Goal: Task Accomplishment & Management: Use online tool/utility

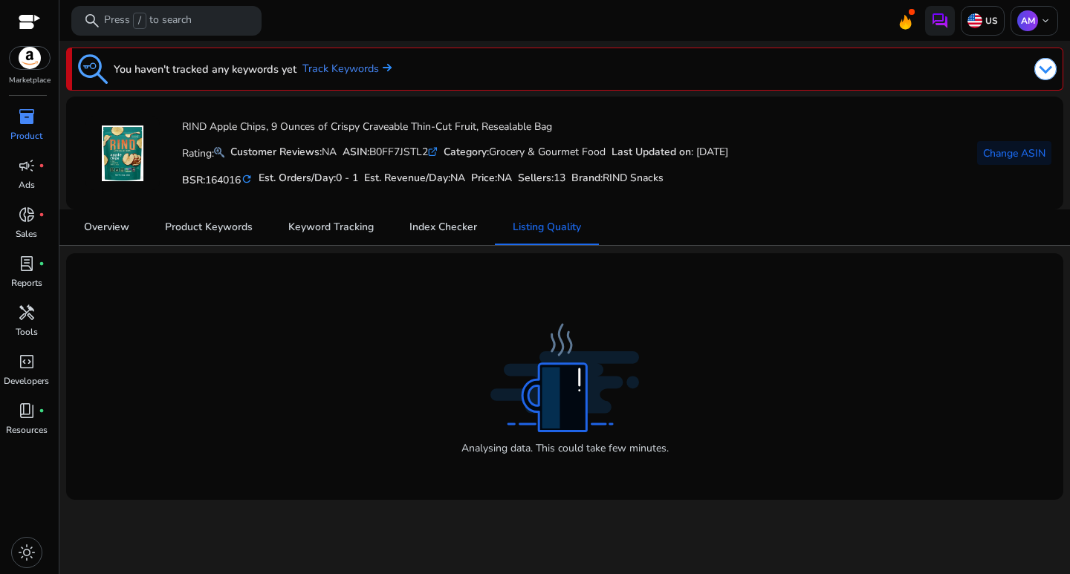
click at [1052, 148] on mat-card "RIND Apple Chips, 9 Ounces of Crispy Craveable Thin-Cut Fruit, Resealable Bag R…" at bounding box center [564, 153] width 997 height 113
click at [1033, 148] on span "Change ASIN" at bounding box center [1014, 154] width 62 height 16
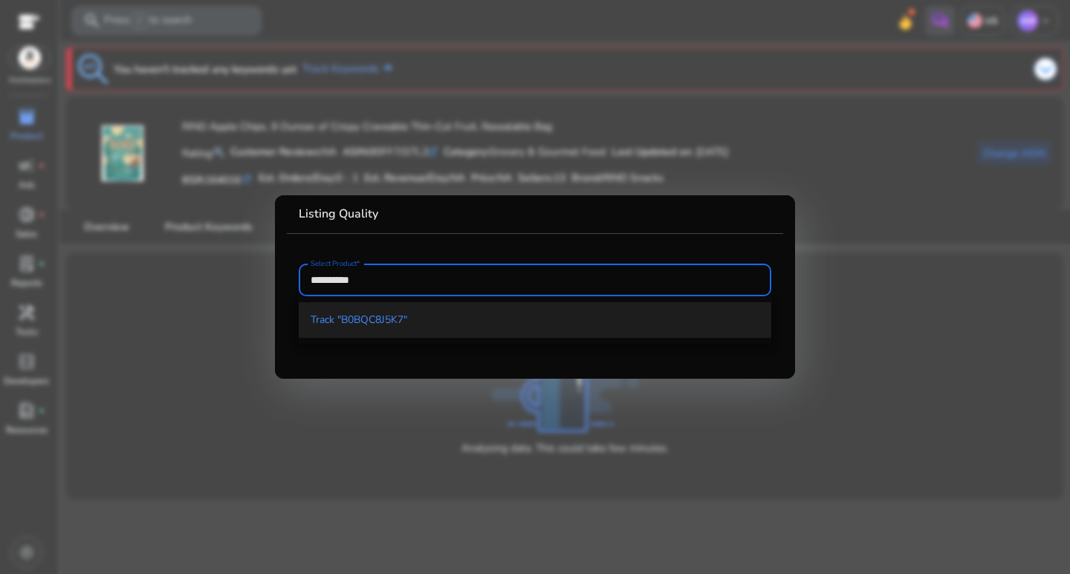
type input "**********"
click at [421, 325] on span "Track "B0BQC8J5K7"" at bounding box center [534, 320] width 449 height 15
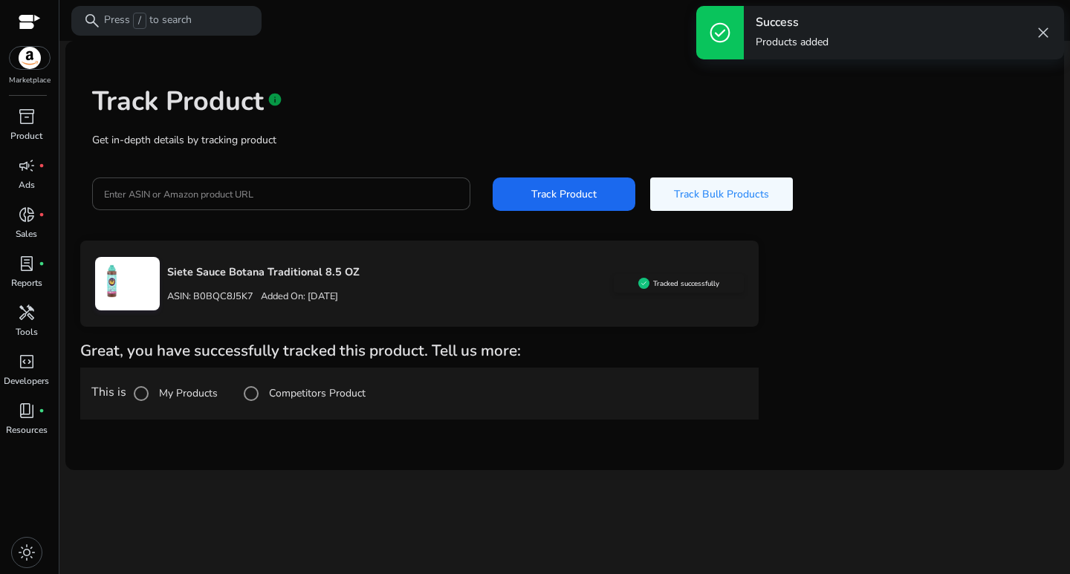
click at [307, 393] on label "Competitors Product" at bounding box center [316, 393] width 100 height 16
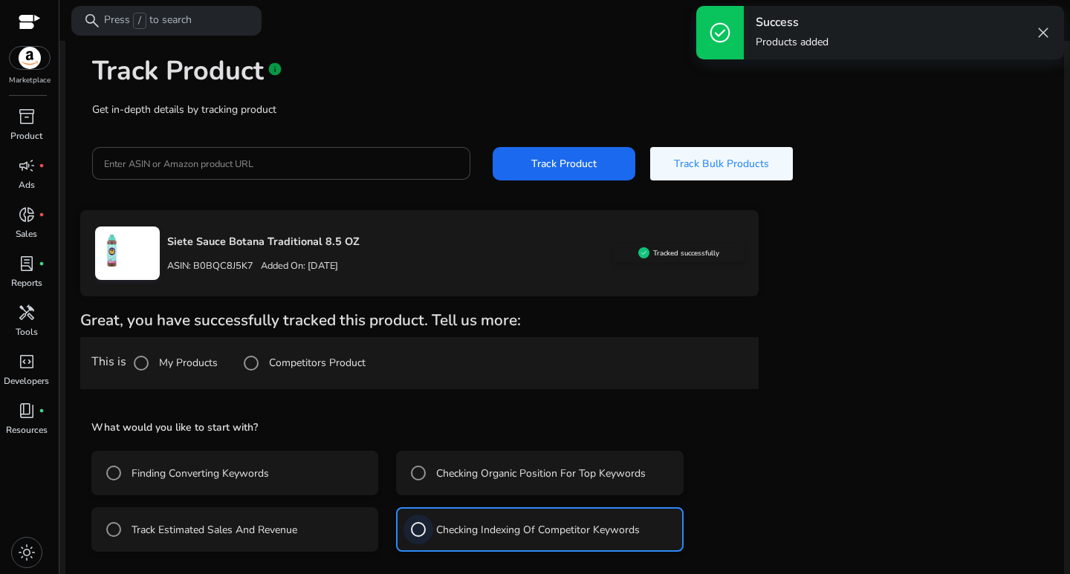
scroll to position [97, 0]
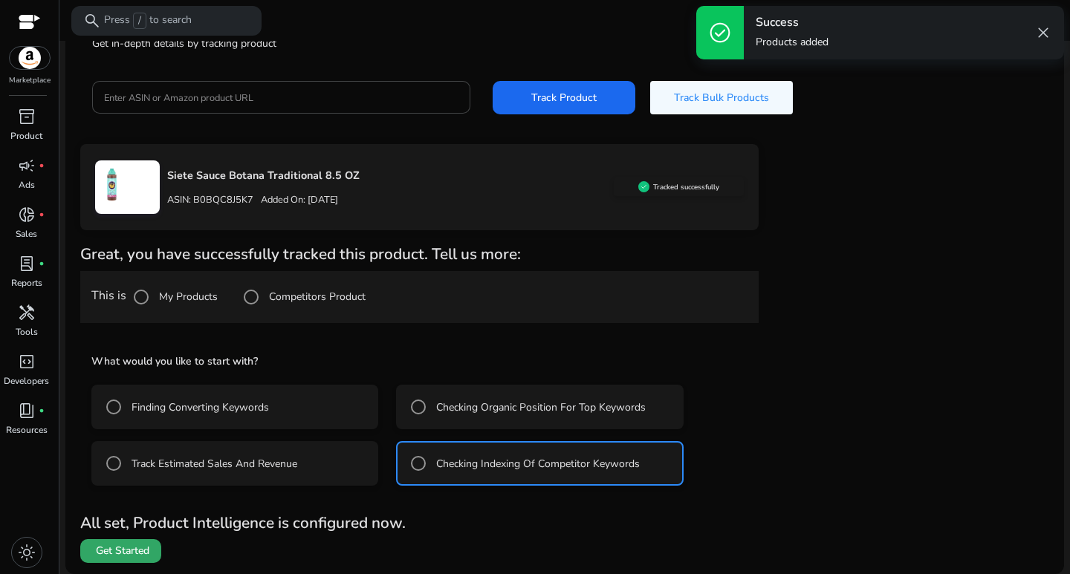
click at [149, 542] on span at bounding box center [120, 551] width 81 height 36
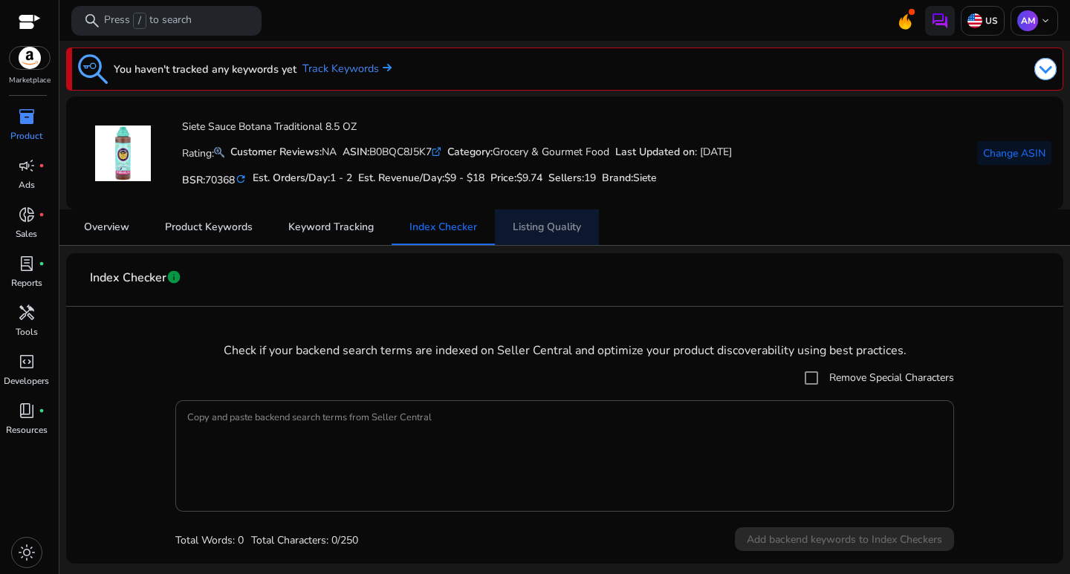
click at [537, 234] on span "Listing Quality" at bounding box center [546, 227] width 68 height 36
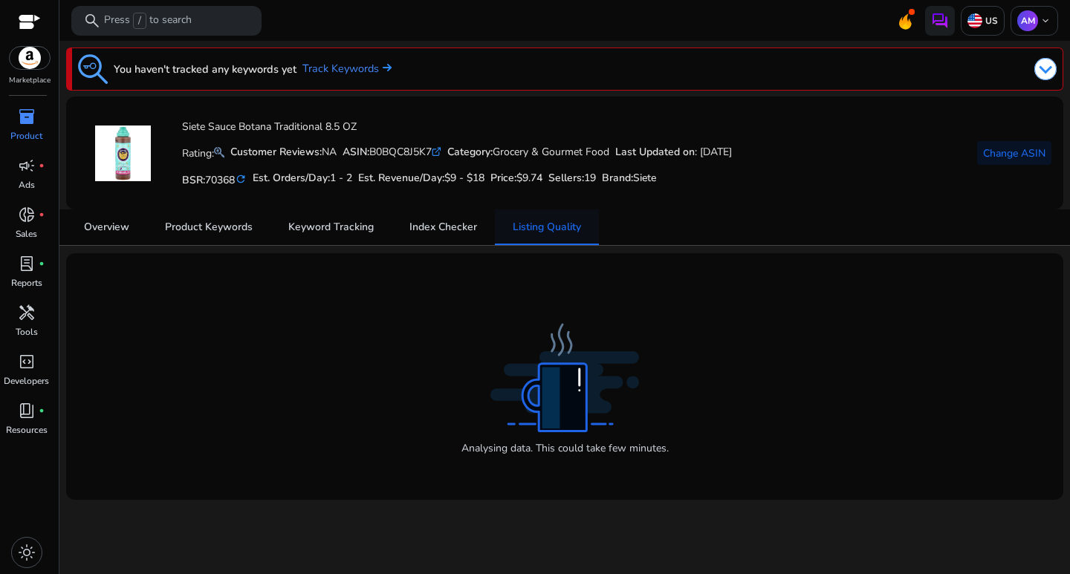
click at [563, 235] on span "Listing Quality" at bounding box center [546, 227] width 68 height 36
click at [1035, 15] on p "AM" at bounding box center [1027, 20] width 21 height 21
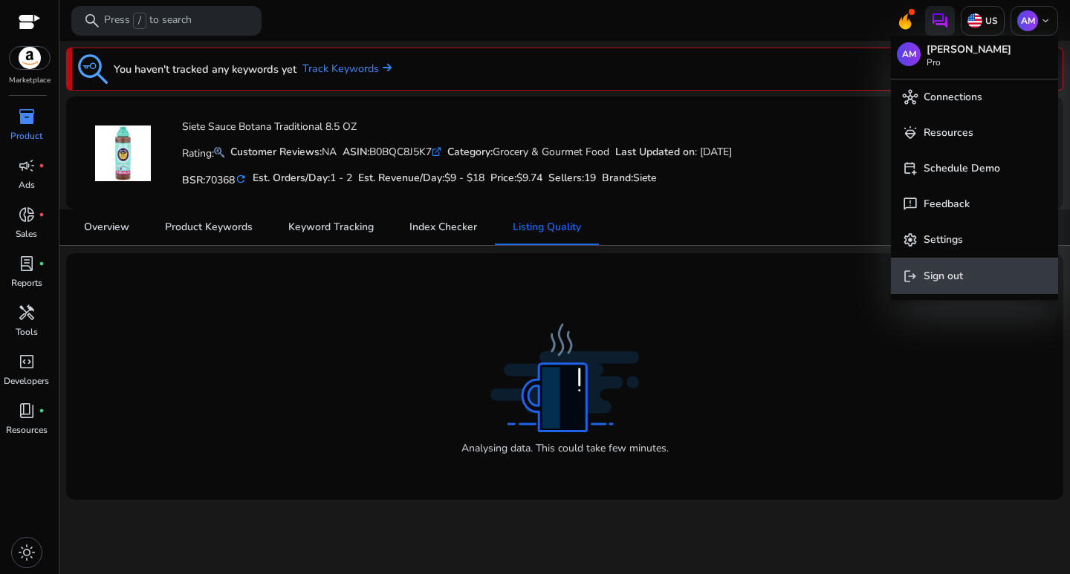
click at [980, 278] on span "logout Sign out" at bounding box center [973, 276] width 143 height 16
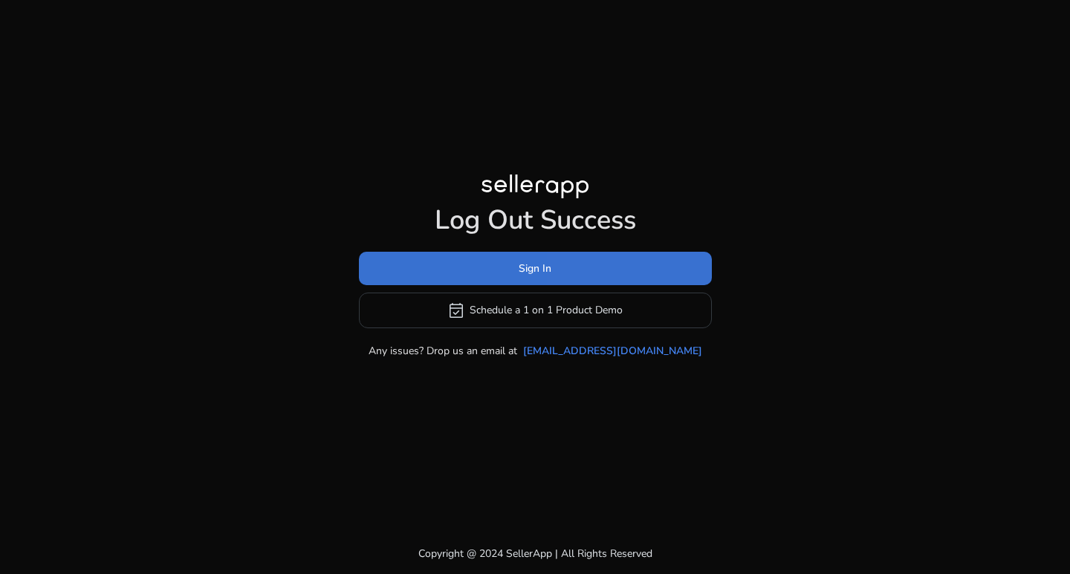
click at [638, 274] on span at bounding box center [535, 268] width 353 height 36
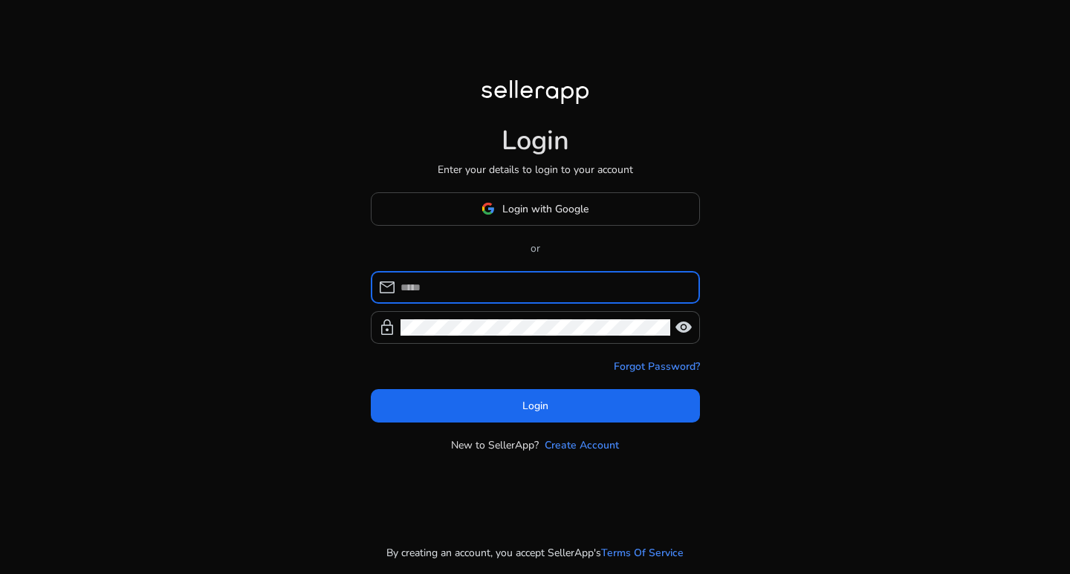
type input "*"
type input "**********"
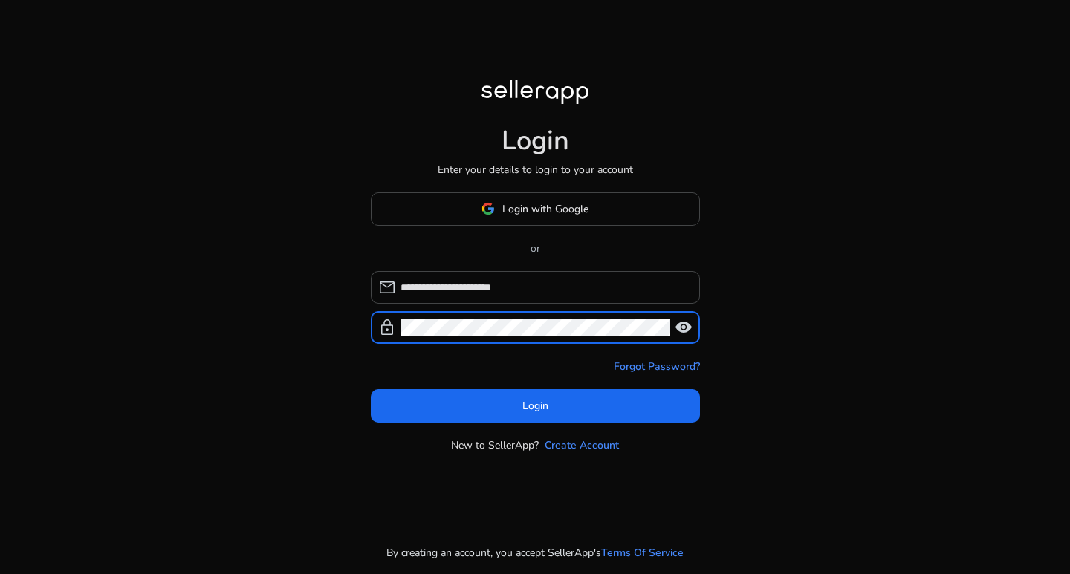
click button "Login" at bounding box center [535, 405] width 329 height 33
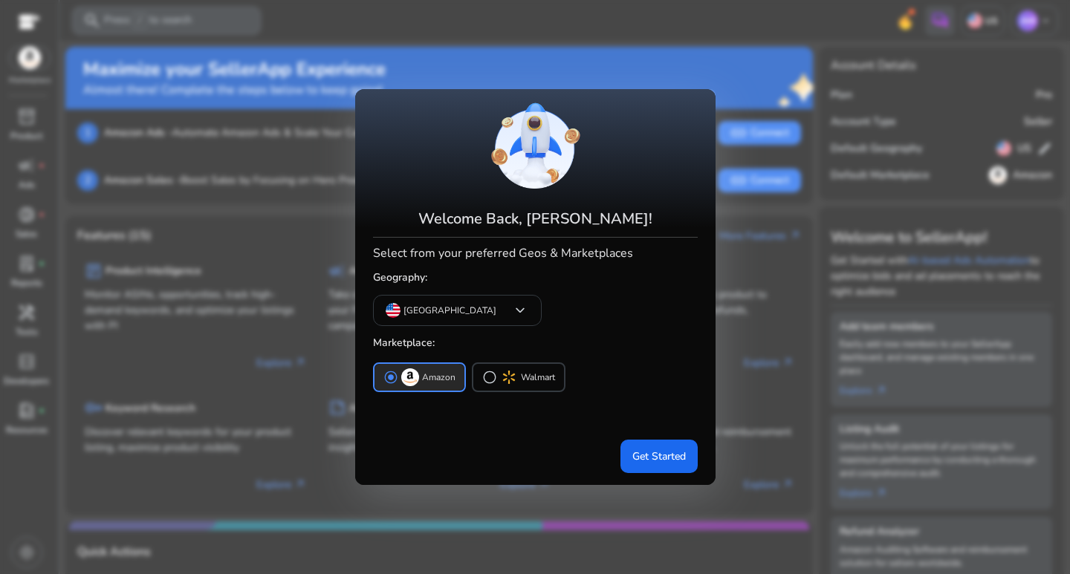
click at [661, 481] on mat-card "Welcome Back, Ali Mustafa! Select from your preferred Geos & Marketplaces Geogr…" at bounding box center [535, 287] width 360 height 396
click at [672, 475] on mat-card "Welcome Back, Ali Mustafa! Select from your preferred Geos & Marketplaces Geogr…" at bounding box center [535, 287] width 360 height 396
click at [654, 459] on span "Get Started" at bounding box center [658, 457] width 53 height 16
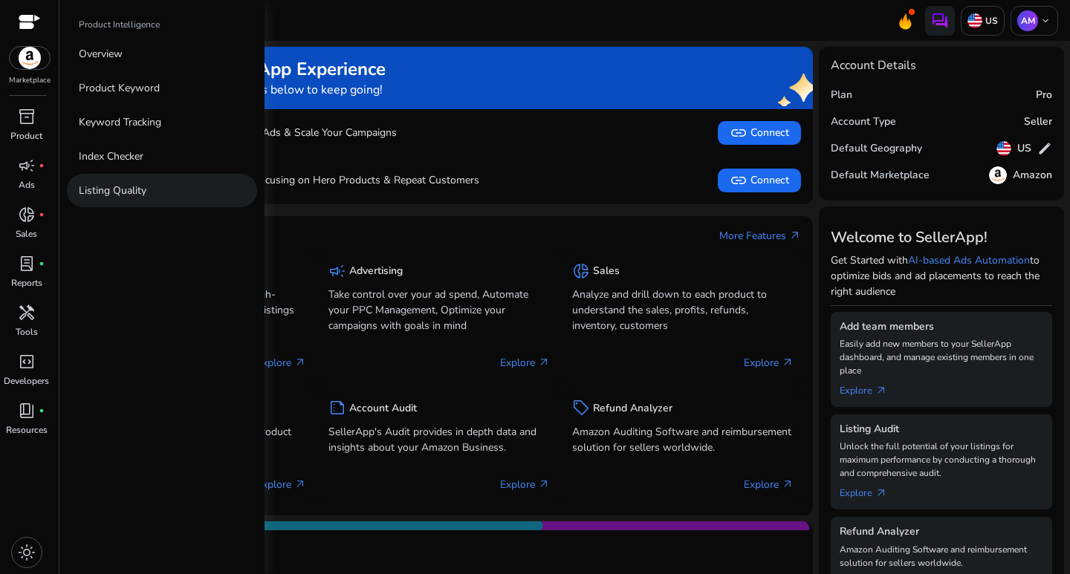
click at [133, 189] on p "Listing Quality" at bounding box center [113, 191] width 68 height 16
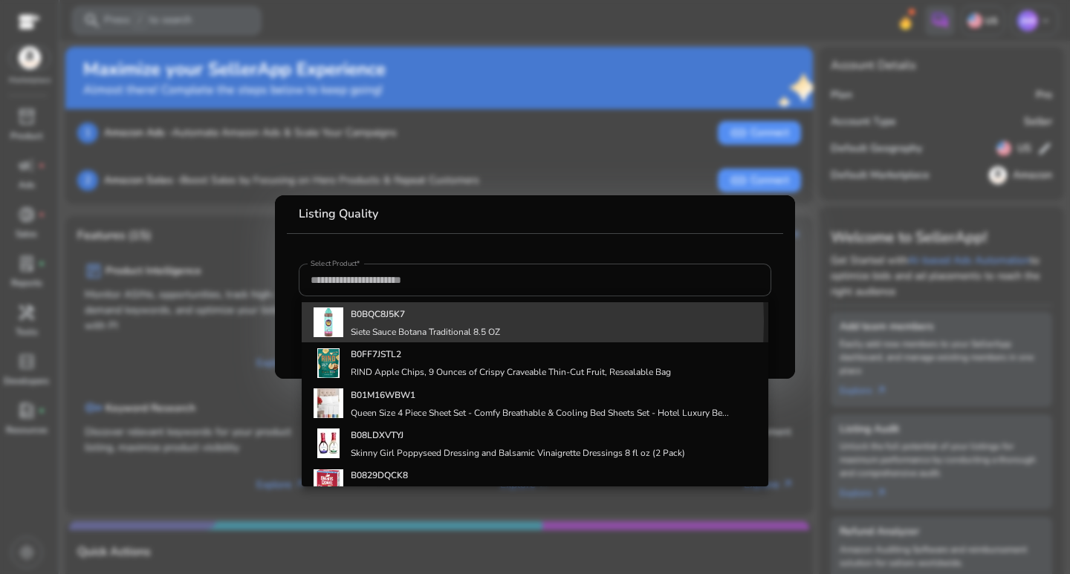
click at [383, 322] on div "B0BQC8J5K7 Siete Sauce Botana Traditional 8.5 OZ" at bounding box center [425, 322] width 149 height 40
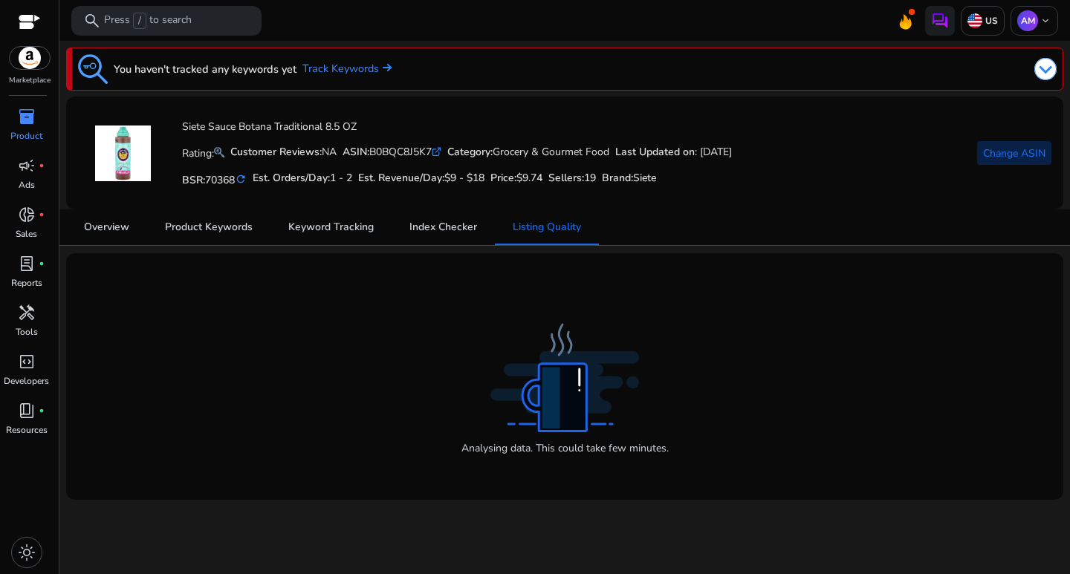
click at [987, 151] on span "Change ASIN" at bounding box center [1014, 154] width 62 height 16
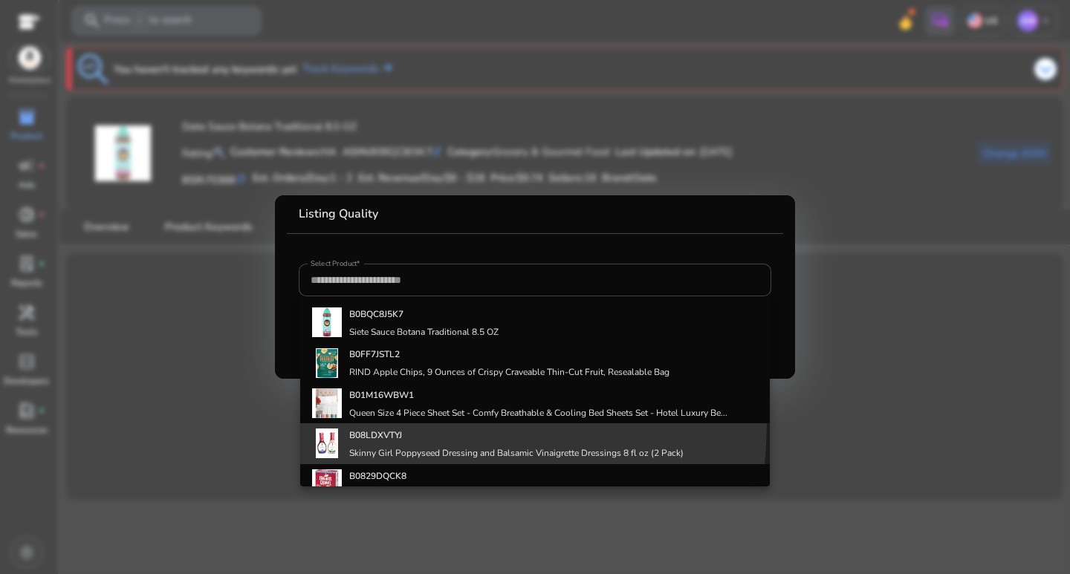
click at [430, 425] on div "B08LDXVTYJ Skinny Girl Poppyseed Dressing and Balsamic Vinaigrette Dressings 8 …" at bounding box center [516, 443] width 334 height 40
type input "**********"
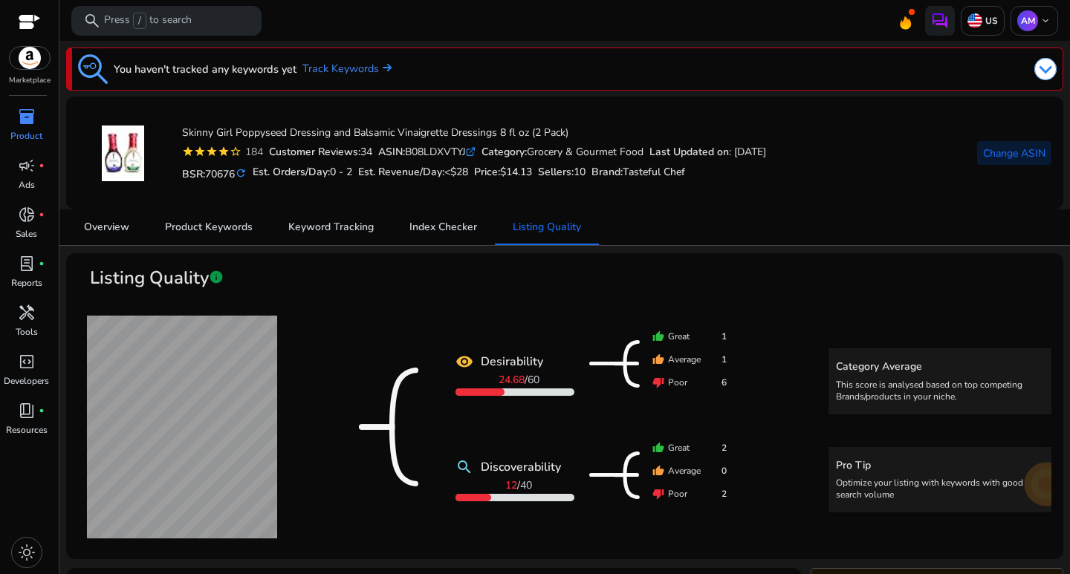
click at [989, 135] on span at bounding box center [1014, 153] width 74 height 36
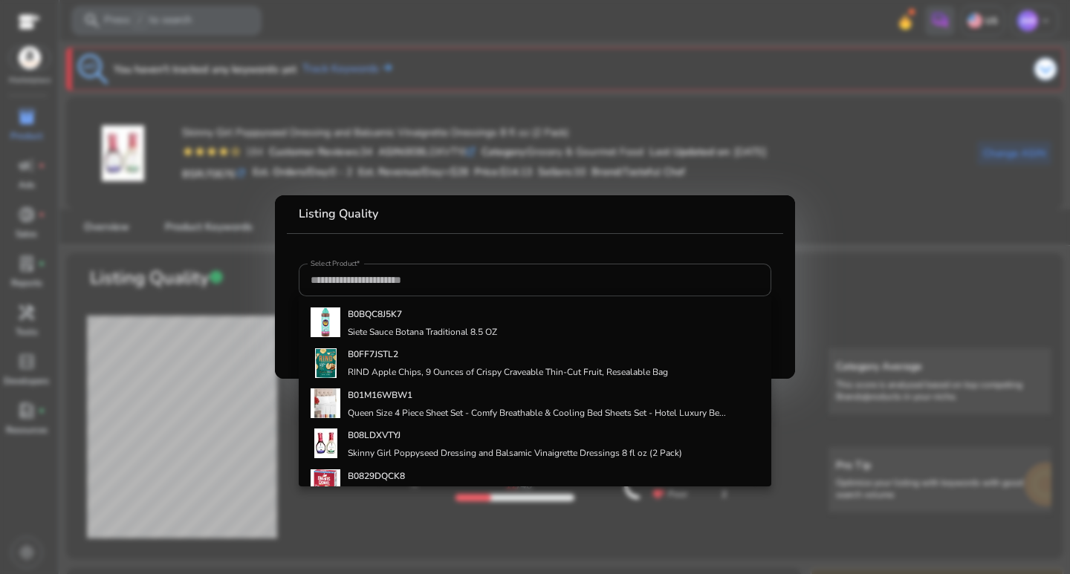
click at [1000, 152] on div at bounding box center [535, 287] width 1070 height 574
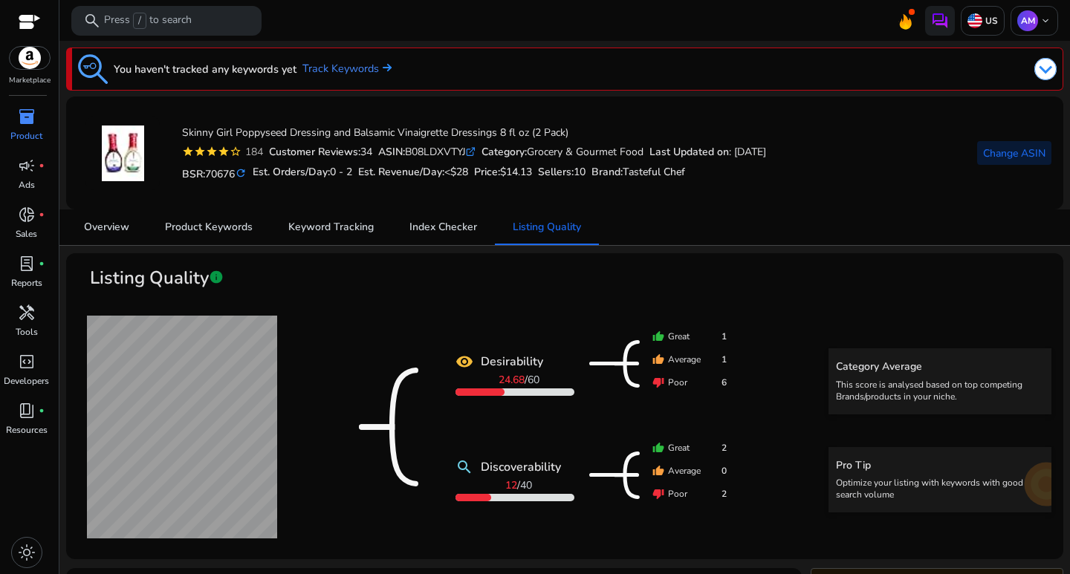
click at [1031, 157] on span "Change ASIN" at bounding box center [1014, 154] width 62 height 16
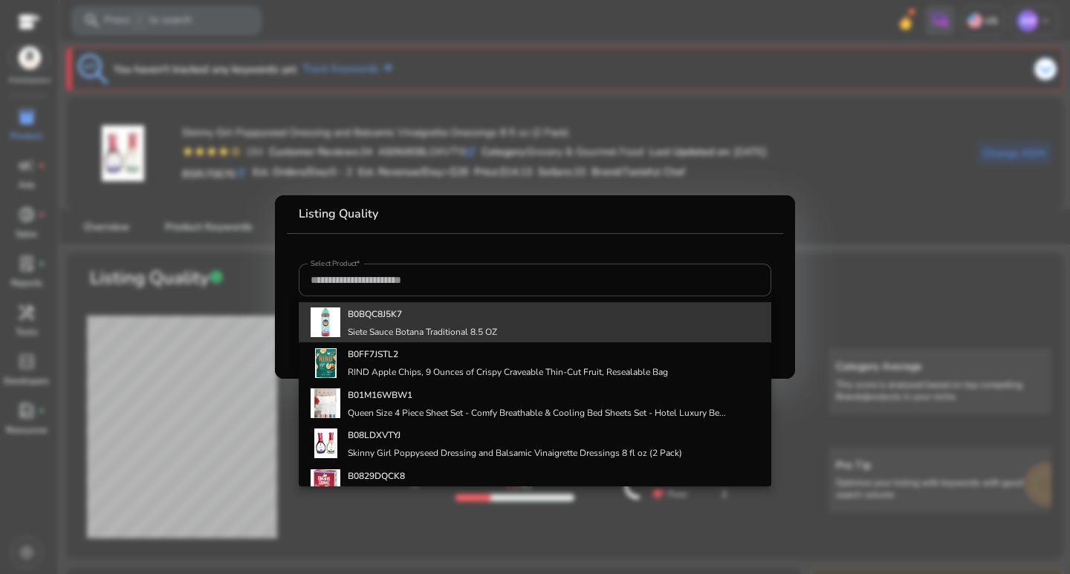
click at [543, 318] on span "B0BQC8J5K7 Siete Sauce Botana Traditional 8.5 OZ" at bounding box center [534, 322] width 448 height 40
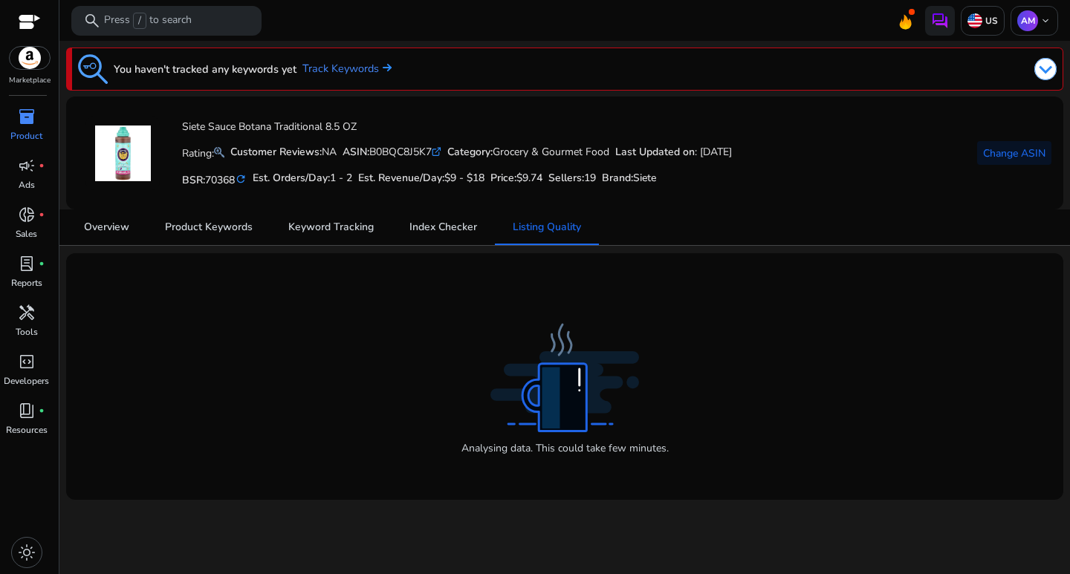
click at [98, 245] on nav "Overview Product Keywords Keyword Tracking Index Checker Listing Quality" at bounding box center [565, 227] width 1012 height 36
click at [126, 224] on span "Overview" at bounding box center [106, 227] width 45 height 10
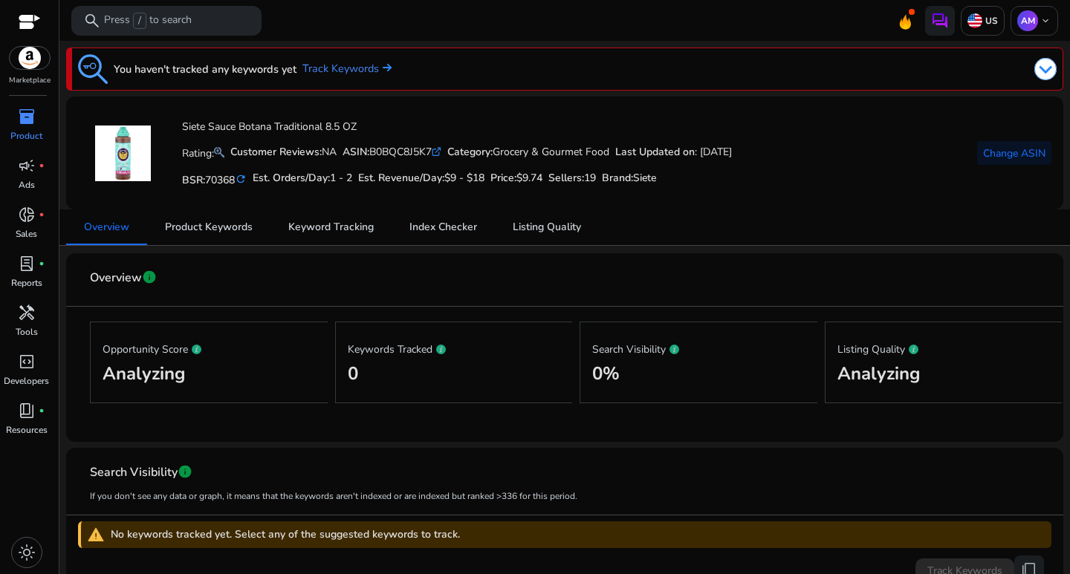
click at [502, 253] on mat-card "Overview info Opportunity Score Analyzing Keywords Tracked 0 Search Visibility …" at bounding box center [564, 347] width 997 height 189
click at [512, 232] on span "Listing Quality" at bounding box center [546, 227] width 68 height 10
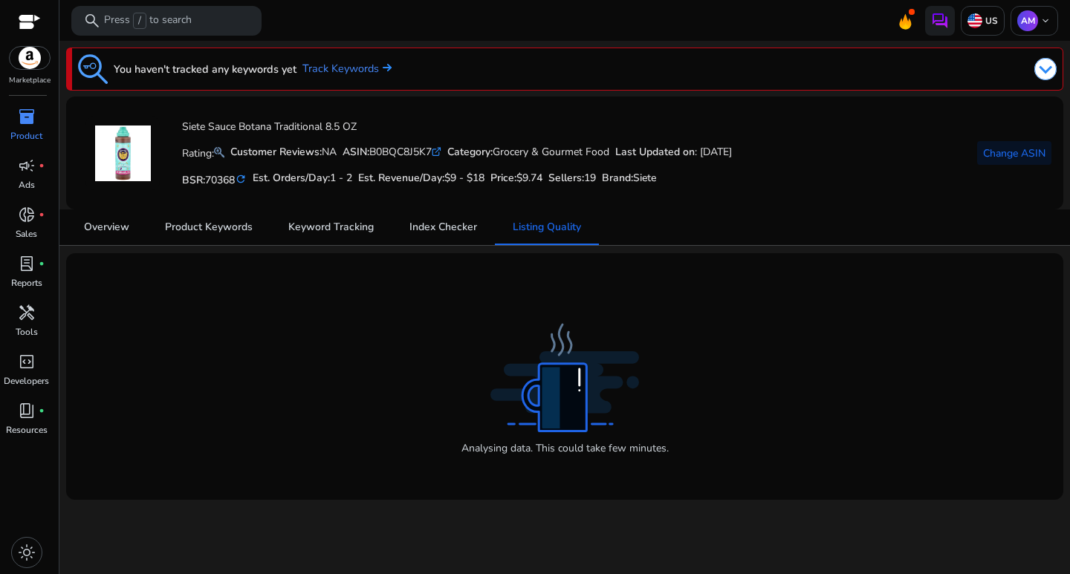
click at [956, 169] on div "Siete Sauce Botana Traditional 8.5 OZ Rating: Customer Reviews: NA ASIN: B0BQC8…" at bounding box center [564, 152] width 973 height 89
click at [991, 146] on span "Change ASIN" at bounding box center [1014, 154] width 62 height 16
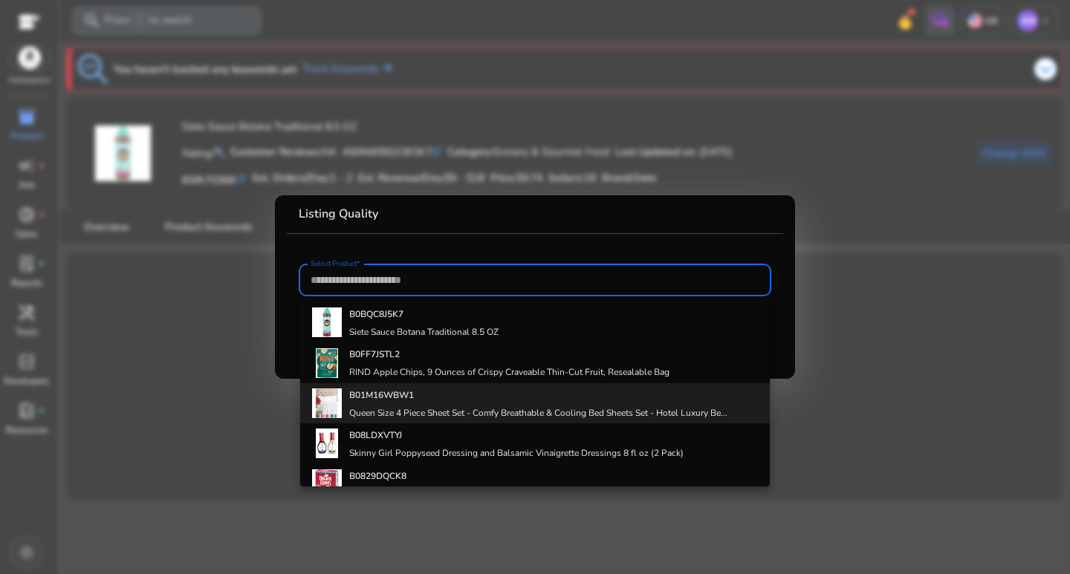
click at [486, 408] on h4 "Queen Size 4 Piece Sheet Set - Comfy Breathable & Cooling Bed Sheets Set - Hote…" at bounding box center [538, 413] width 378 height 12
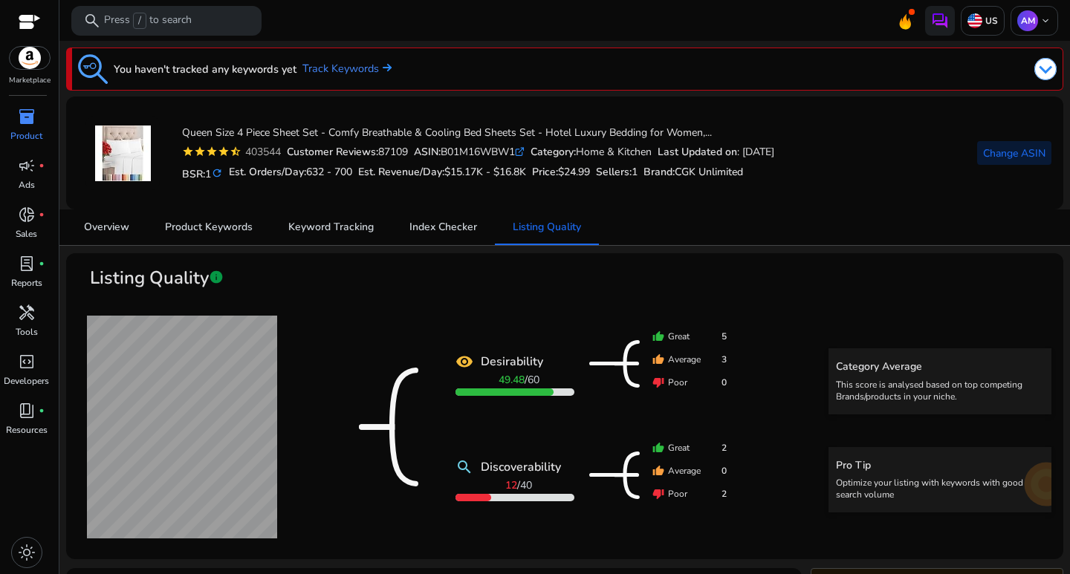
click at [1015, 164] on span at bounding box center [1014, 153] width 74 height 36
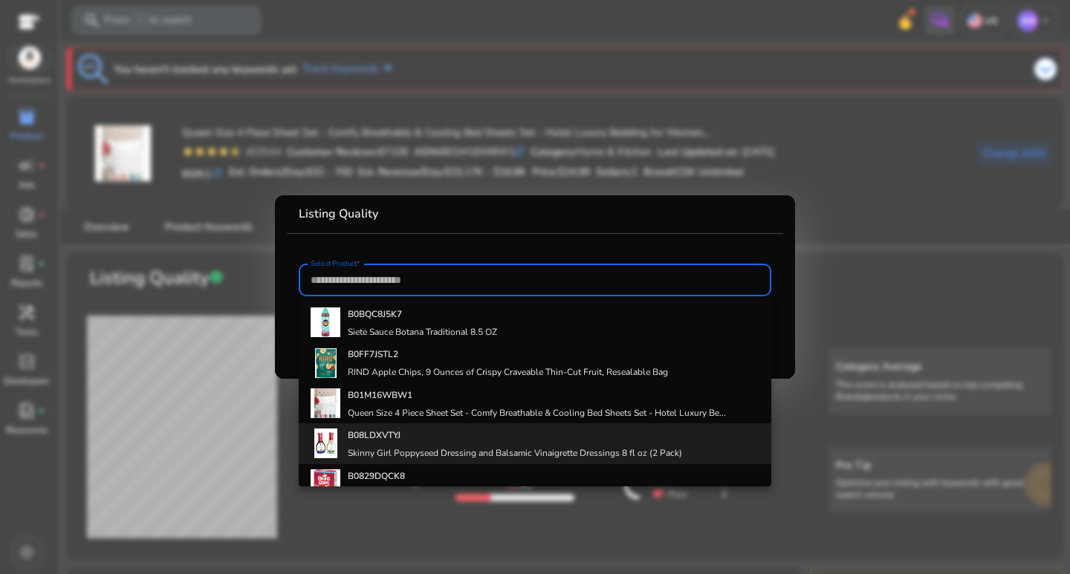
click at [396, 440] on b "B08LDXVTYJ" at bounding box center [374, 435] width 53 height 12
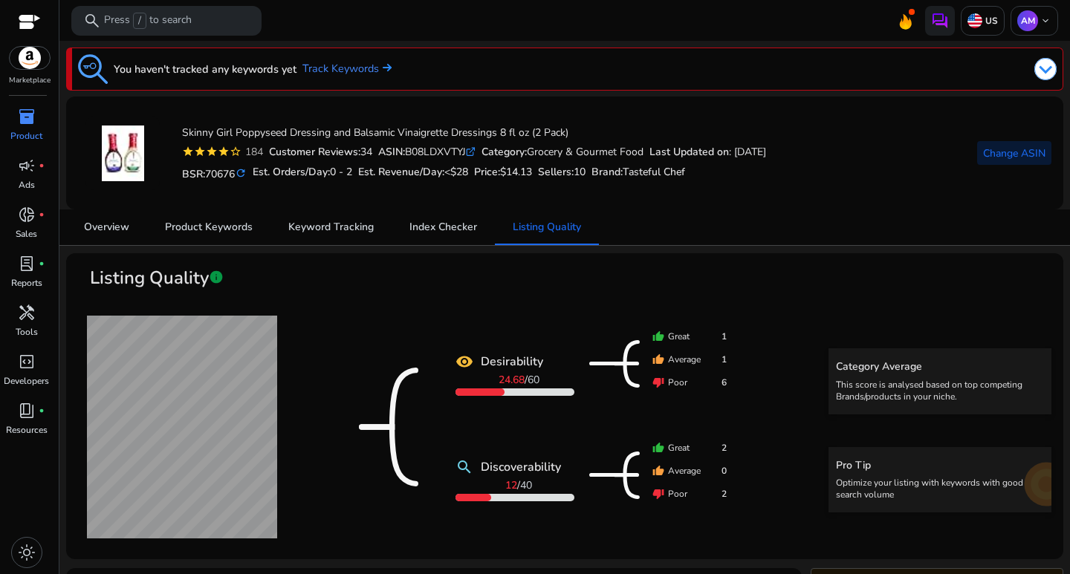
click at [1004, 156] on span "Change ASIN" at bounding box center [1014, 154] width 62 height 16
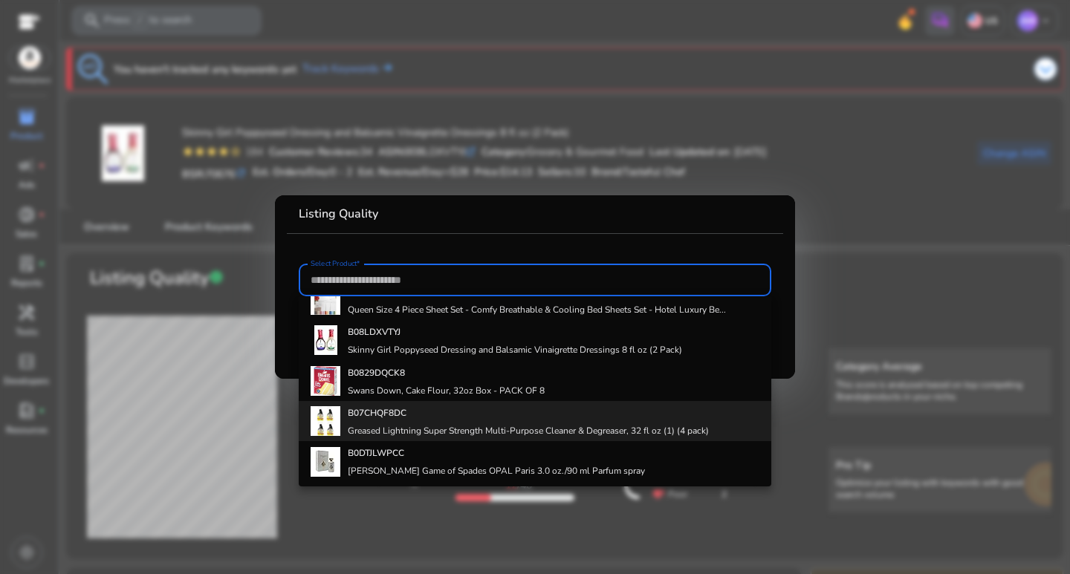
scroll to position [105, 0]
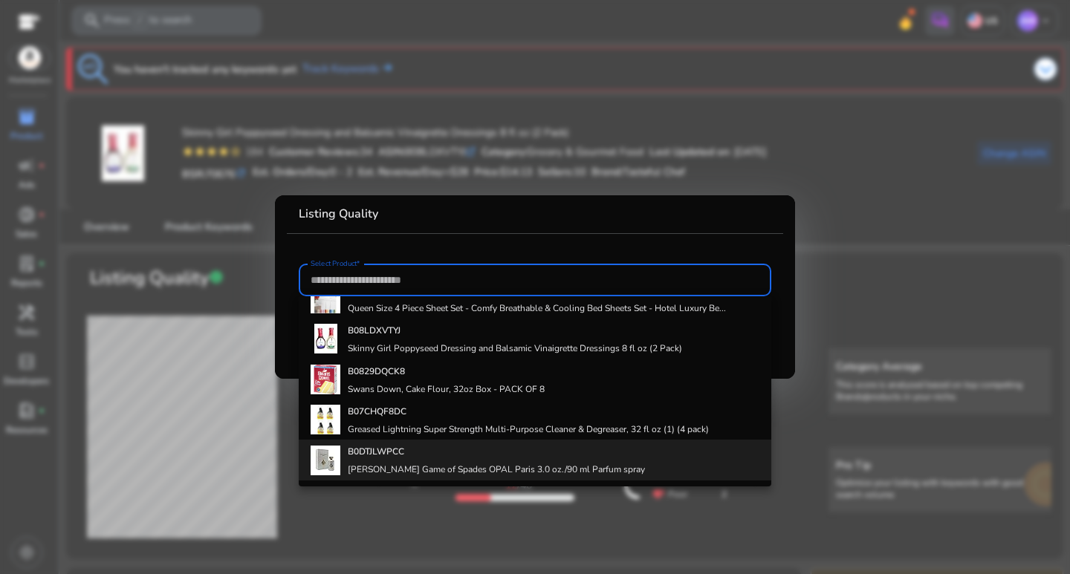
click at [518, 441] on div "B0BQC8J5K7 Siete Sauce Botana Traditional 8.5 OZ B0FF7JSTL2 RIND Apple Chips, 9…" at bounding box center [535, 391] width 472 height 190
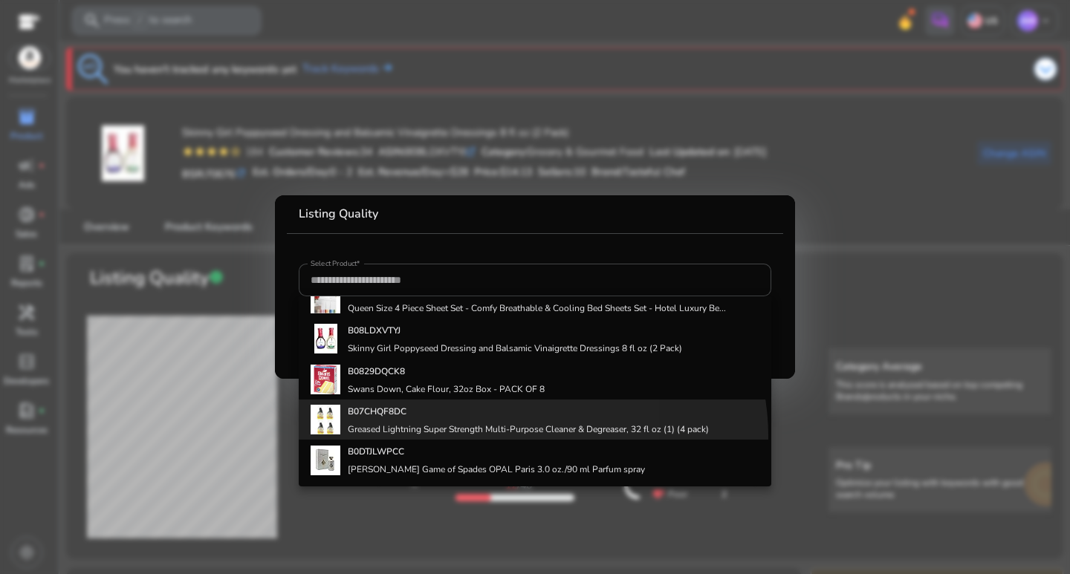
click at [524, 437] on div "B07CHQF8DC Greased Lightning Super Strength Multi-Purpose Cleaner & Degreaser, …" at bounding box center [528, 420] width 361 height 40
type input "**********"
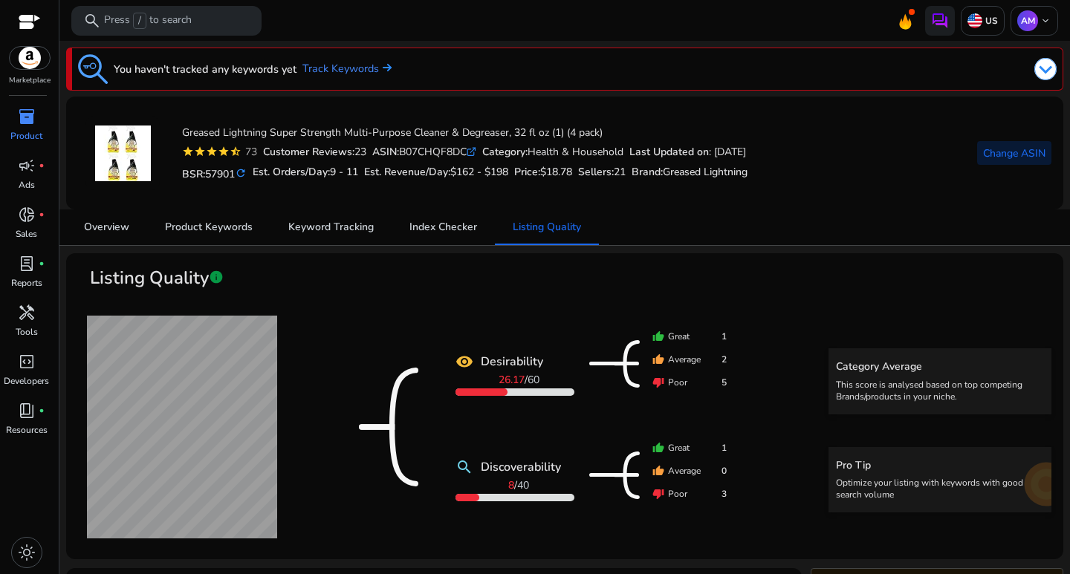
click at [983, 157] on span "Change ASIN" at bounding box center [1014, 154] width 62 height 16
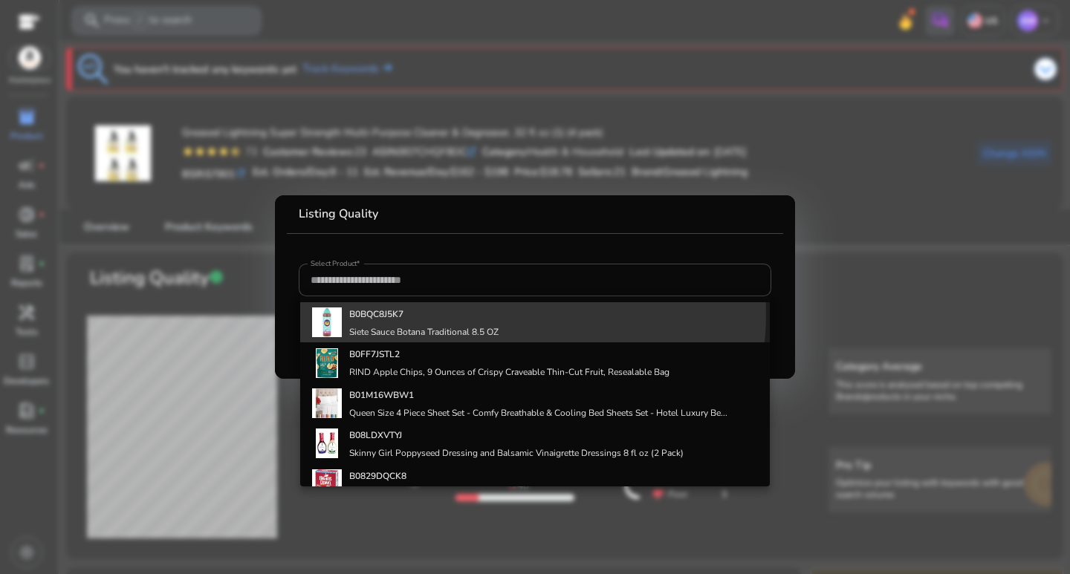
click at [512, 314] on span "B0BQC8J5K7 Siete Sauce Botana Traditional 8.5 OZ" at bounding box center [535, 322] width 446 height 40
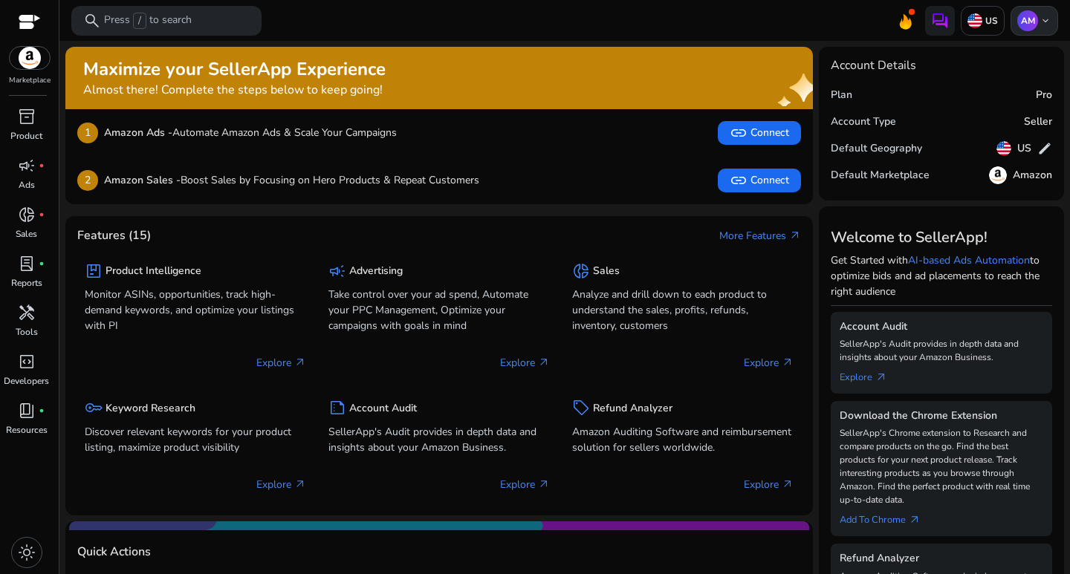
click at [1017, 22] on p "AM" at bounding box center [1027, 20] width 21 height 21
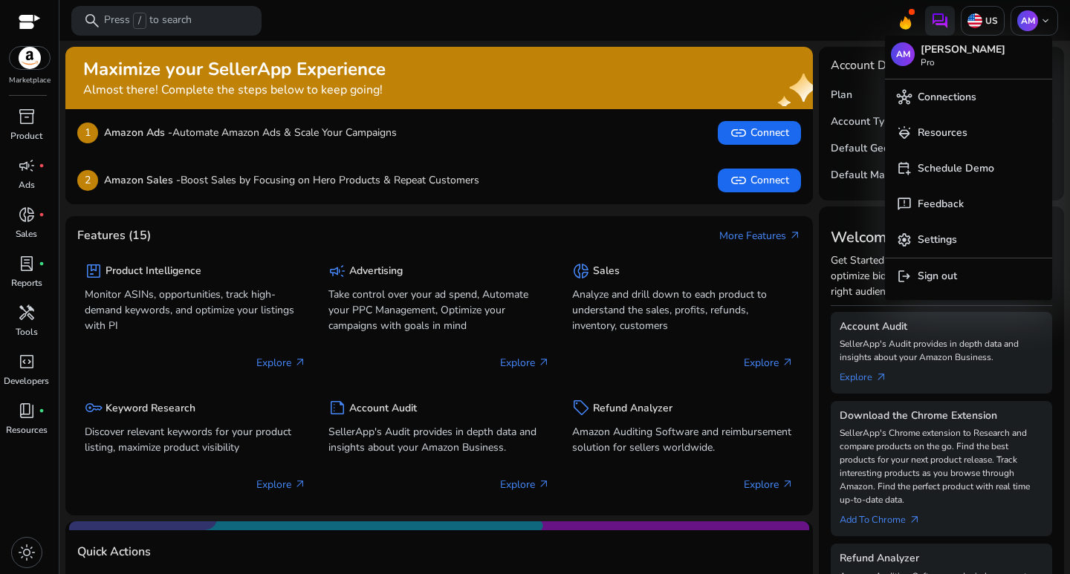
click at [730, 23] on div at bounding box center [535, 287] width 1070 height 574
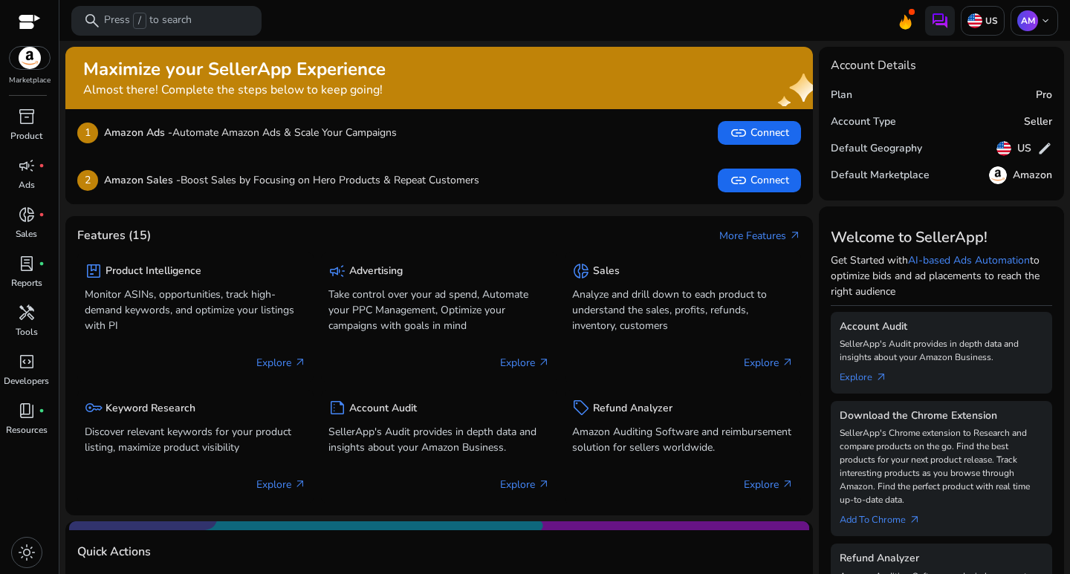
click at [27, 22] on div at bounding box center [30, 23] width 22 height 17
click at [33, 66] on img at bounding box center [30, 58] width 40 height 22
click at [987, 25] on p "US" at bounding box center [990, 21] width 16 height 12
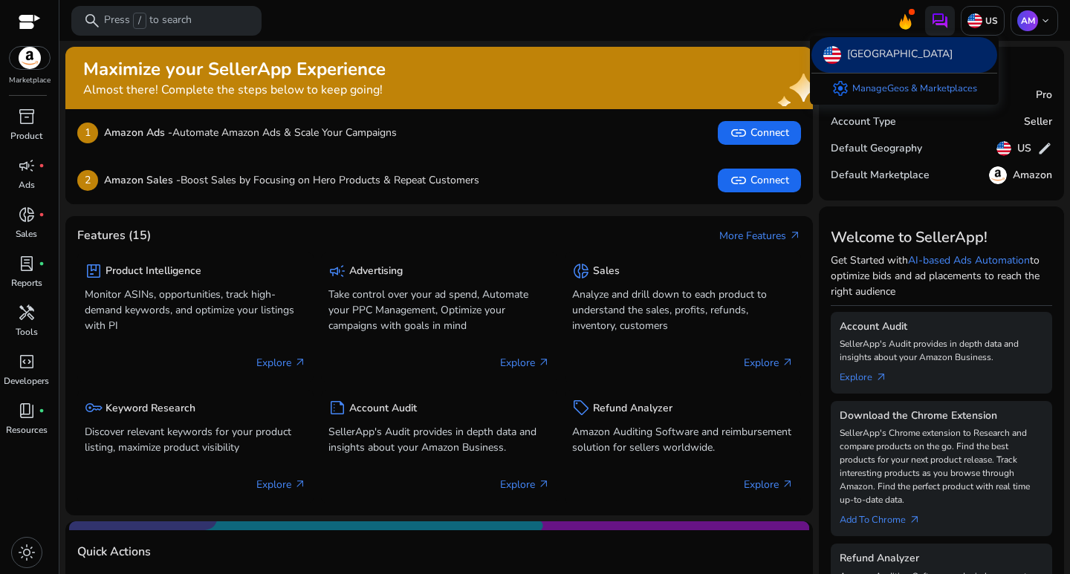
click at [1045, 25] on div at bounding box center [535, 287] width 1070 height 574
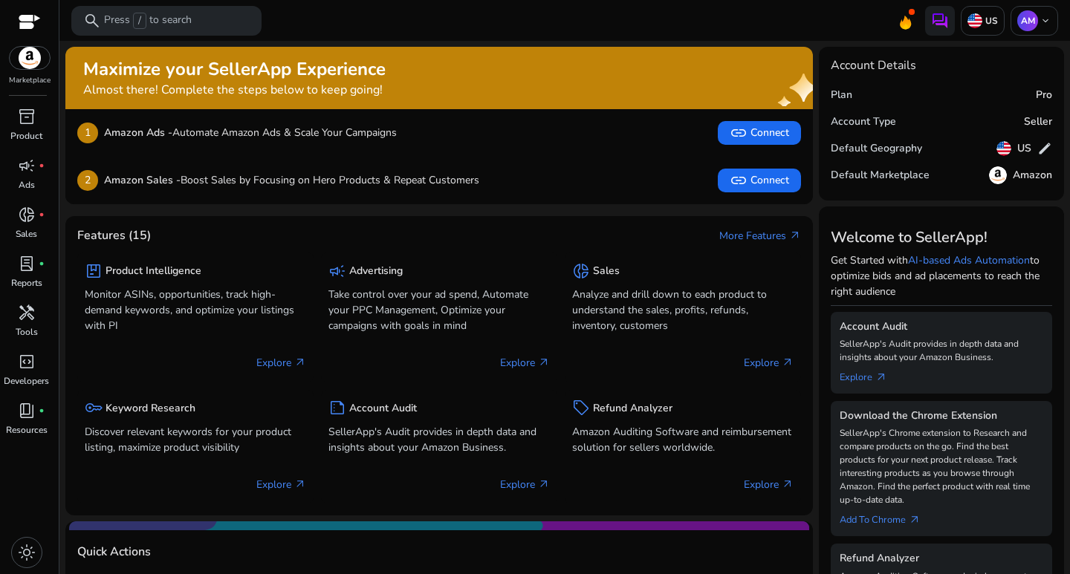
click at [1045, 25] on div "AM keyboard_arrow_down" at bounding box center [1034, 21] width 48 height 30
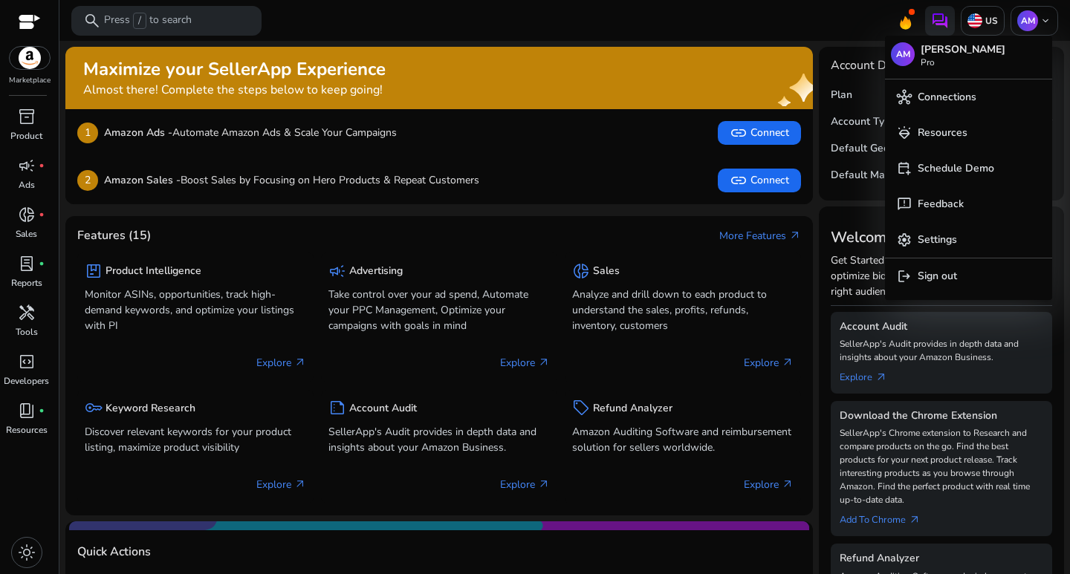
click at [15, 134] on div at bounding box center [535, 287] width 1070 height 574
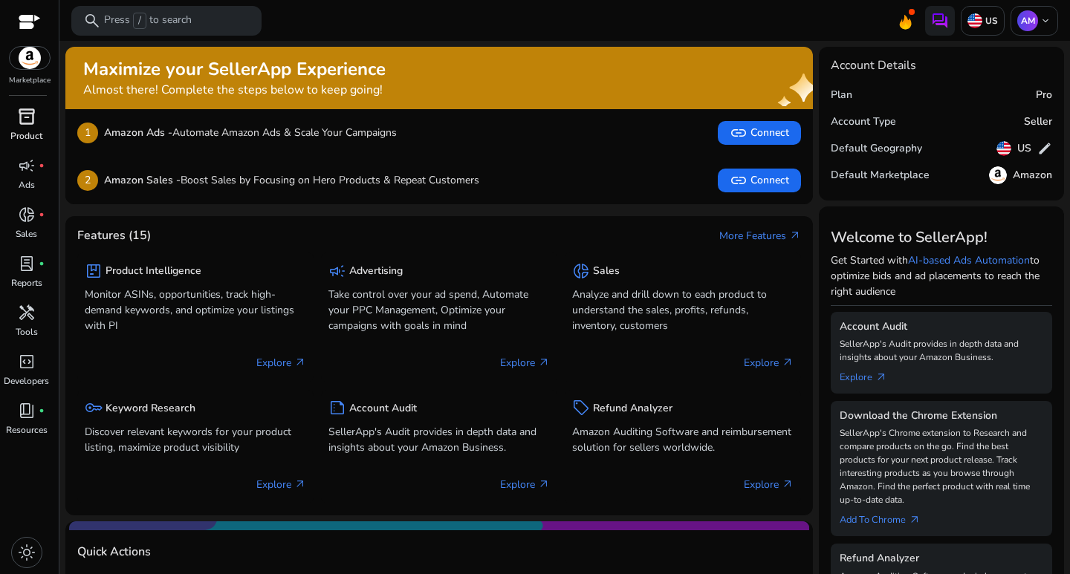
click at [15, 108] on div "inventory_2" at bounding box center [27, 117] width 42 height 24
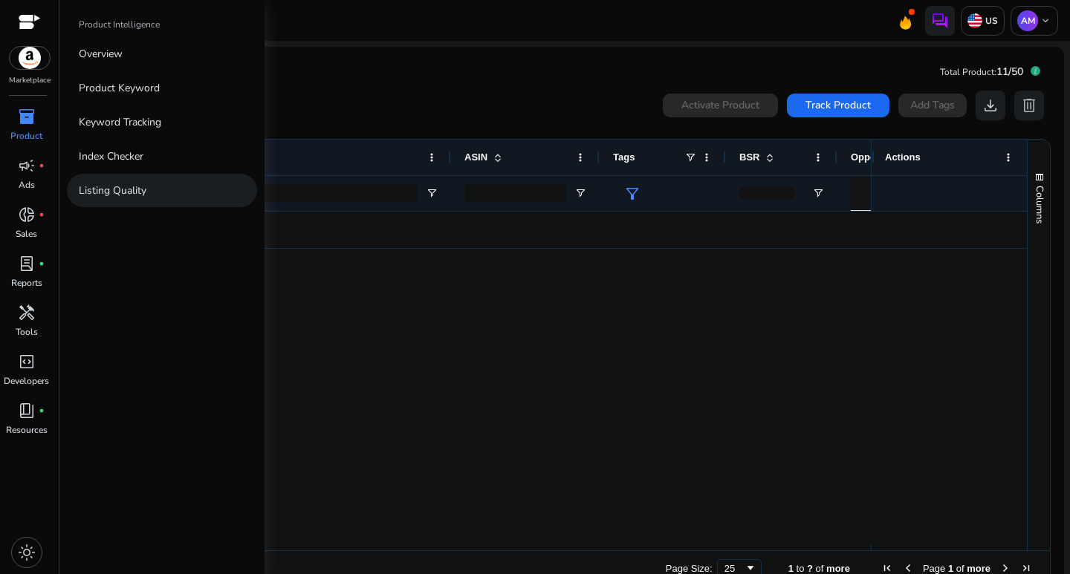
click at [131, 183] on p "Listing Quality" at bounding box center [113, 191] width 68 height 16
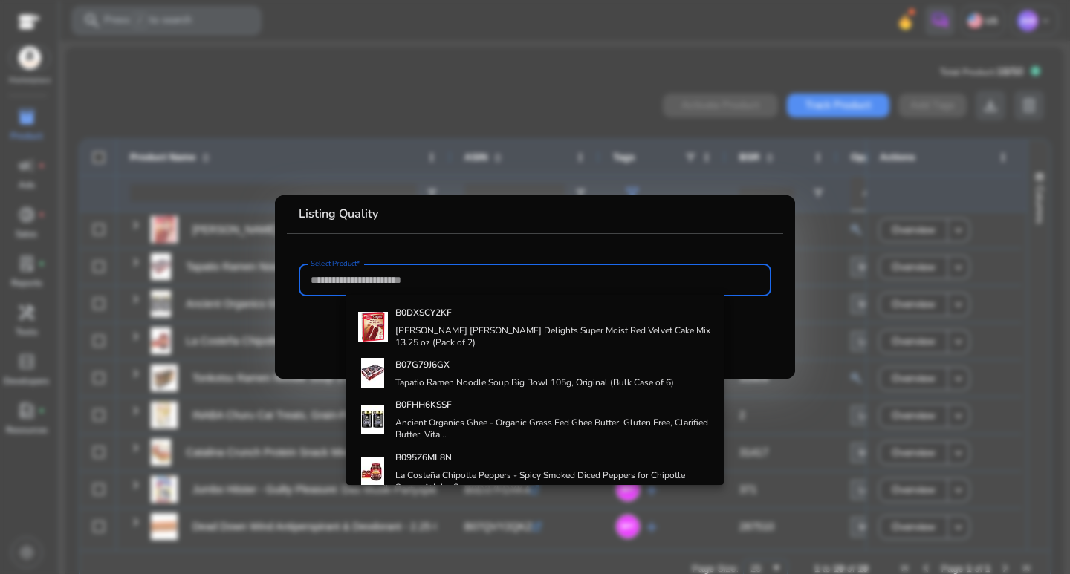
click at [452, 276] on input "Select Product*" at bounding box center [534, 280] width 449 height 16
paste input "**********"
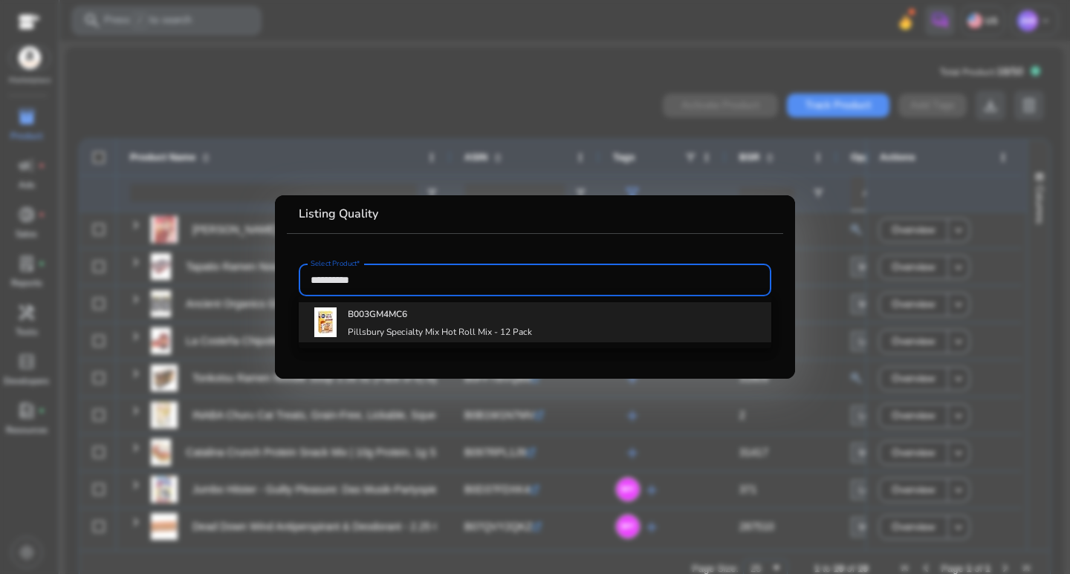
type input "**********"
click at [417, 310] on h4 "B003GM4MC6" at bounding box center [440, 314] width 184 height 12
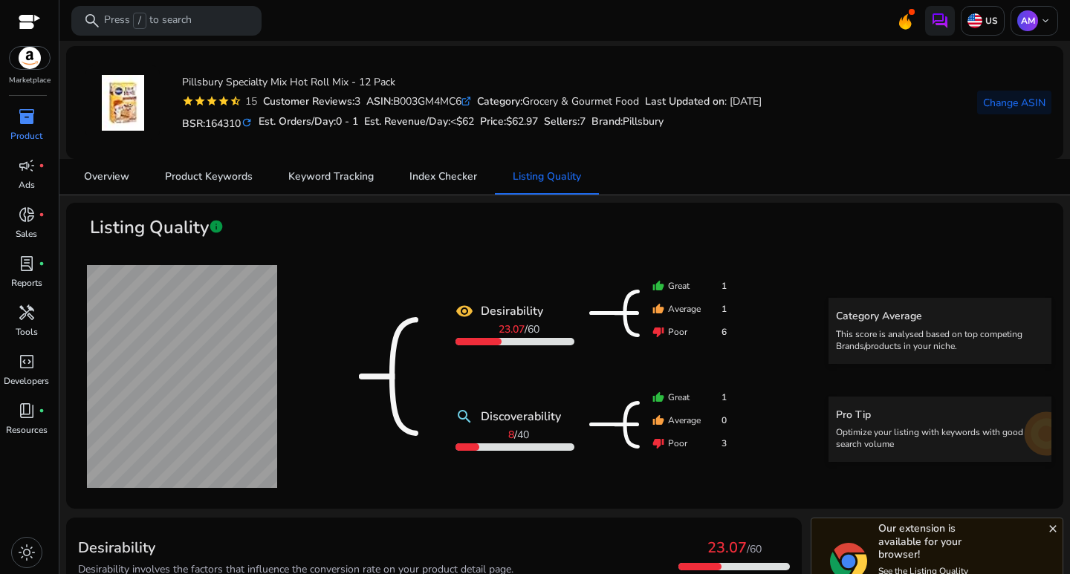
scroll to position [74, 0]
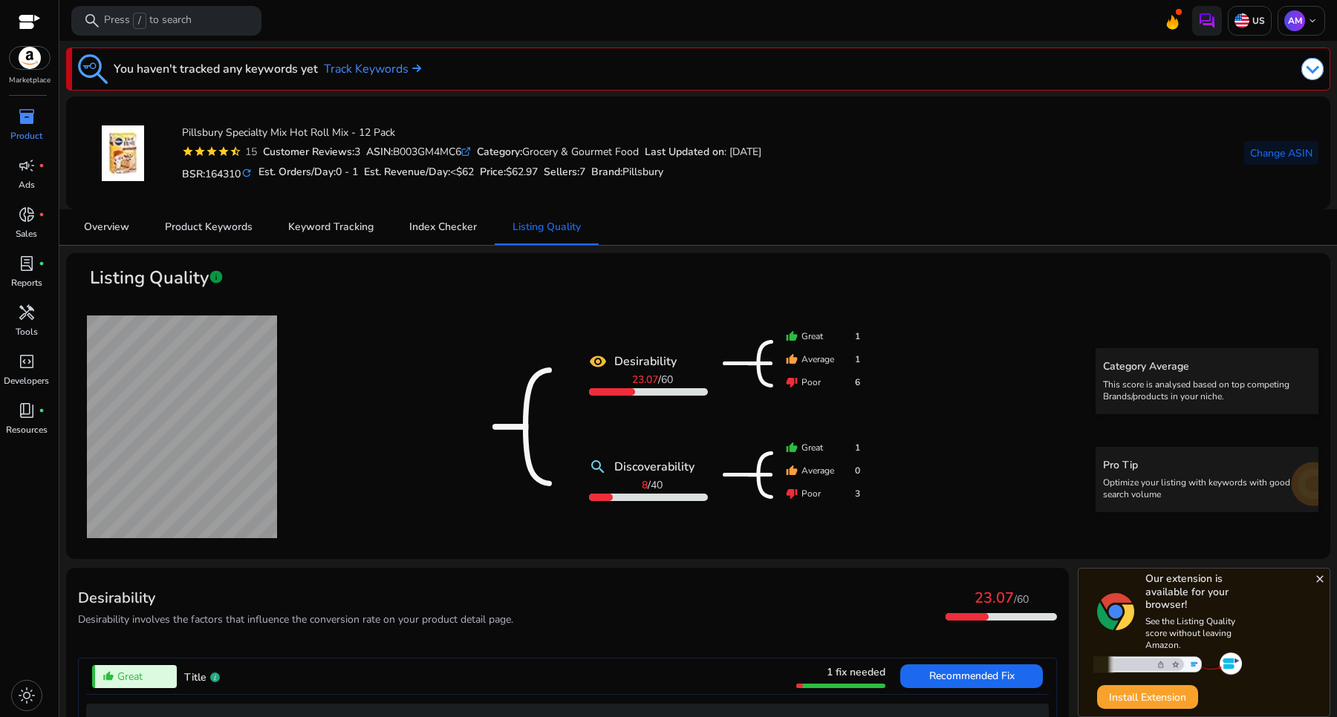
click at [20, 119] on span "inventory_2" at bounding box center [27, 117] width 18 height 18
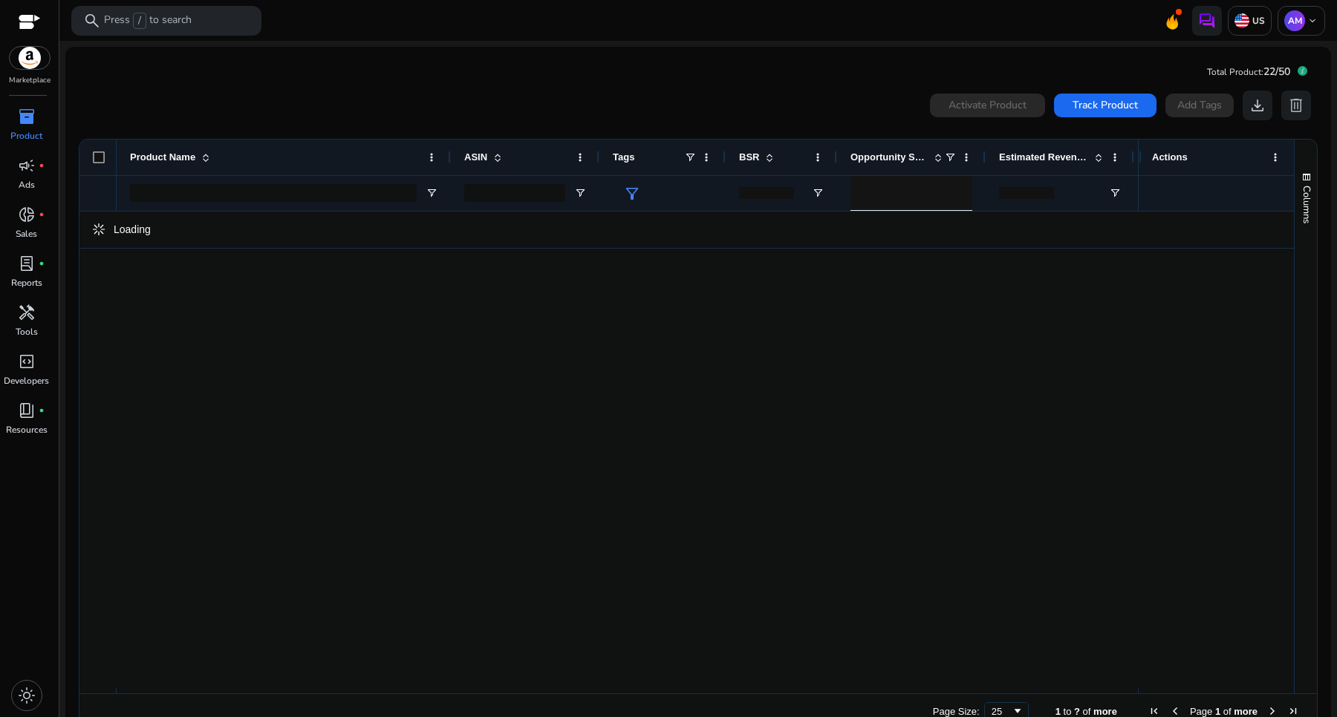
click at [24, 108] on span "inventory_2" at bounding box center [27, 117] width 18 height 18
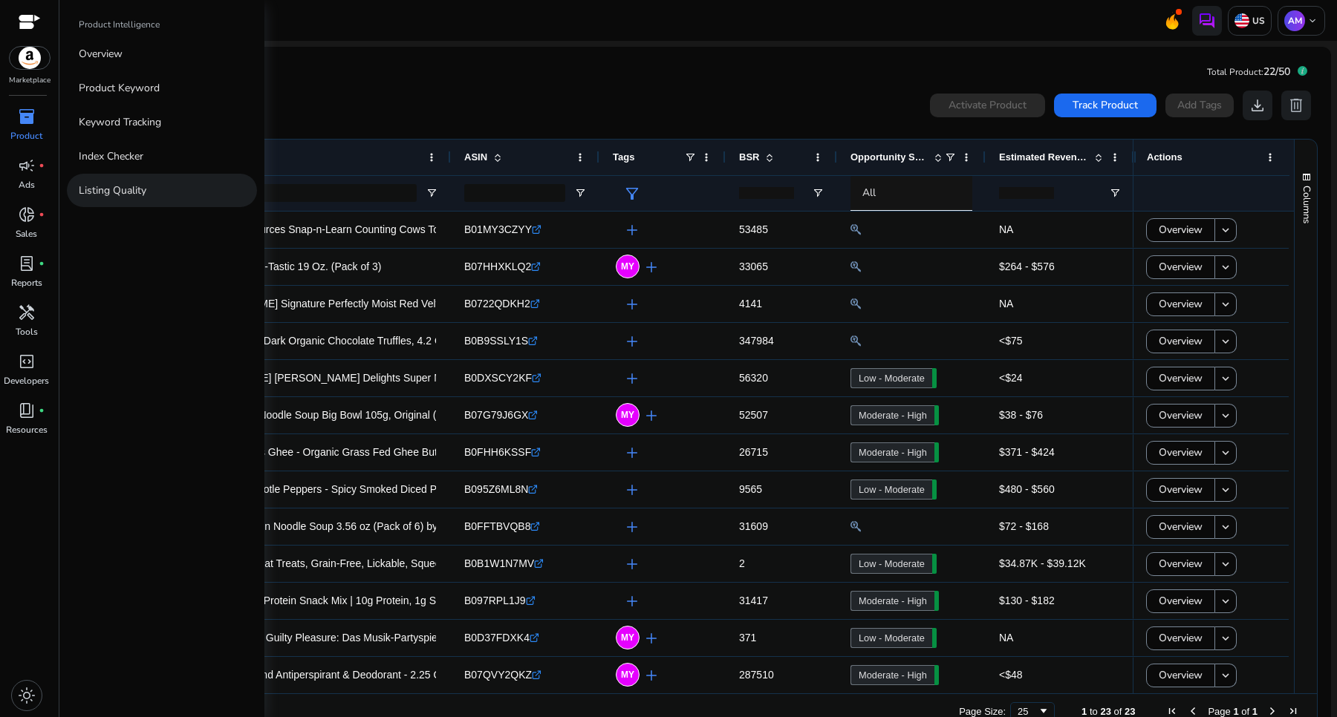
click at [140, 186] on p "Listing Quality" at bounding box center [113, 191] width 68 height 16
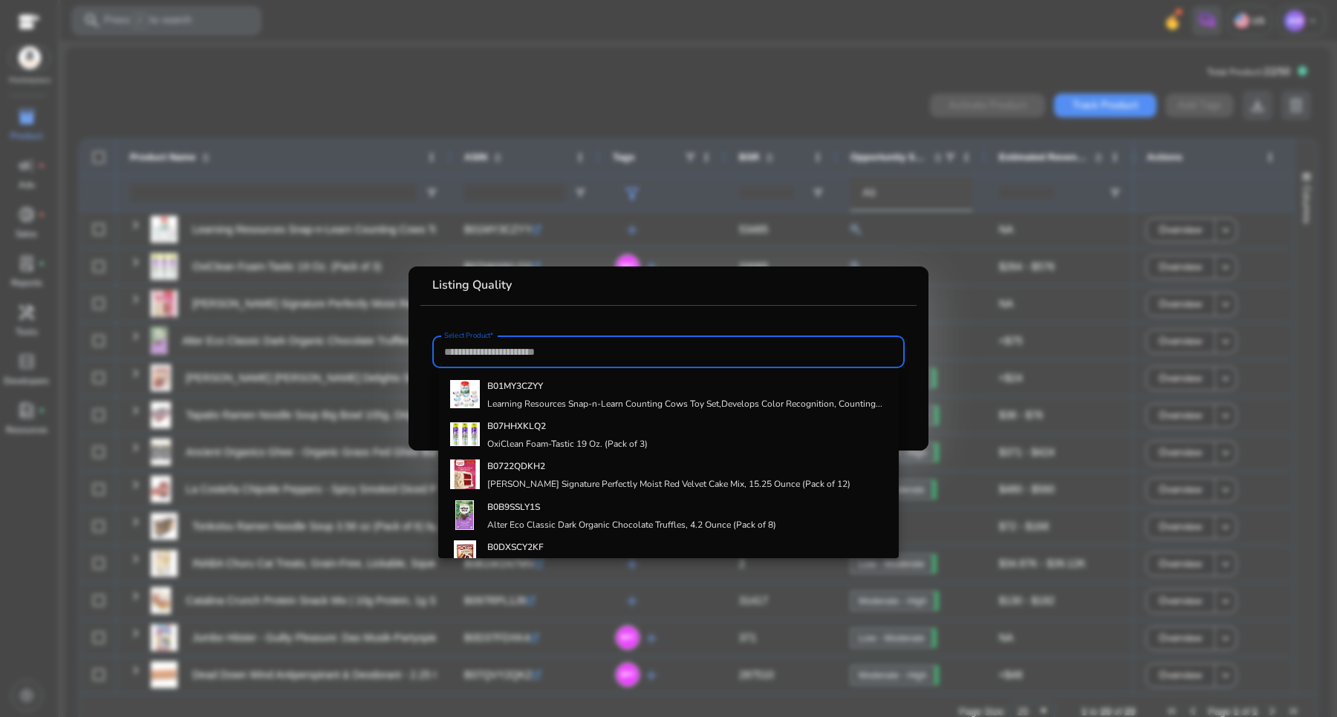
click at [668, 351] on input "Select Product*" at bounding box center [668, 352] width 449 height 16
paste input "**********"
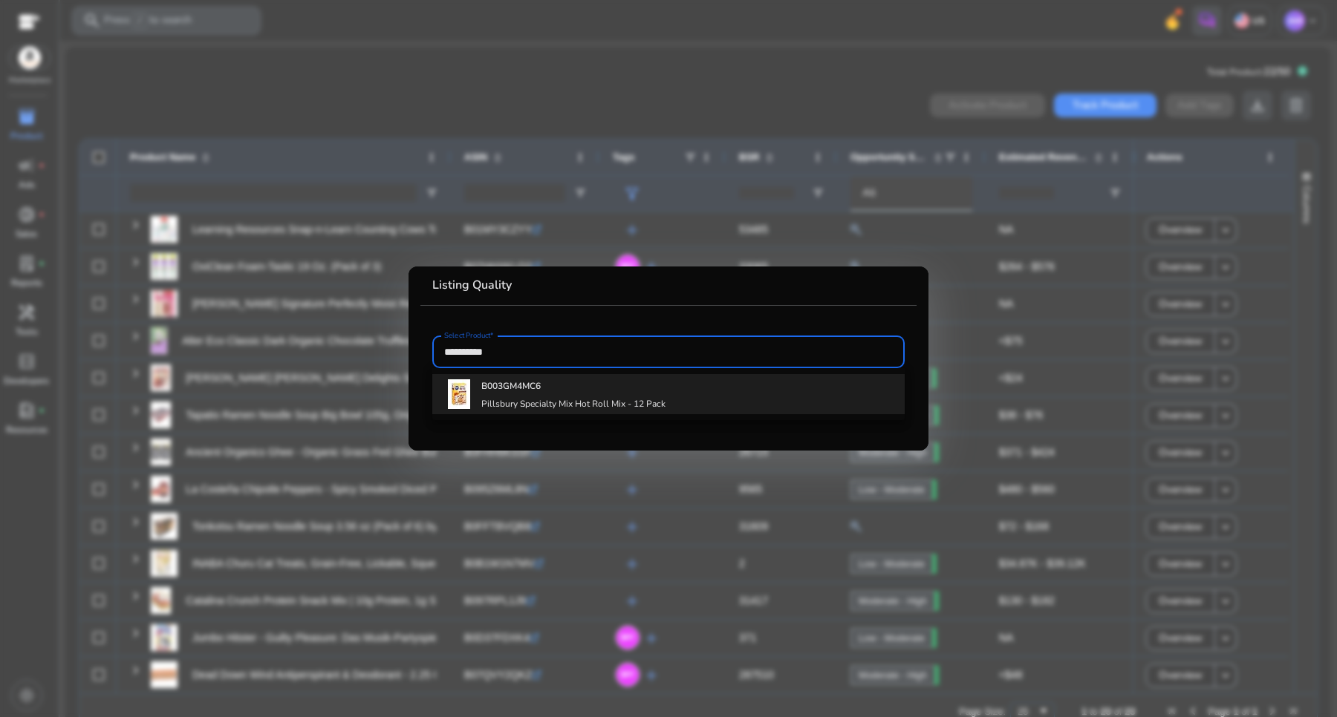
type input "**********"
click at [553, 401] on h4 "Pillsbury Specialty Mix Hot Roll Mix - 12 Pack" at bounding box center [573, 404] width 184 height 12
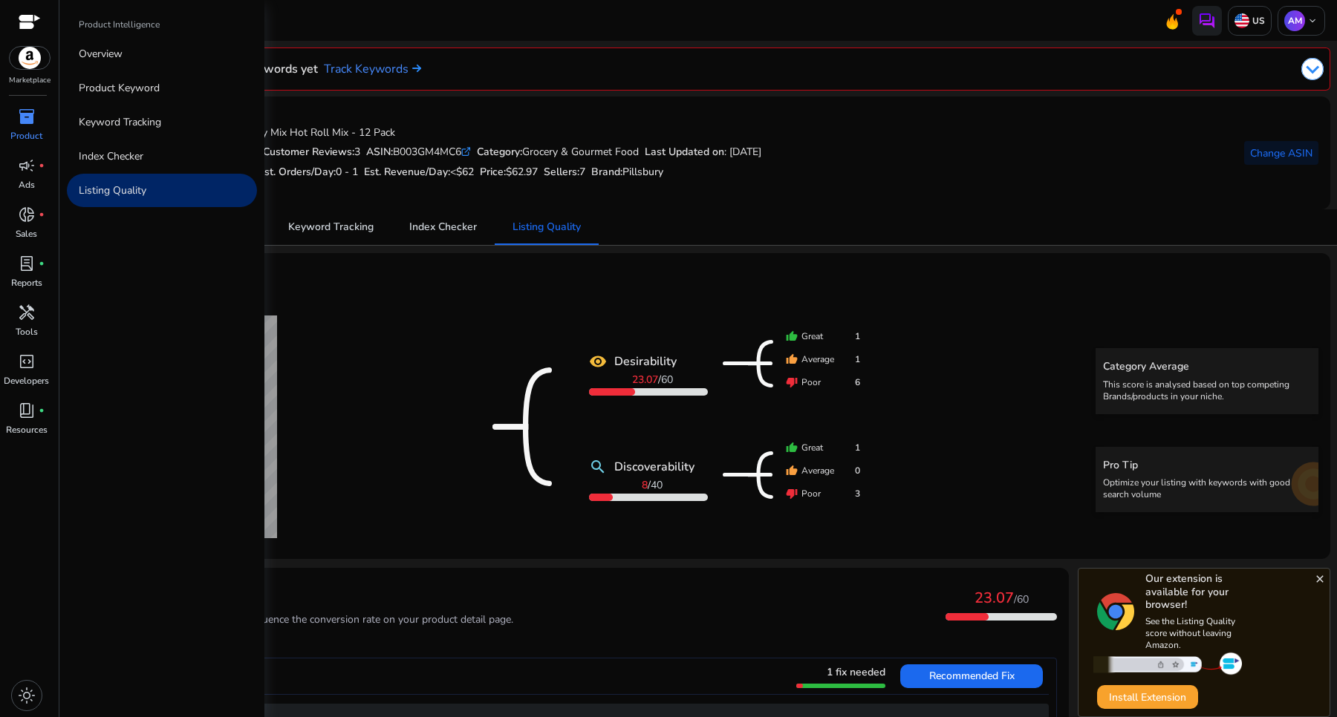
click at [27, 119] on span "inventory_2" at bounding box center [27, 117] width 18 height 18
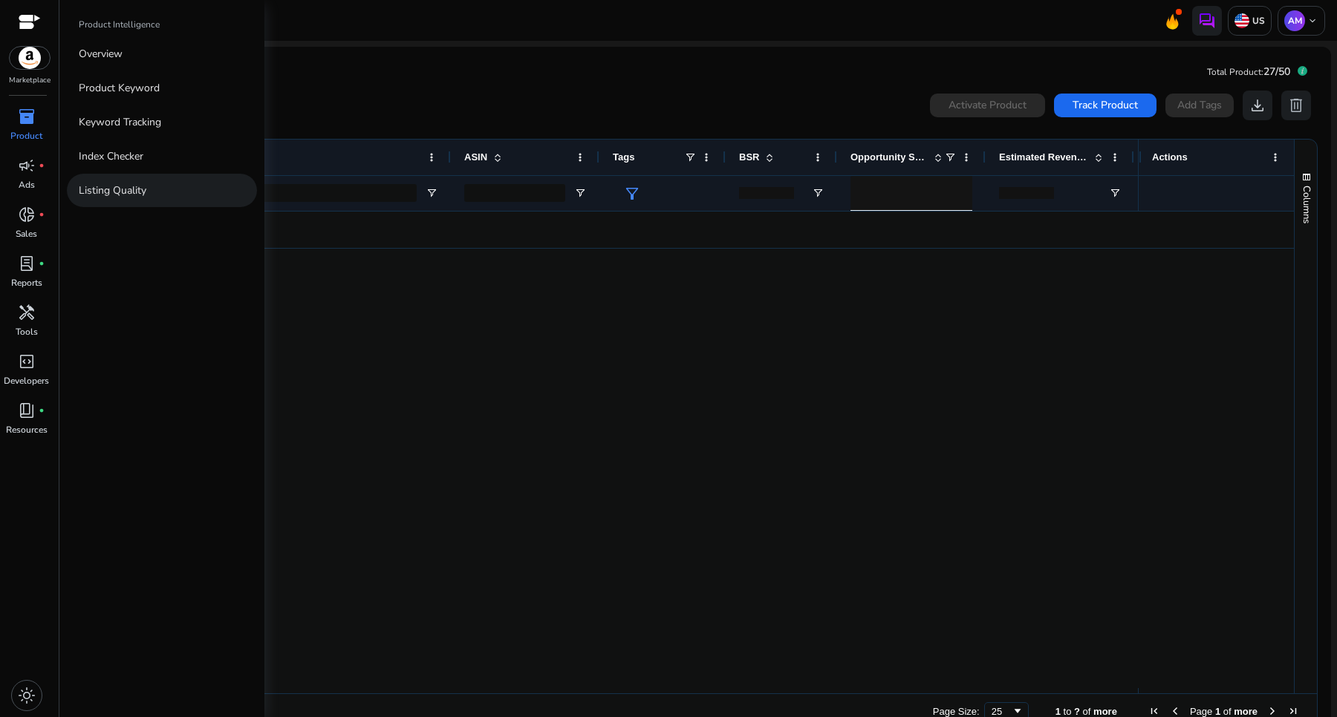
click at [104, 188] on p "Listing Quality" at bounding box center [113, 191] width 68 height 16
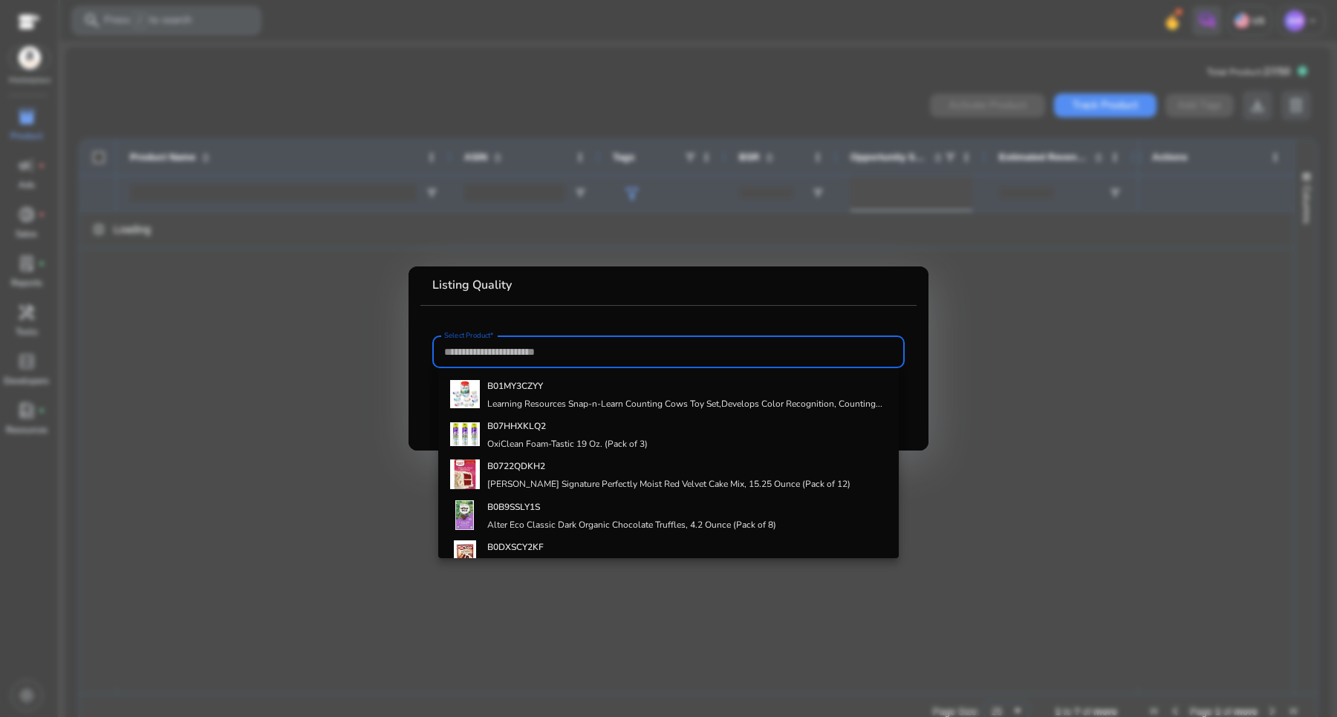
click at [547, 344] on input "Select Product*" at bounding box center [668, 352] width 449 height 16
paste input "**********"
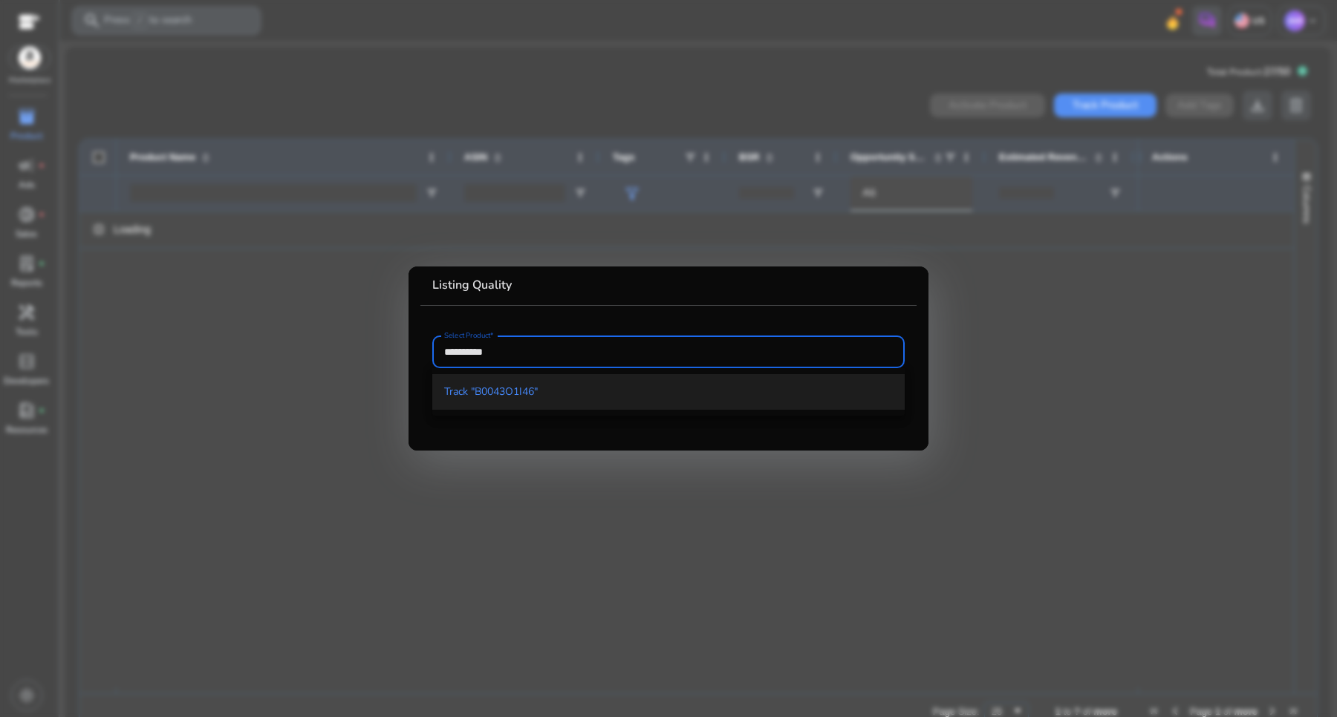
type input "**********"
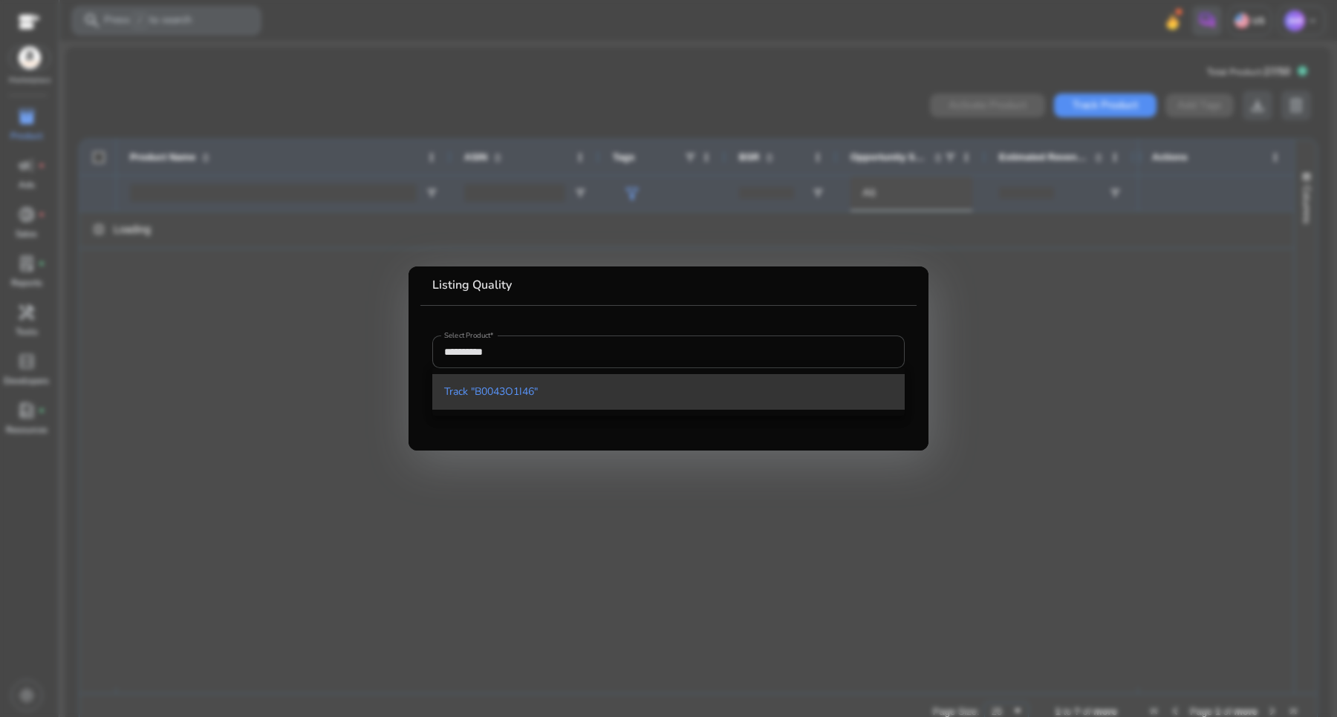
click at [518, 394] on span "Track "B0043O1I46"" at bounding box center [491, 392] width 94 height 15
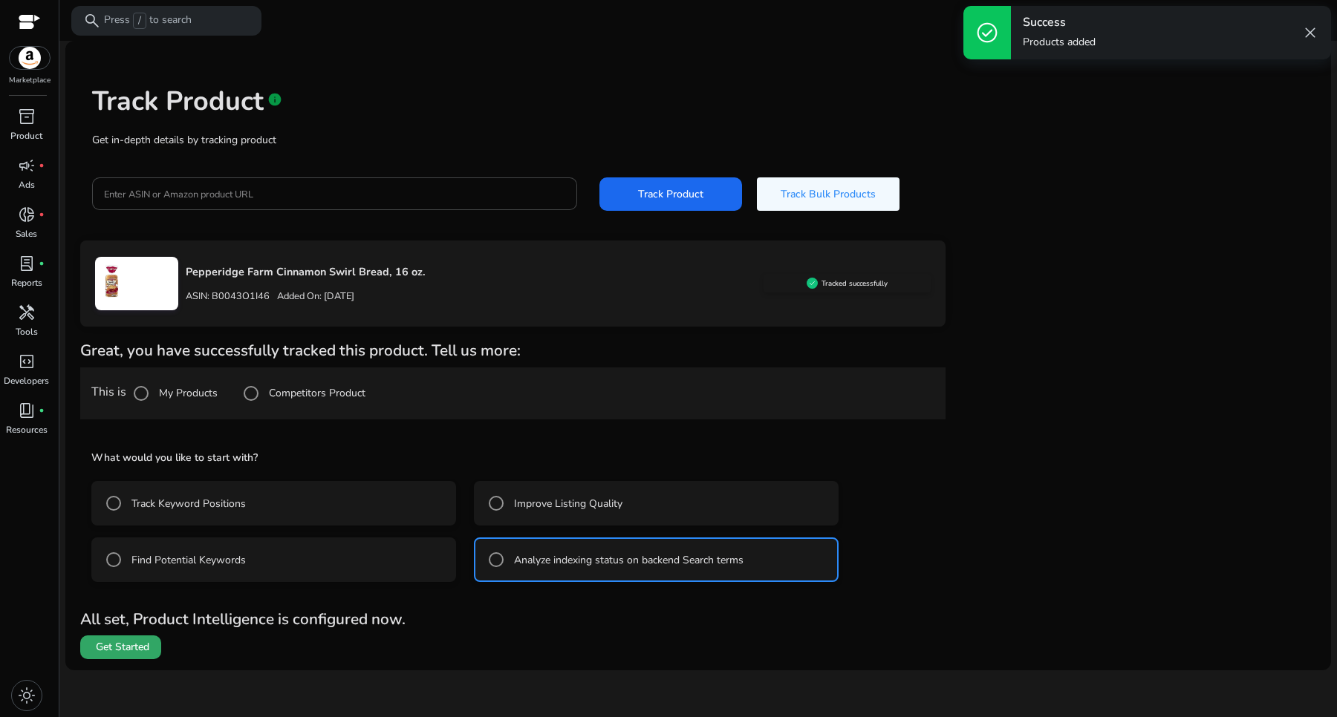
click at [154, 573] on span at bounding box center [120, 648] width 81 height 36
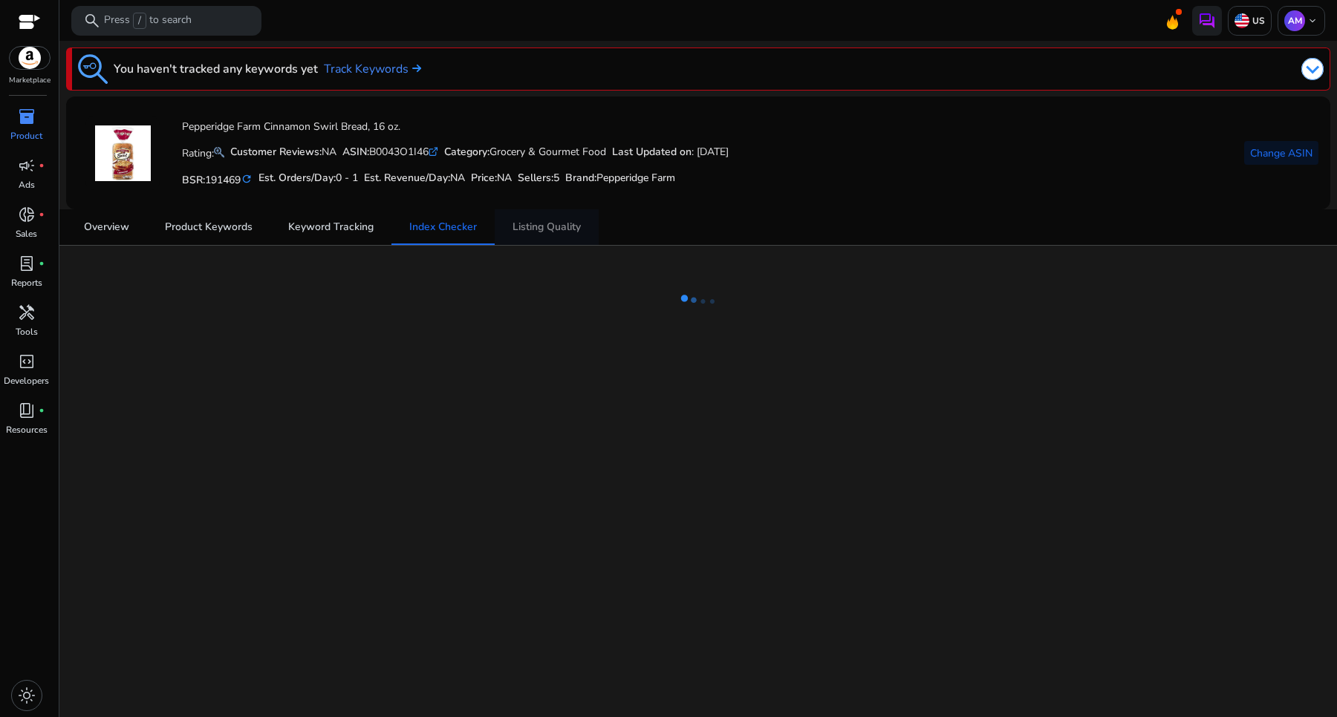
click at [539, 235] on span "Listing Quality" at bounding box center [546, 227] width 68 height 36
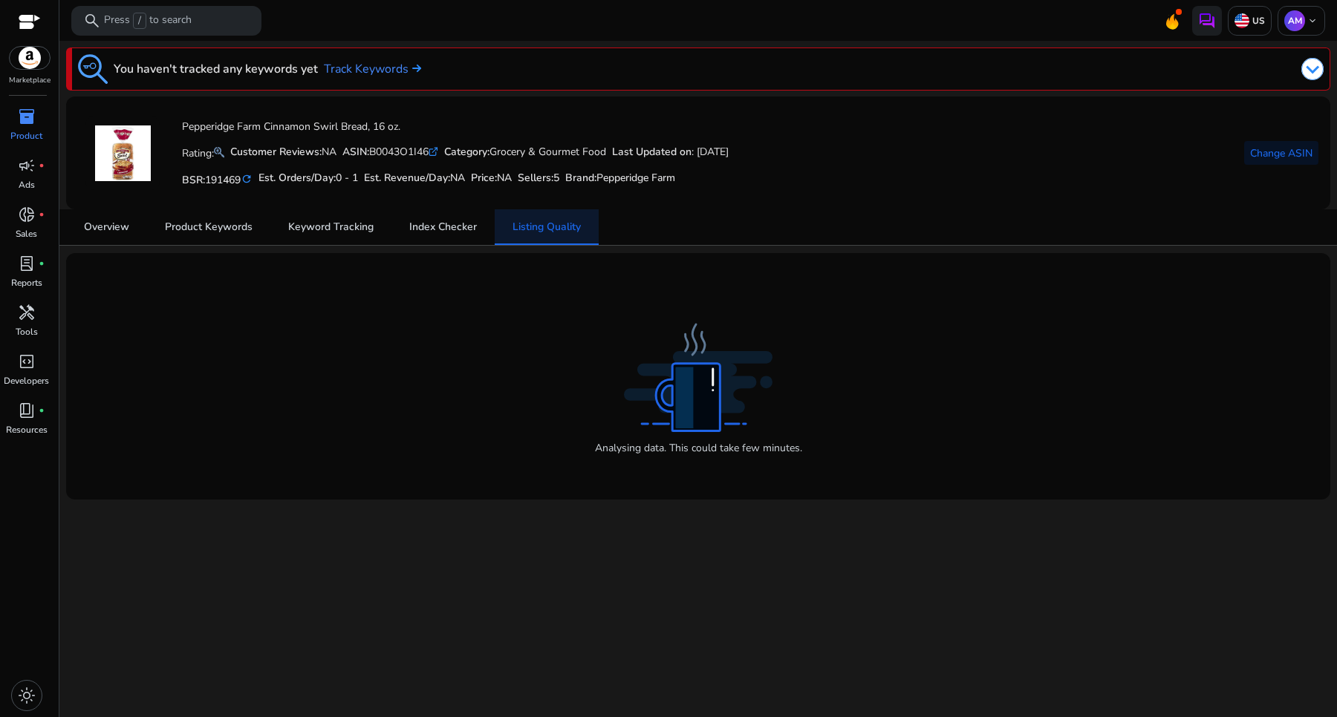
click at [544, 244] on span "Listing Quality" at bounding box center [546, 227] width 68 height 36
click at [544, 247] on div "You haven't tracked any keywords yet Track Keywords Pepperidge Farm Cinnamon Sw…" at bounding box center [698, 271] width 1266 height 460
click at [550, 235] on span "Listing Quality" at bounding box center [546, 227] width 68 height 36
click at [455, 232] on span "Index Checker" at bounding box center [443, 227] width 68 height 10
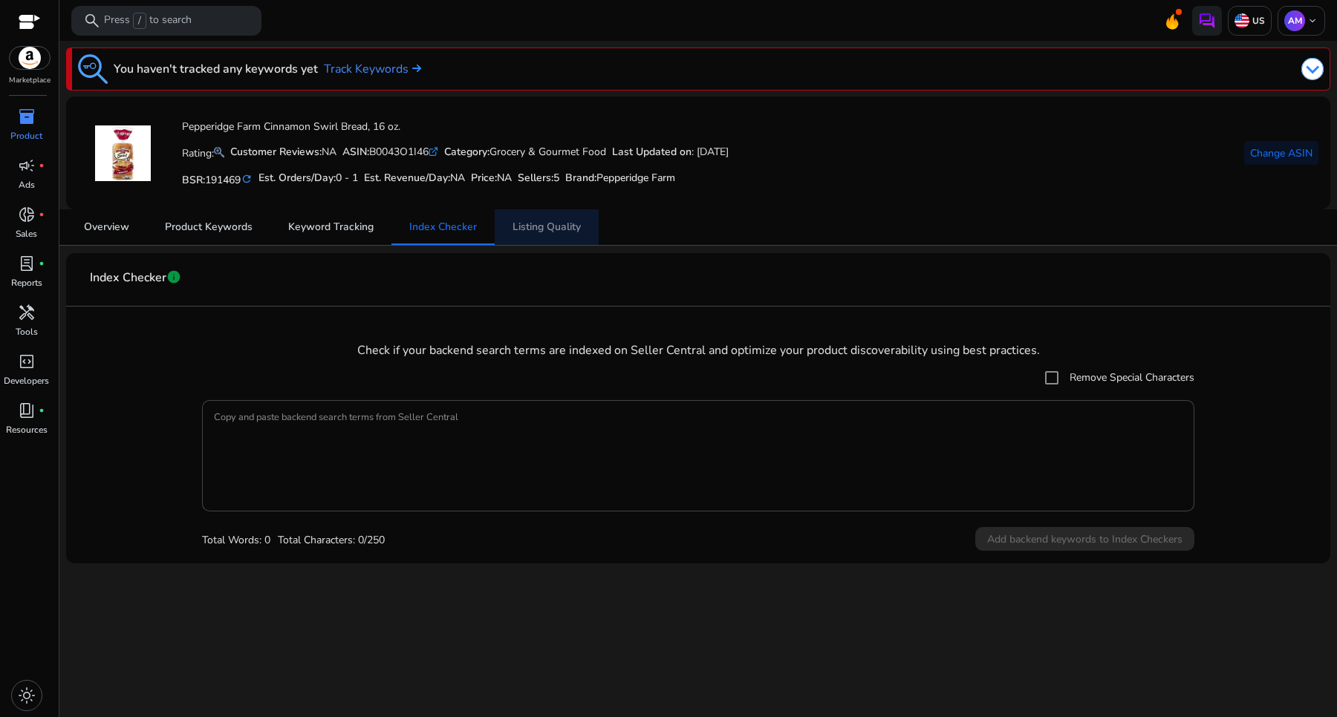
click at [555, 222] on span "Listing Quality" at bounding box center [546, 227] width 68 height 10
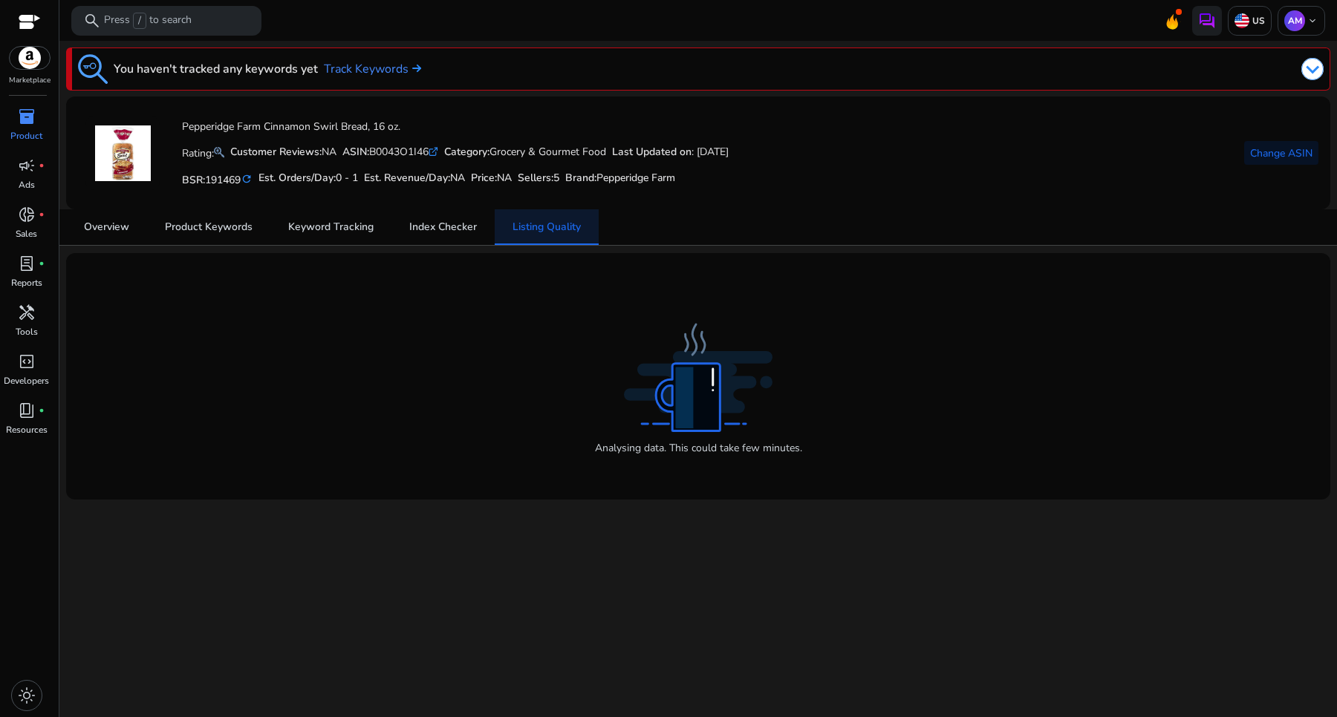
click at [555, 222] on span "Listing Quality" at bounding box center [546, 227] width 68 height 10
click at [199, 229] on span "Product Keywords" at bounding box center [209, 227] width 88 height 10
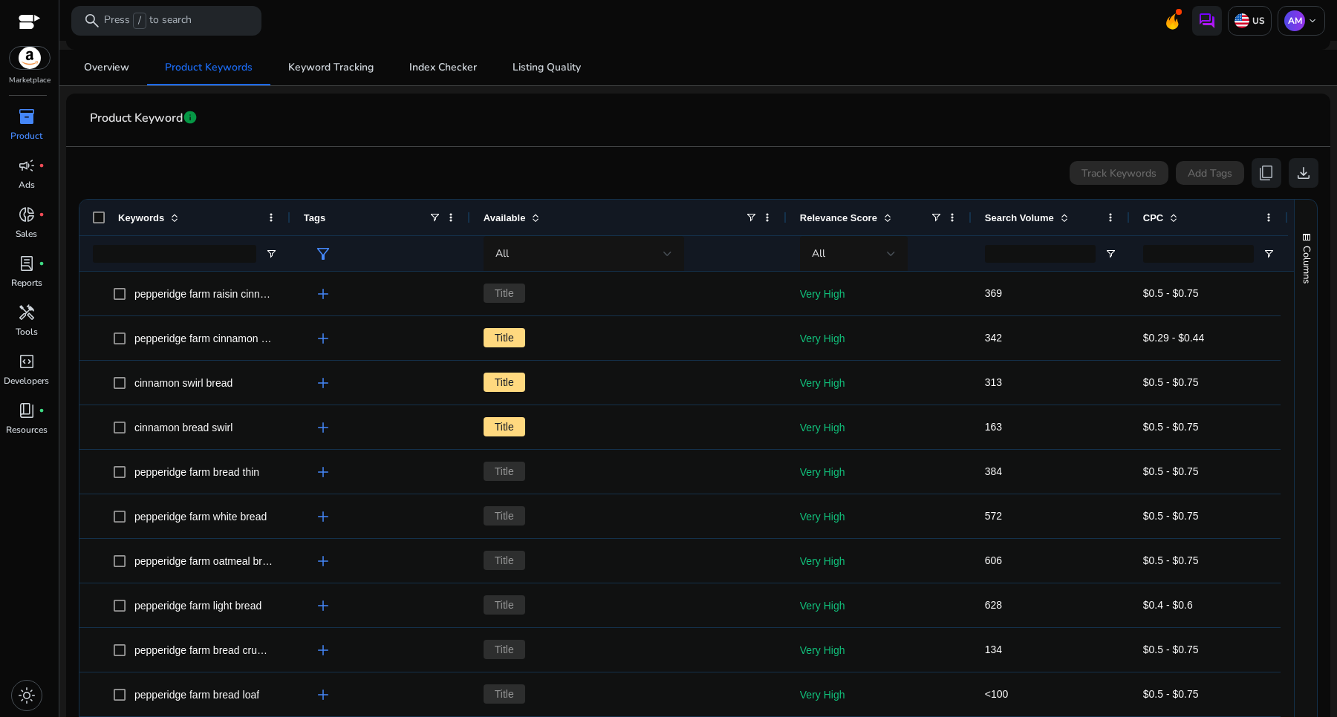
scroll to position [186, 0]
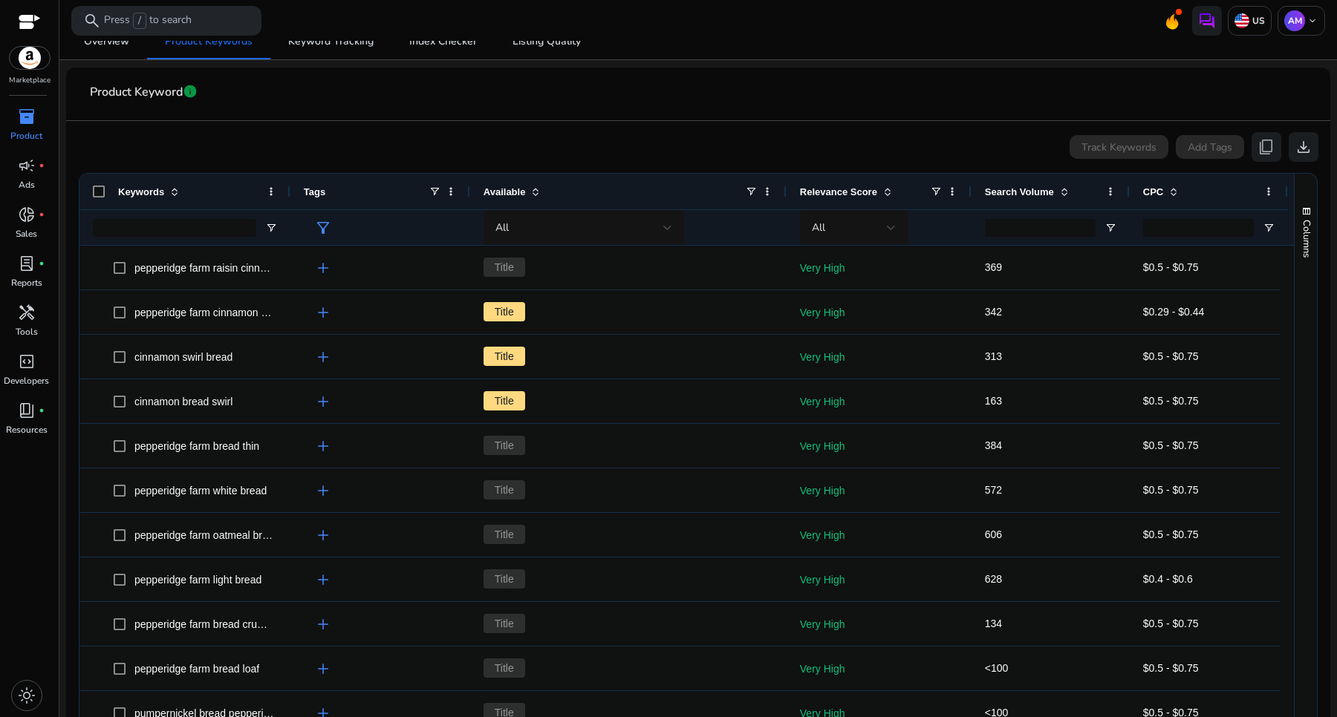
click at [125, 39] on mat-toolbar "search Press / to search US AM keyboard_arrow_down" at bounding box center [697, 20] width 1277 height 41
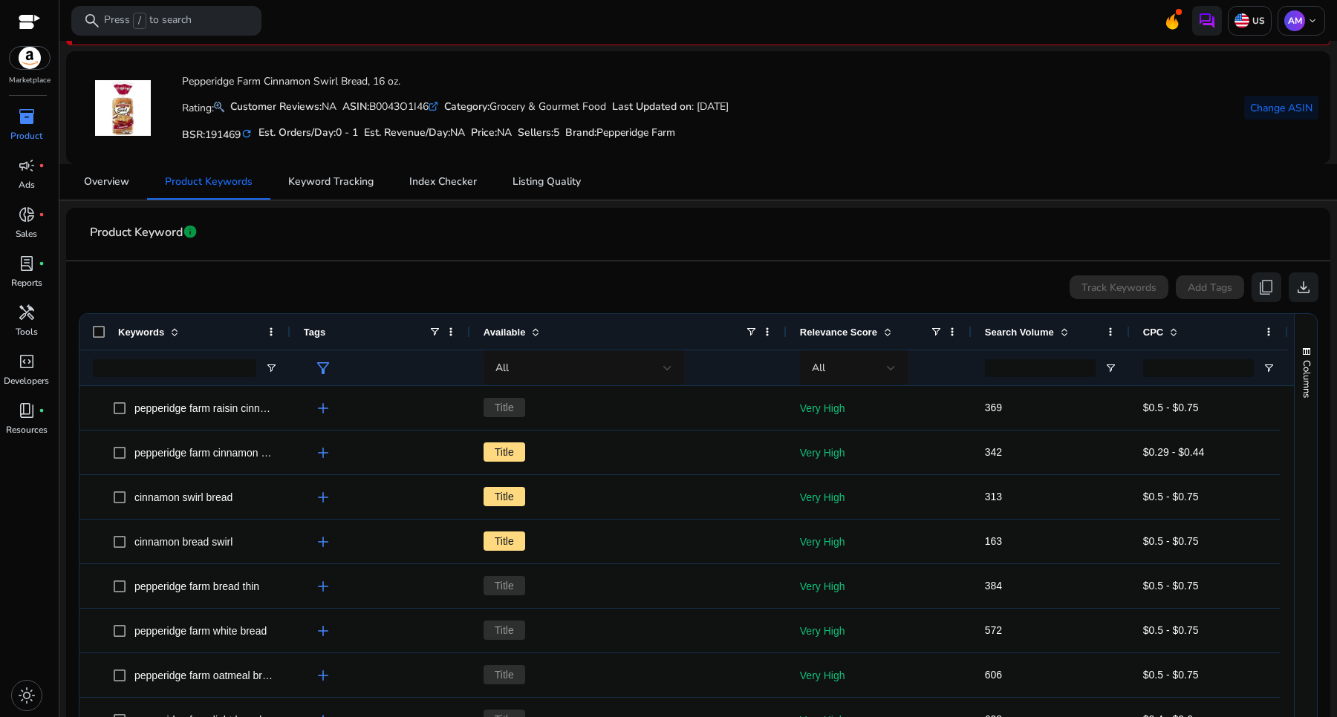
scroll to position [0, 0]
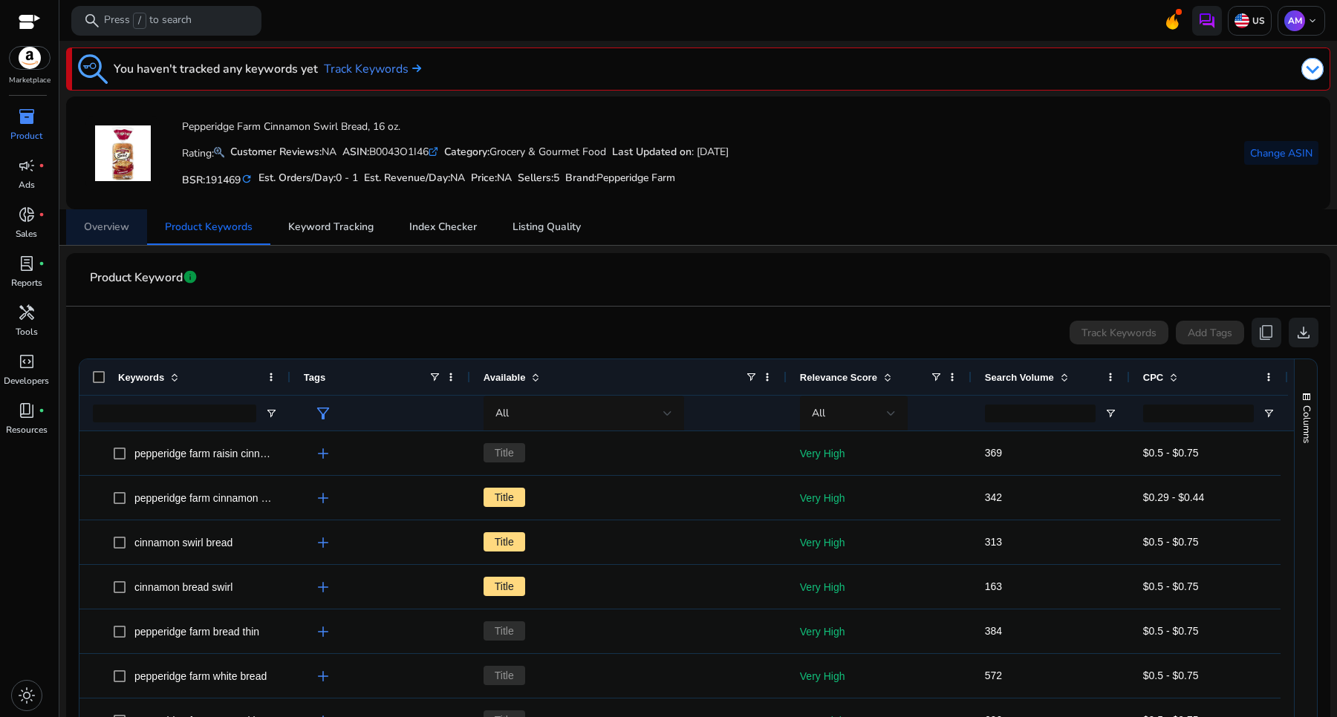
click at [112, 227] on span "Overview" at bounding box center [106, 227] width 45 height 10
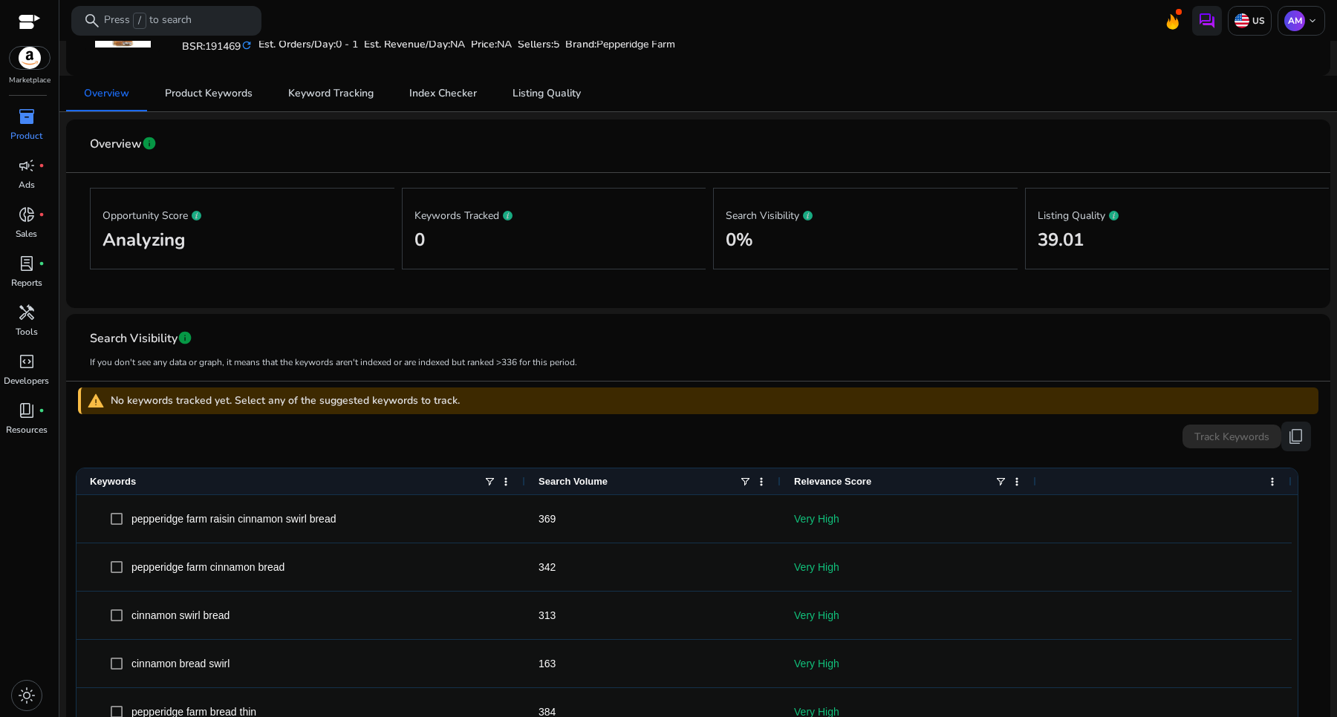
scroll to position [93, 0]
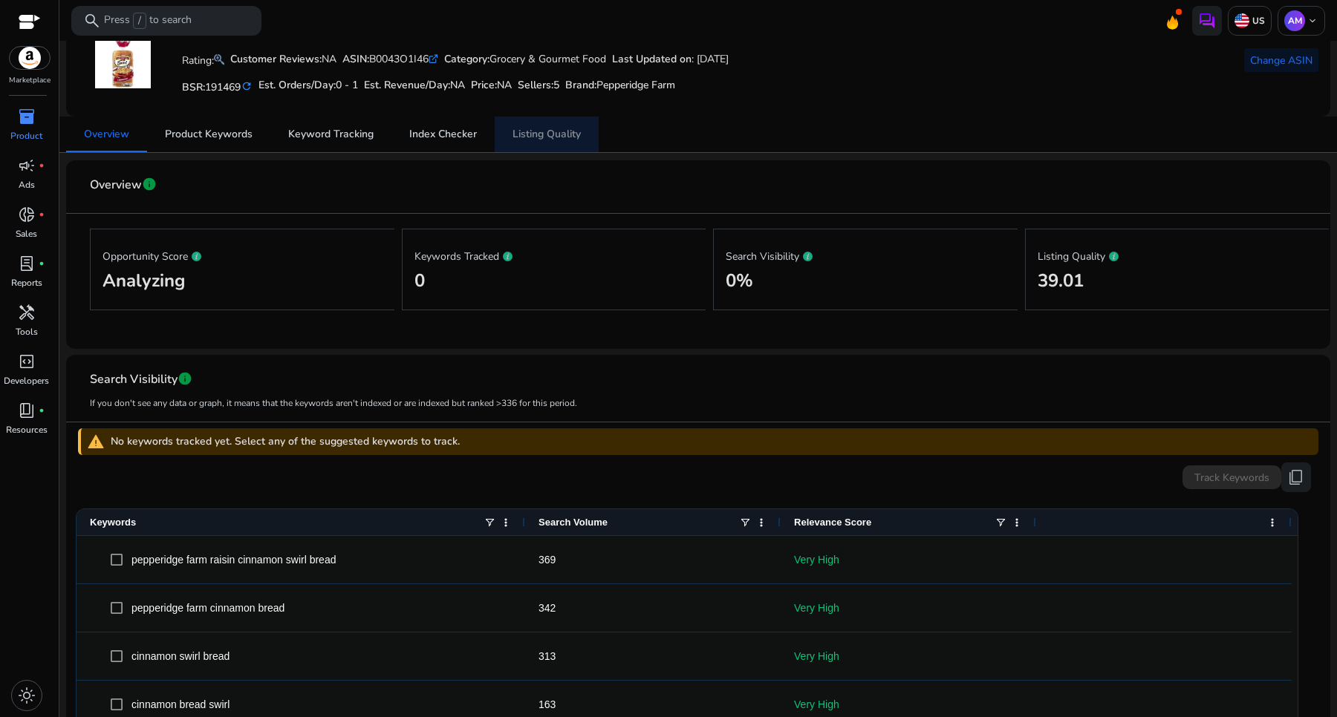
click at [550, 140] on span "Listing Quality" at bounding box center [546, 134] width 68 height 10
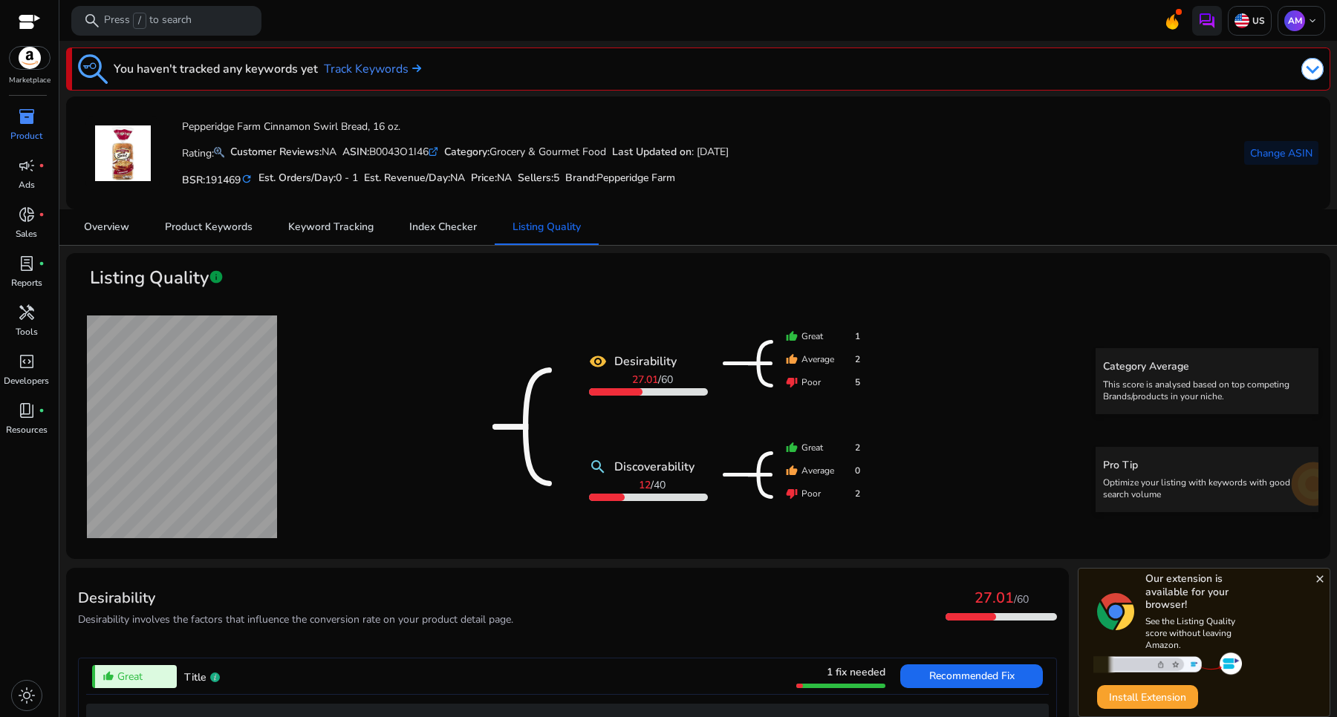
click at [30, 131] on p "Product" at bounding box center [26, 135] width 32 height 13
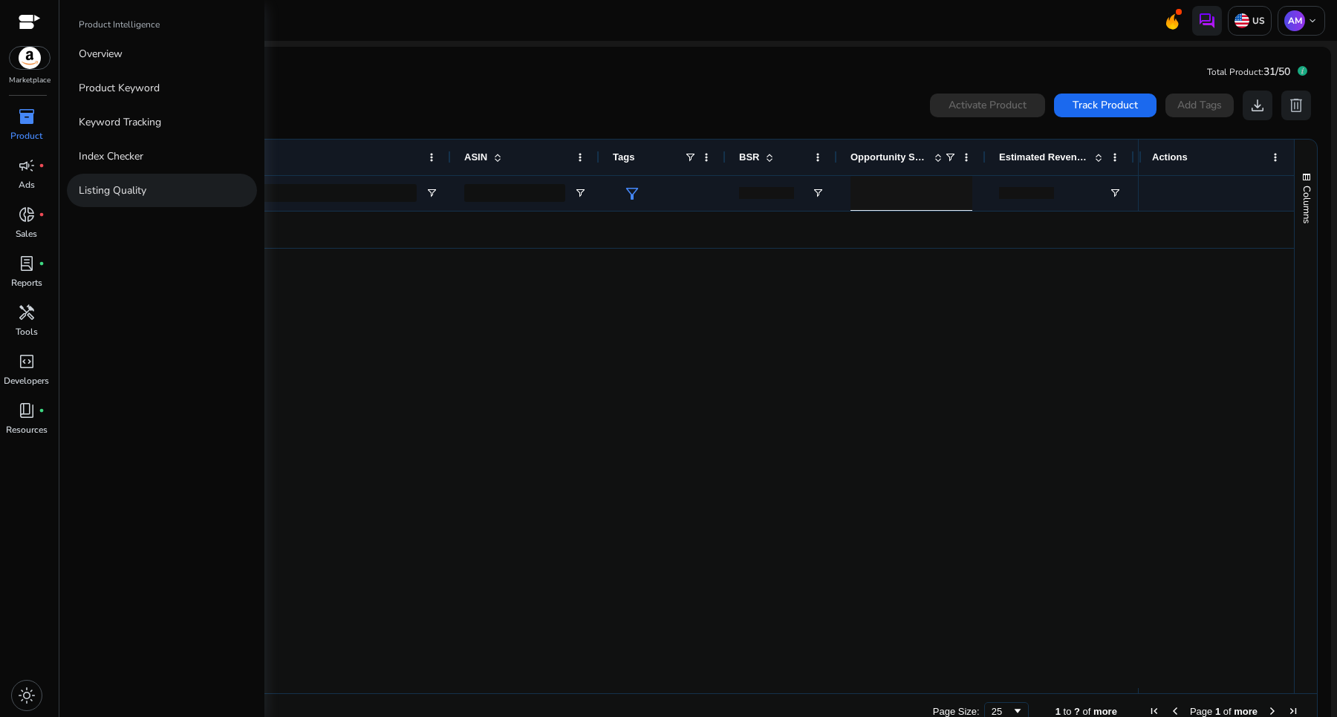
click at [146, 193] on p "Listing Quality" at bounding box center [113, 191] width 68 height 16
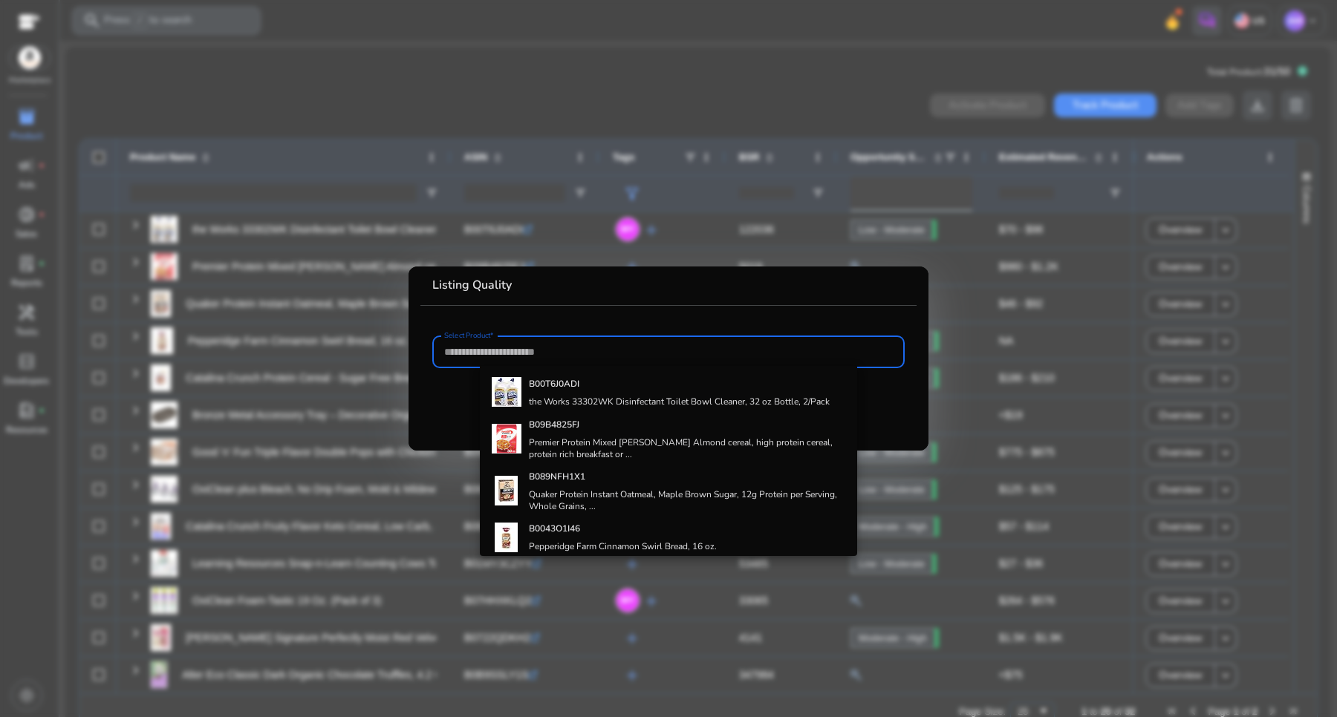
click at [490, 368] on div "B00T6J0ADI the Works 33302WK Disinfectant Toilet Bowl Cleaner, 32 oz Bottle, 2/…" at bounding box center [669, 461] width 378 height 190
click at [458, 357] on input "Select Product*" at bounding box center [668, 352] width 449 height 16
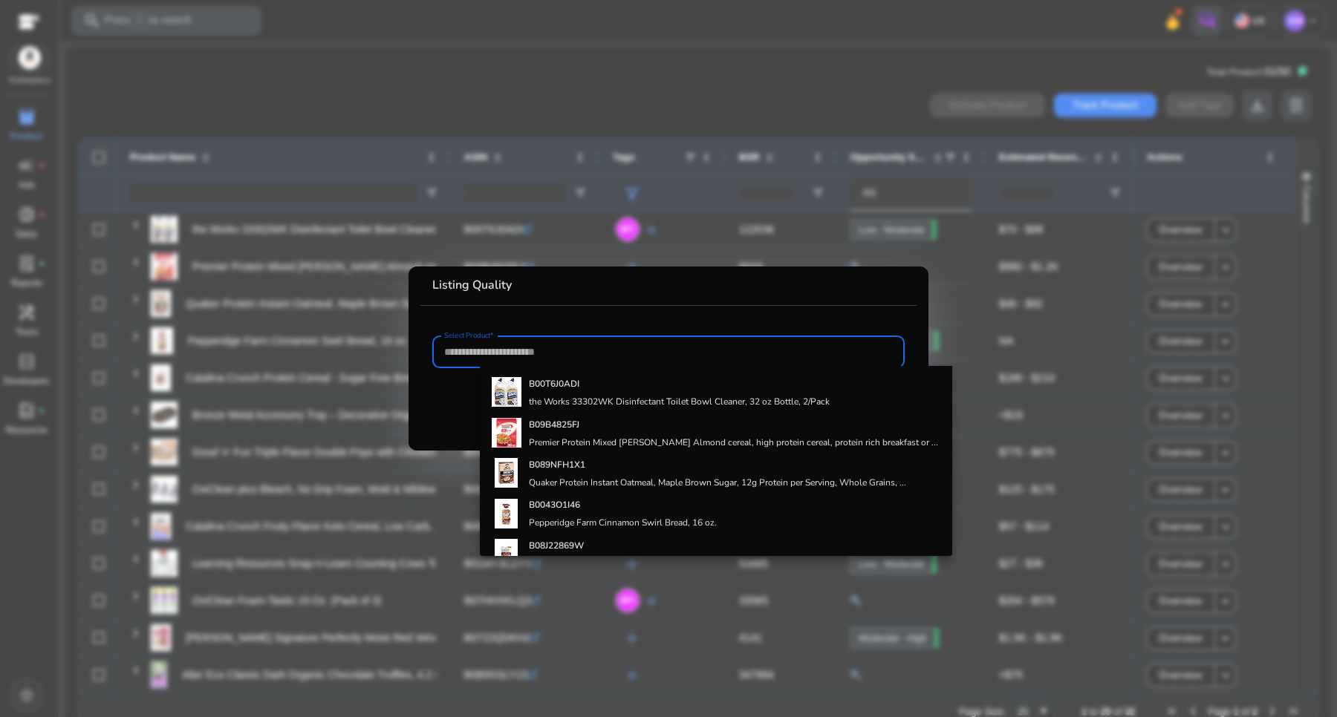
paste input "**********"
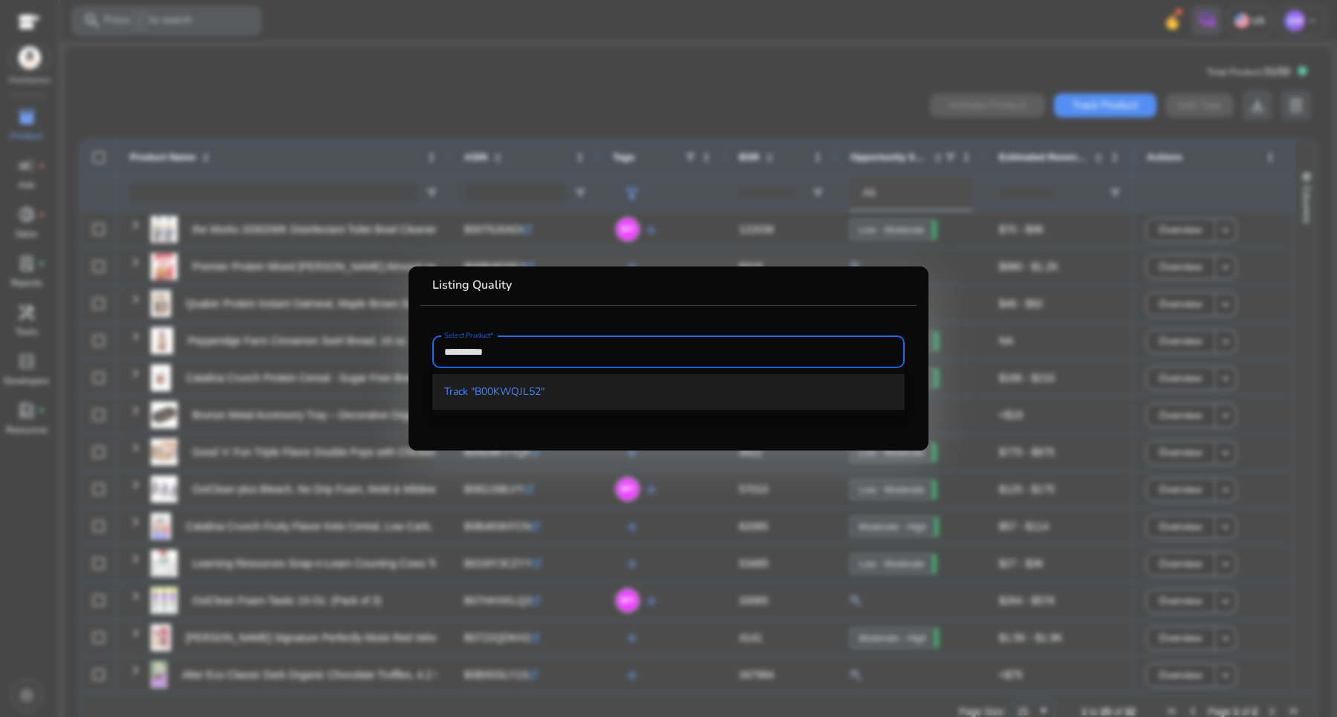
type input "**********"
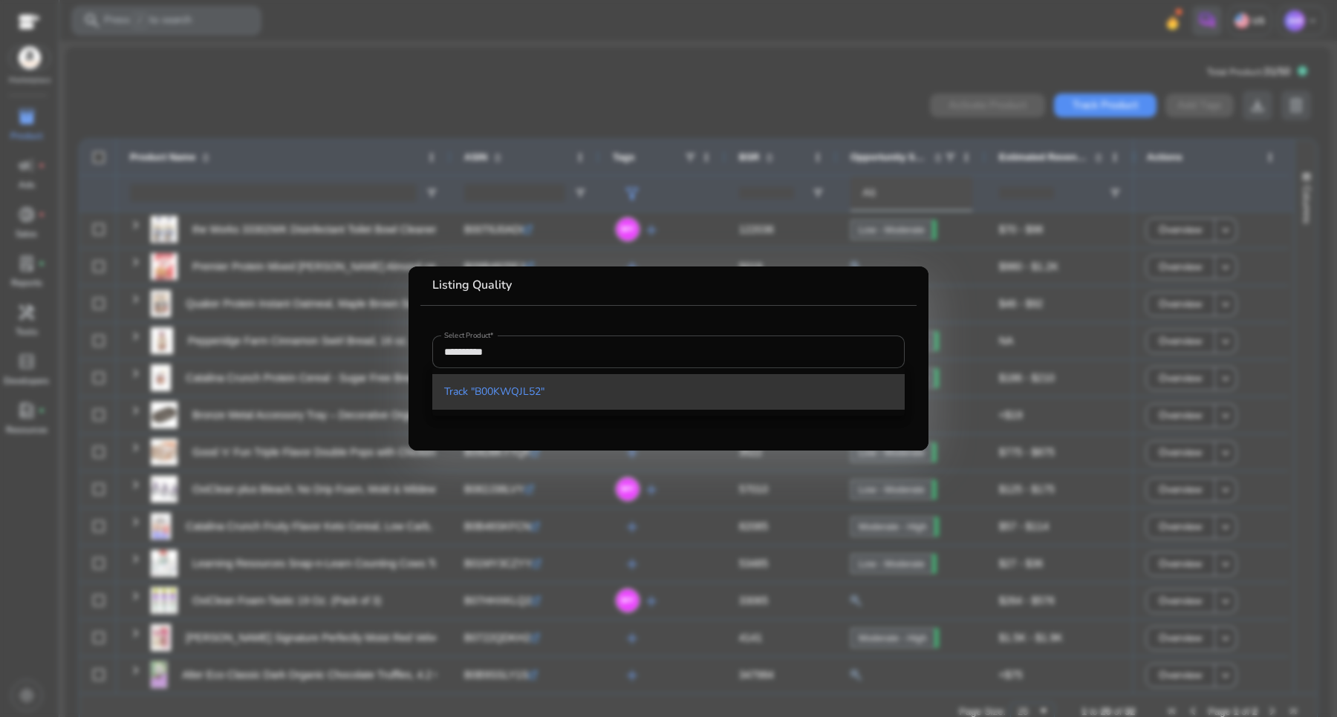
click at [473, 385] on span "Track "B00KWQJL52"" at bounding box center [494, 392] width 100 height 15
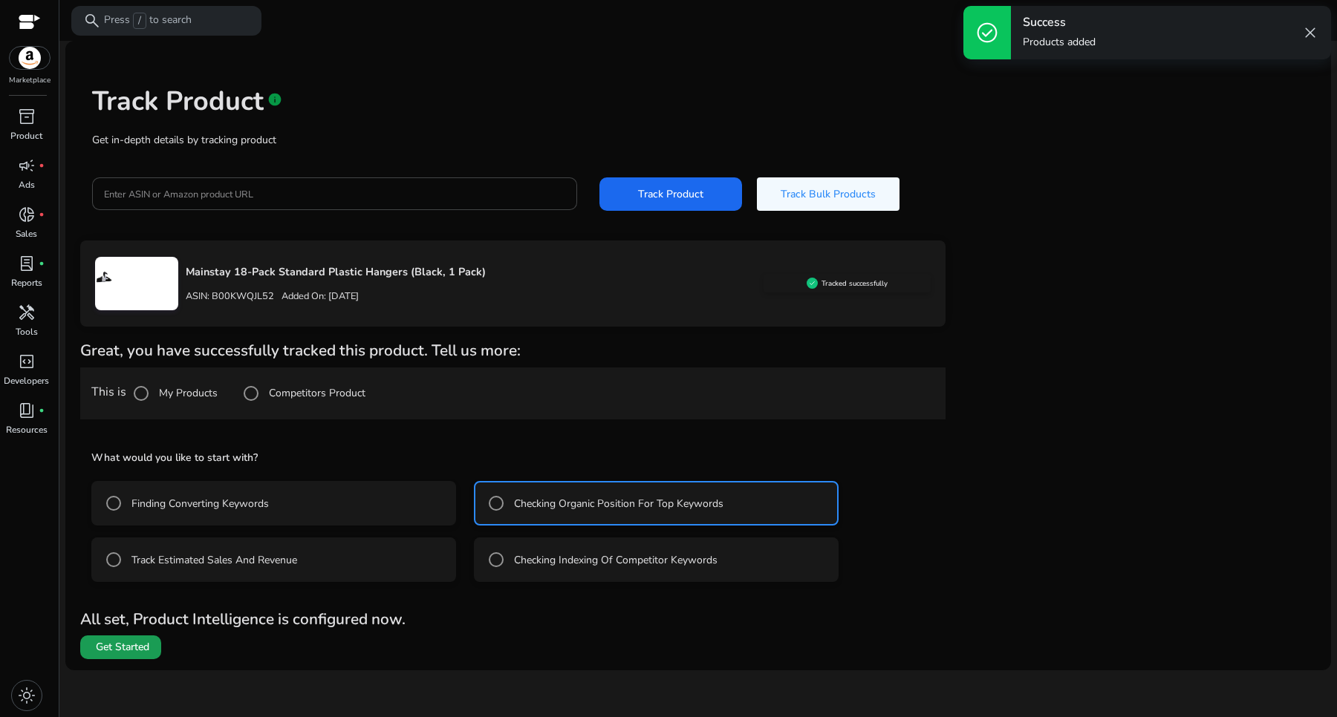
click at [138, 573] on span "Get Started" at bounding box center [122, 647] width 53 height 15
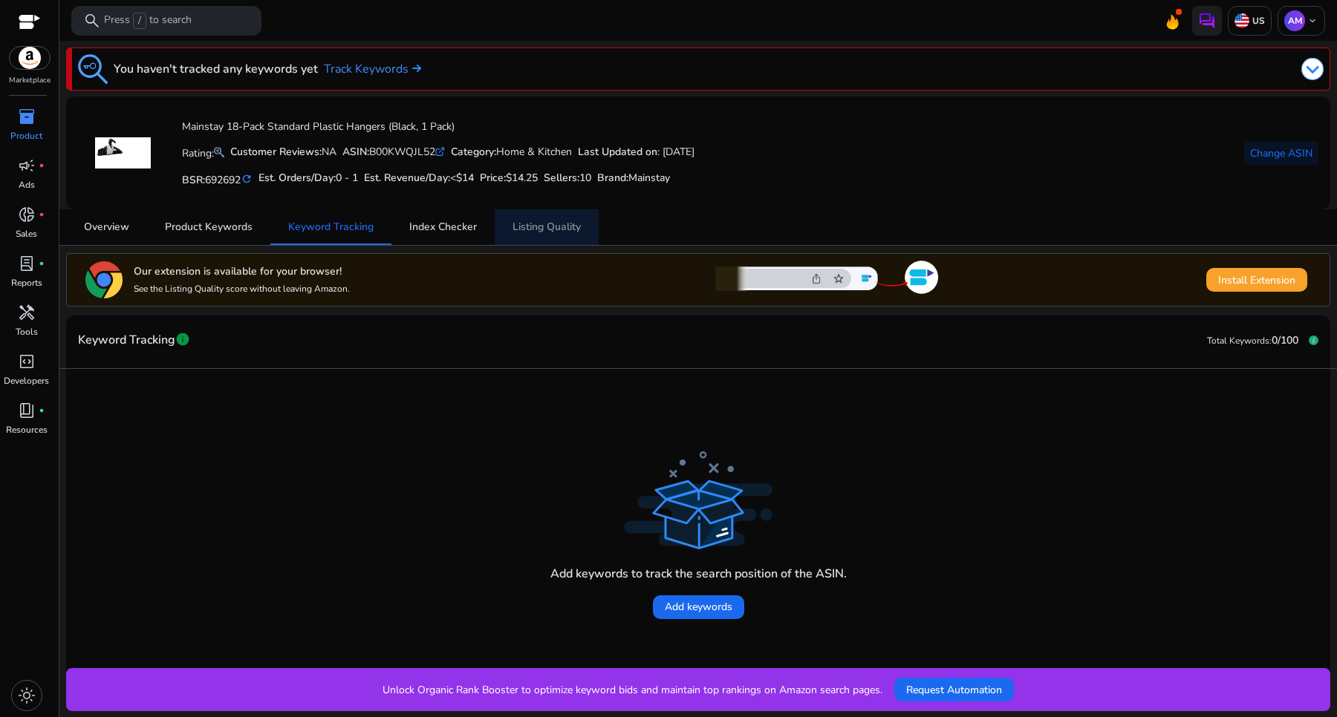
click at [525, 222] on span "Listing Quality" at bounding box center [546, 227] width 68 height 10
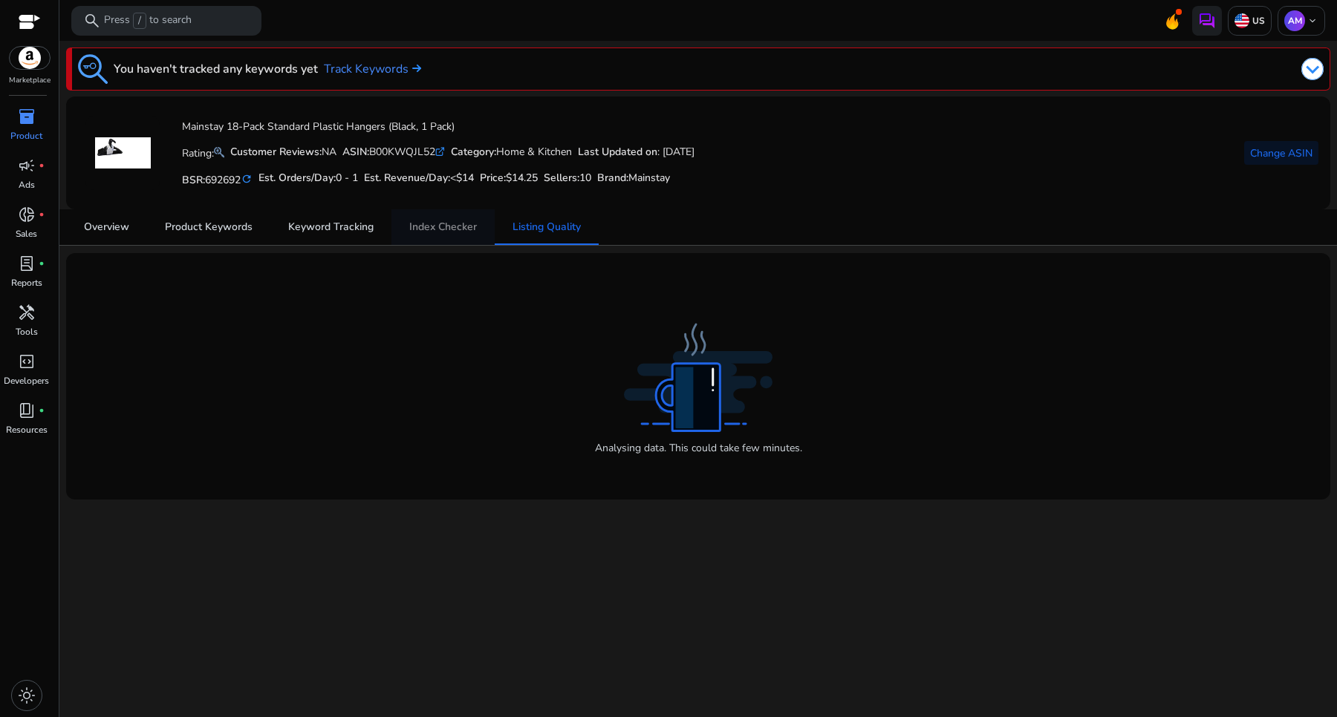
click at [480, 217] on link "Index Checker" at bounding box center [442, 227] width 103 height 36
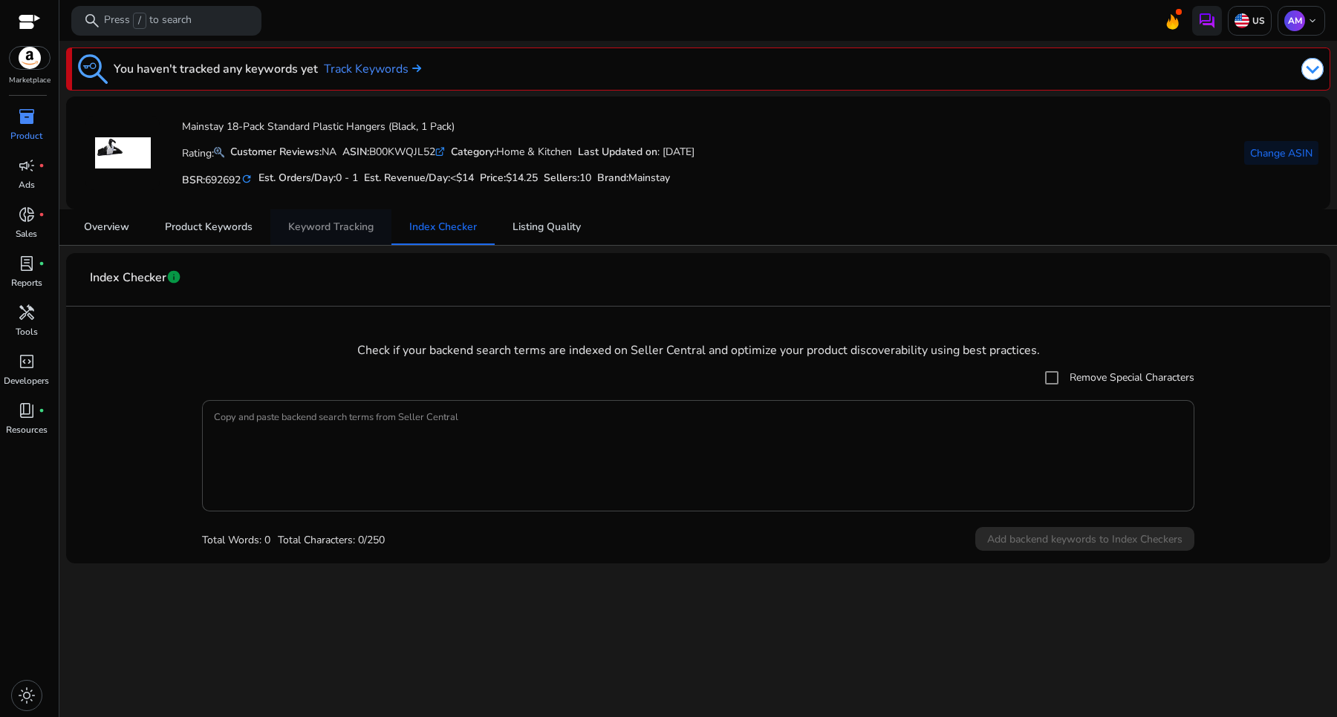
click at [351, 231] on span "Keyword Tracking" at bounding box center [330, 227] width 85 height 10
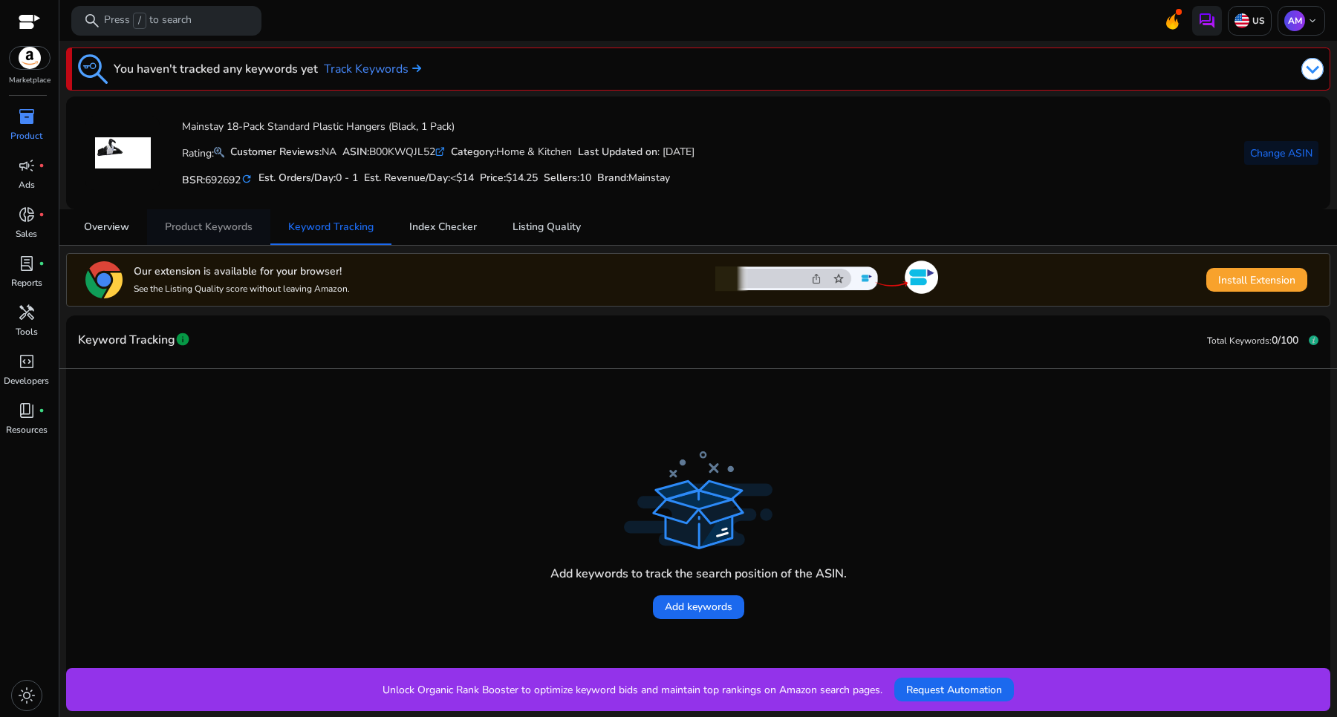
click at [175, 215] on span "Product Keywords" at bounding box center [209, 227] width 88 height 36
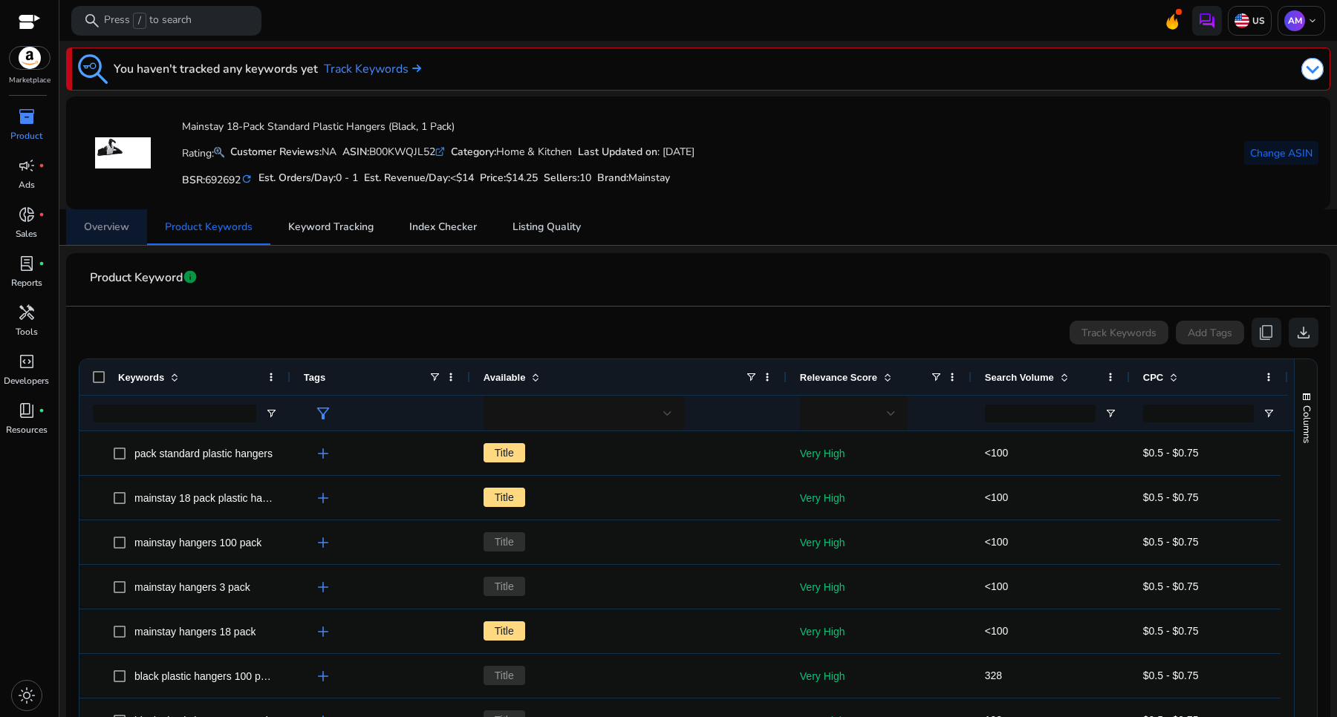
click at [114, 213] on span "Overview" at bounding box center [106, 227] width 45 height 36
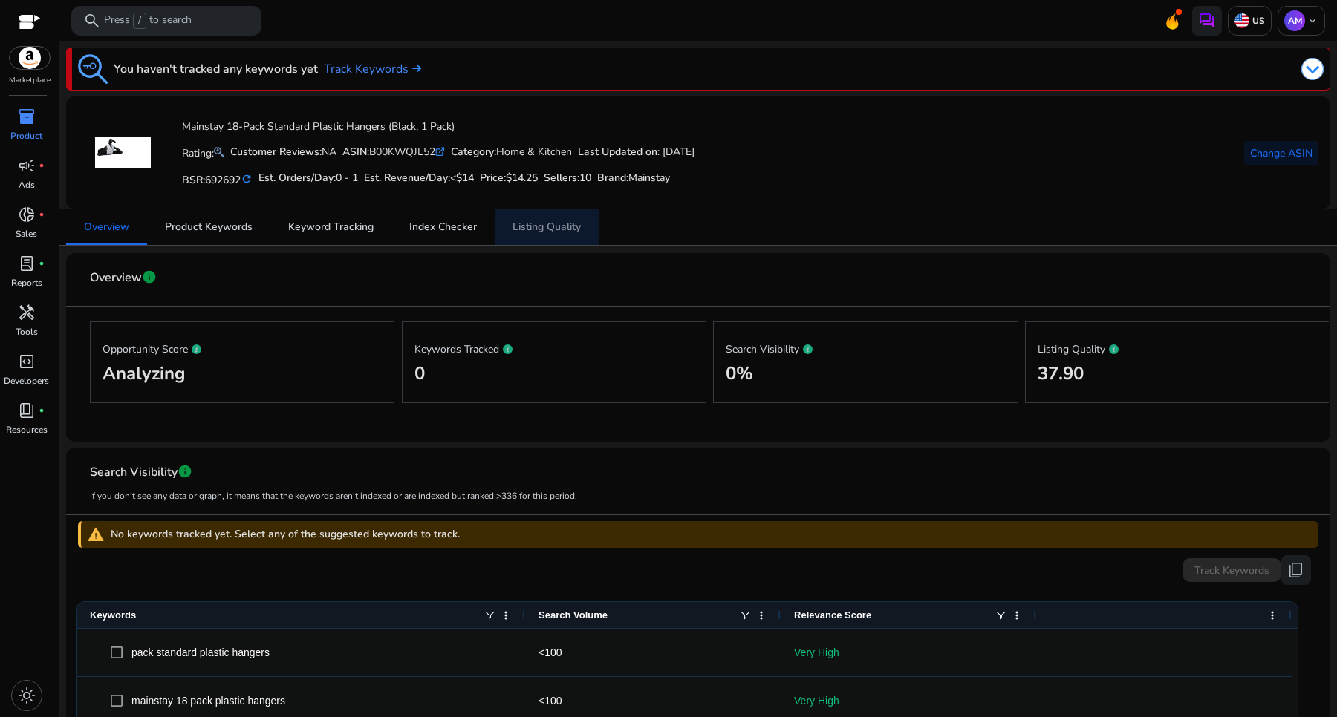
click at [570, 238] on span "Listing Quality" at bounding box center [546, 227] width 68 height 36
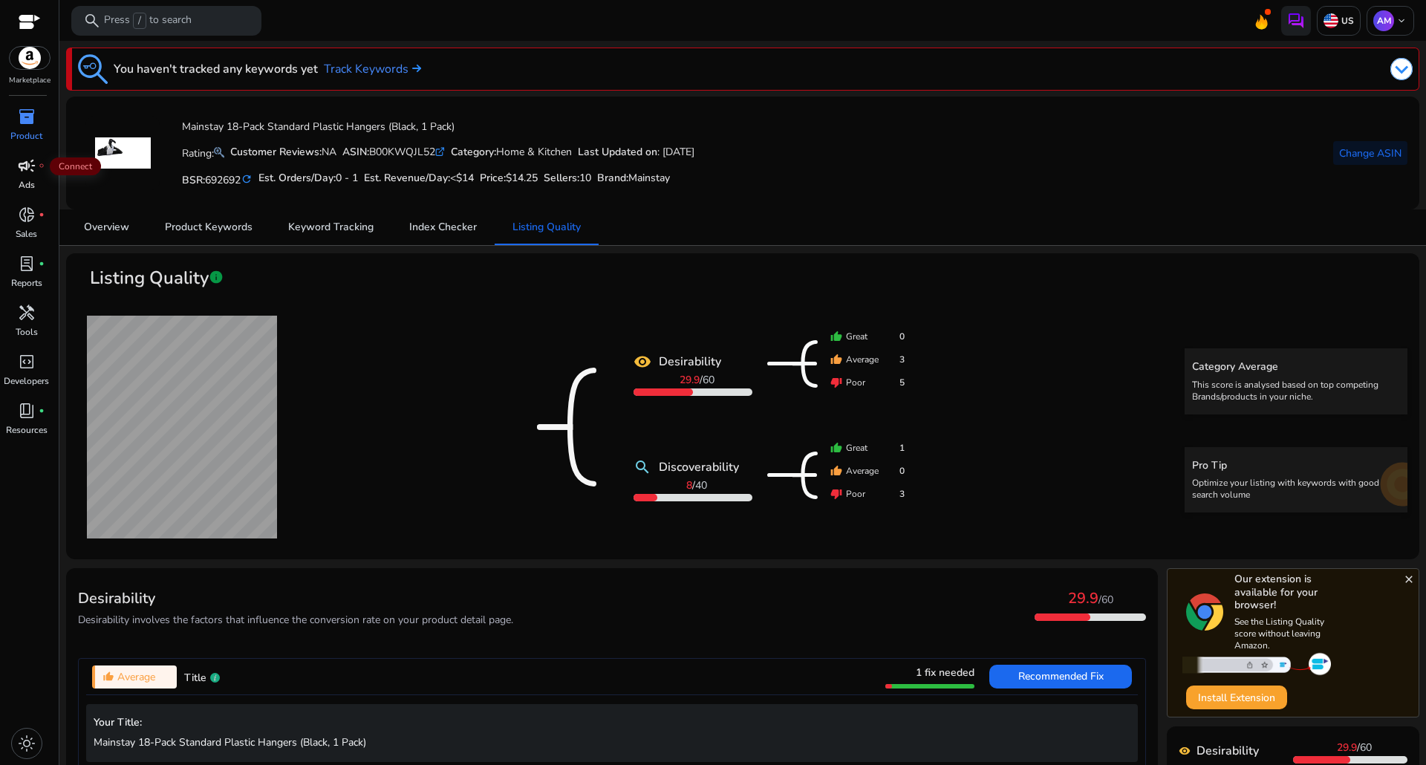
click at [25, 166] on span "campaign" at bounding box center [27, 166] width 18 height 18
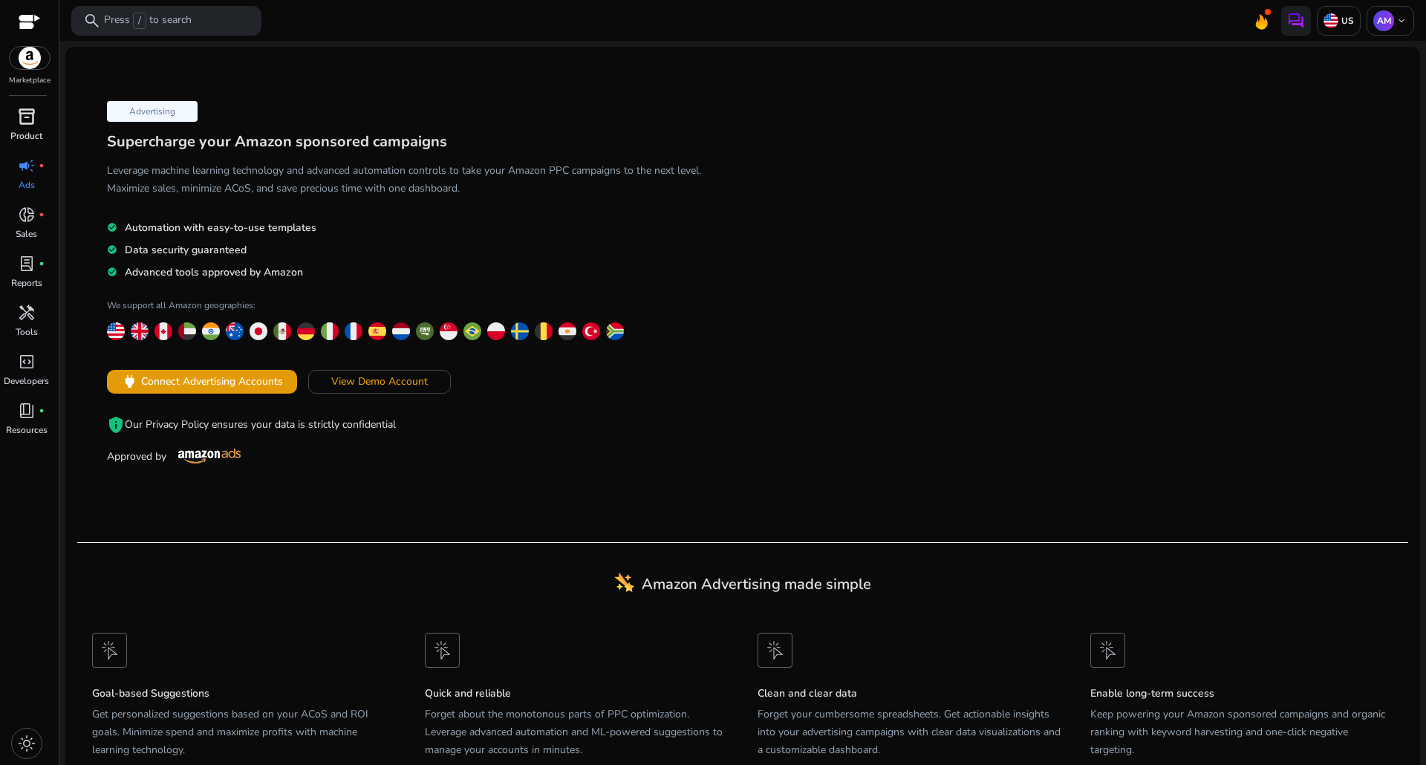
click at [25, 111] on span "inventory_2" at bounding box center [27, 117] width 18 height 18
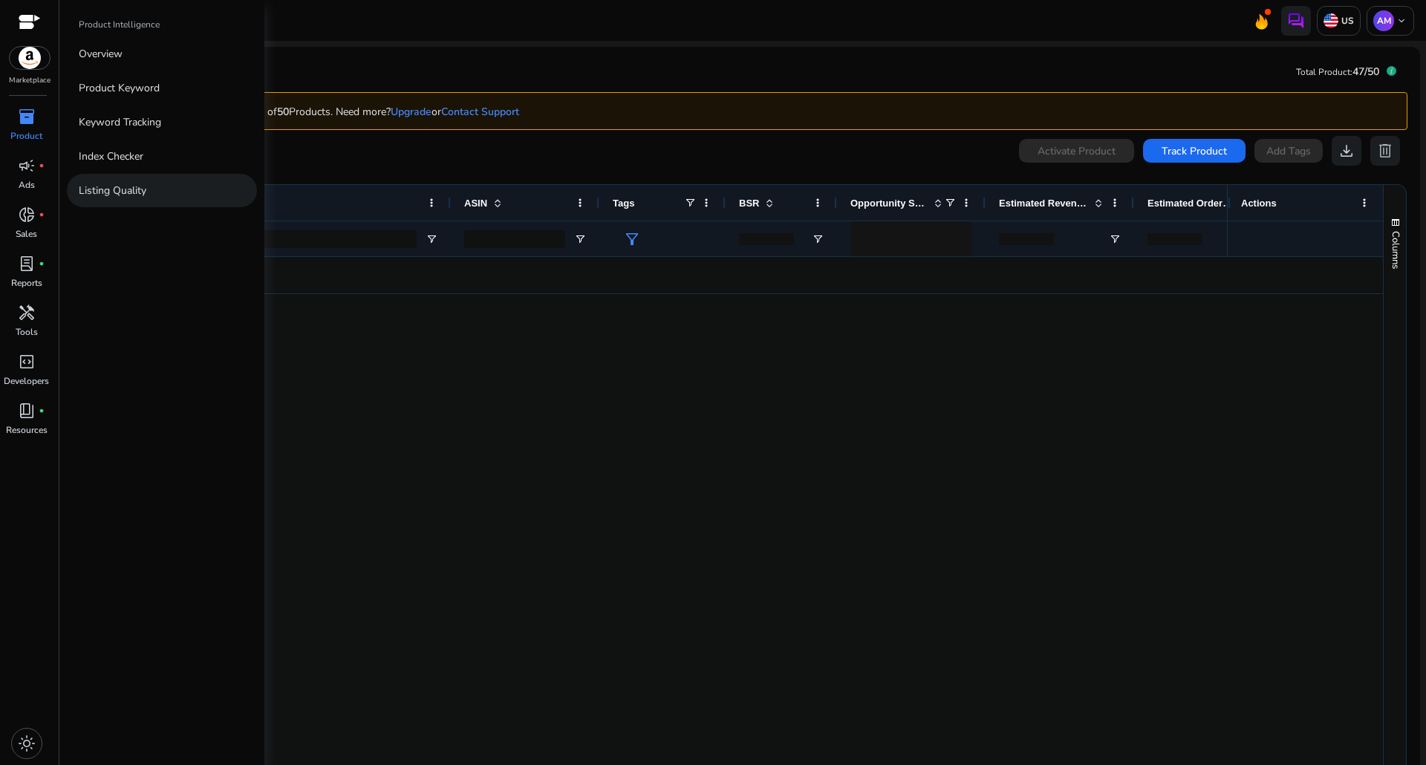
click at [128, 180] on link "Listing Quality" at bounding box center [162, 190] width 190 height 33
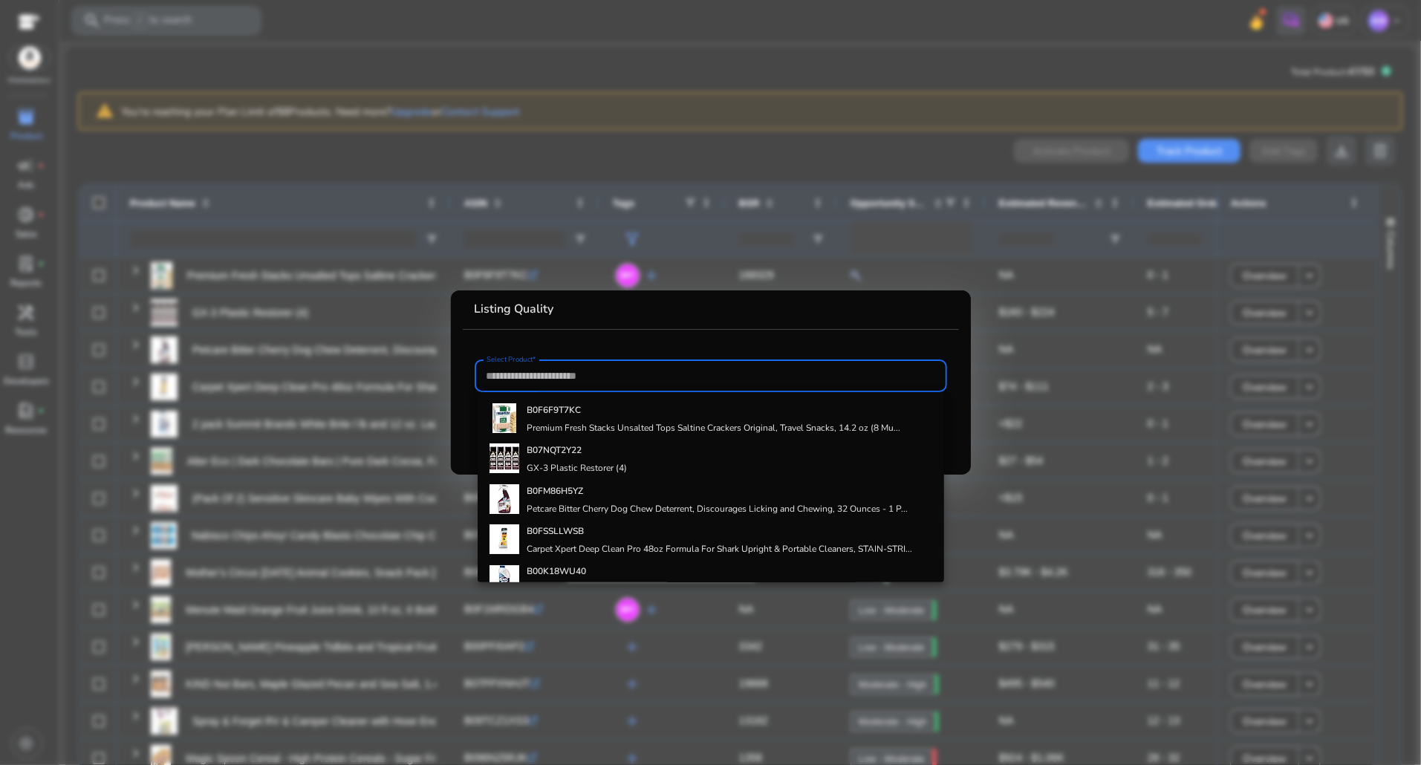
click at [700, 383] on input "Select Product*" at bounding box center [710, 376] width 449 height 16
paste input "**********"
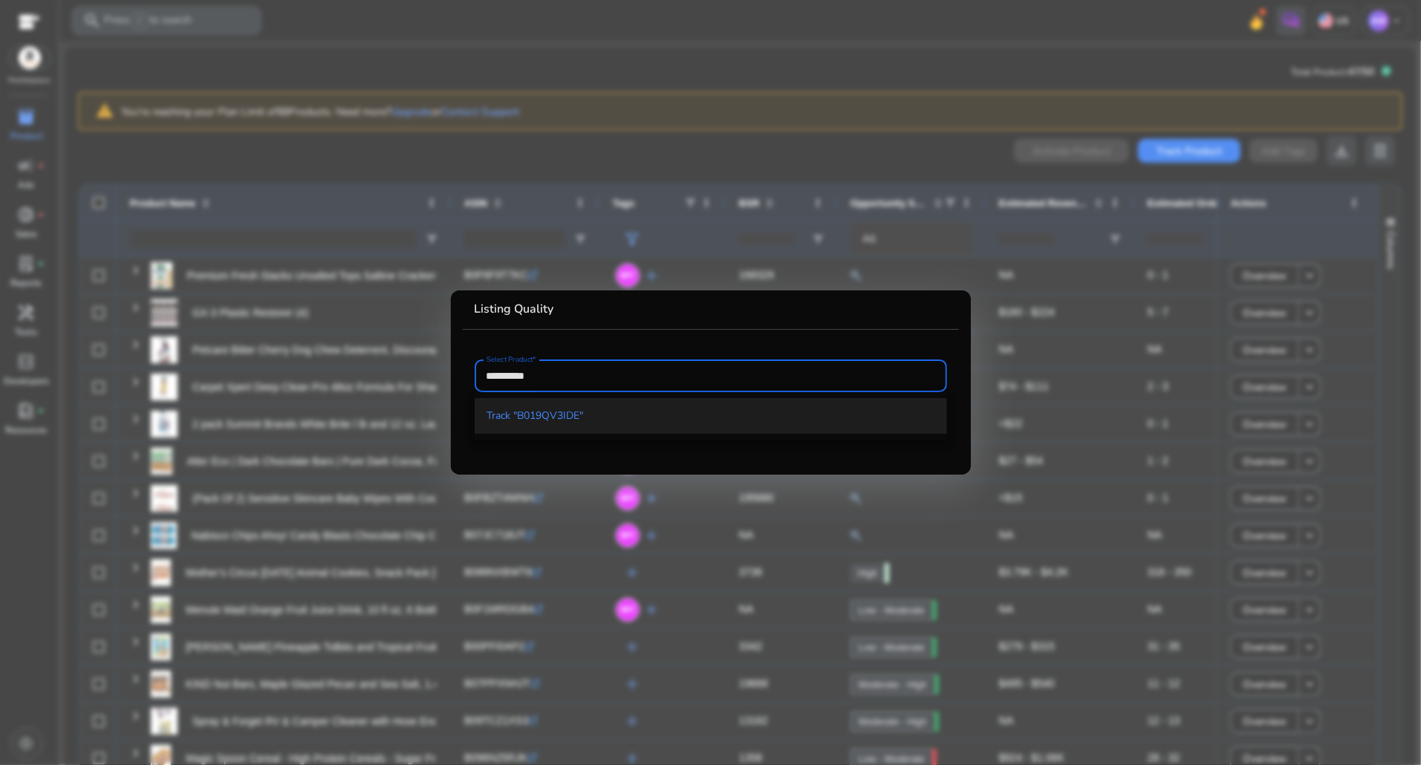
type input "**********"
click at [613, 420] on span "Track "B019QV3IDE"" at bounding box center [710, 415] width 449 height 15
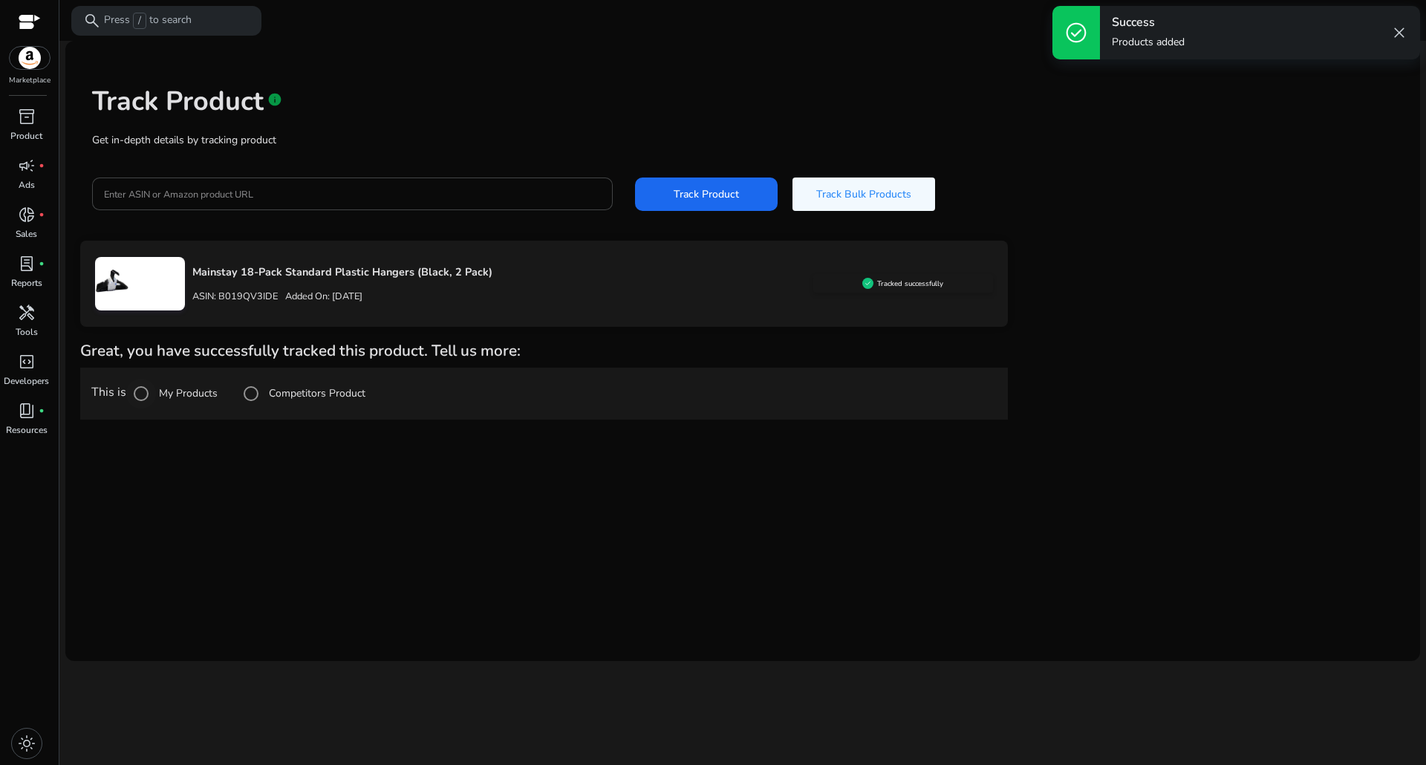
click at [173, 405] on div "My Products" at bounding box center [171, 394] width 91 height 30
click at [175, 399] on label "My Products" at bounding box center [187, 393] width 62 height 16
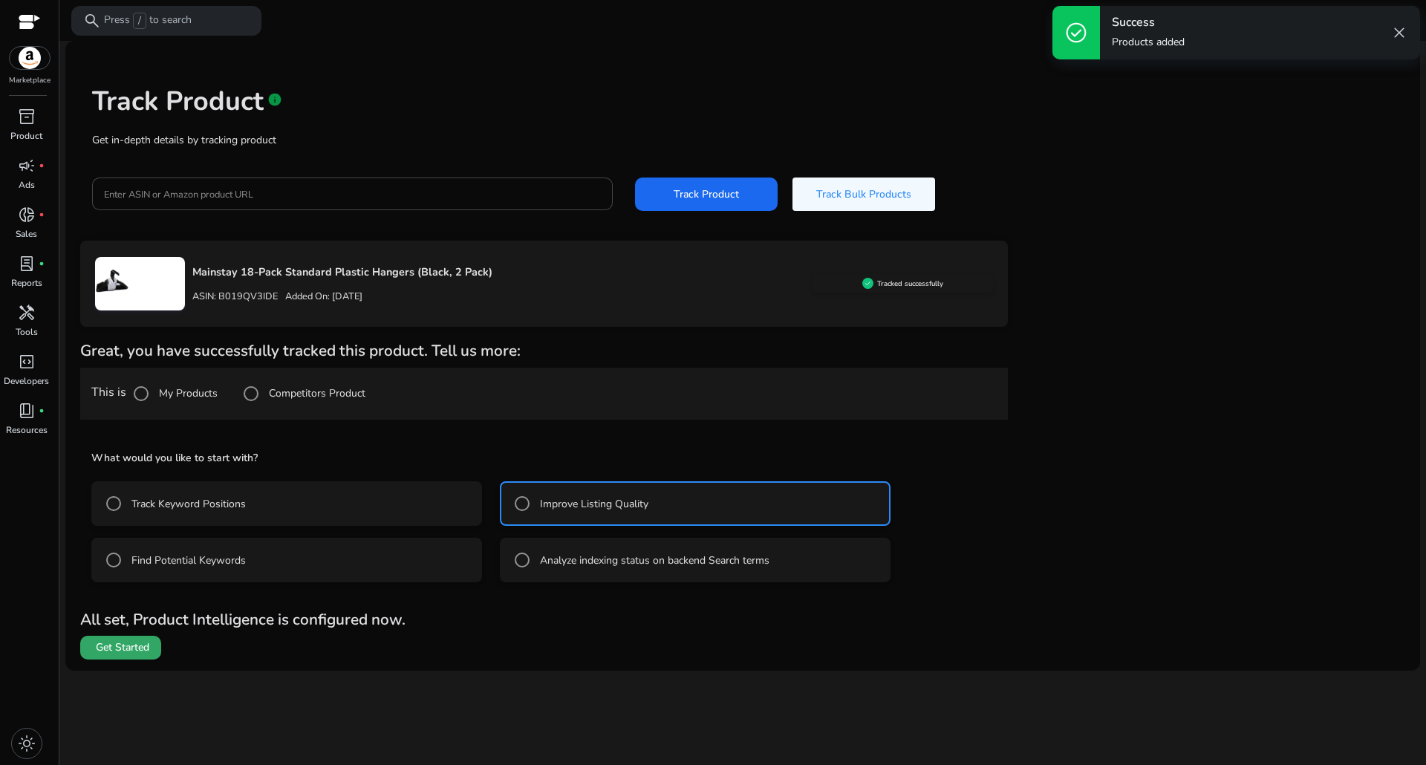
click at [100, 658] on span at bounding box center [120, 648] width 81 height 36
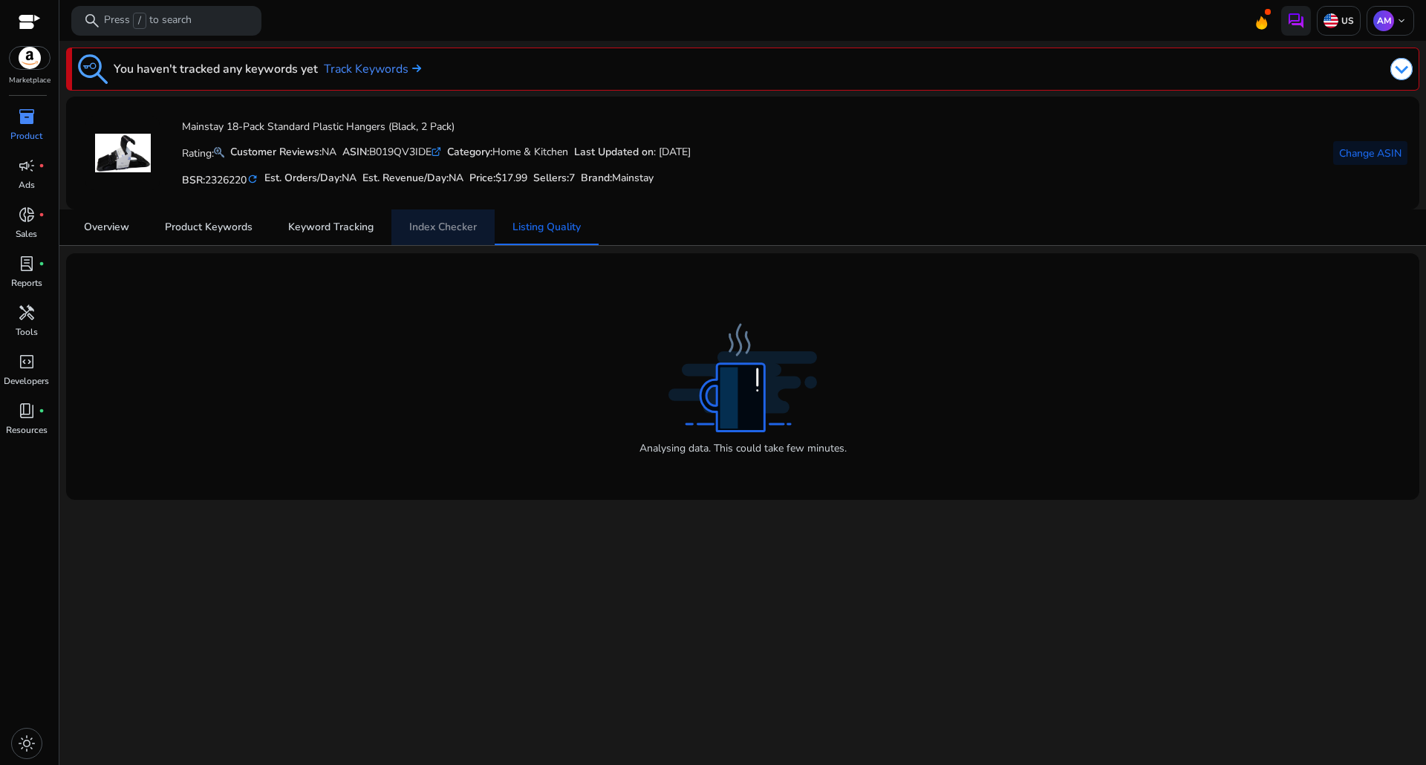
click at [417, 217] on span "Index Checker" at bounding box center [443, 227] width 68 height 36
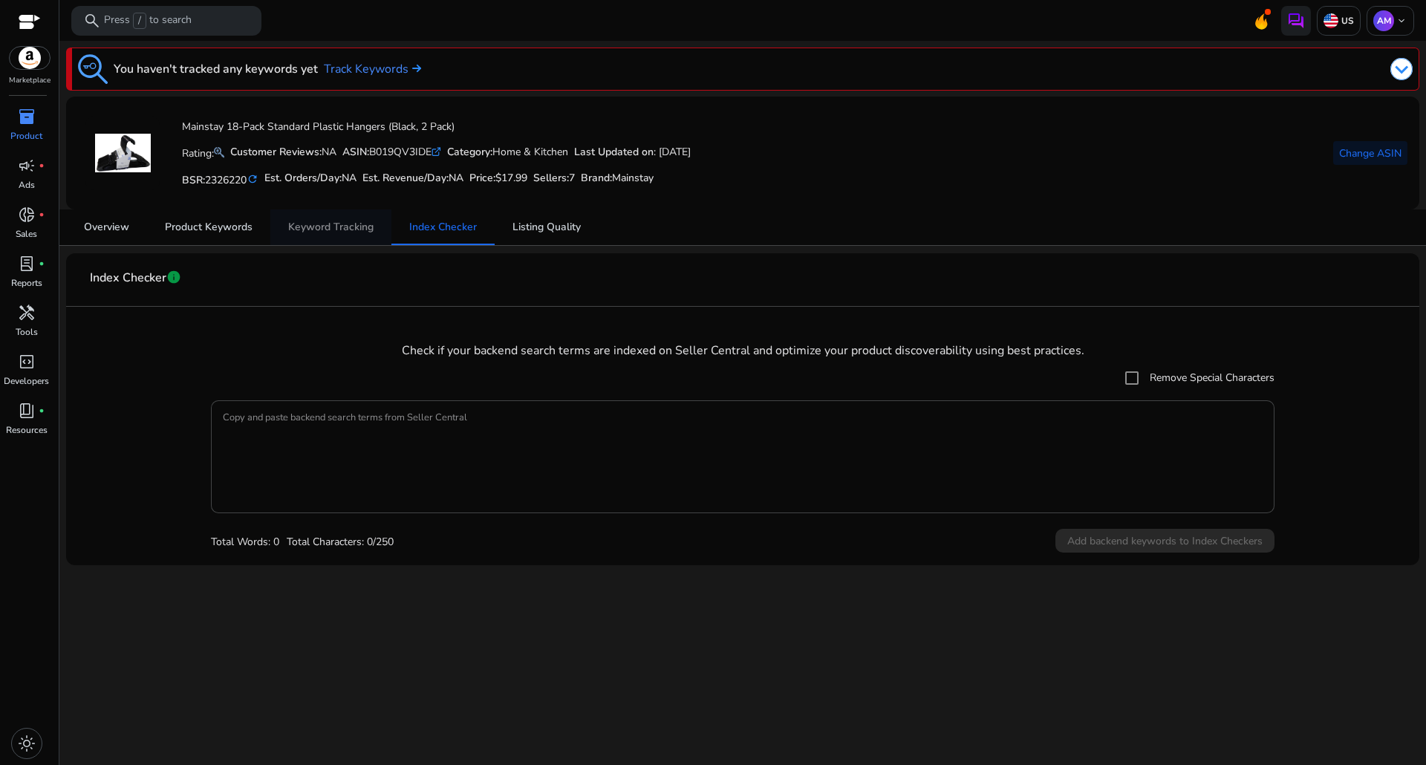
click at [325, 235] on span "Keyword Tracking" at bounding box center [330, 227] width 85 height 36
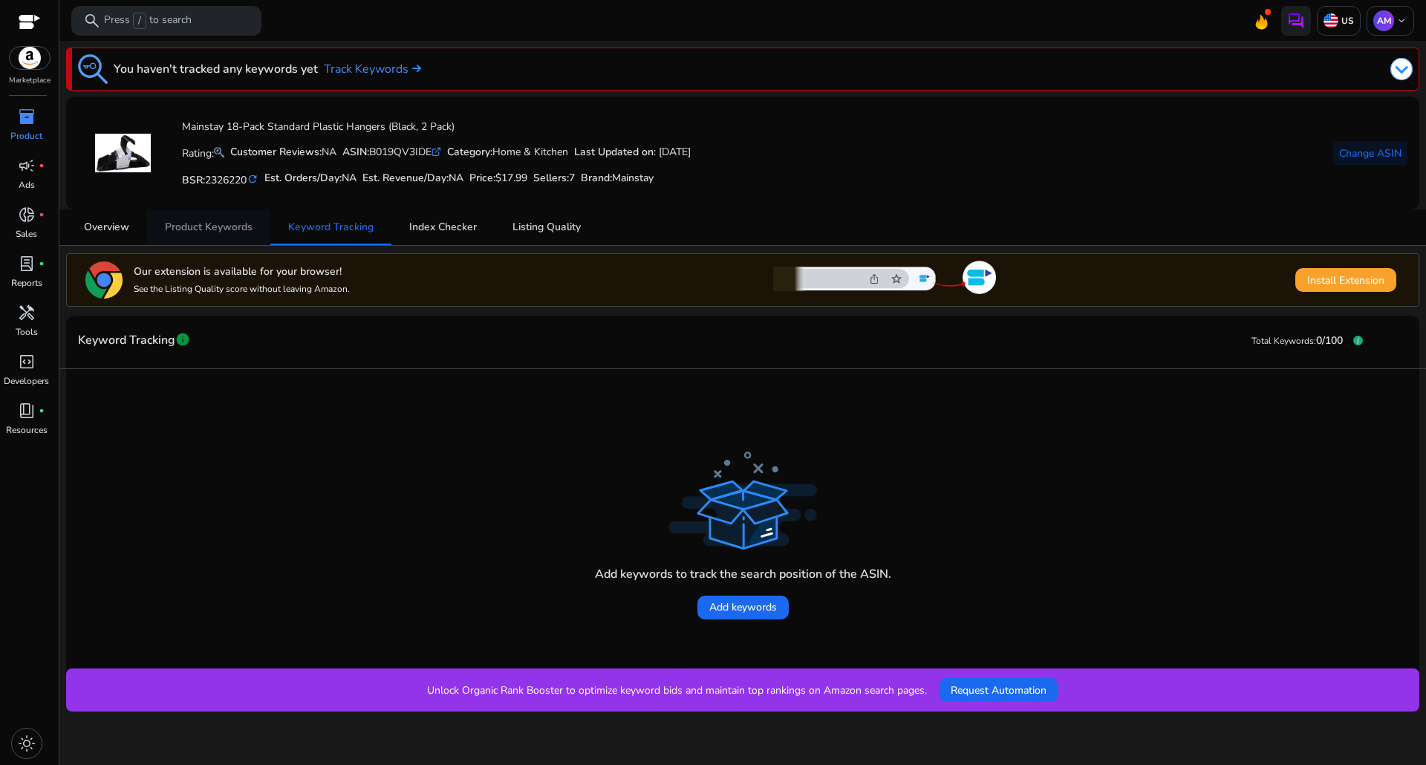
click at [229, 223] on span "Product Keywords" at bounding box center [209, 227] width 88 height 10
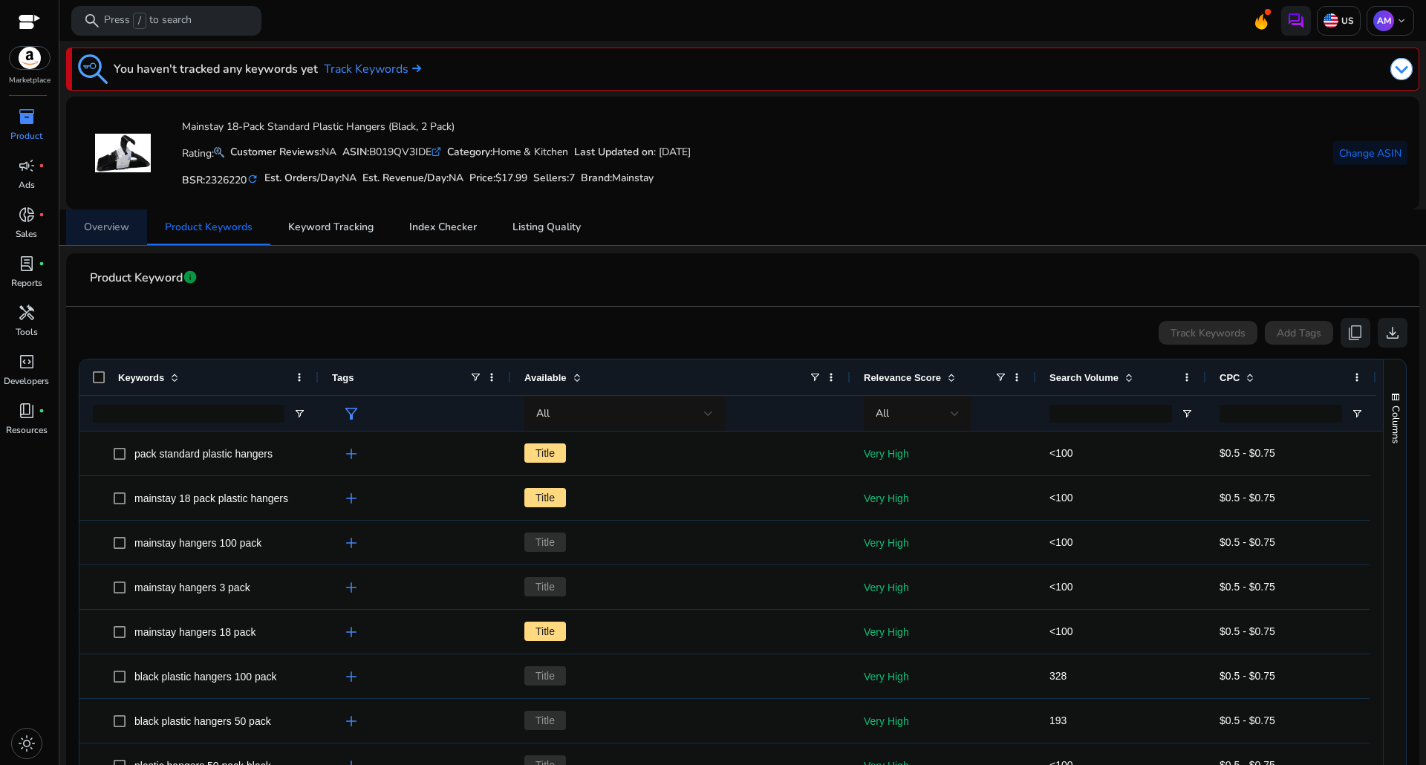
click at [80, 230] on link "Overview" at bounding box center [106, 227] width 81 height 36
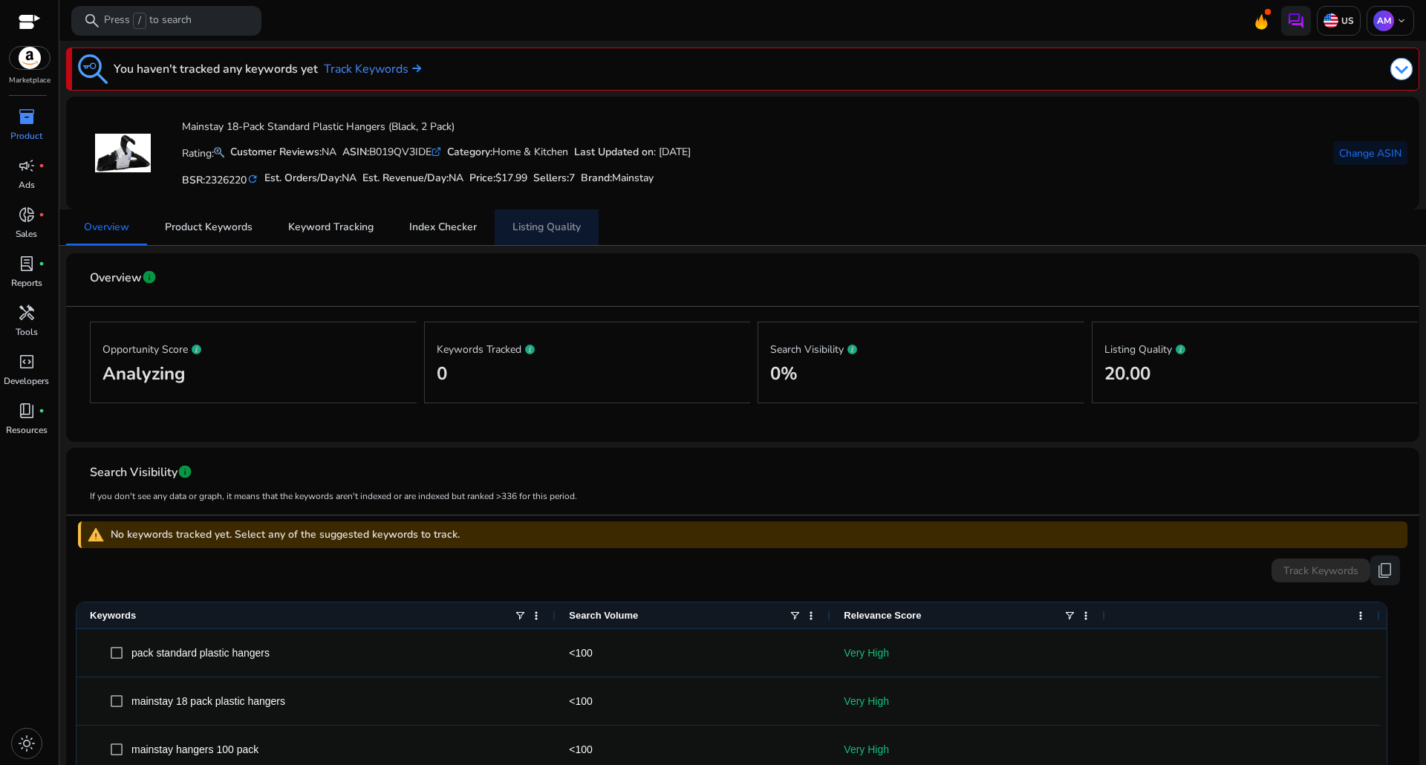
click at [535, 232] on span "Listing Quality" at bounding box center [546, 227] width 68 height 10
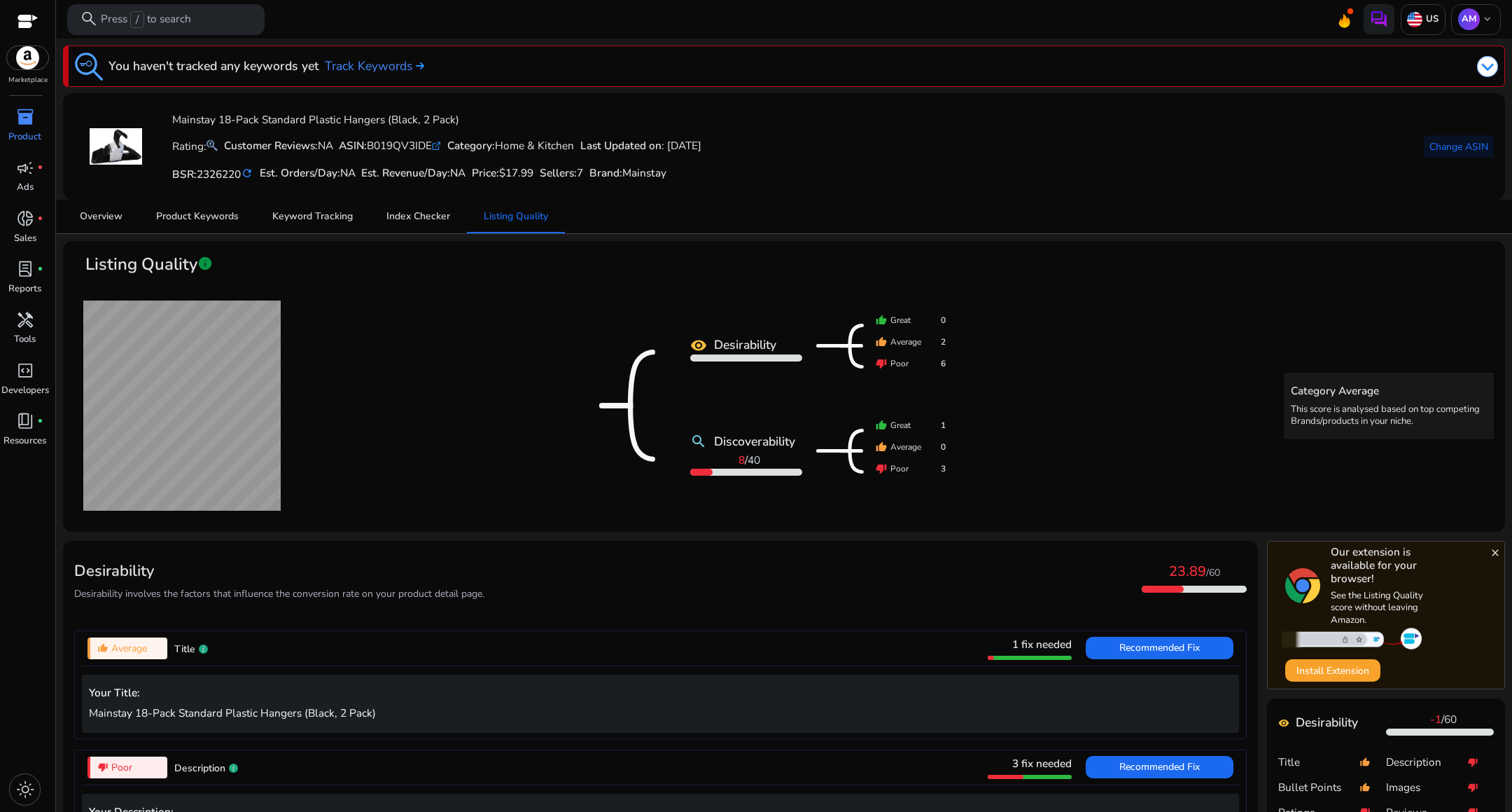
click at [15, 132] on p "Product" at bounding box center [25, 137] width 33 height 14
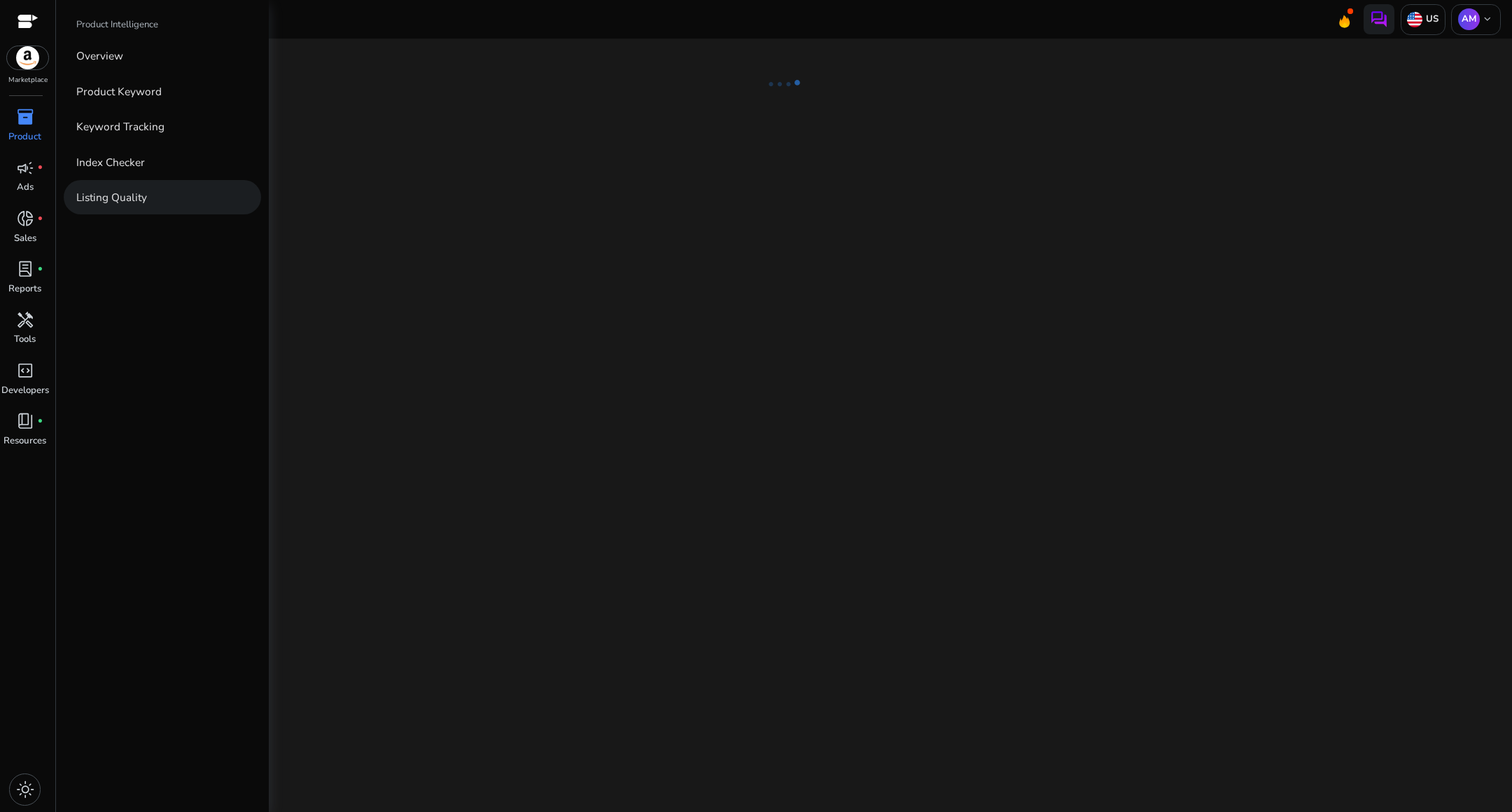
click at [140, 195] on p "Listing Quality" at bounding box center [111, 197] width 71 height 16
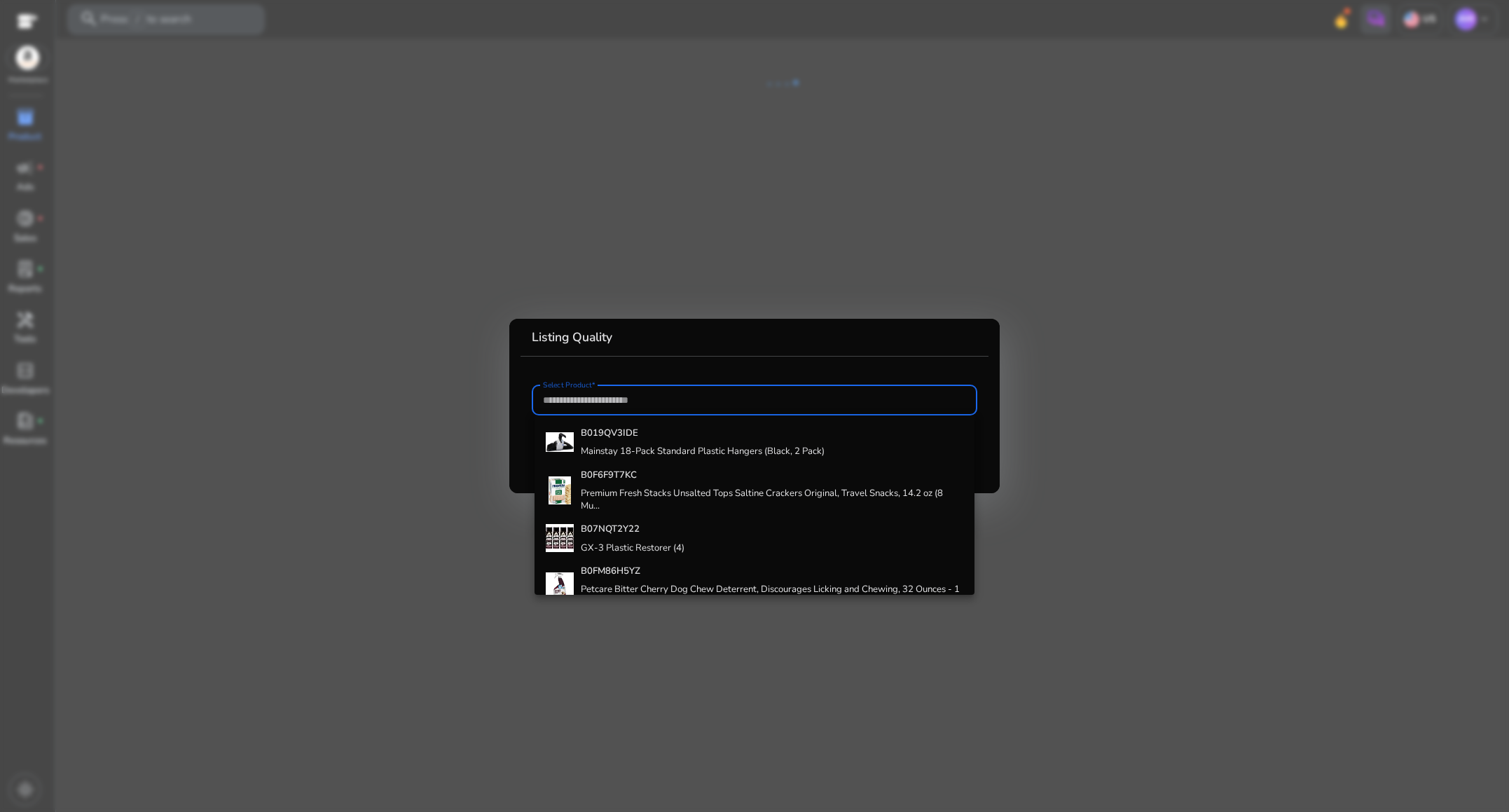
click at [666, 412] on div at bounding box center [754, 400] width 423 height 31
paste input "**********"
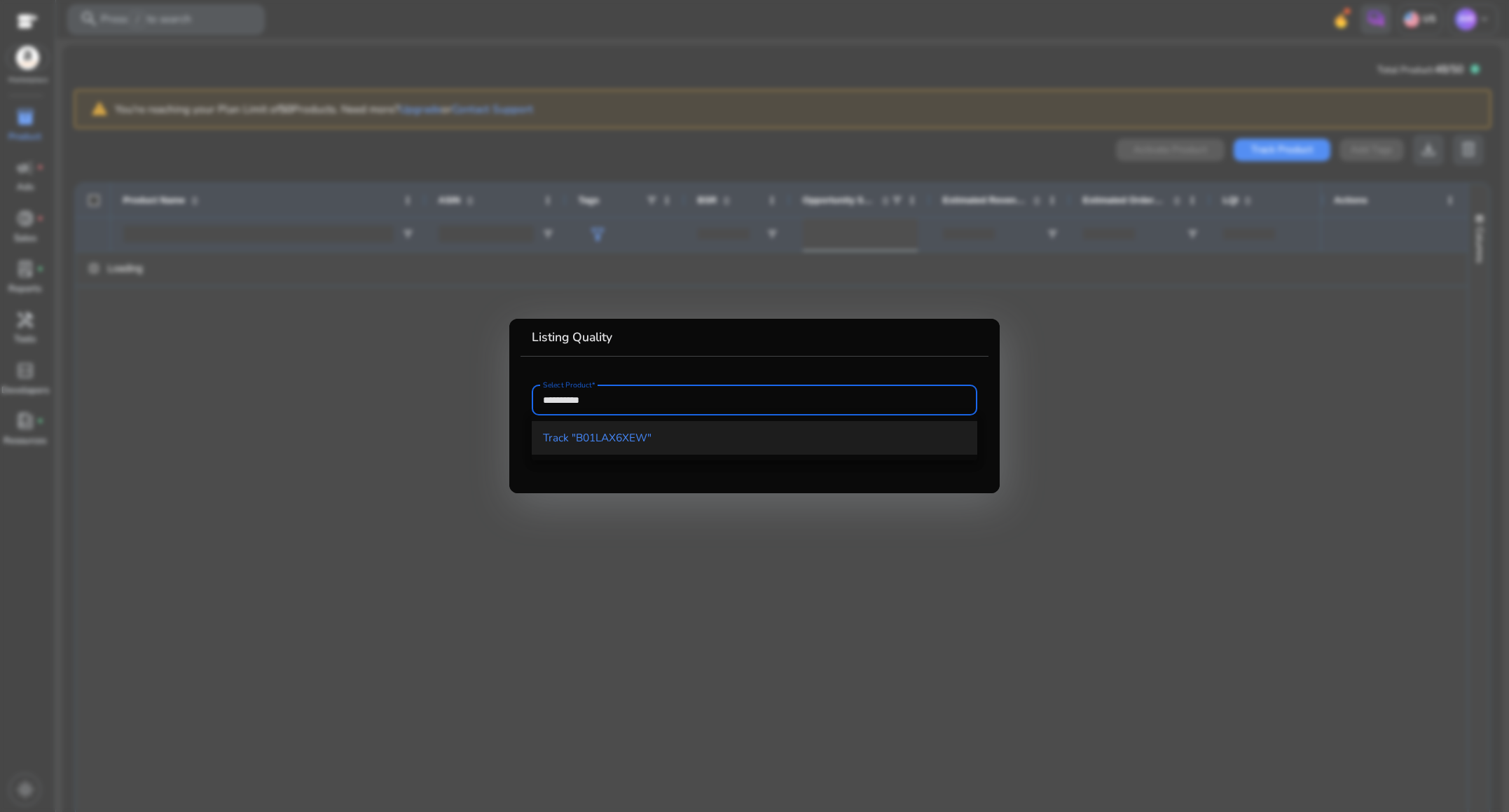
type input "**********"
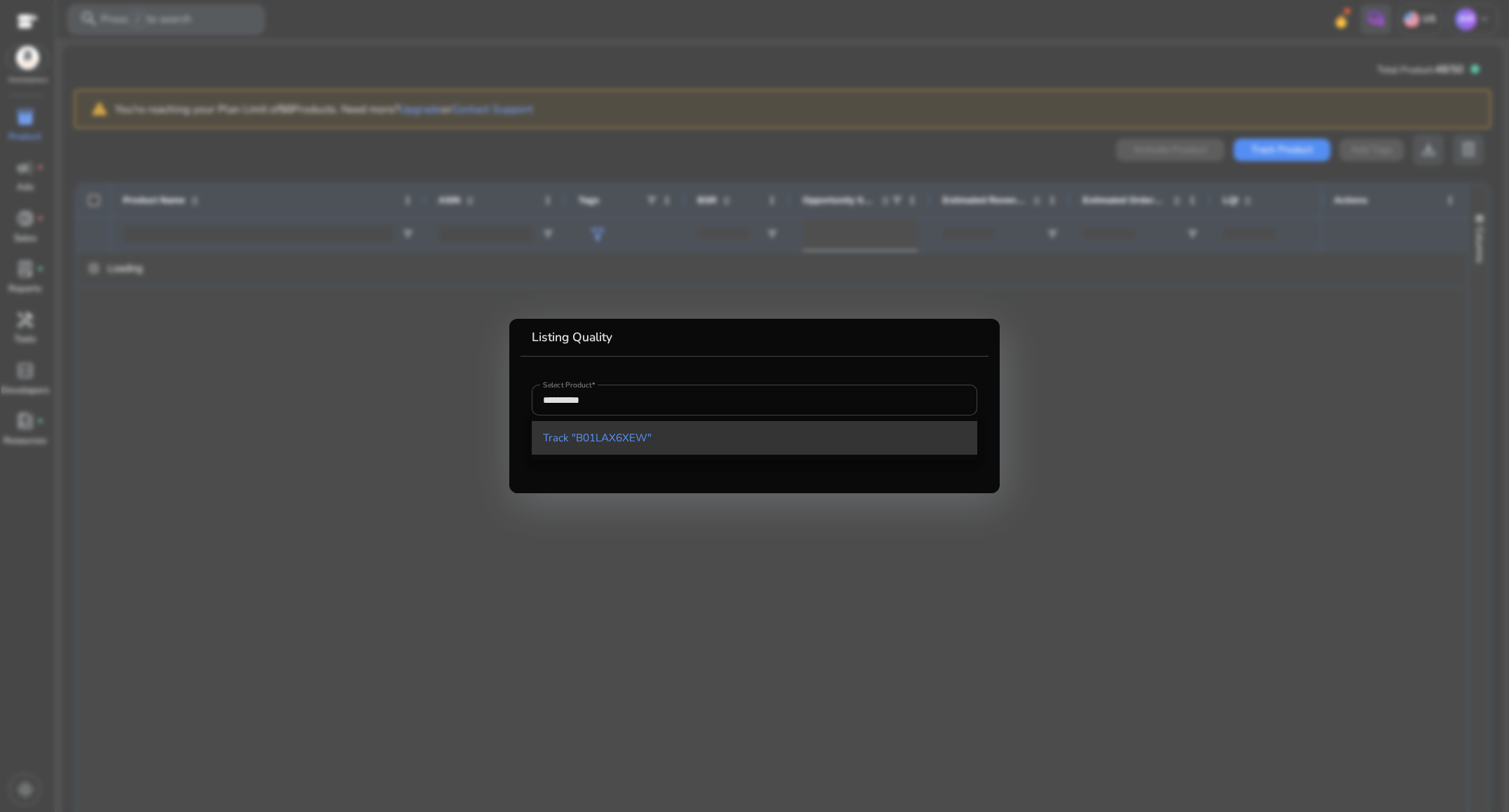
click at [617, 437] on span "Track "B01LAX6XEW"" at bounding box center [597, 438] width 108 height 15
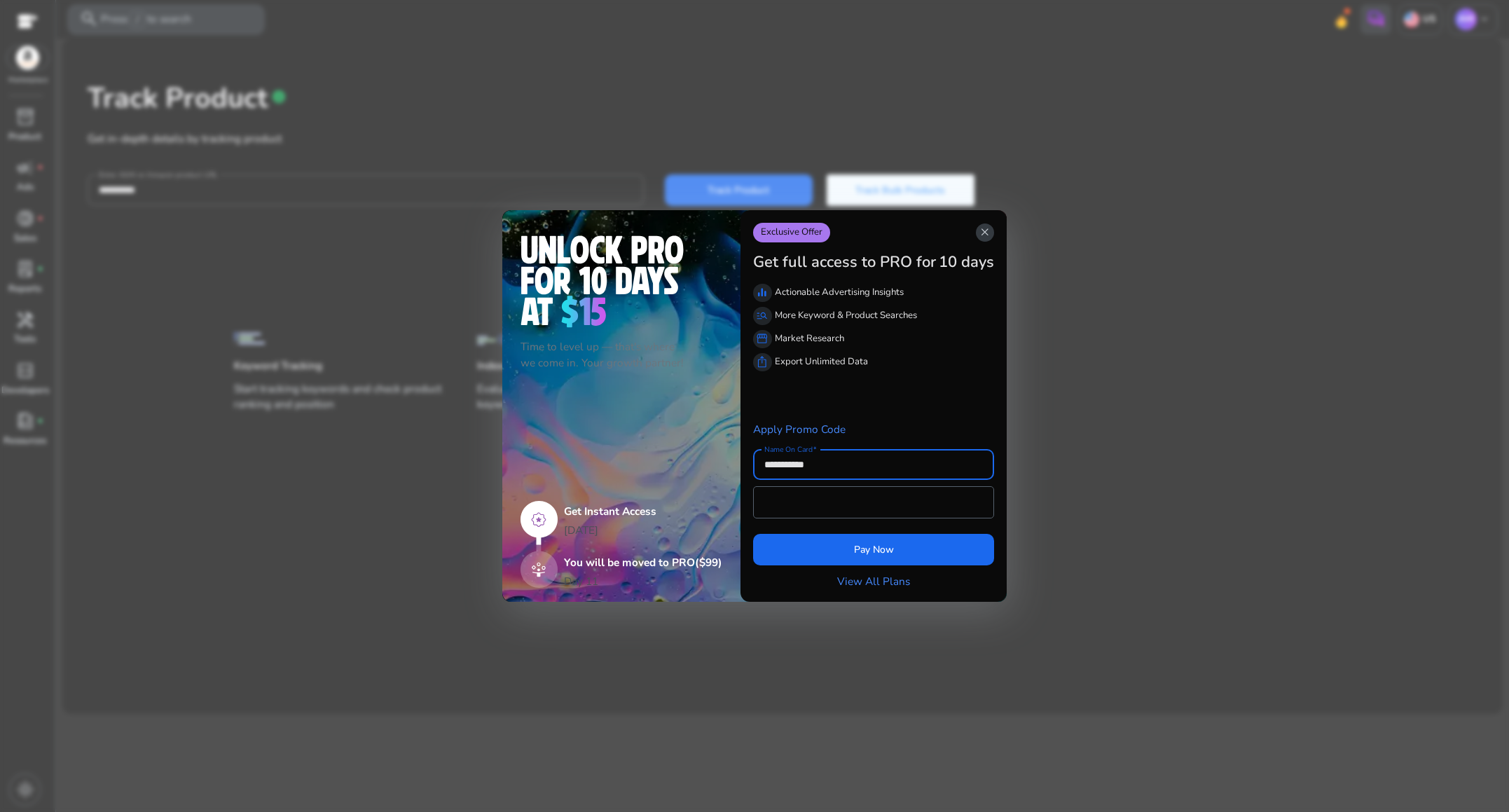
click at [985, 230] on span "close" at bounding box center [985, 232] width 12 height 12
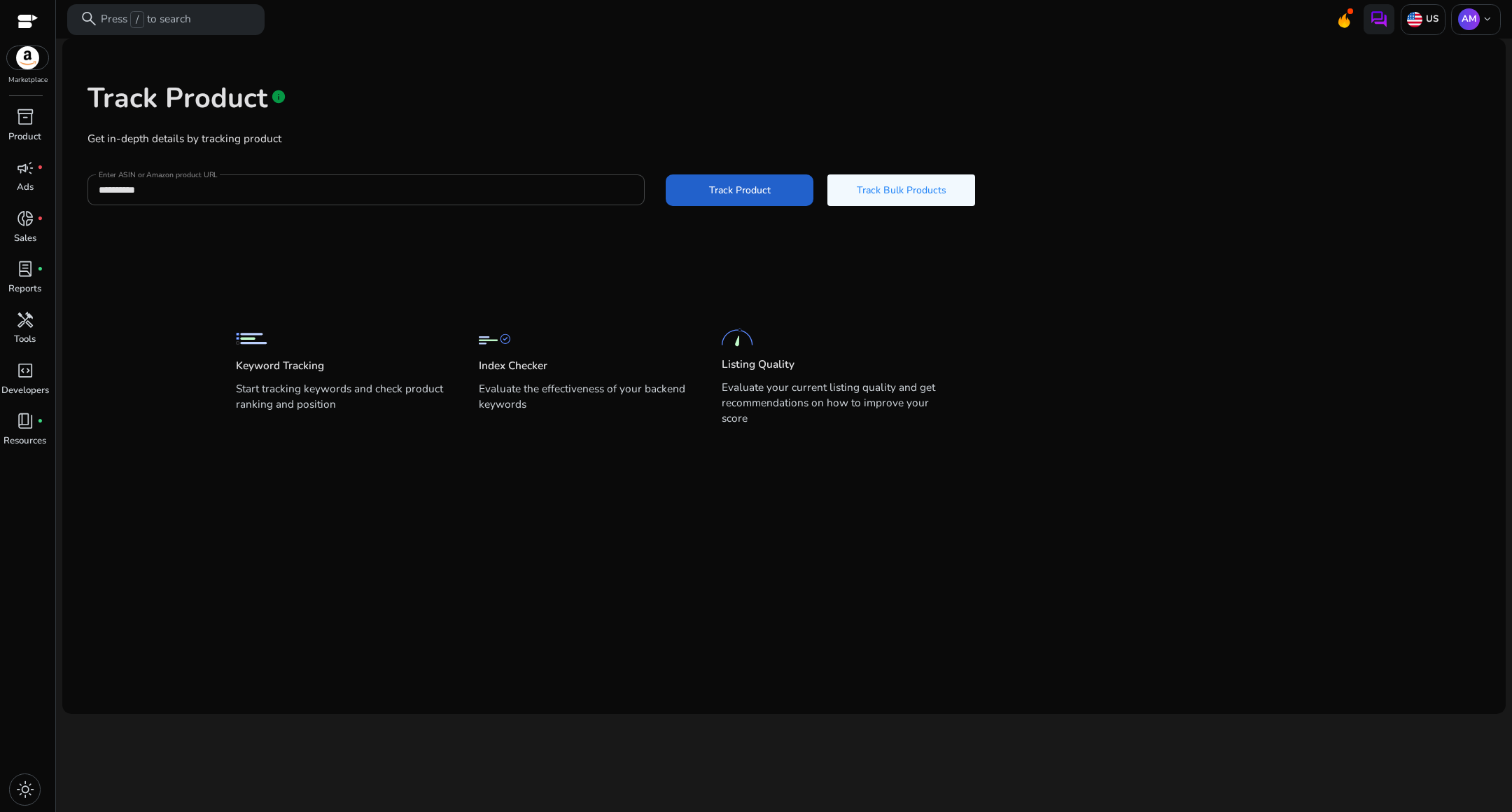
click at [685, 186] on span at bounding box center [739, 190] width 148 height 34
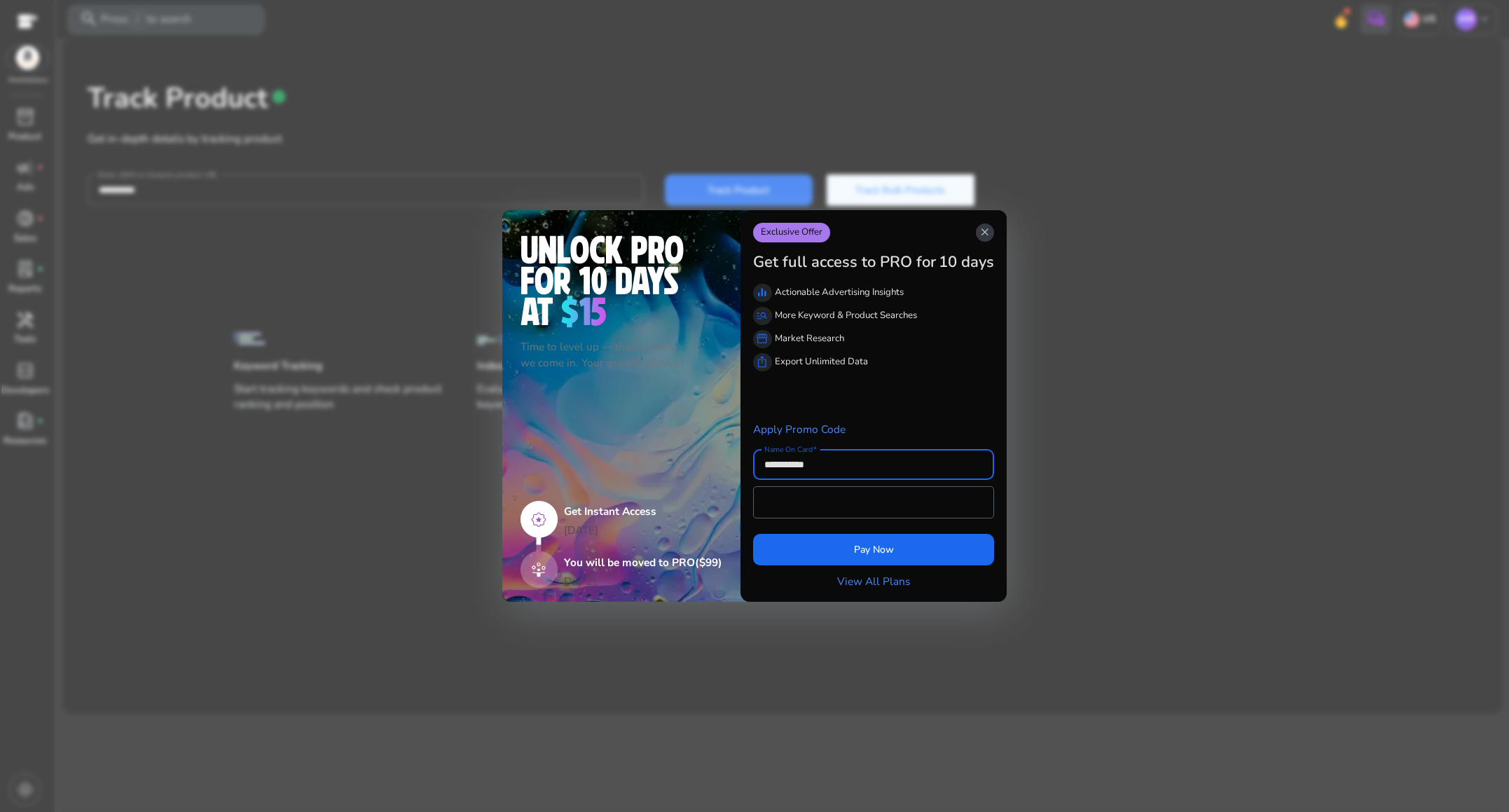
click at [985, 238] on span "close" at bounding box center [985, 232] width 12 height 12
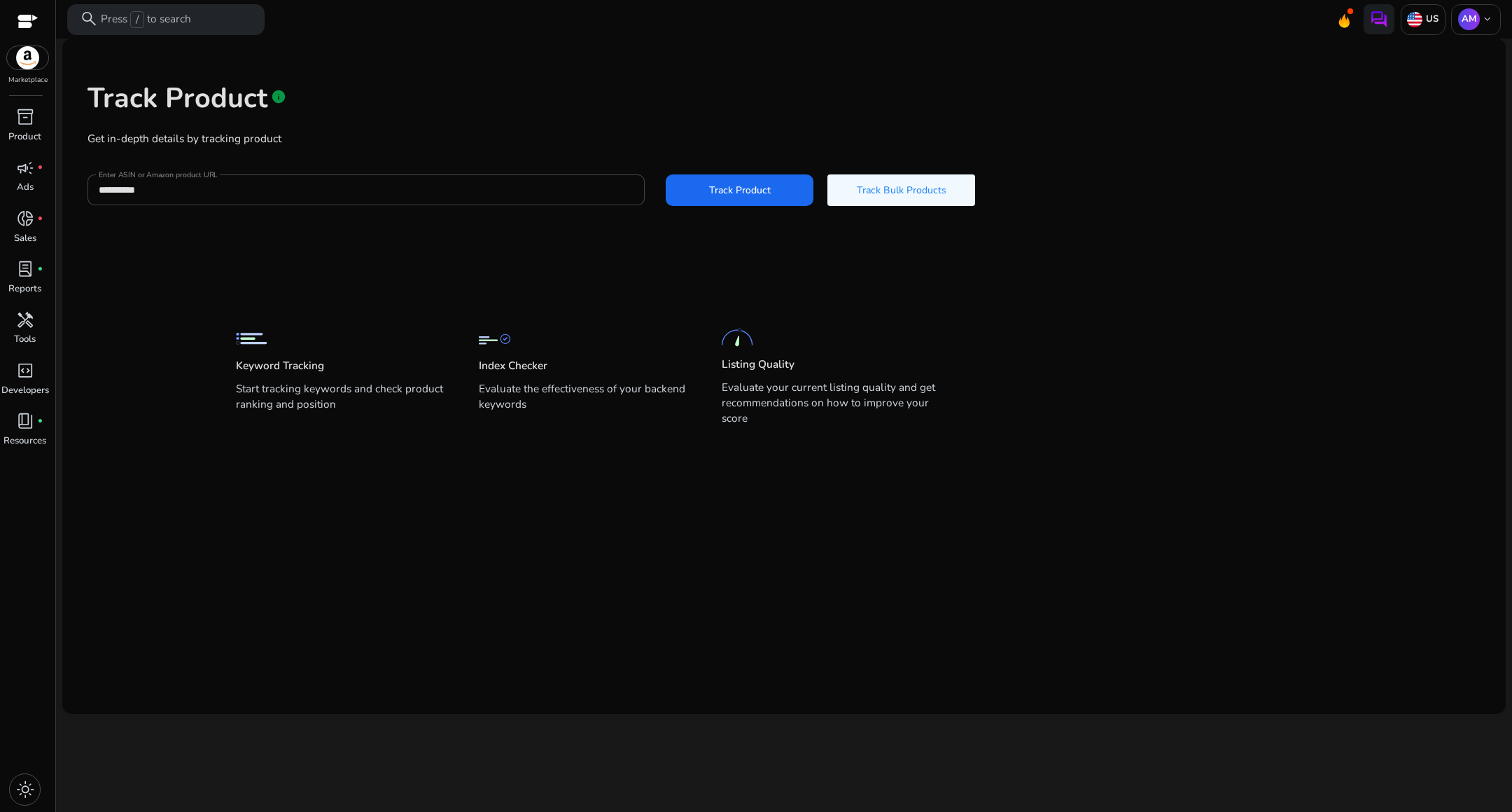
click at [717, 168] on div "**********" at bounding box center [784, 141] width 1422 height 184
click at [720, 181] on span at bounding box center [739, 190] width 148 height 34
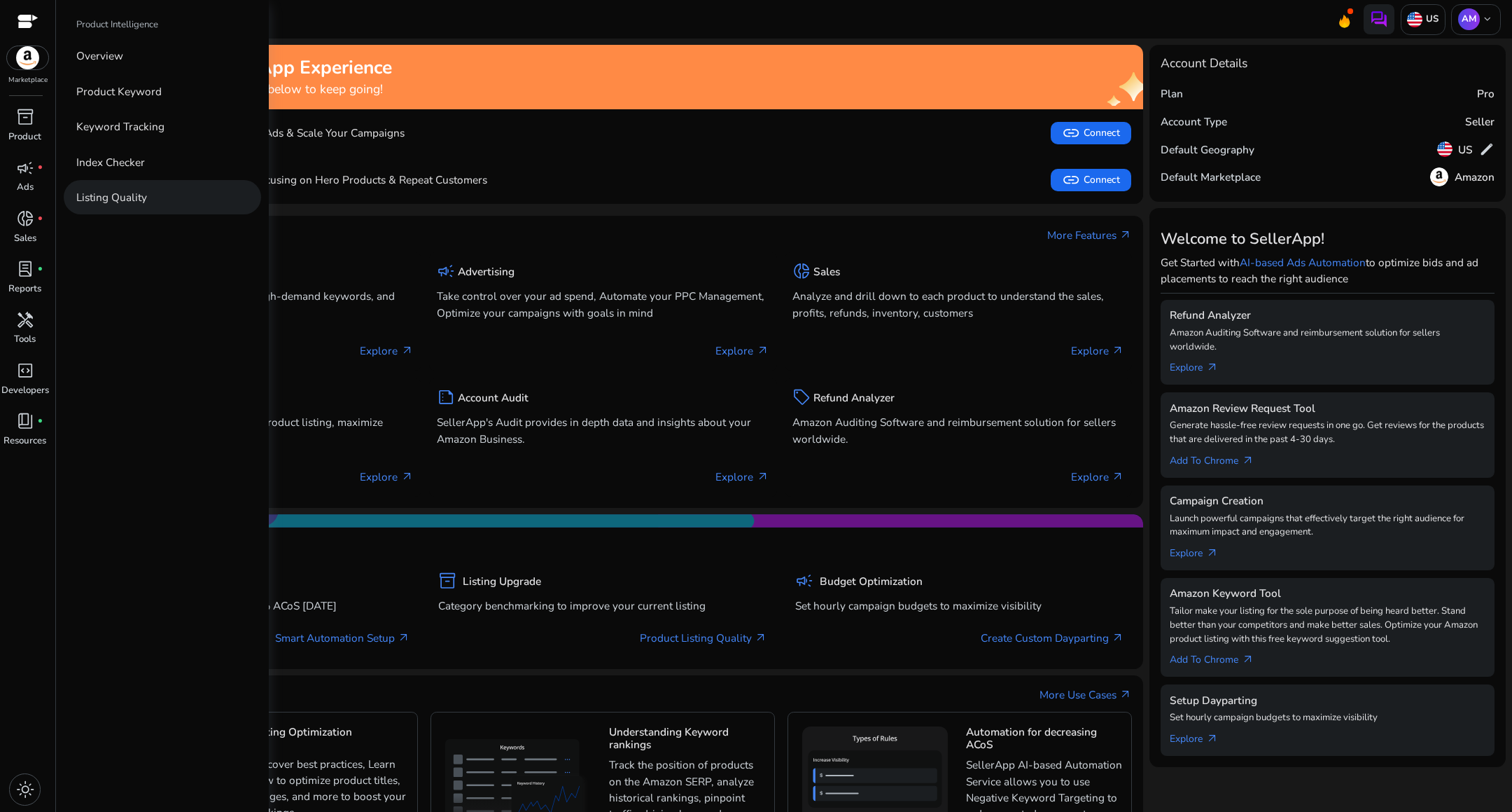
click at [102, 191] on p "Listing Quality" at bounding box center [111, 197] width 71 height 16
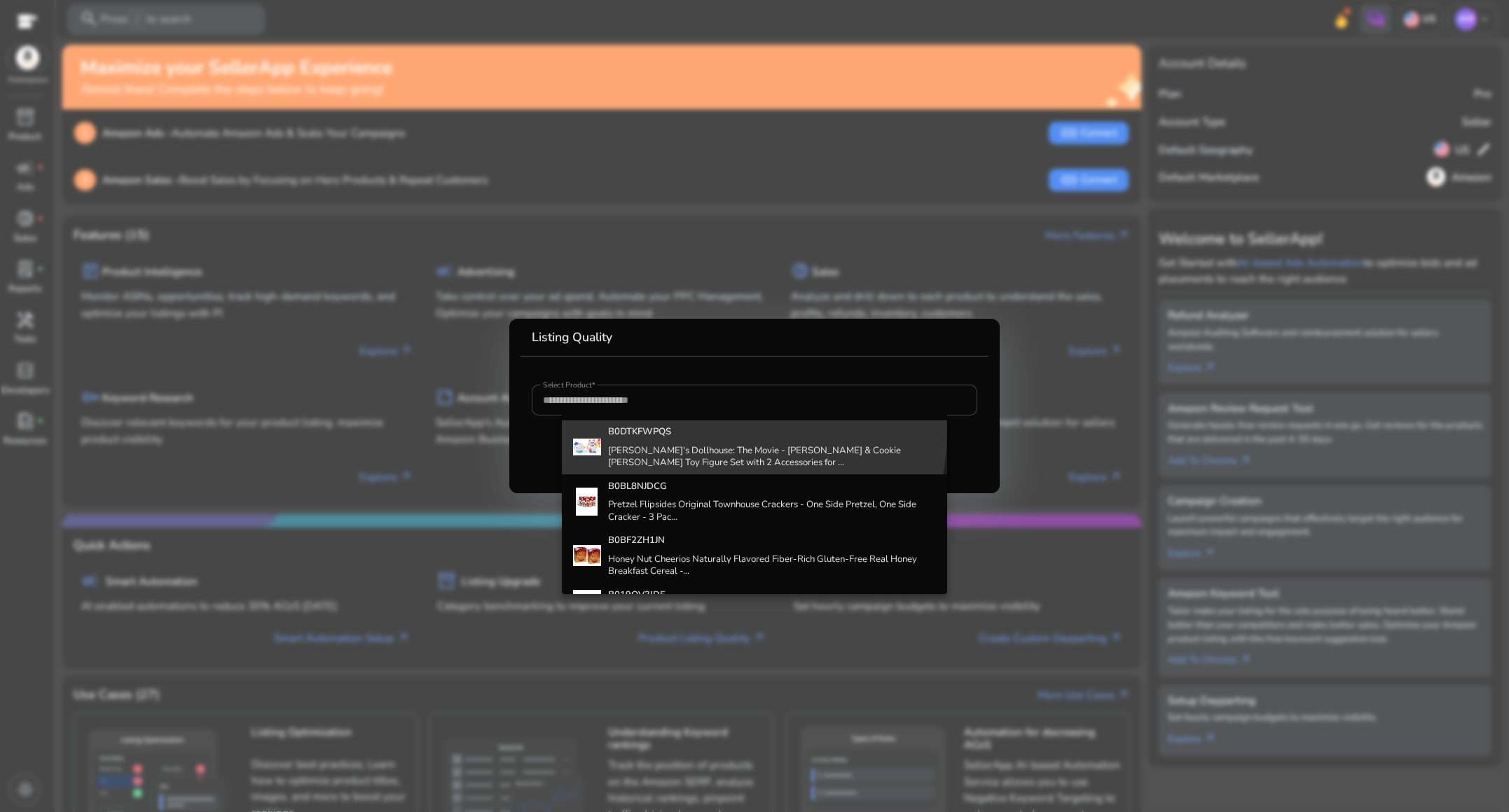
click at [683, 429] on h4 "B0DTKFWPQS" at bounding box center [772, 432] width 328 height 12
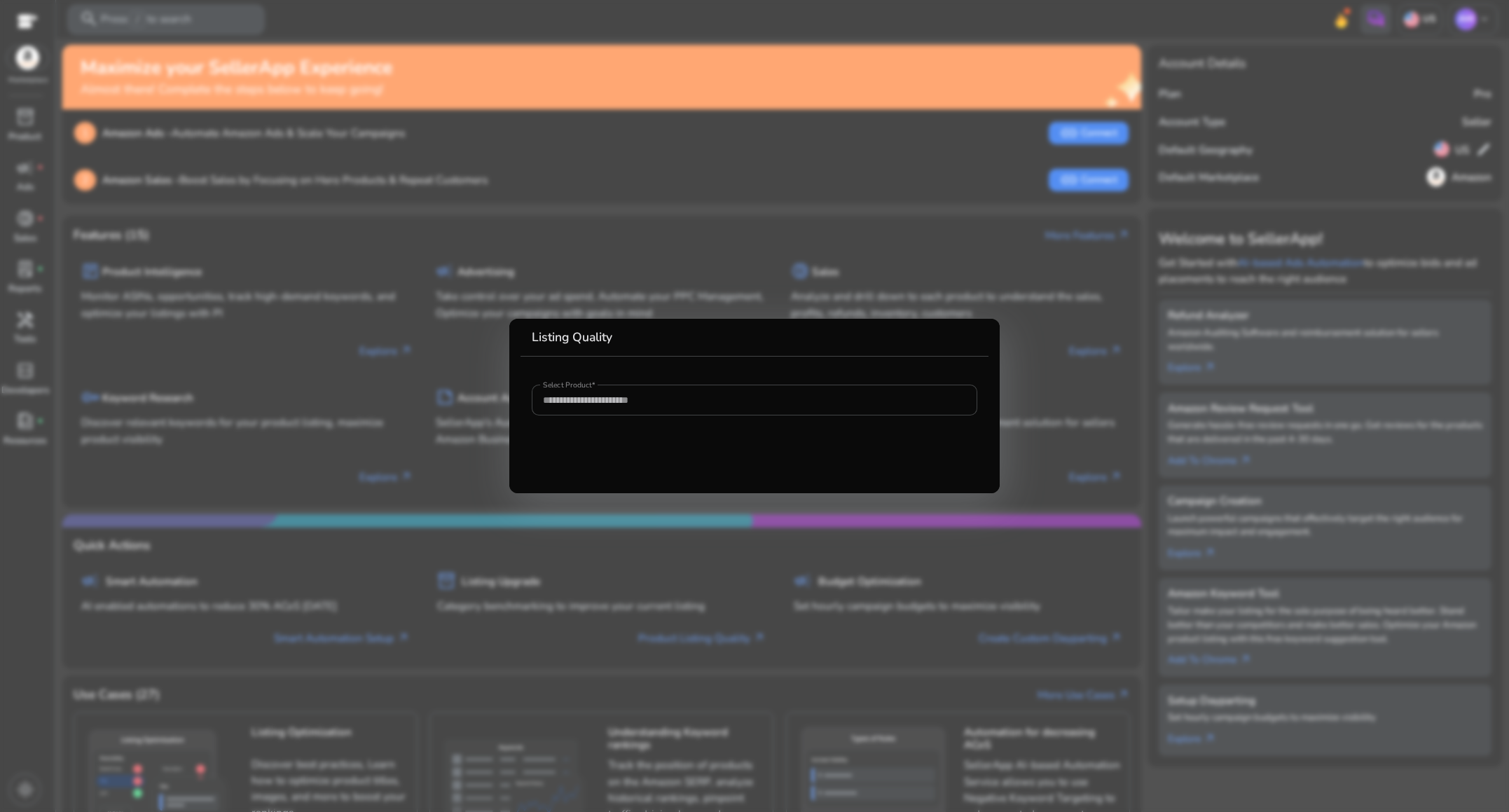
type input "**********"
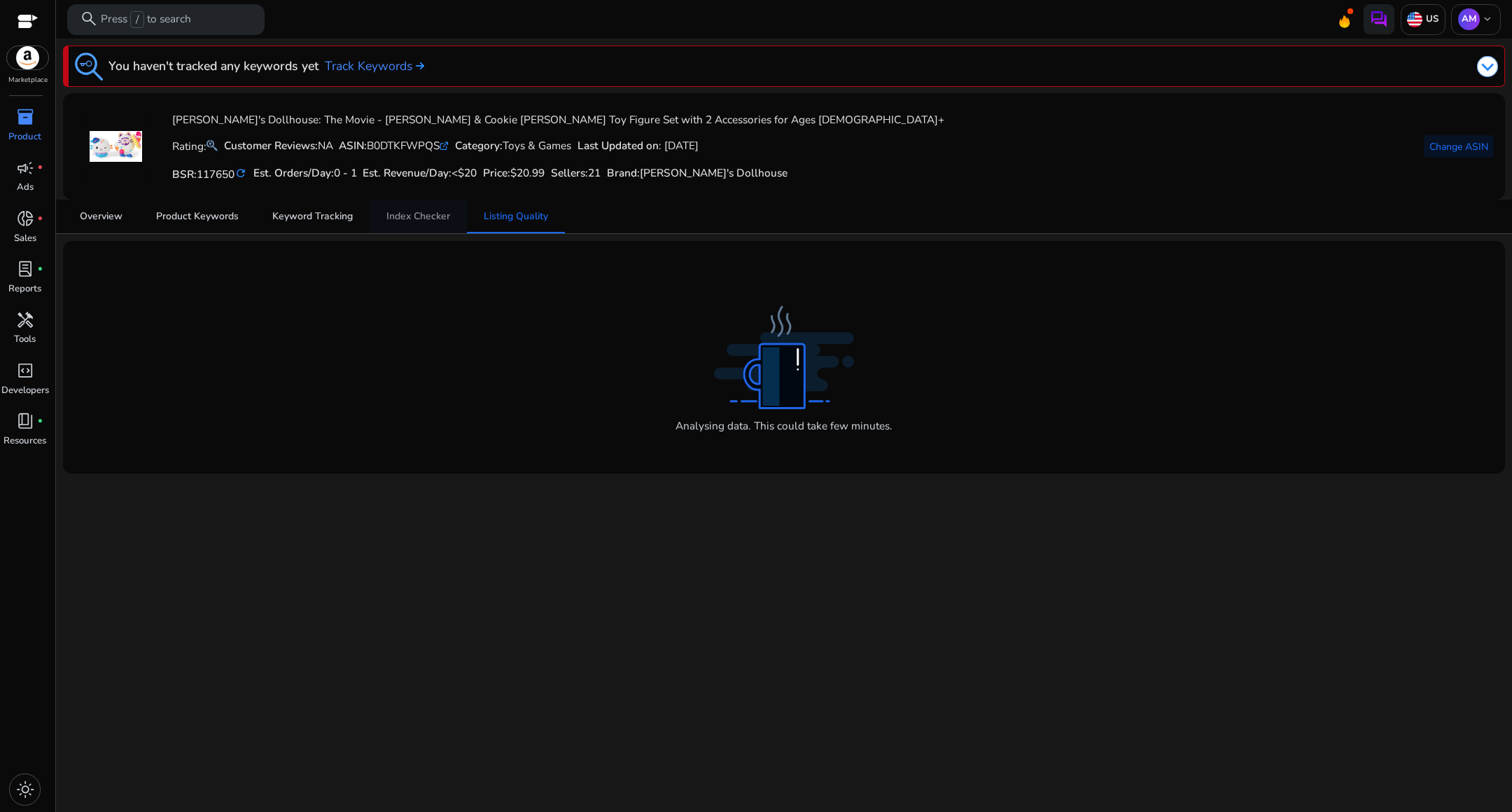
click at [429, 219] on span "Index Checker" at bounding box center [419, 216] width 64 height 9
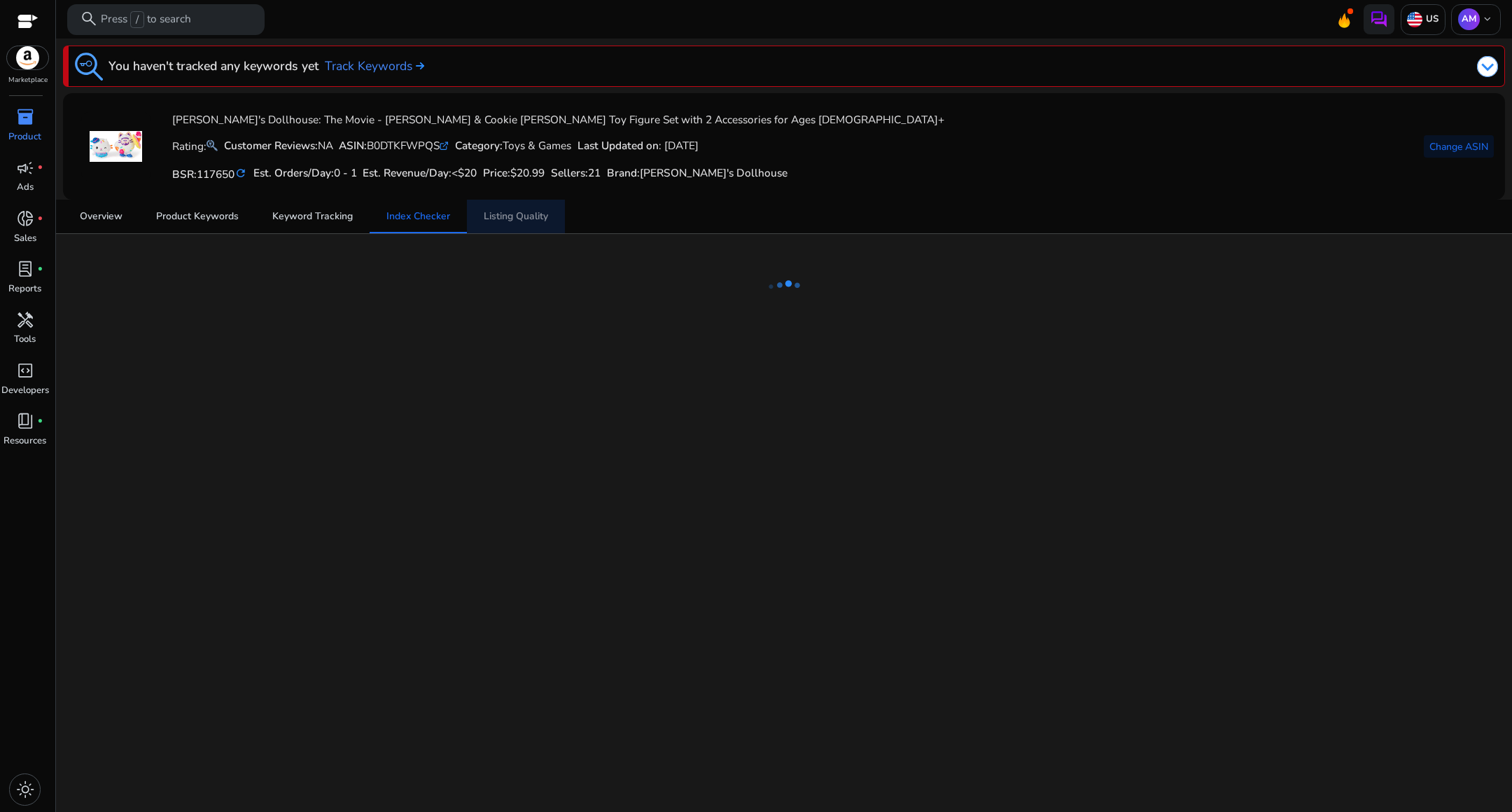
click at [498, 219] on span "Listing Quality" at bounding box center [516, 216] width 64 height 9
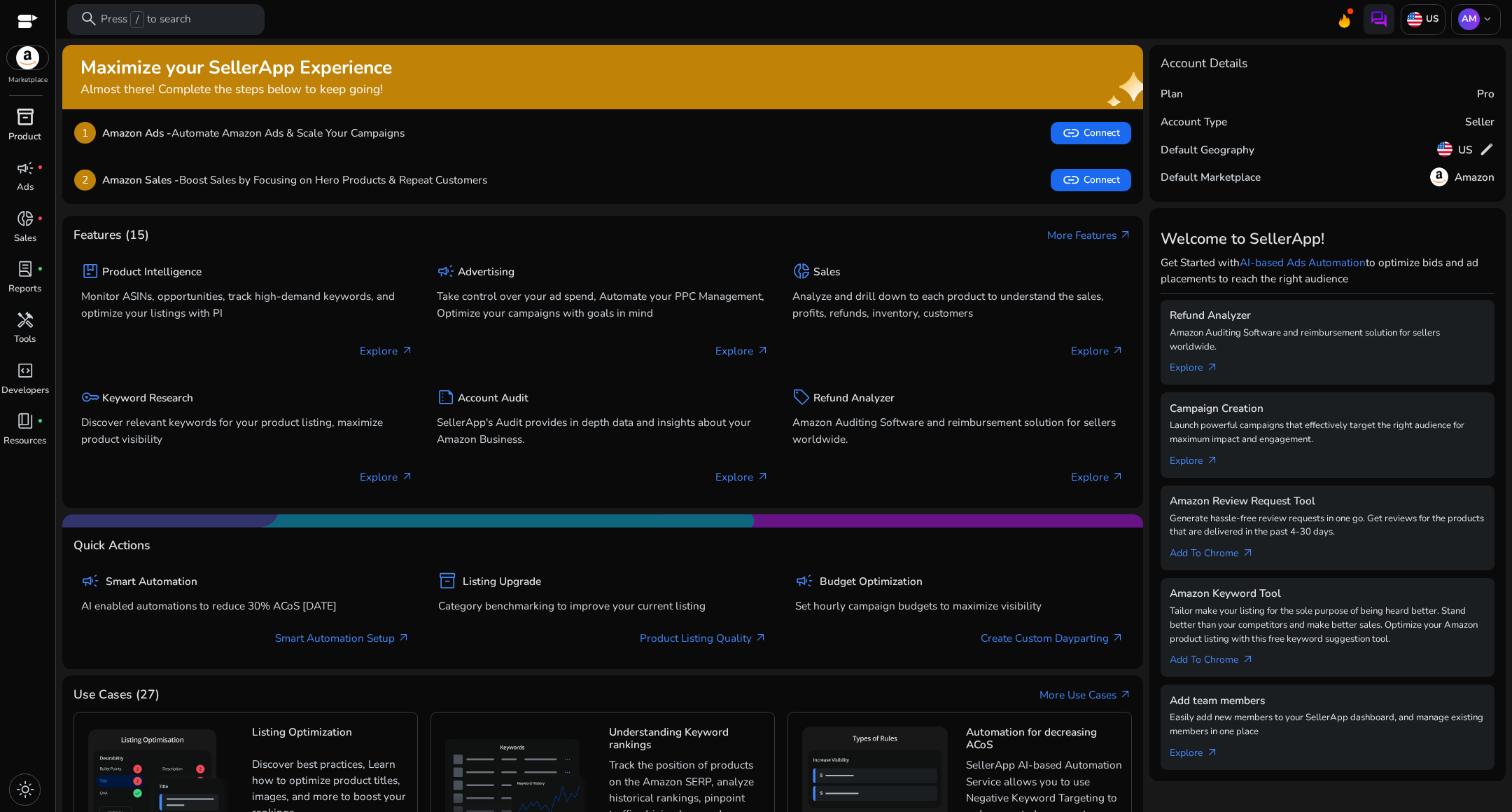
click at [31, 138] on p "Product" at bounding box center [25, 137] width 33 height 14
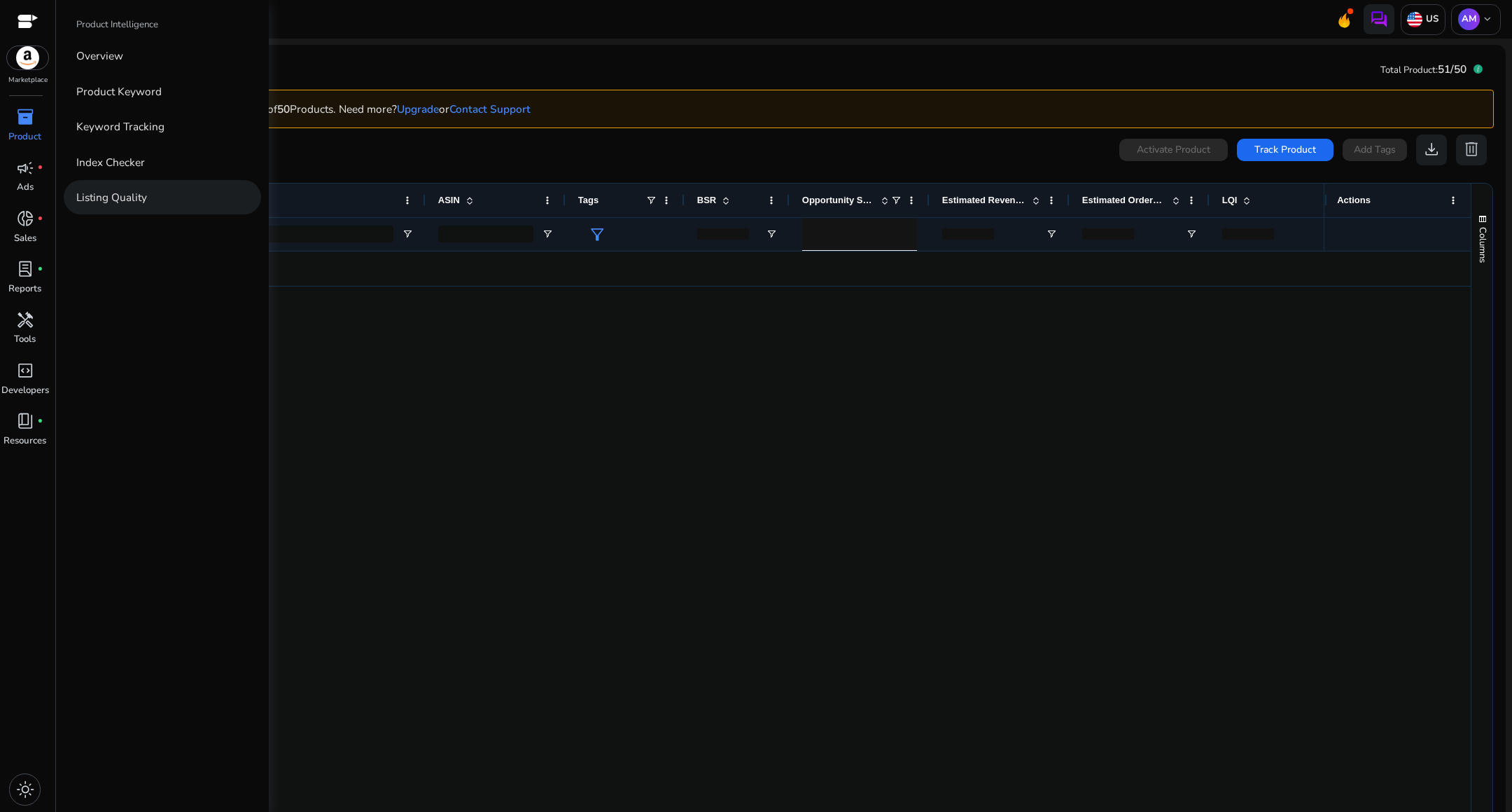
click at [147, 200] on link "Listing Quality" at bounding box center [162, 197] width 197 height 34
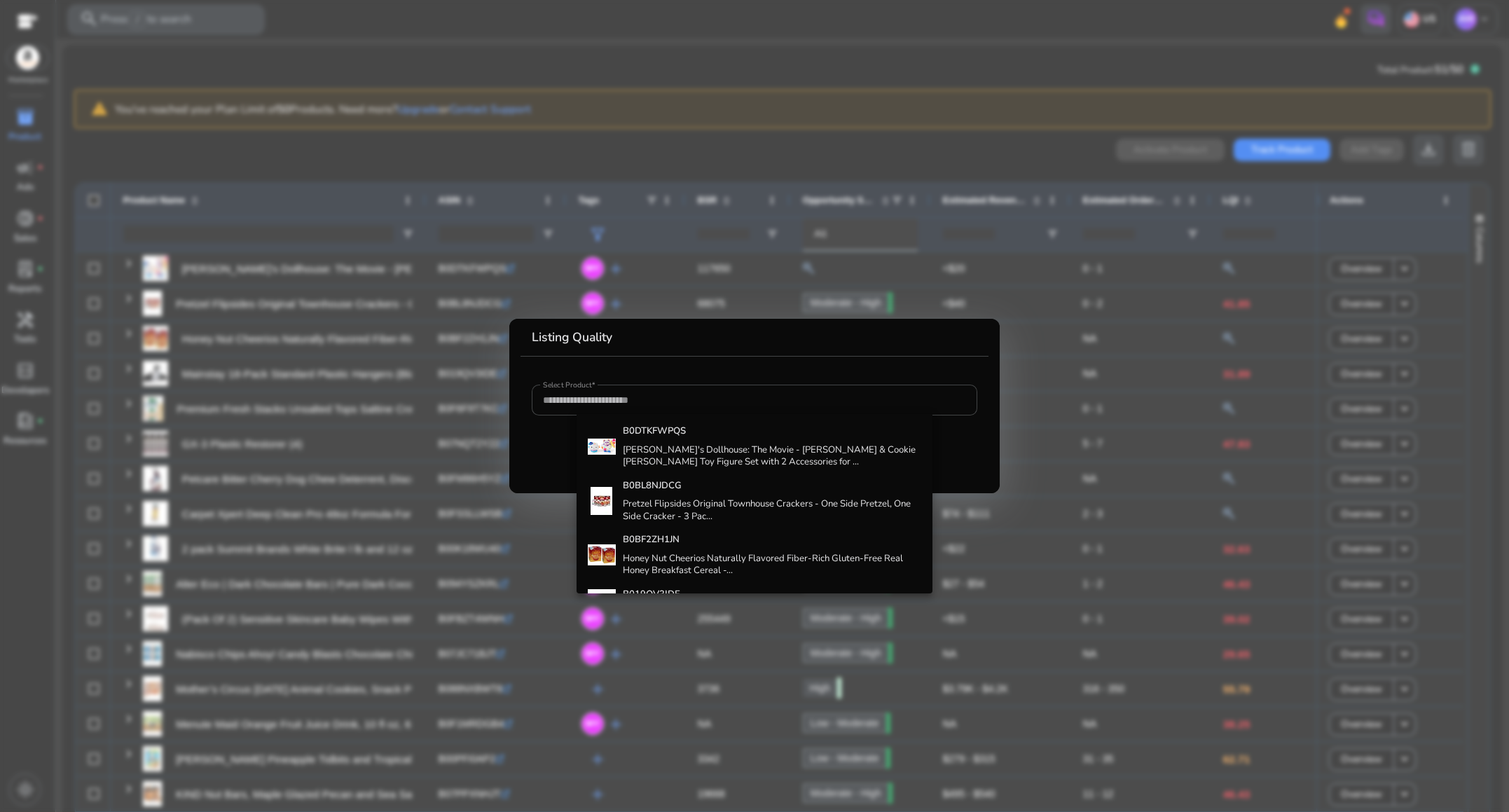
click at [643, 414] on div "B0DTKFWPQS Gabby's Dollhouse: The Movie - [PERSON_NAME] & Cookie [PERSON_NAME] …" at bounding box center [754, 504] width 357 height 179
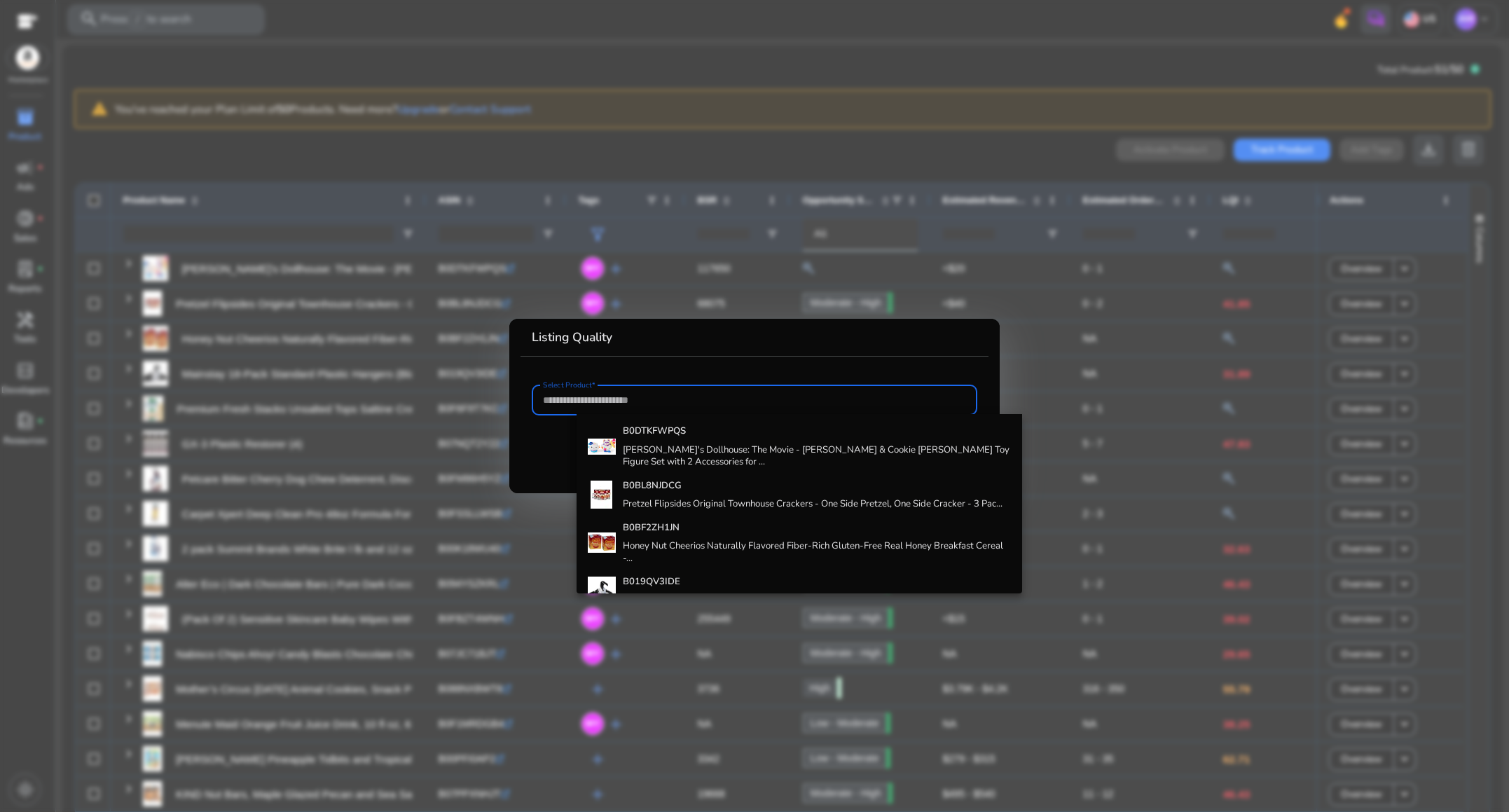
click at [648, 406] on input "Select Product*" at bounding box center [754, 400] width 423 height 15
paste input "**********"
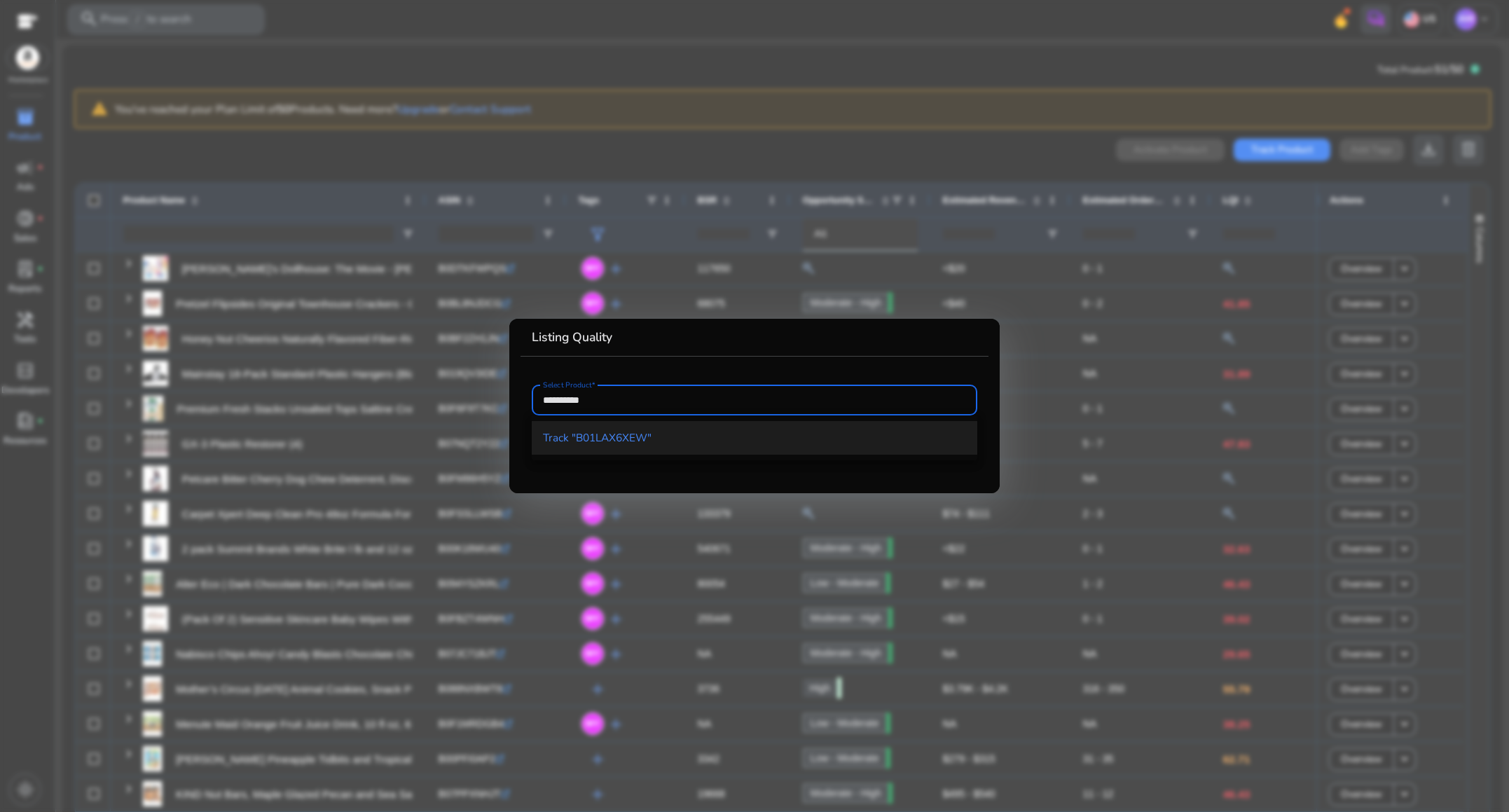
type input "**********"
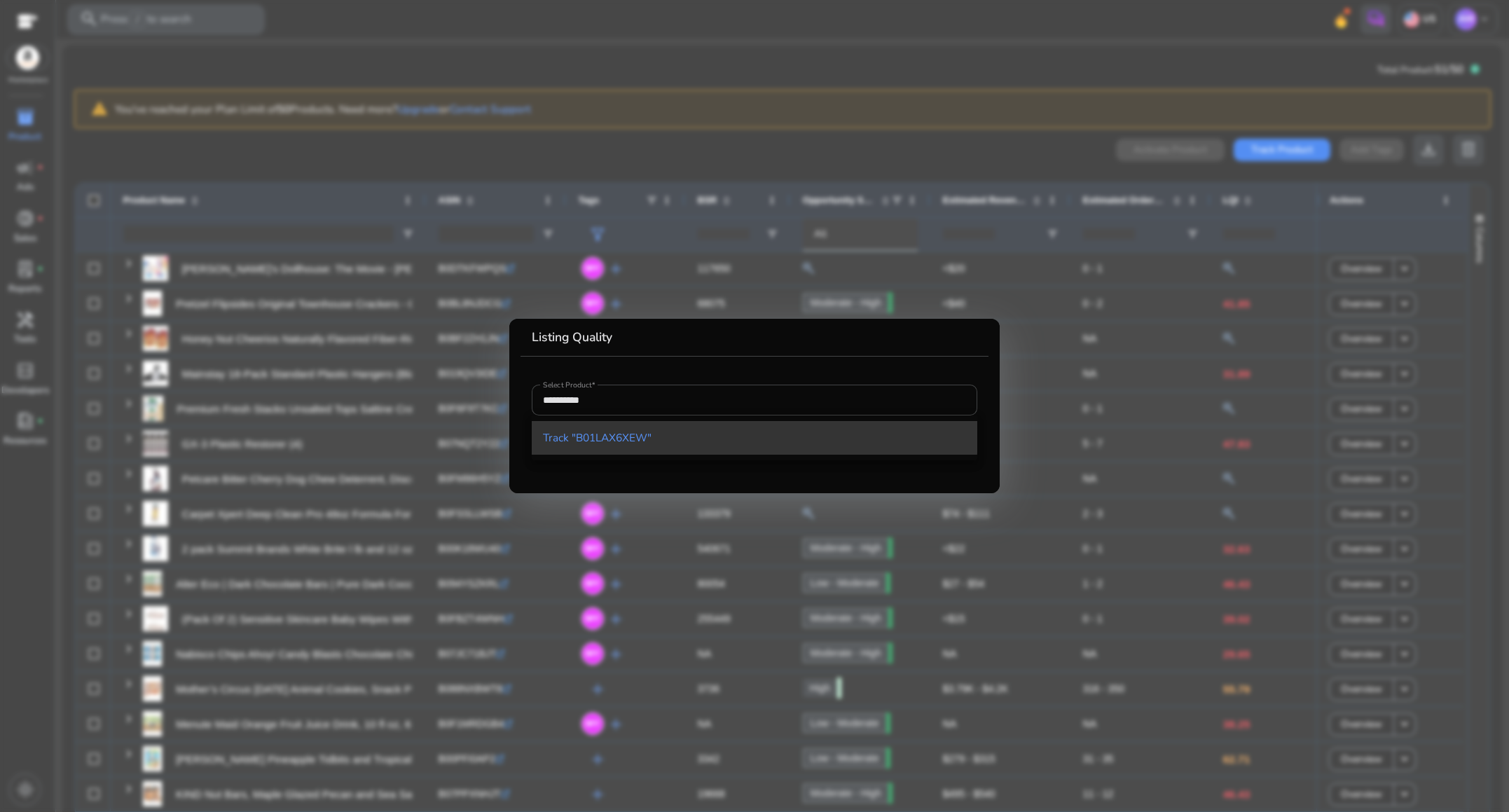
click at [622, 431] on span "Track "B01LAX6XEW"" at bounding box center [597, 438] width 108 height 15
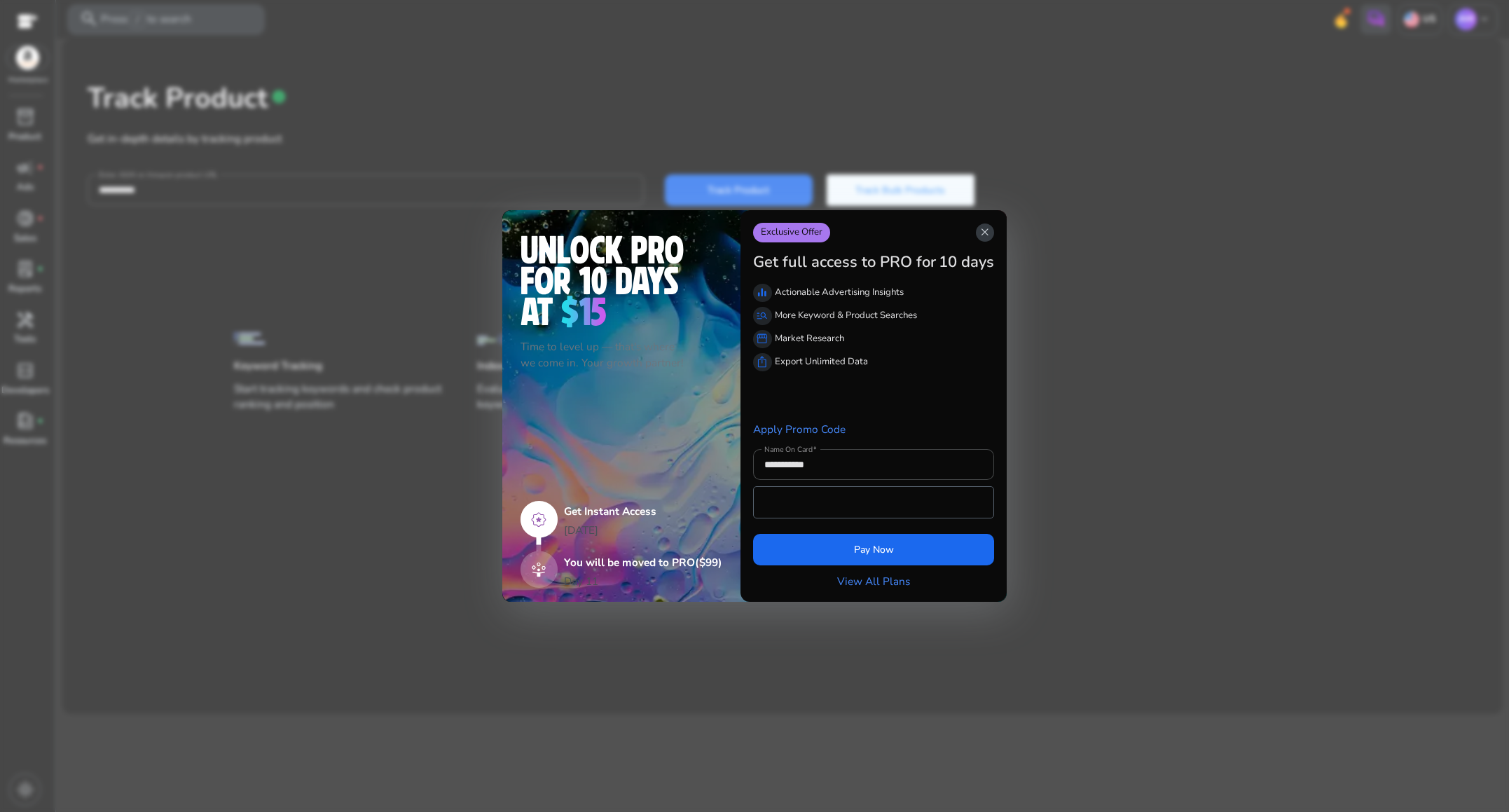
click at [986, 234] on span "close" at bounding box center [985, 232] width 12 height 12
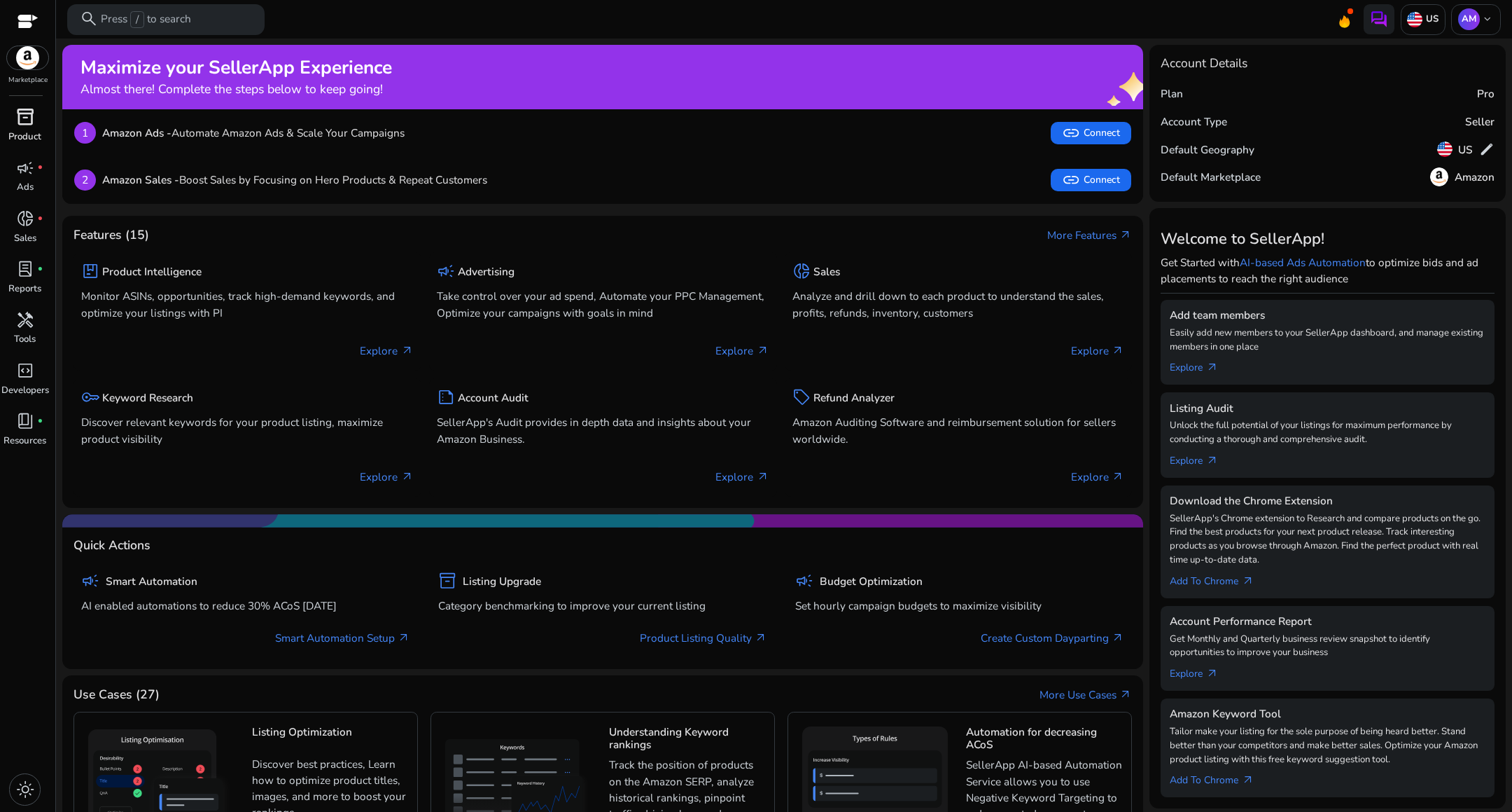
click at [25, 128] on div "inventory_2" at bounding box center [25, 117] width 42 height 25
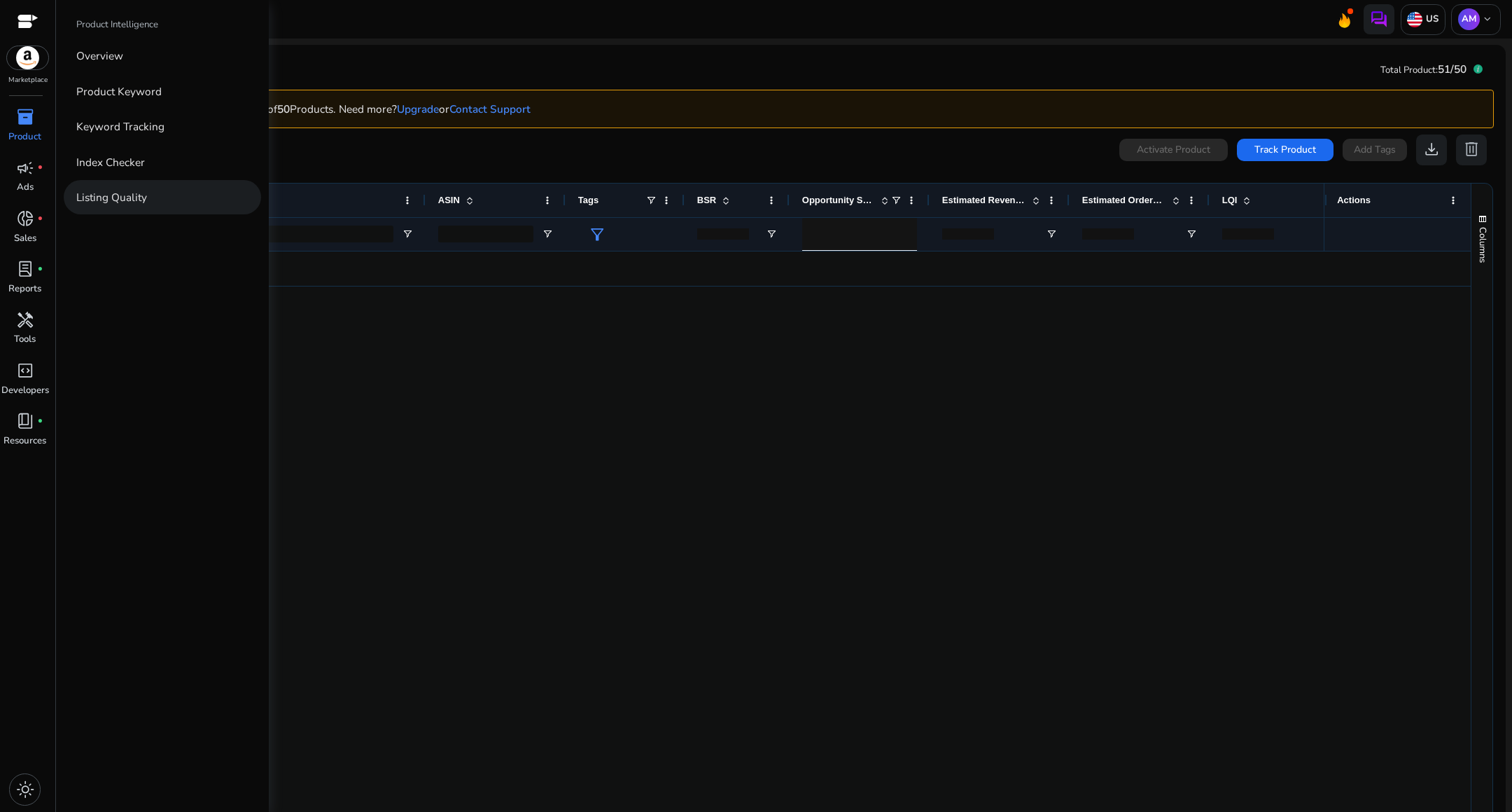
click at [151, 204] on link "Listing Quality" at bounding box center [162, 197] width 197 height 34
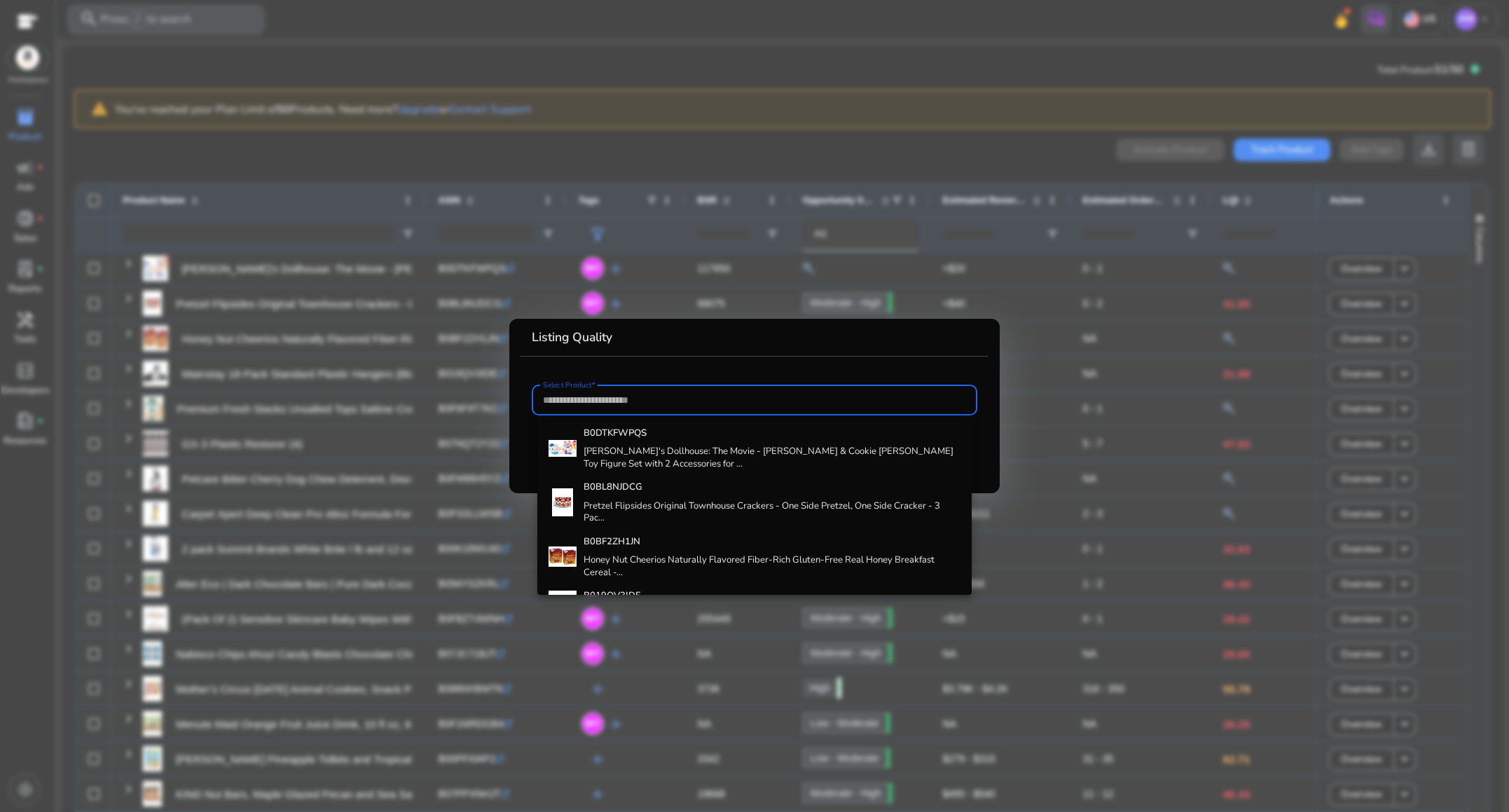
click at [635, 402] on input "Select Product*" at bounding box center [754, 400] width 423 height 15
paste input "**********"
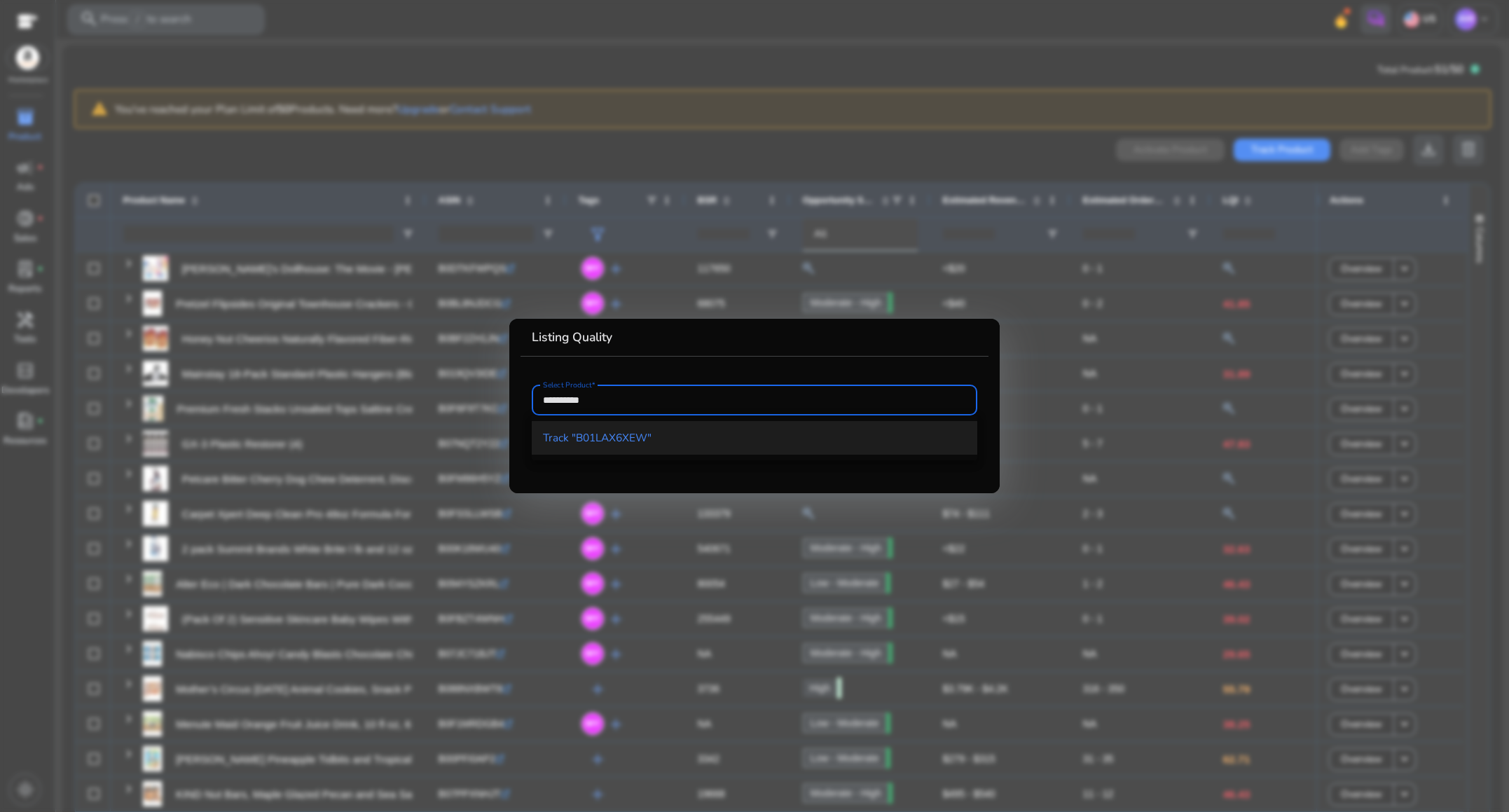
type input "**********"
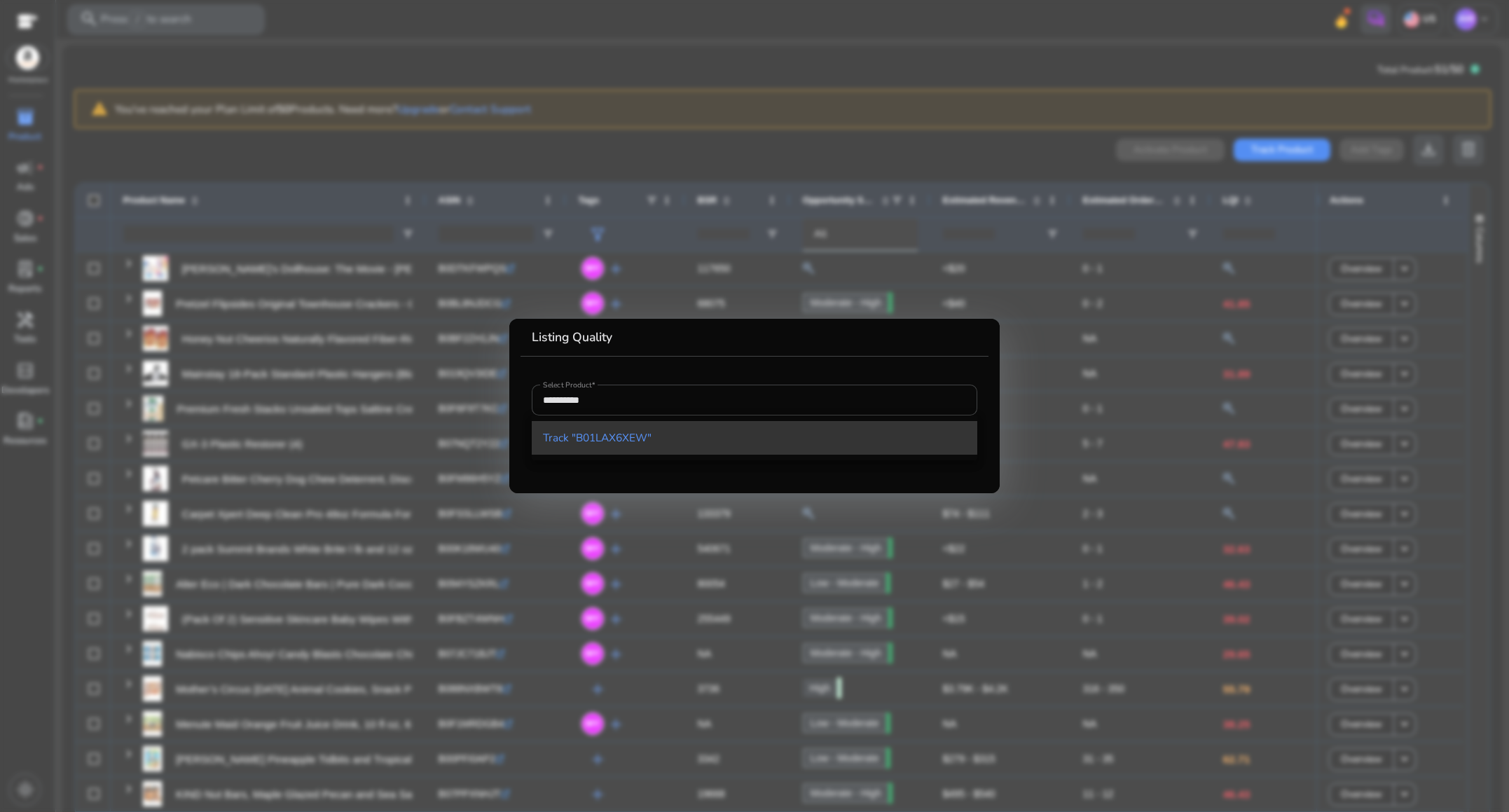
click at [666, 433] on span "Track "B01LAX6XEW"" at bounding box center [754, 438] width 423 height 15
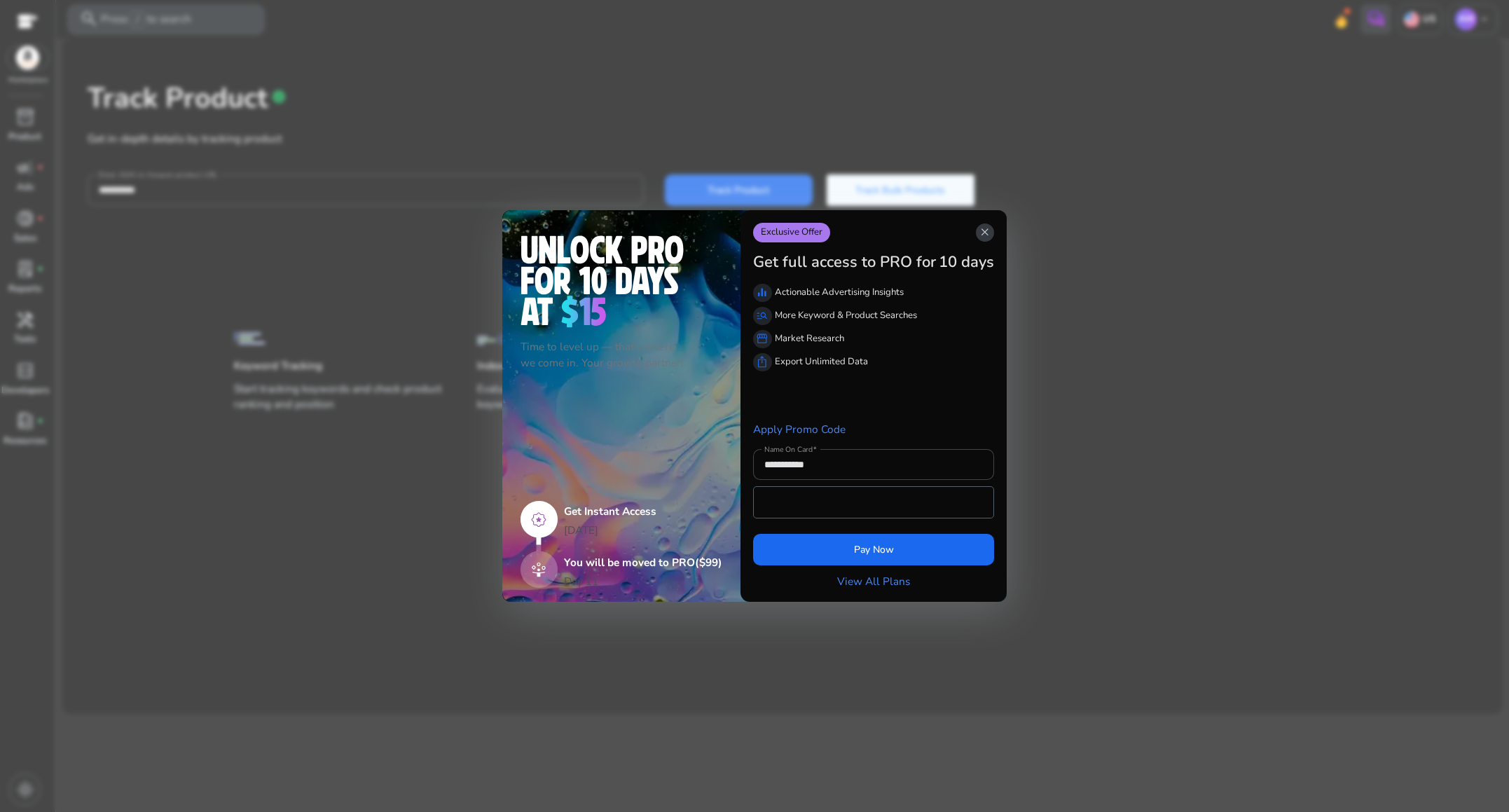
click at [980, 236] on span "close" at bounding box center [985, 232] width 12 height 12
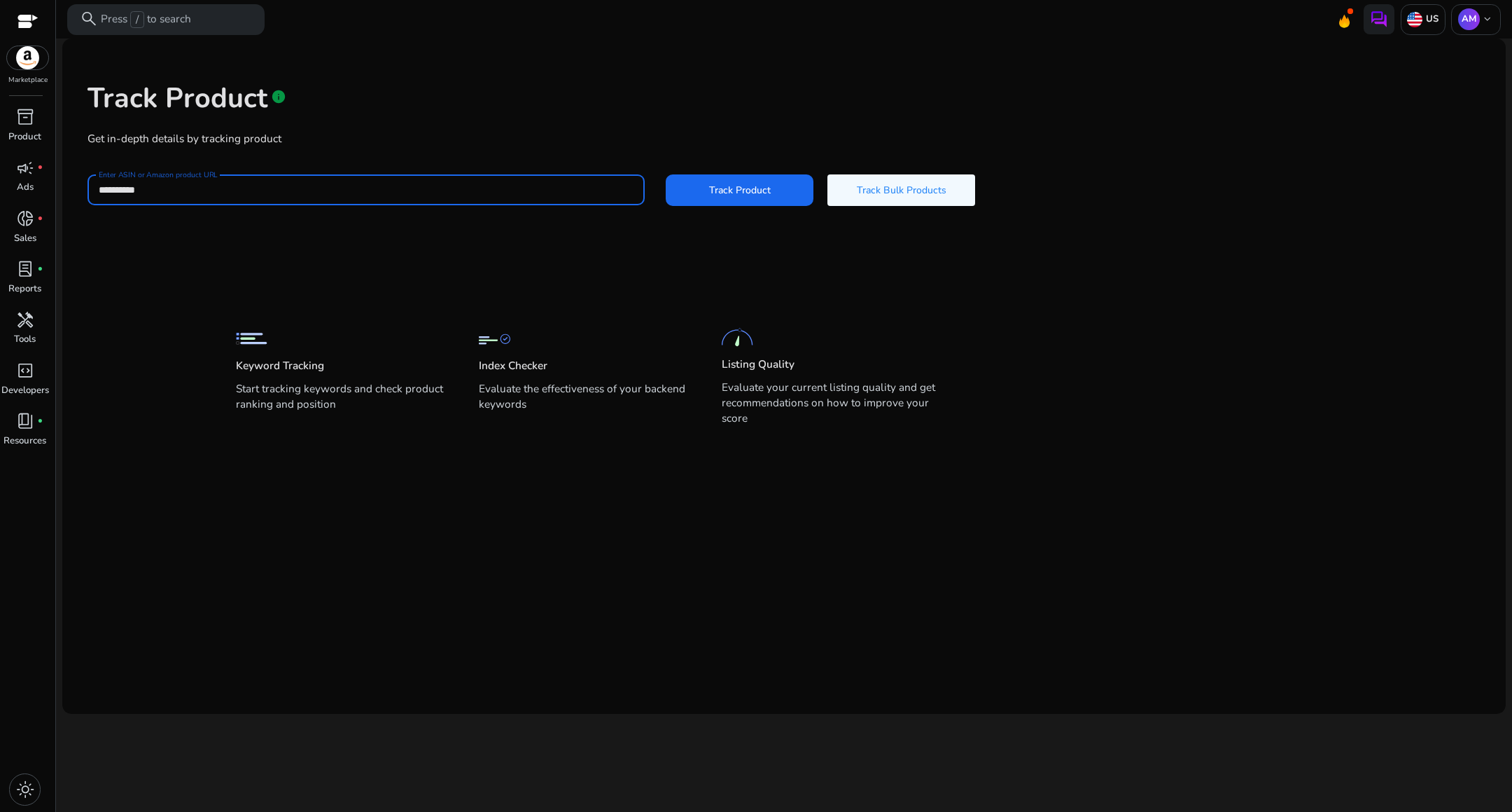
click at [508, 187] on input "**********" at bounding box center [366, 190] width 534 height 15
click at [706, 197] on span at bounding box center [739, 190] width 148 height 34
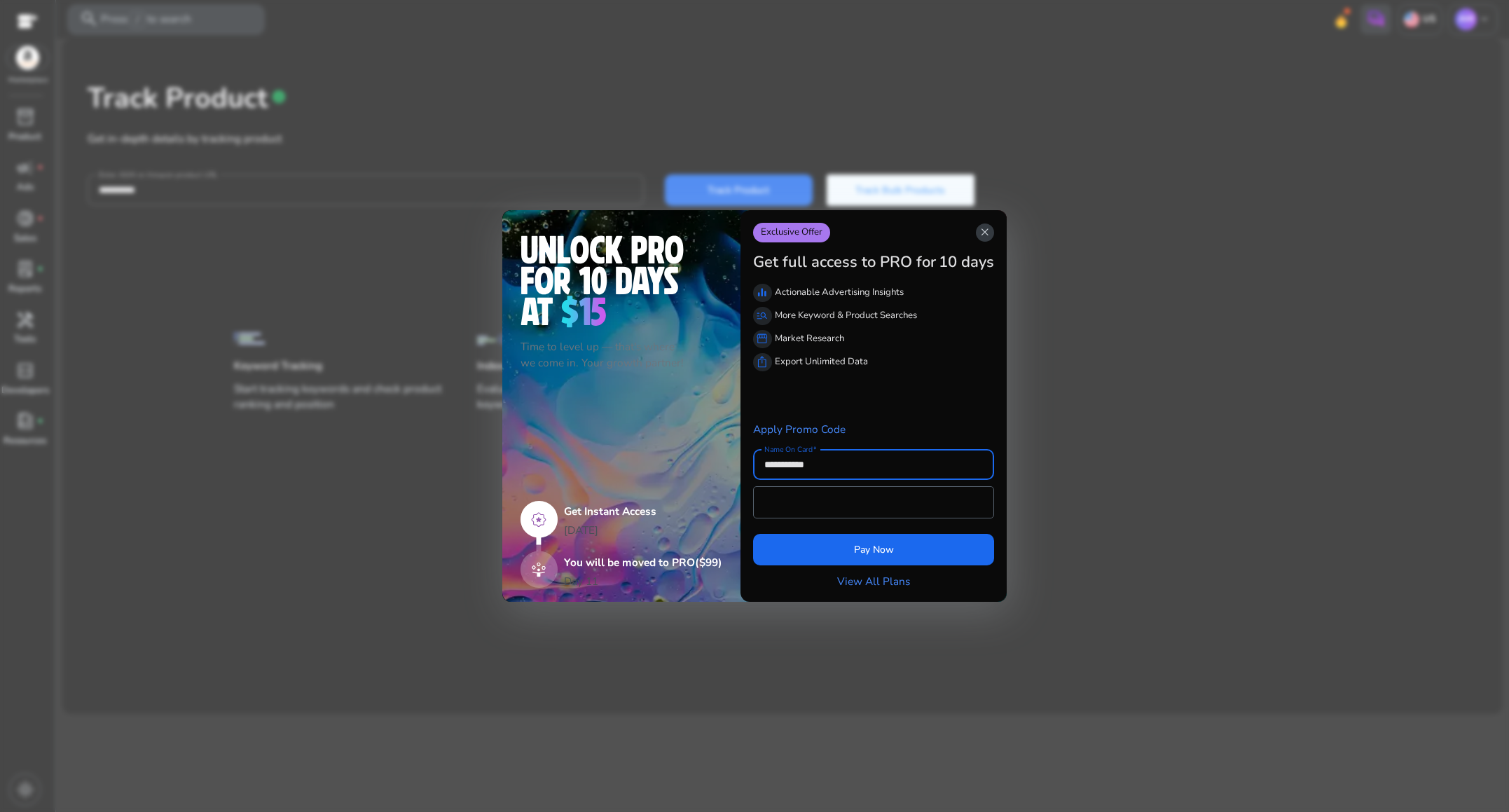
click at [986, 236] on span "close" at bounding box center [985, 232] width 12 height 12
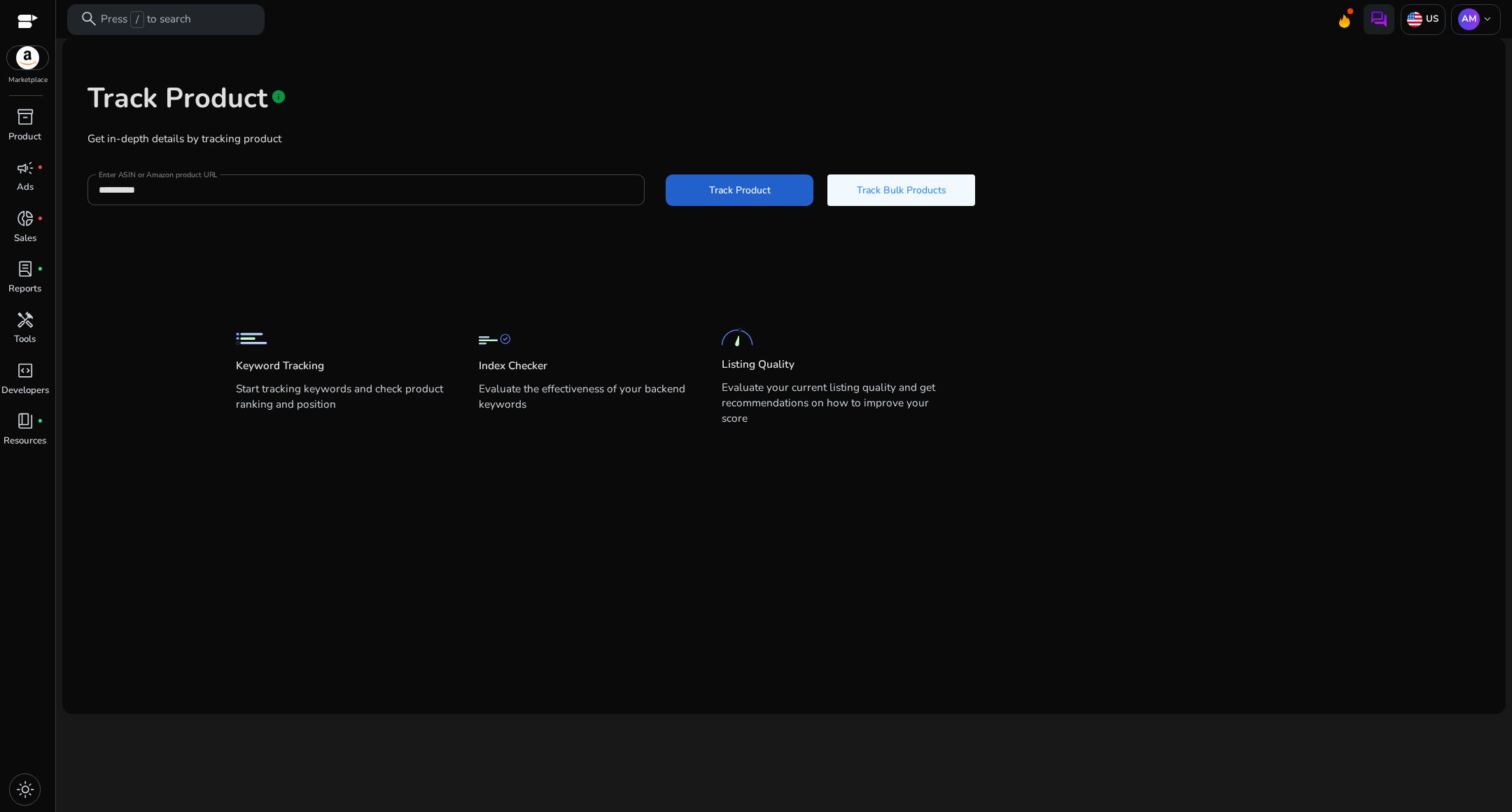
click at [749, 184] on span "Track Product" at bounding box center [739, 191] width 61 height 15
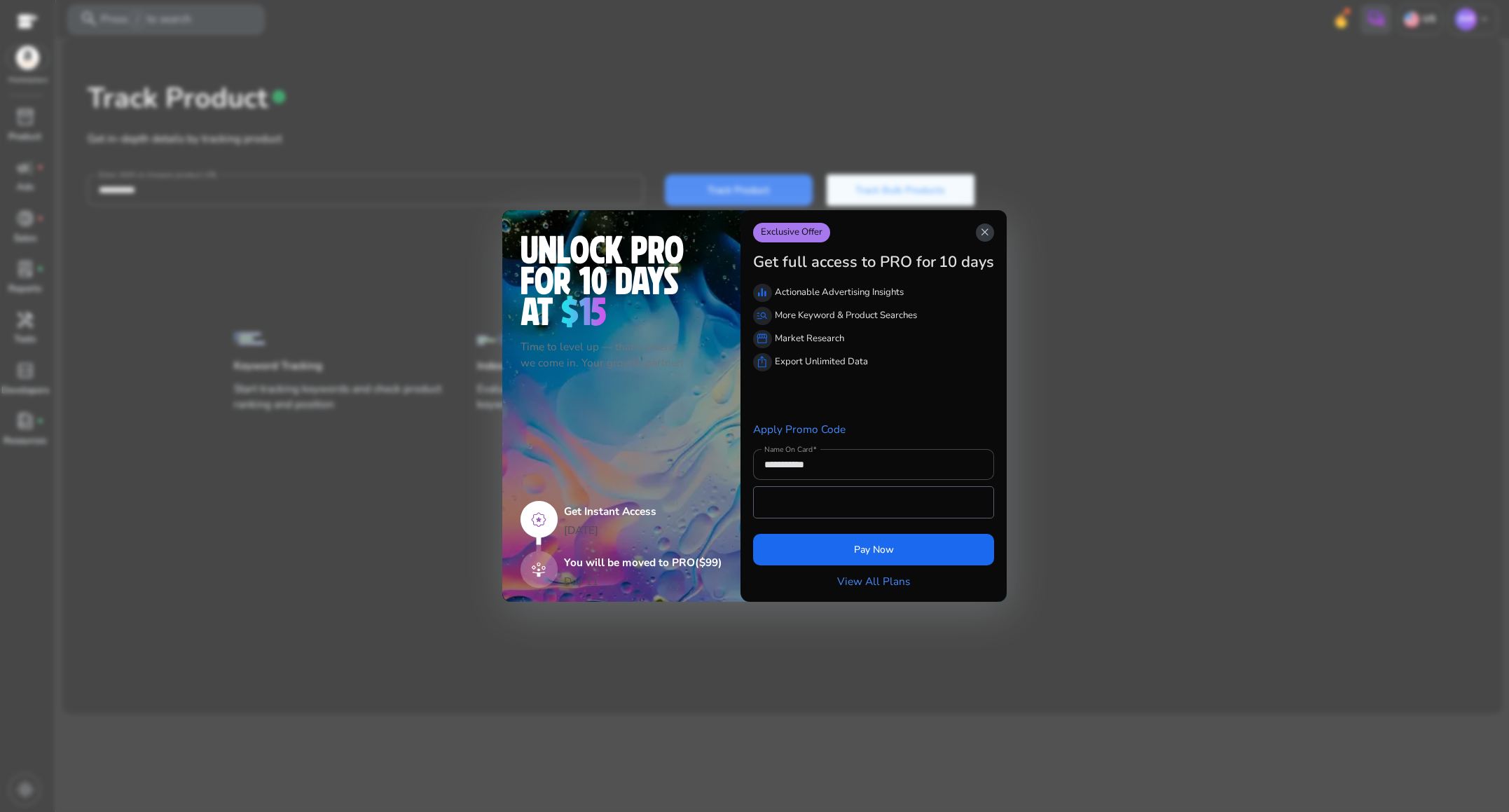
click at [985, 233] on span "close" at bounding box center [985, 232] width 12 height 12
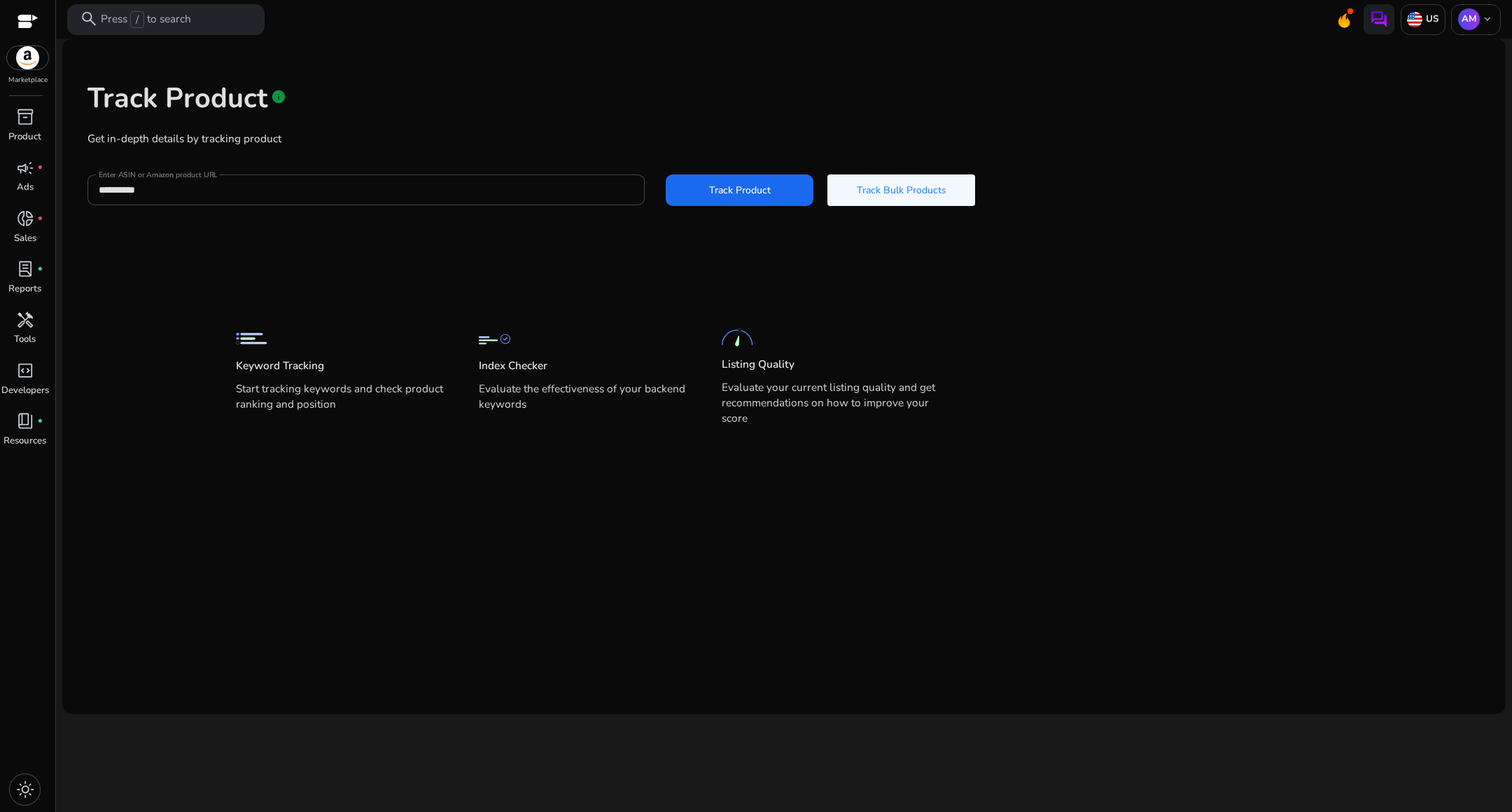
click at [830, 307] on div "Keyword Tracking Start tracking keywords and check product ranking and position…" at bounding box center [773, 367] width 1076 height 126
click at [1494, 24] on div "AM keyboard_arrow_down" at bounding box center [1476, 19] width 50 height 31
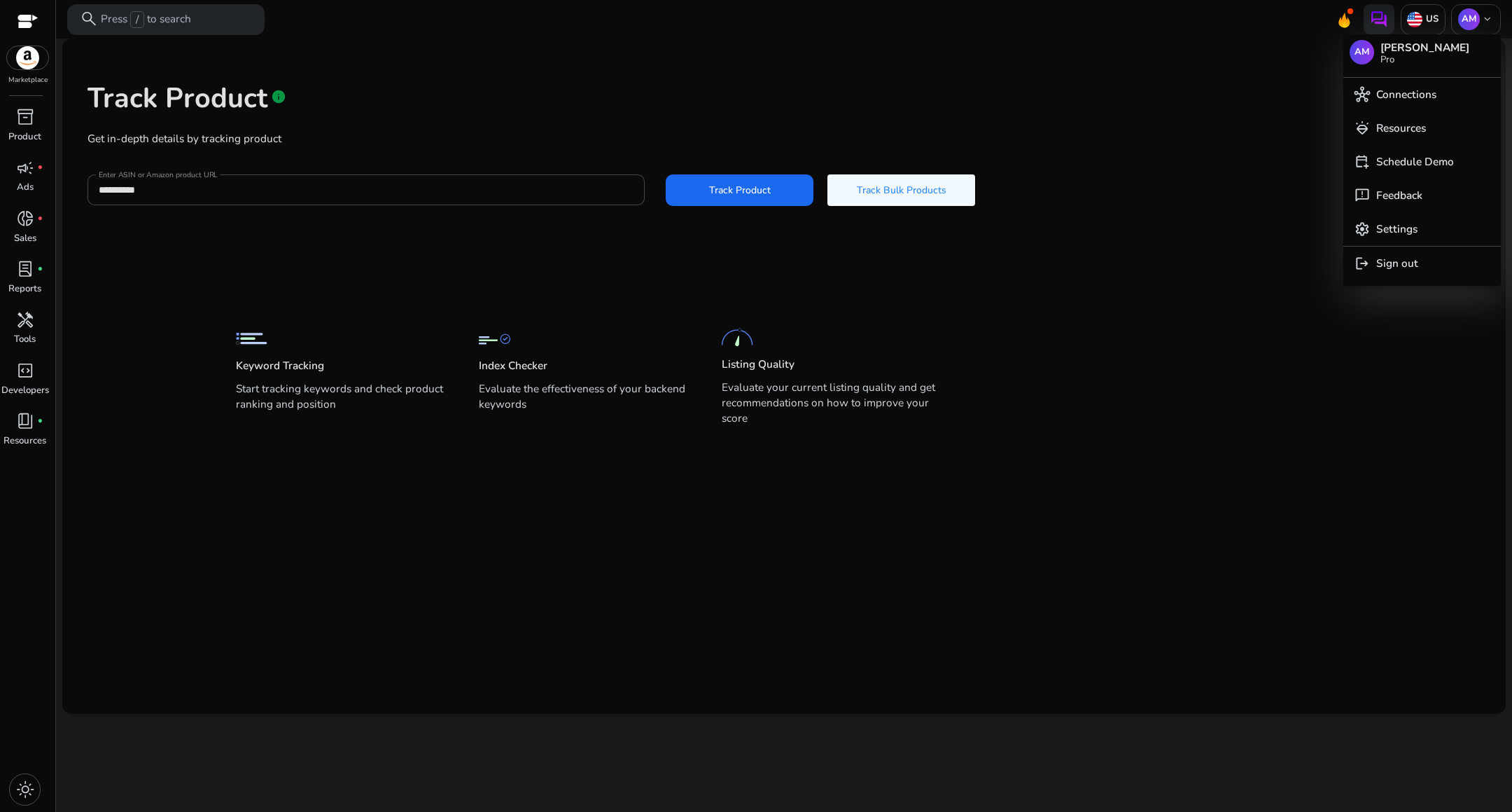
click at [962, 299] on div at bounding box center [756, 406] width 1512 height 812
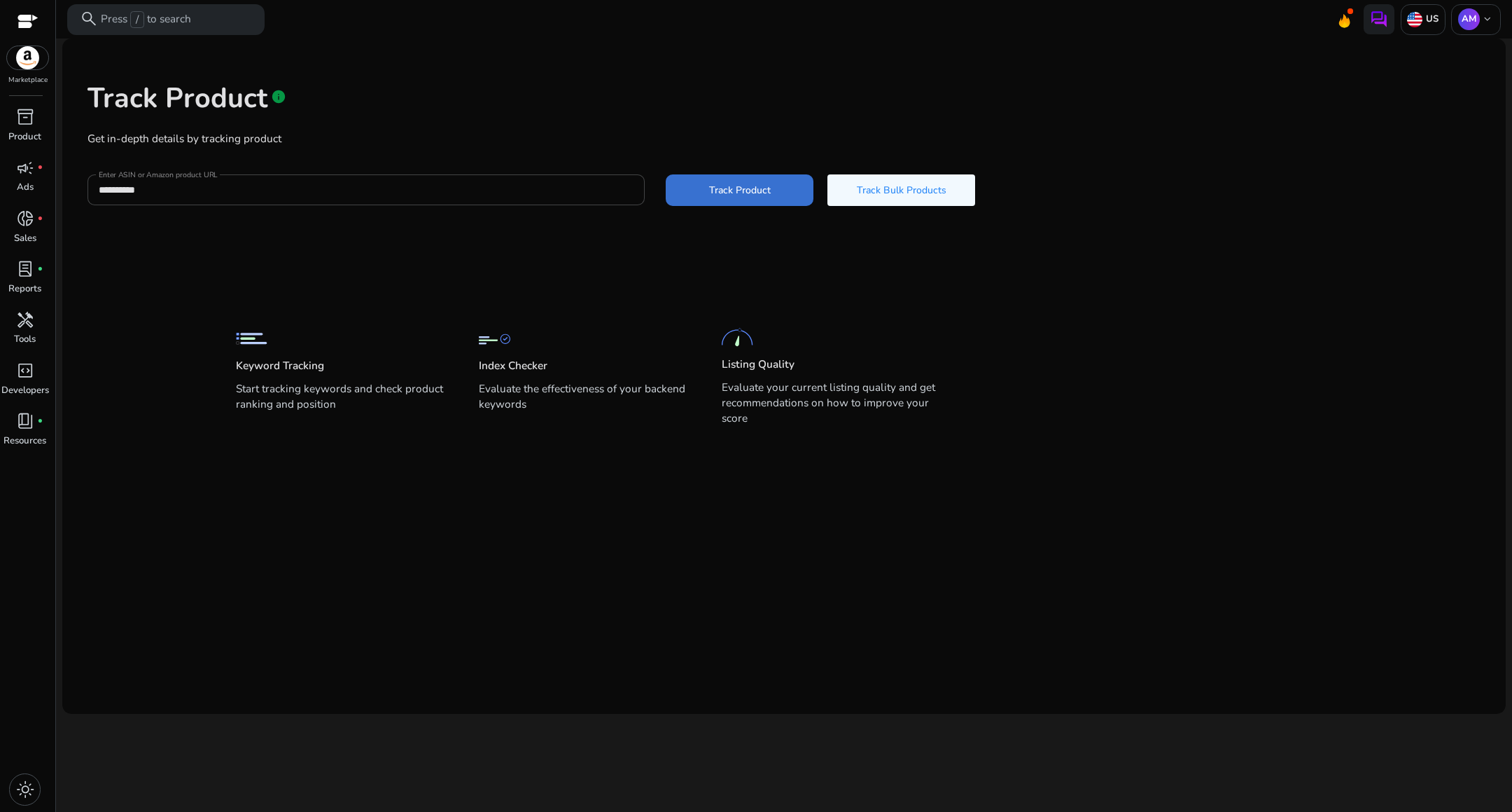
click at [728, 187] on span "Track Product" at bounding box center [739, 191] width 61 height 15
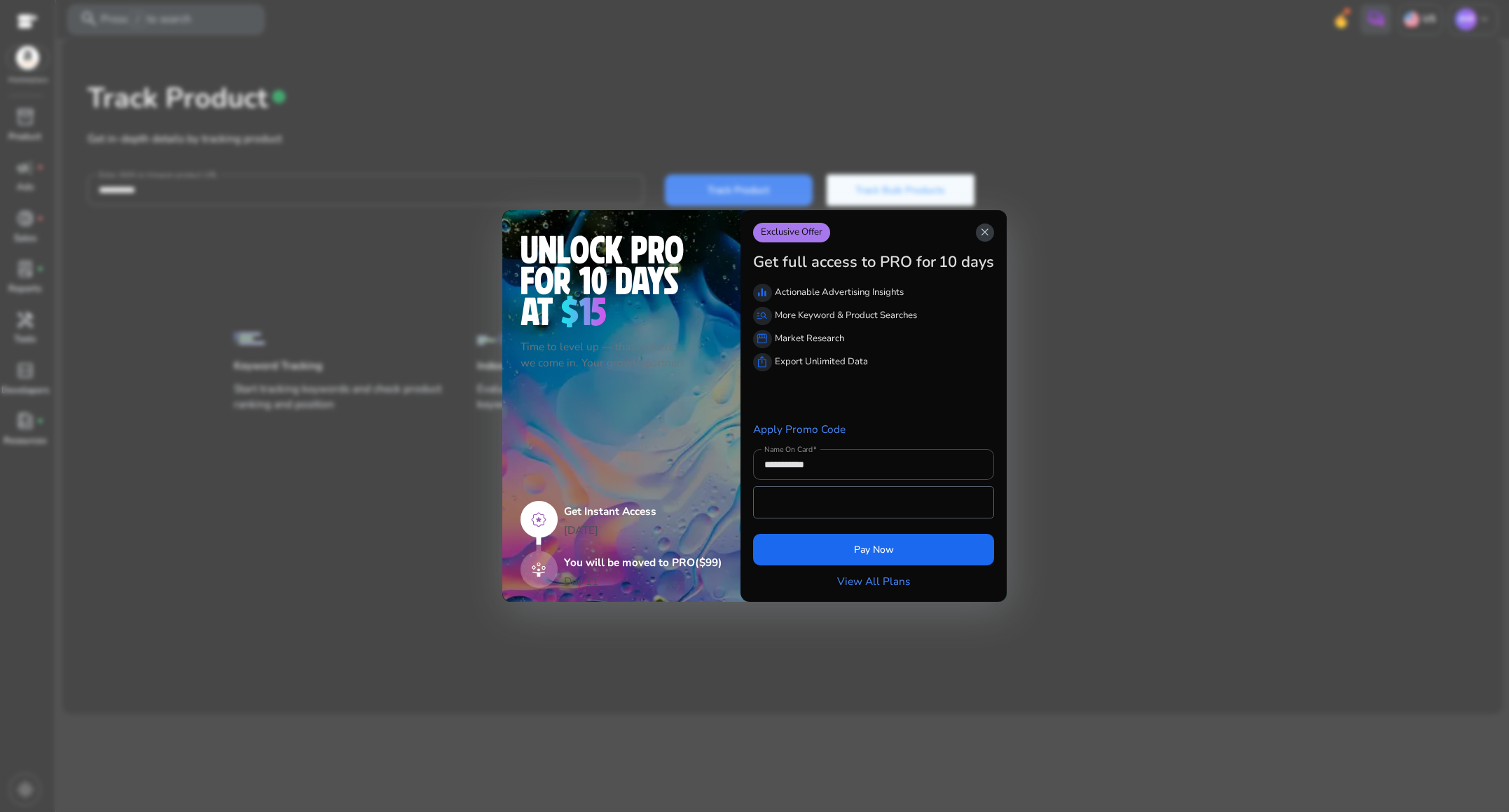
click at [992, 229] on app-icon "close" at bounding box center [986, 232] width 19 height 18
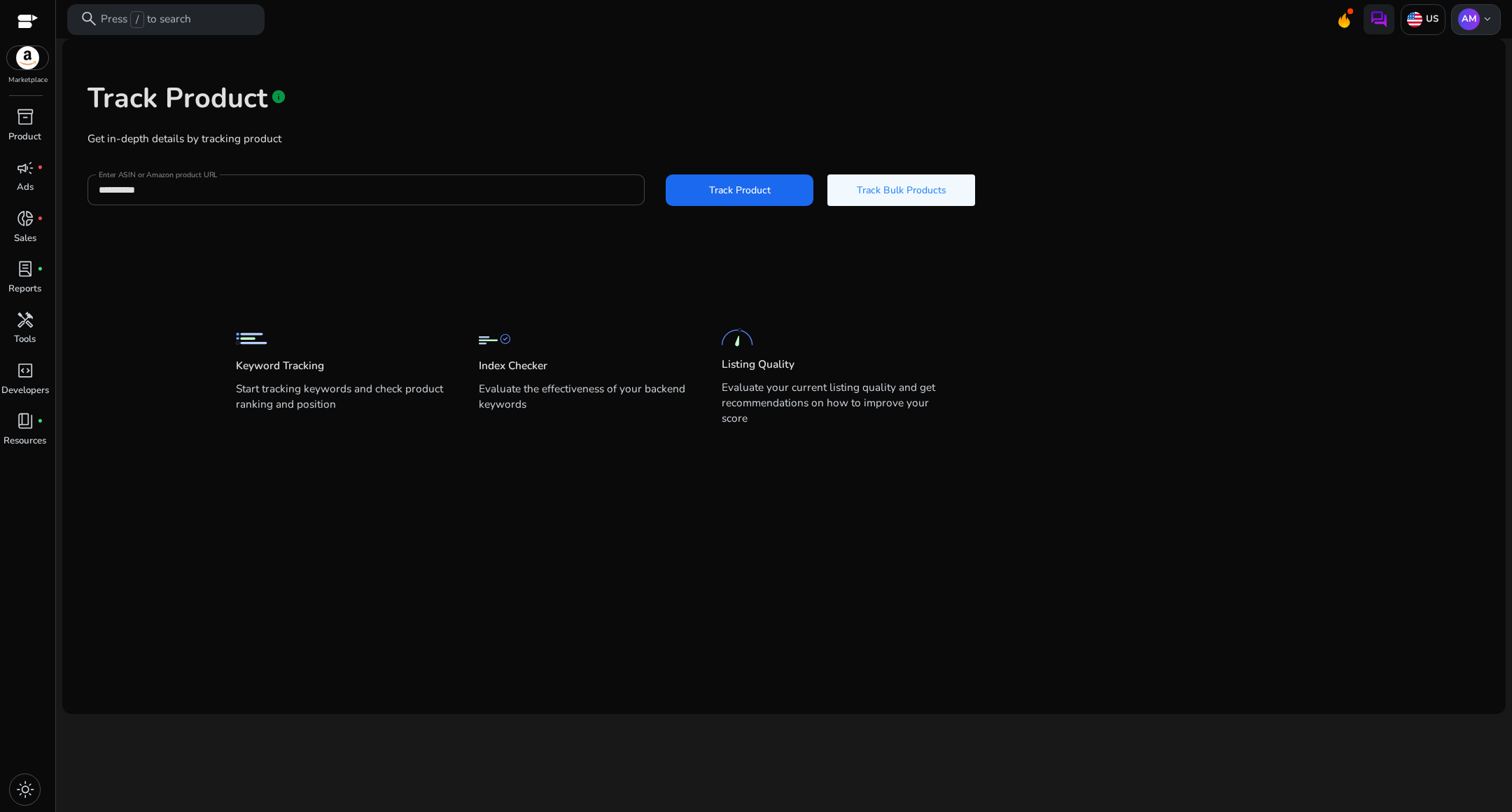
click at [1482, 18] on span "keyboard_arrow_down" at bounding box center [1487, 19] width 12 height 12
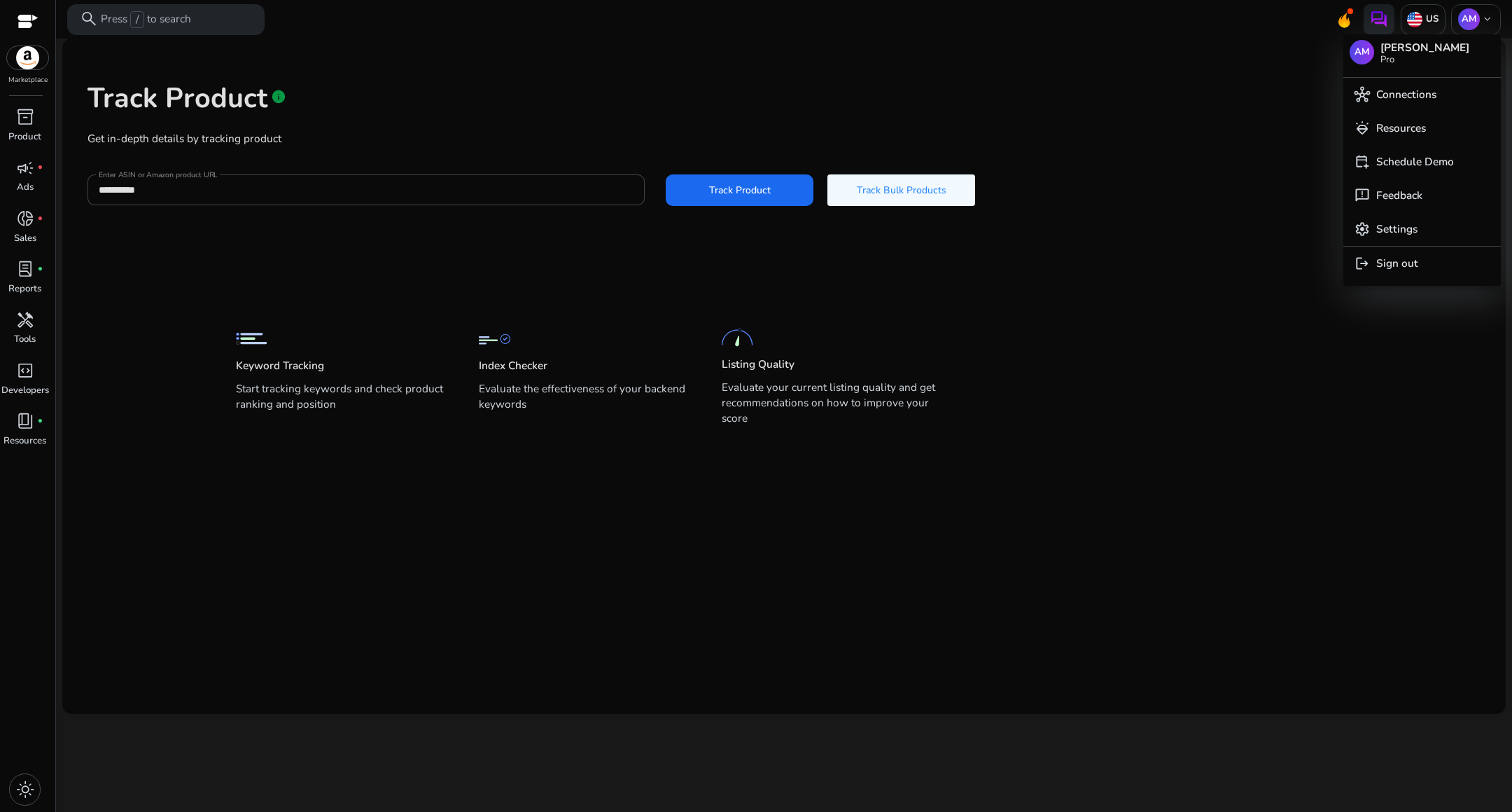
click at [1114, 225] on div at bounding box center [756, 406] width 1512 height 812
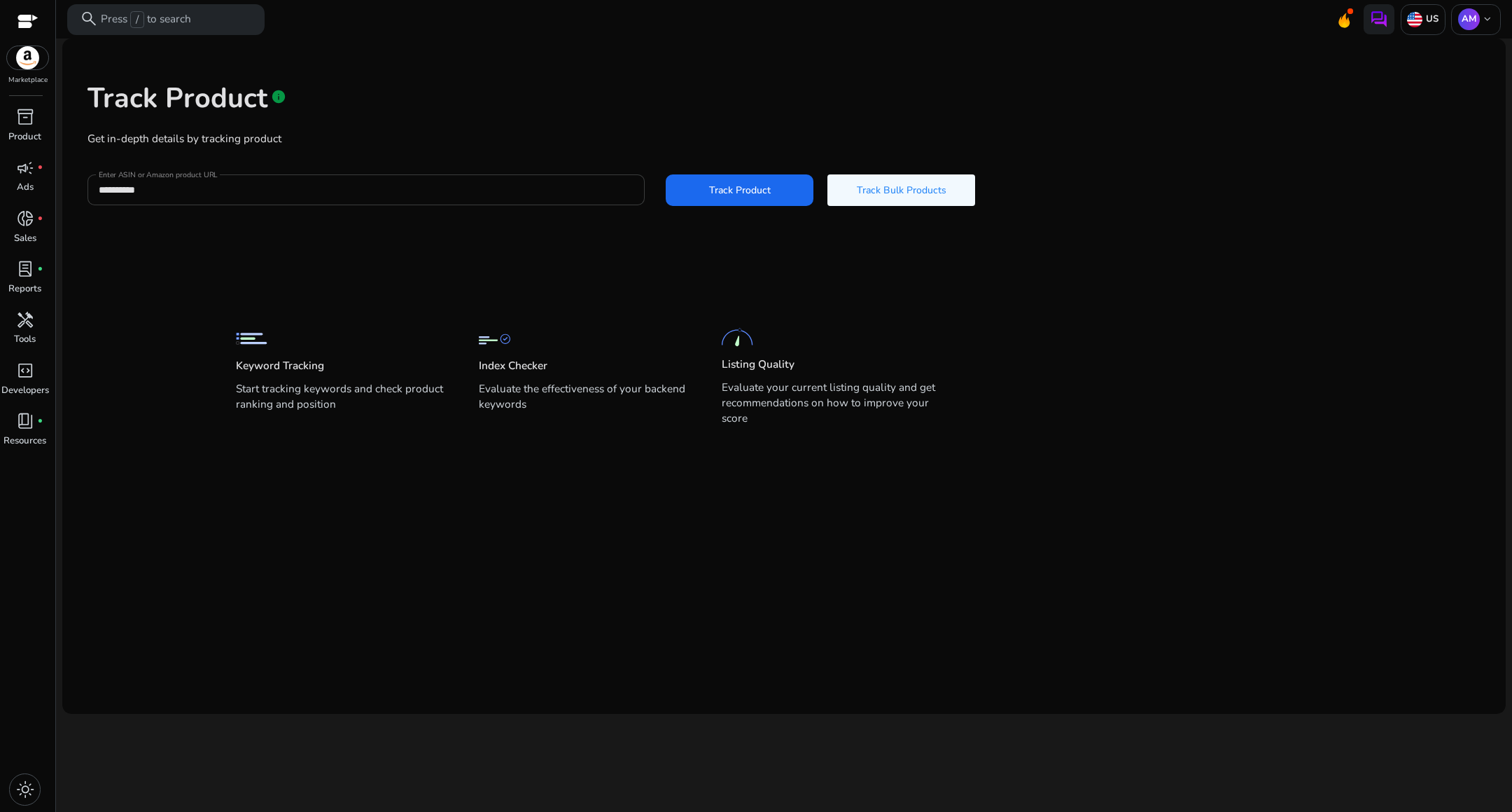
click at [513, 182] on input "**********" at bounding box center [366, 190] width 534 height 15
click at [706, 190] on span at bounding box center [739, 190] width 148 height 34
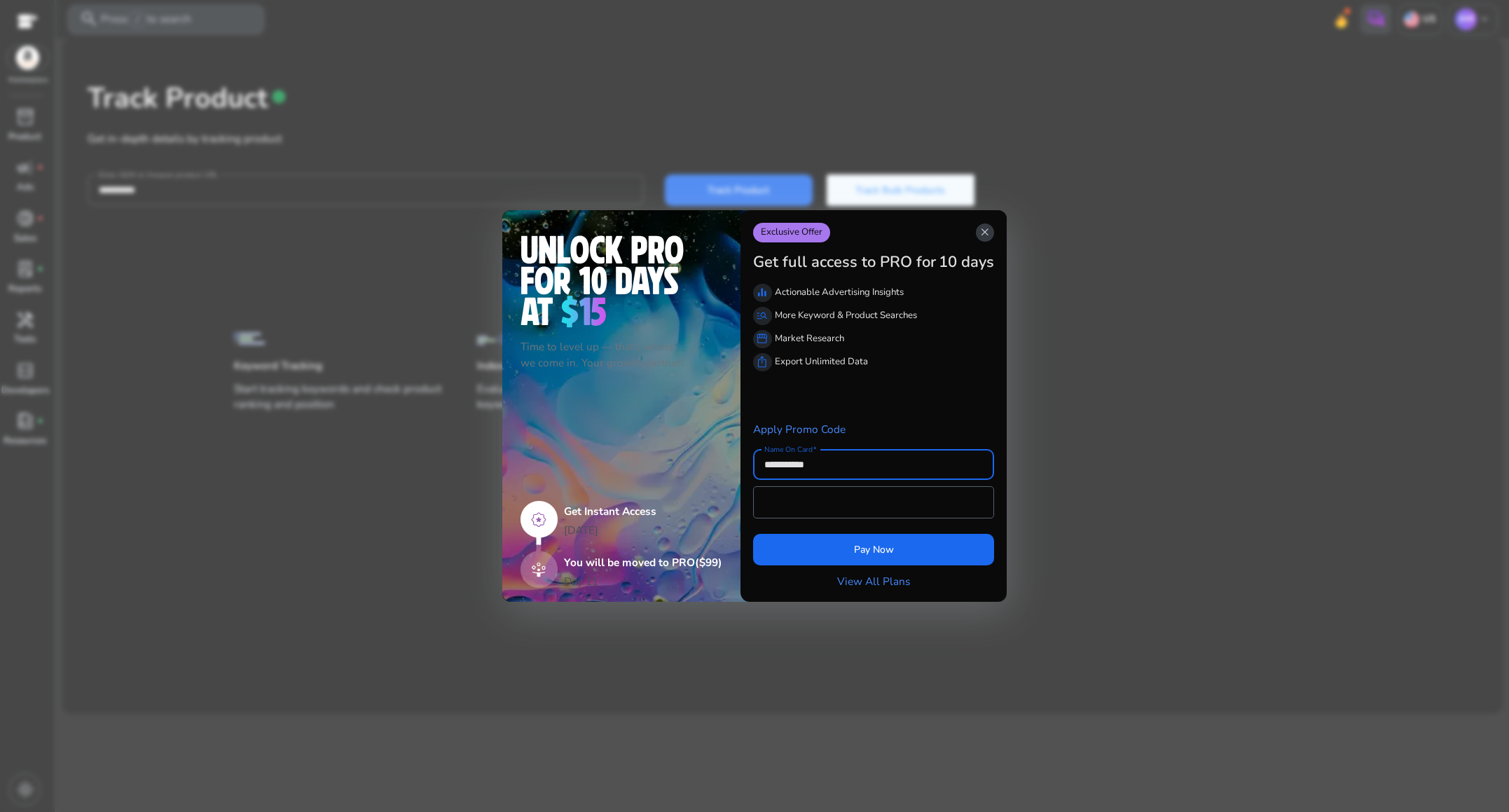
click at [992, 232] on app-icon "close" at bounding box center [986, 232] width 19 height 18
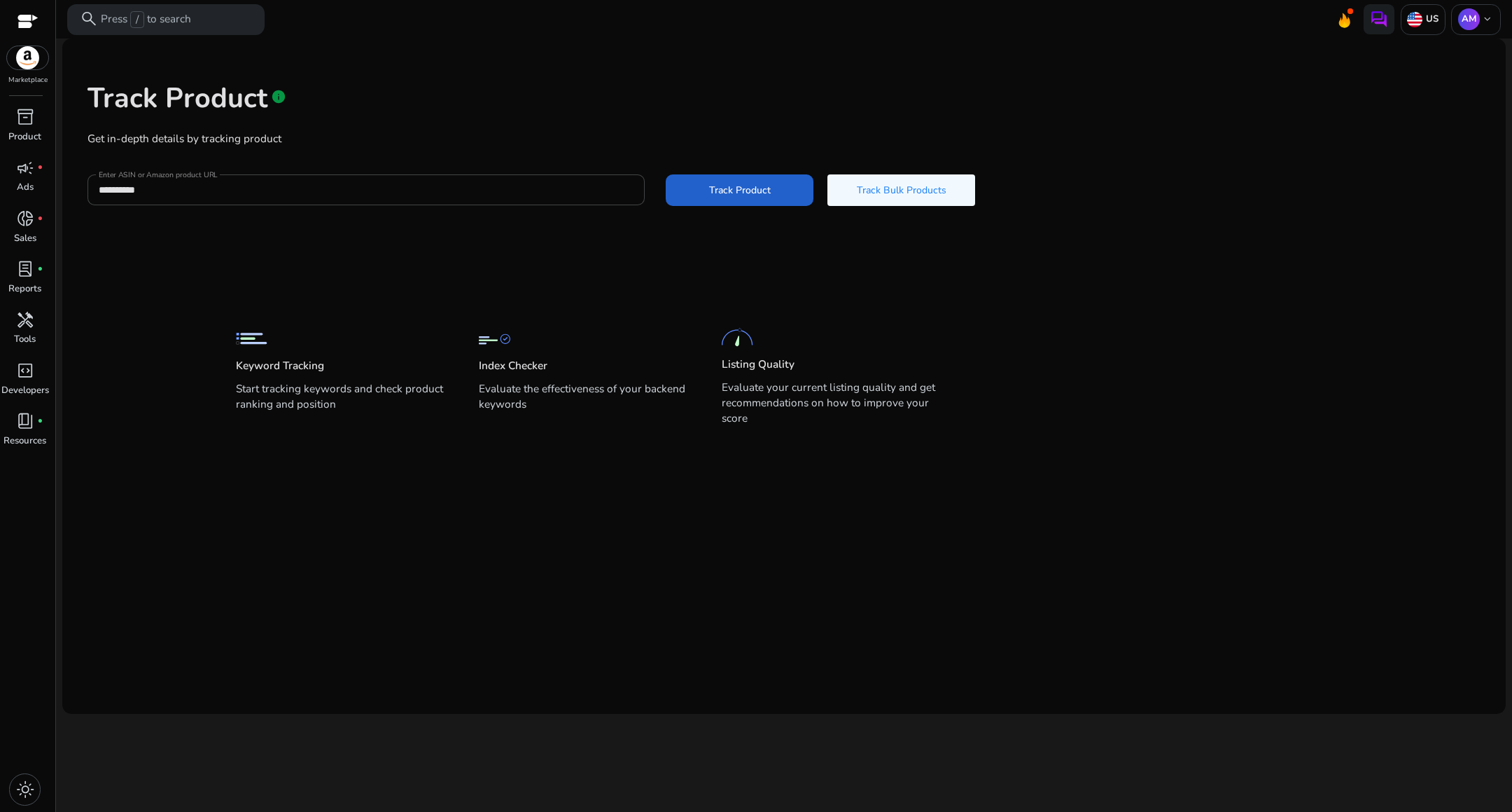
click at [750, 190] on span "Track Product" at bounding box center [739, 191] width 61 height 15
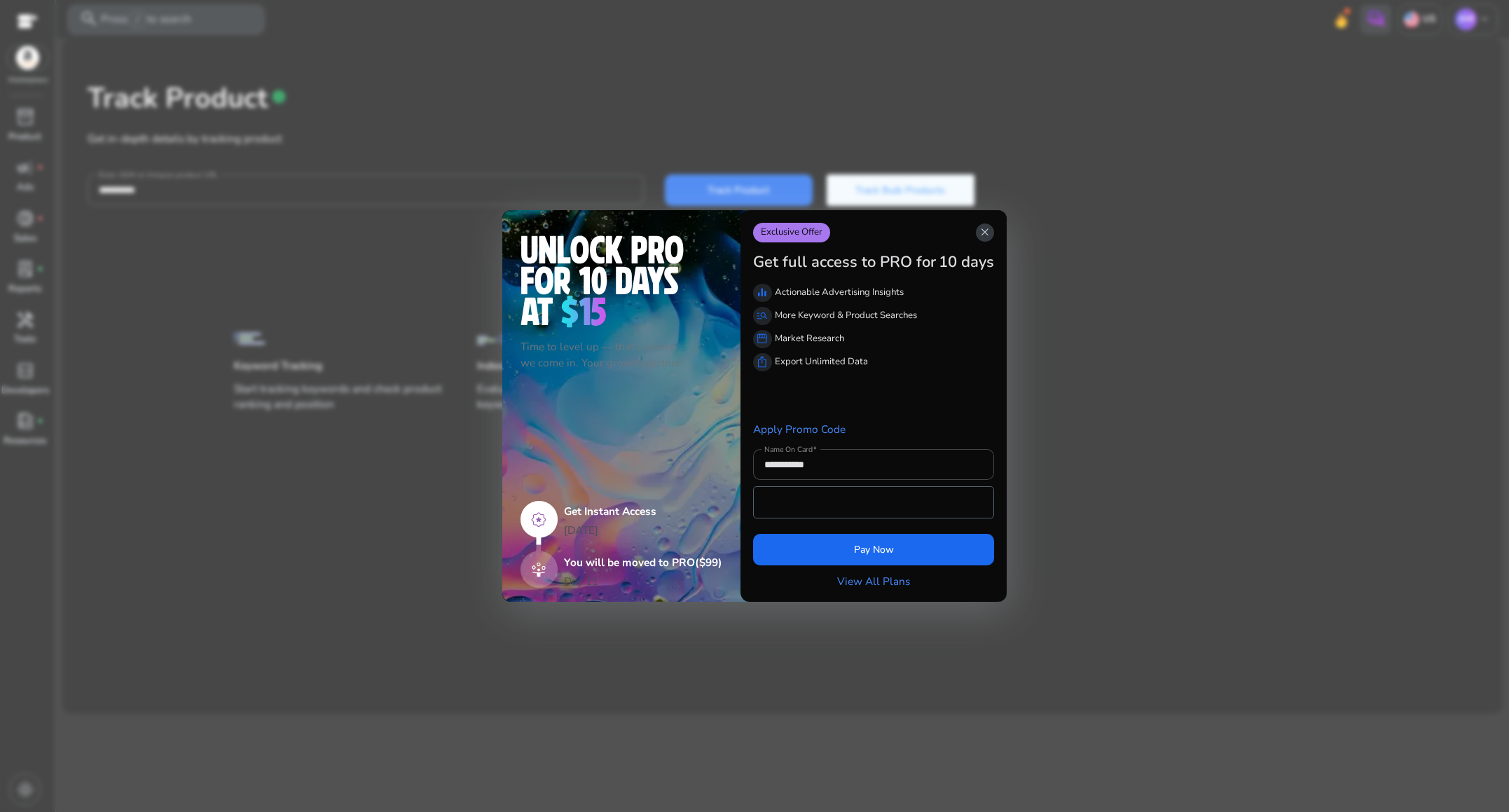
click at [979, 236] on span "close" at bounding box center [985, 232] width 12 height 12
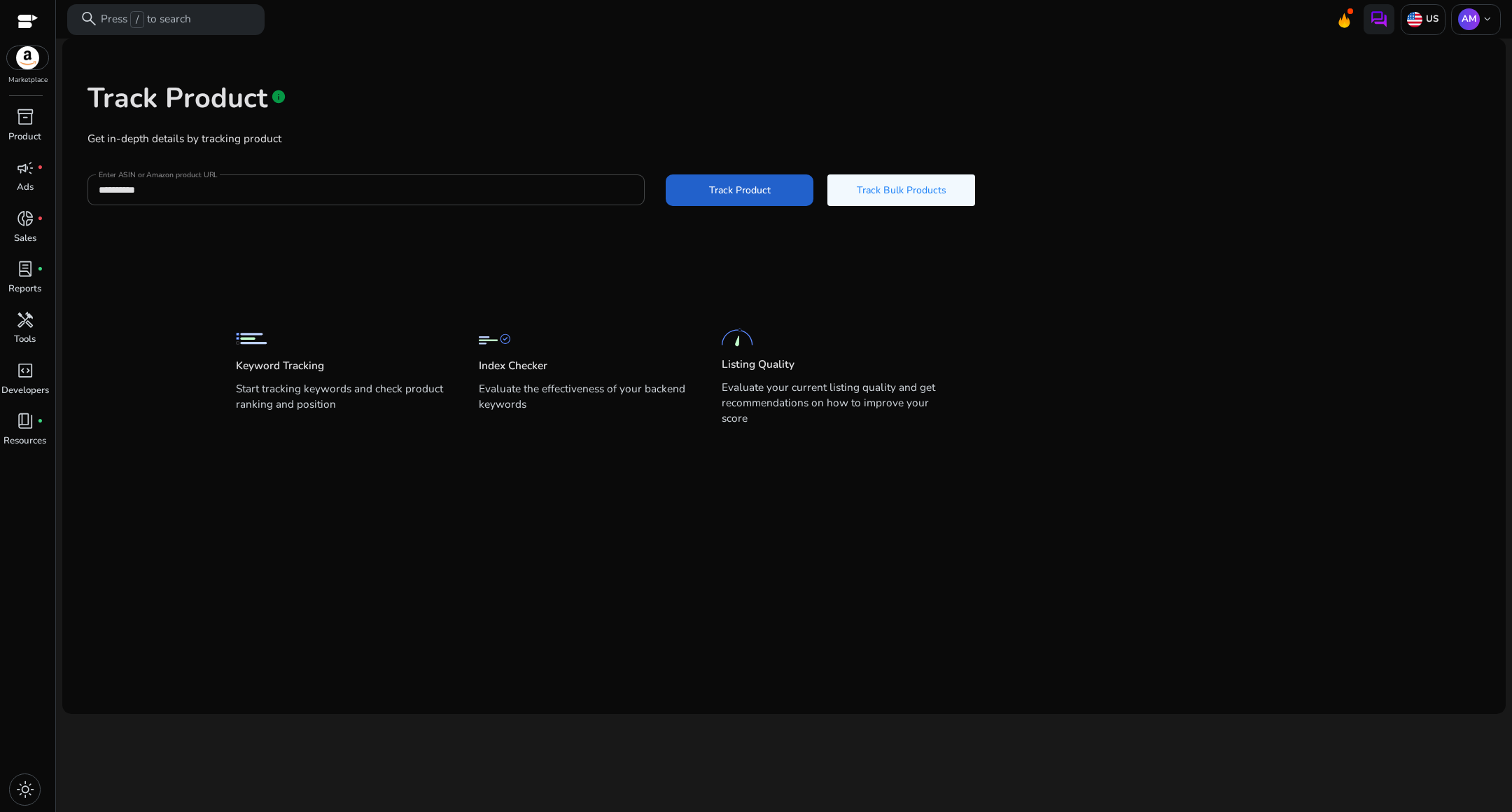
click at [728, 186] on span "Track Product" at bounding box center [739, 191] width 61 height 15
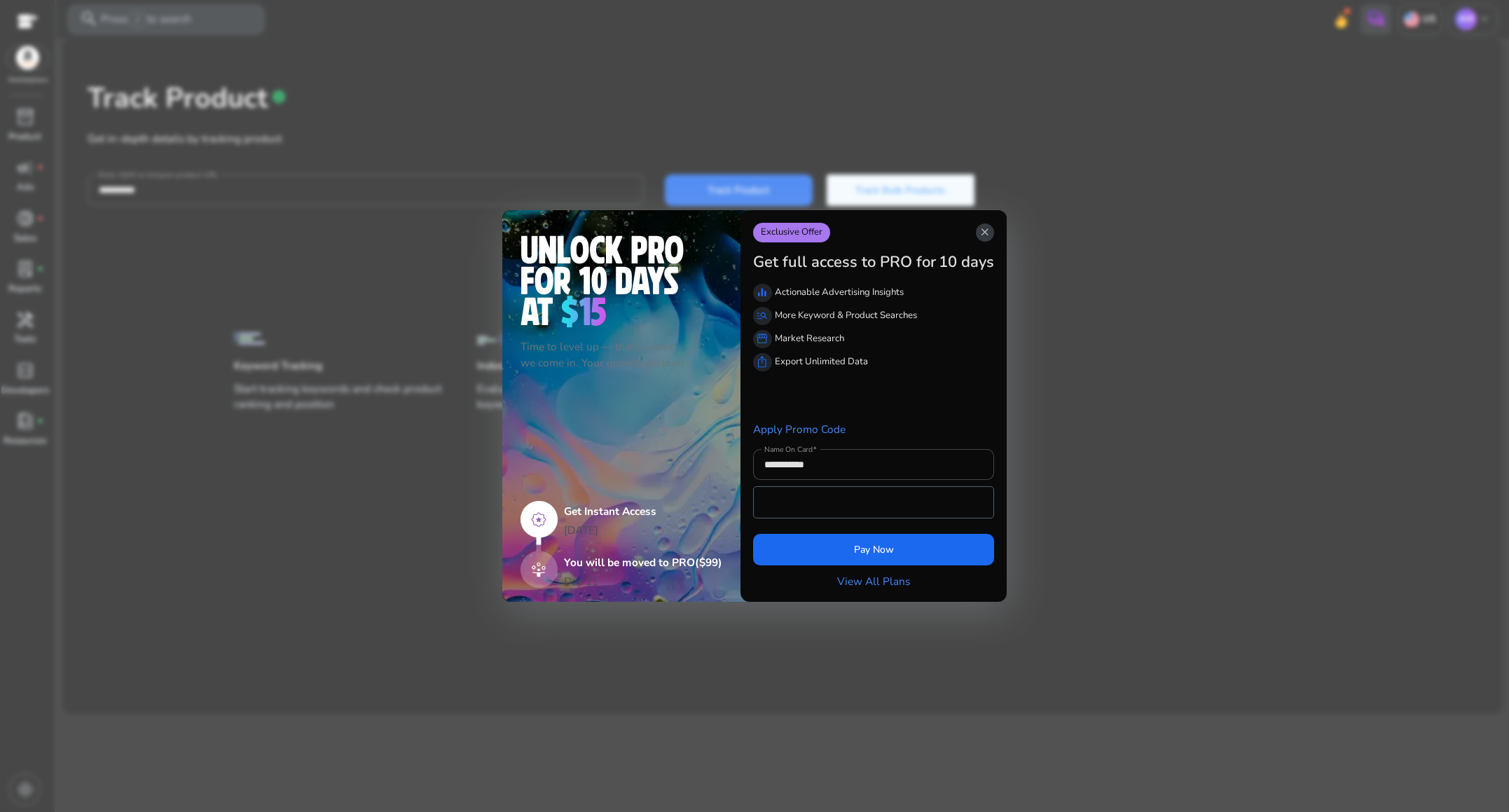
click at [982, 234] on span "close" at bounding box center [985, 232] width 12 height 12
click at [24, 99] on div at bounding box center [754, 406] width 1509 height 812
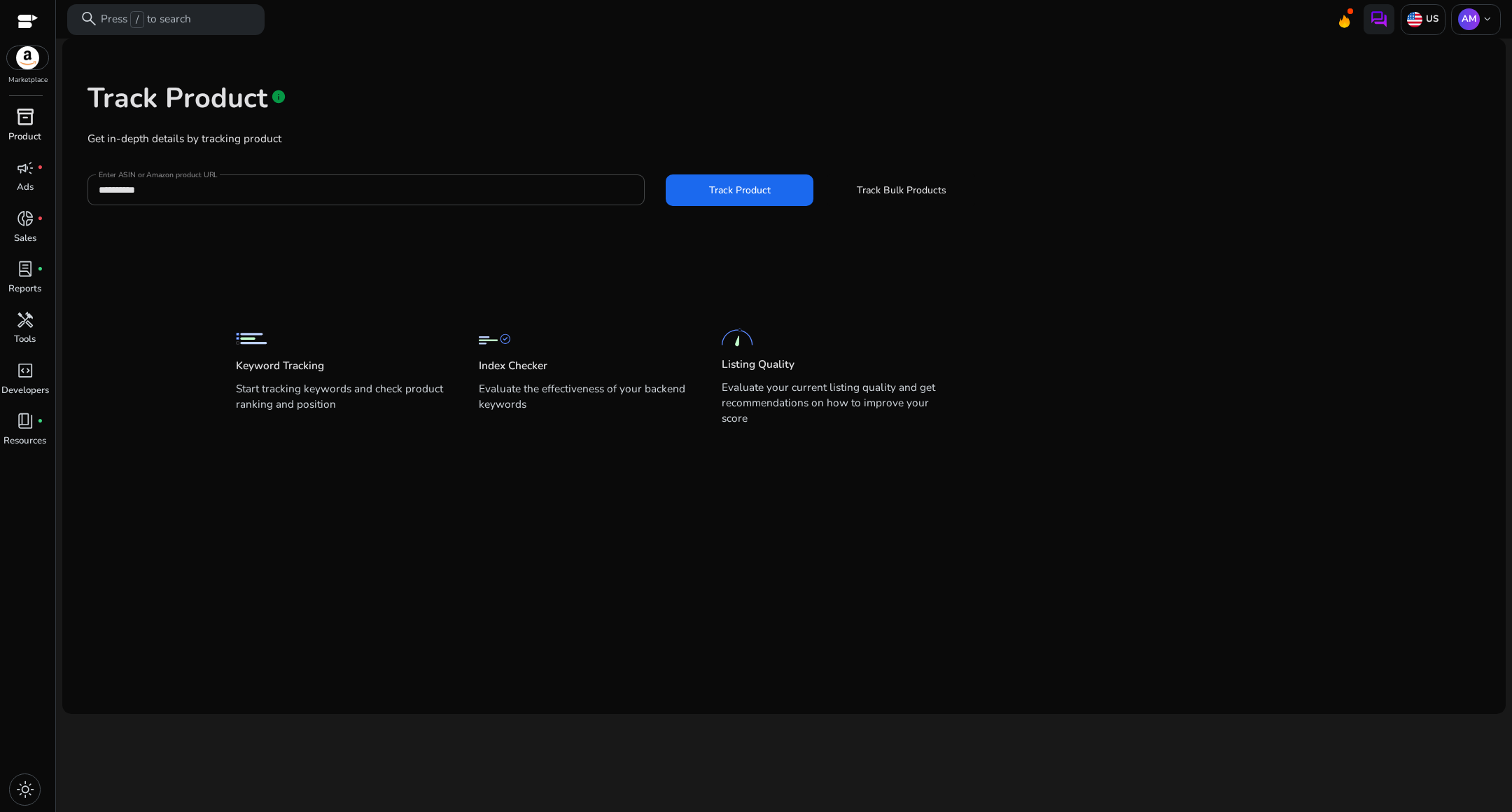
click at [34, 121] on div "inventory_2" at bounding box center [25, 117] width 42 height 25
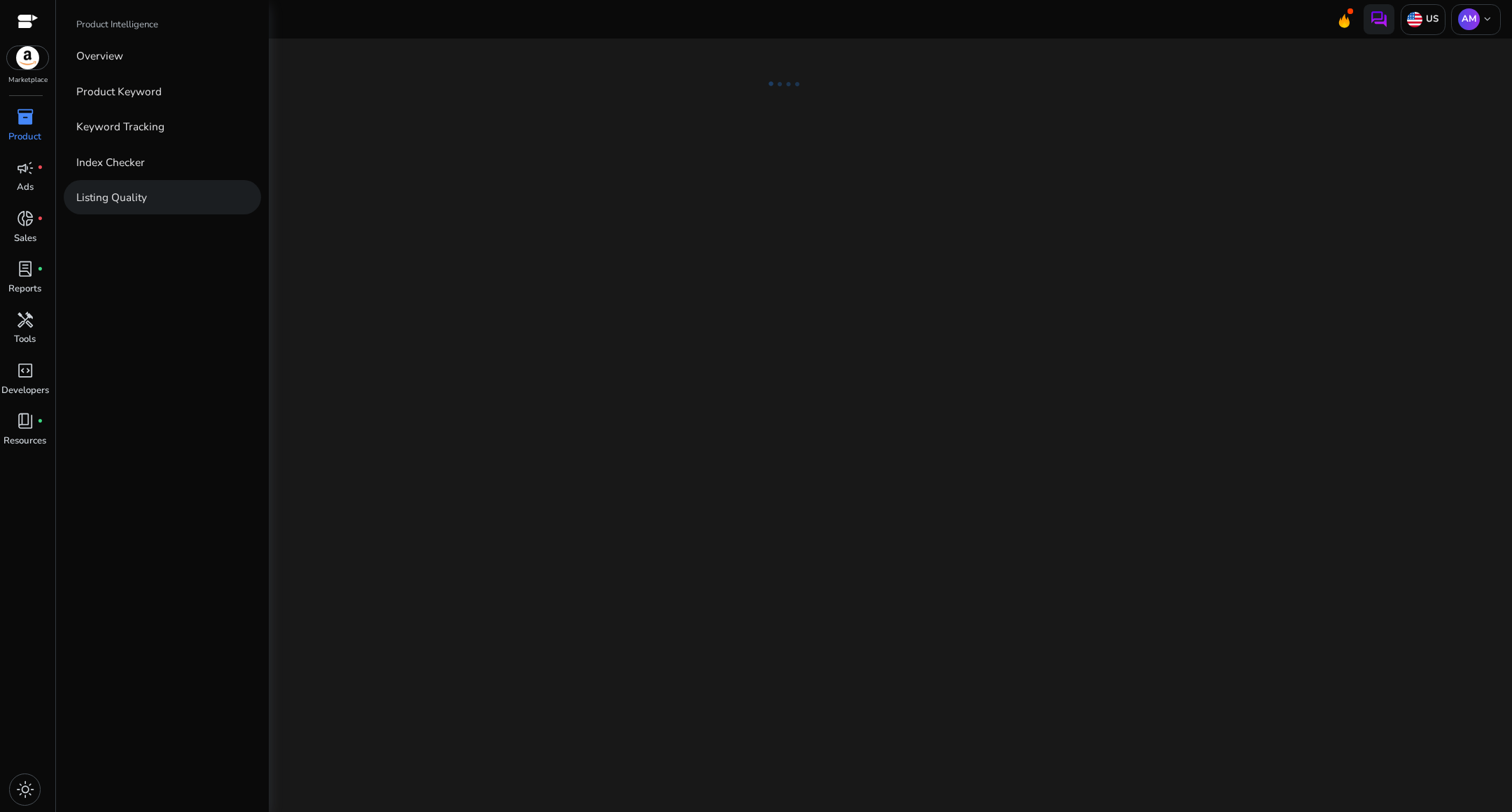
click at [181, 188] on link "Listing Quality" at bounding box center [162, 197] width 197 height 34
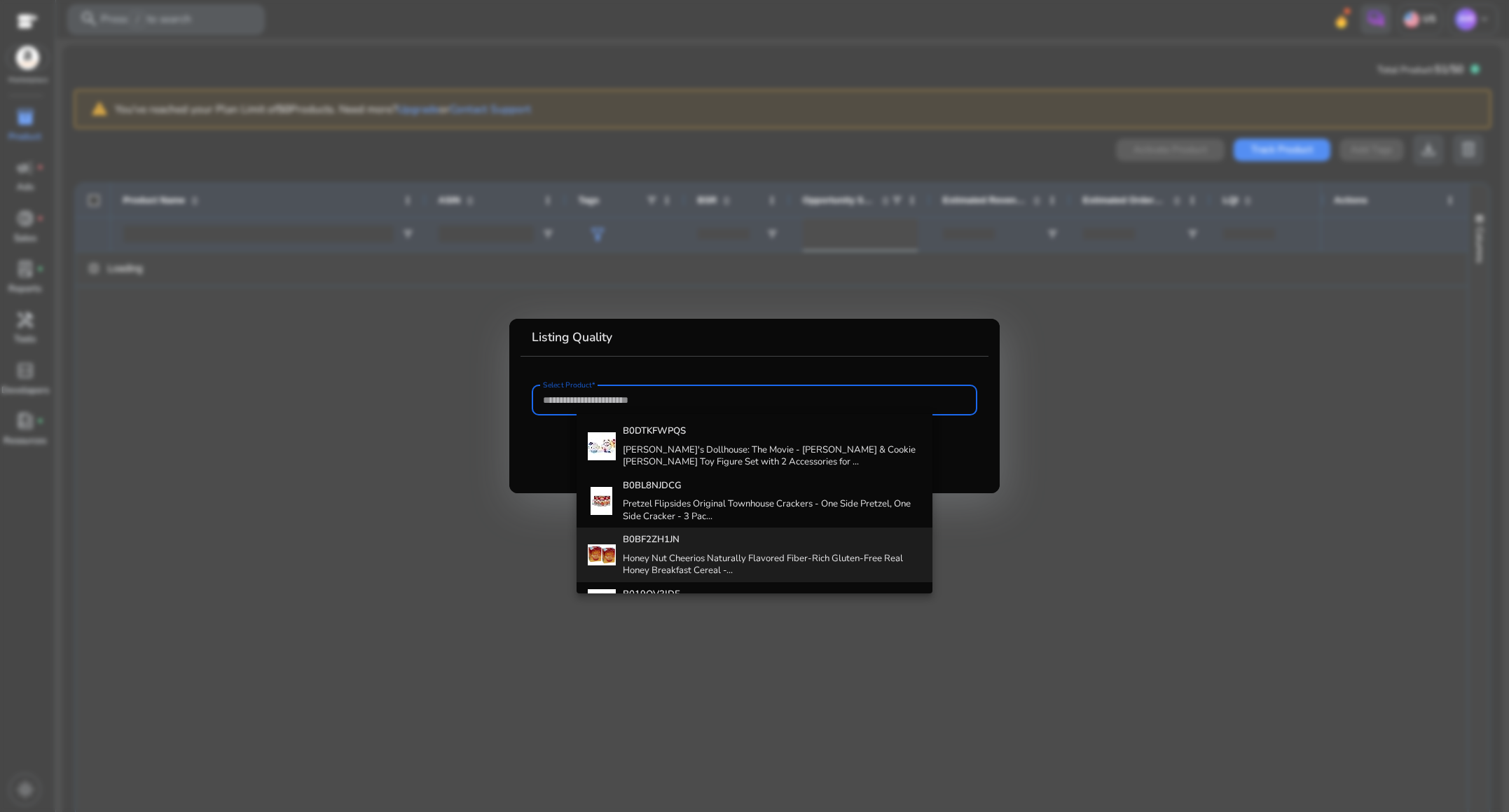
click at [685, 530] on div "B0BF2ZH1JN Honey Nut Cheerios Naturally Flavored Fiber-Rich Gluten-Free Real Ho…" at bounding box center [771, 554] width 299 height 54
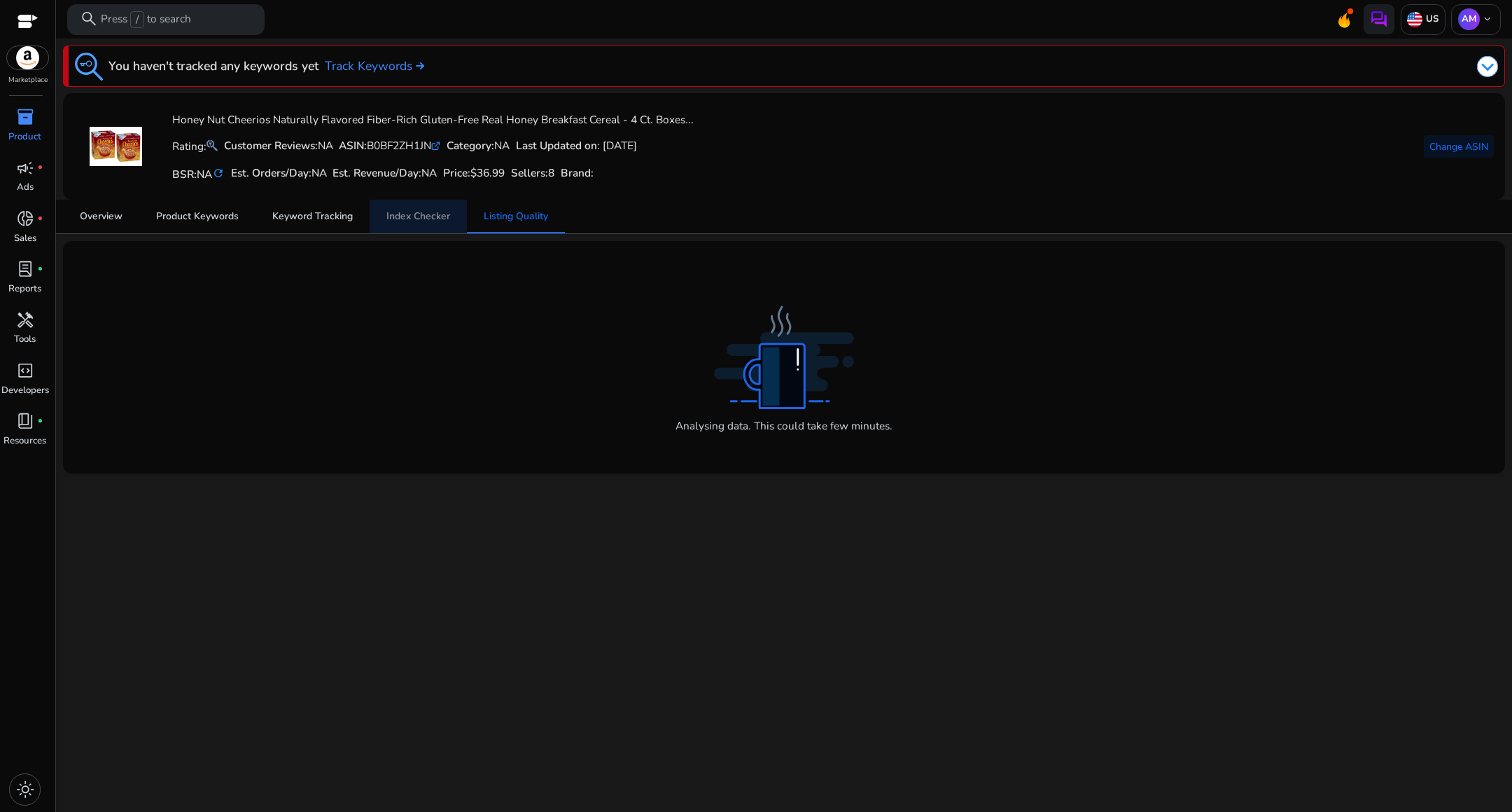
click at [420, 224] on span "Index Checker" at bounding box center [419, 217] width 64 height 34
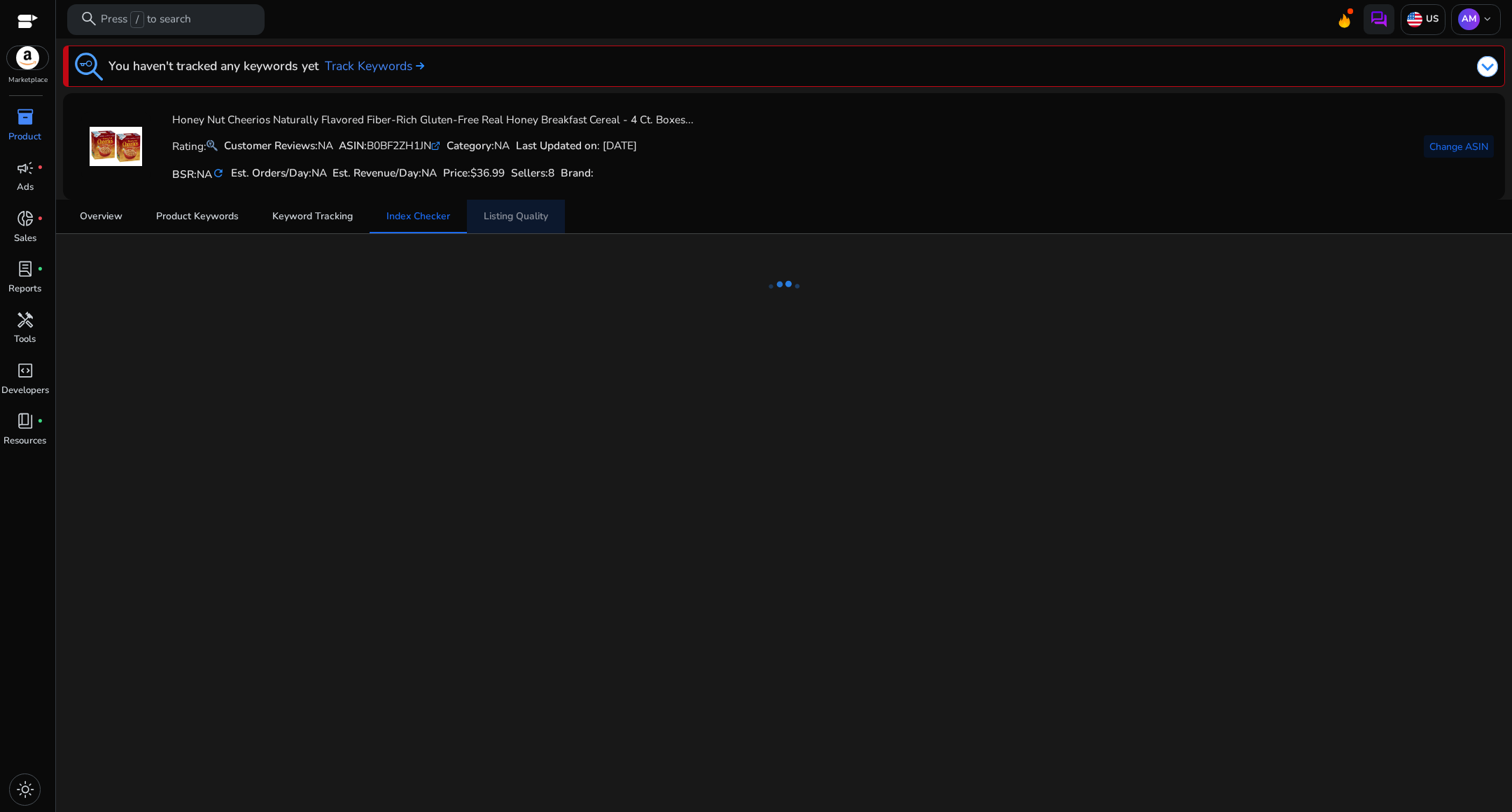
click at [524, 224] on span "Listing Quality" at bounding box center [516, 217] width 64 height 34
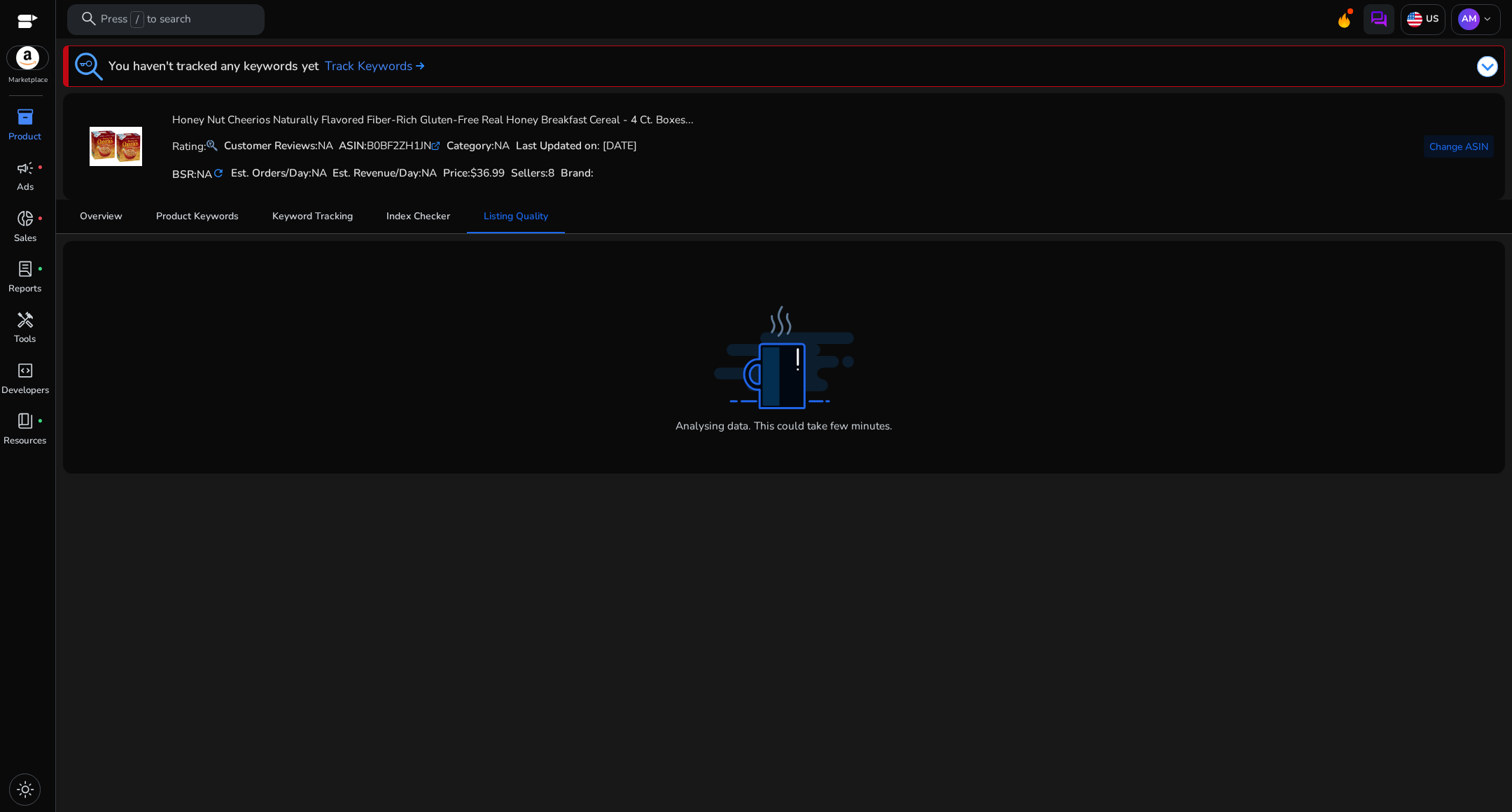
click at [29, 137] on p "Product" at bounding box center [25, 137] width 33 height 14
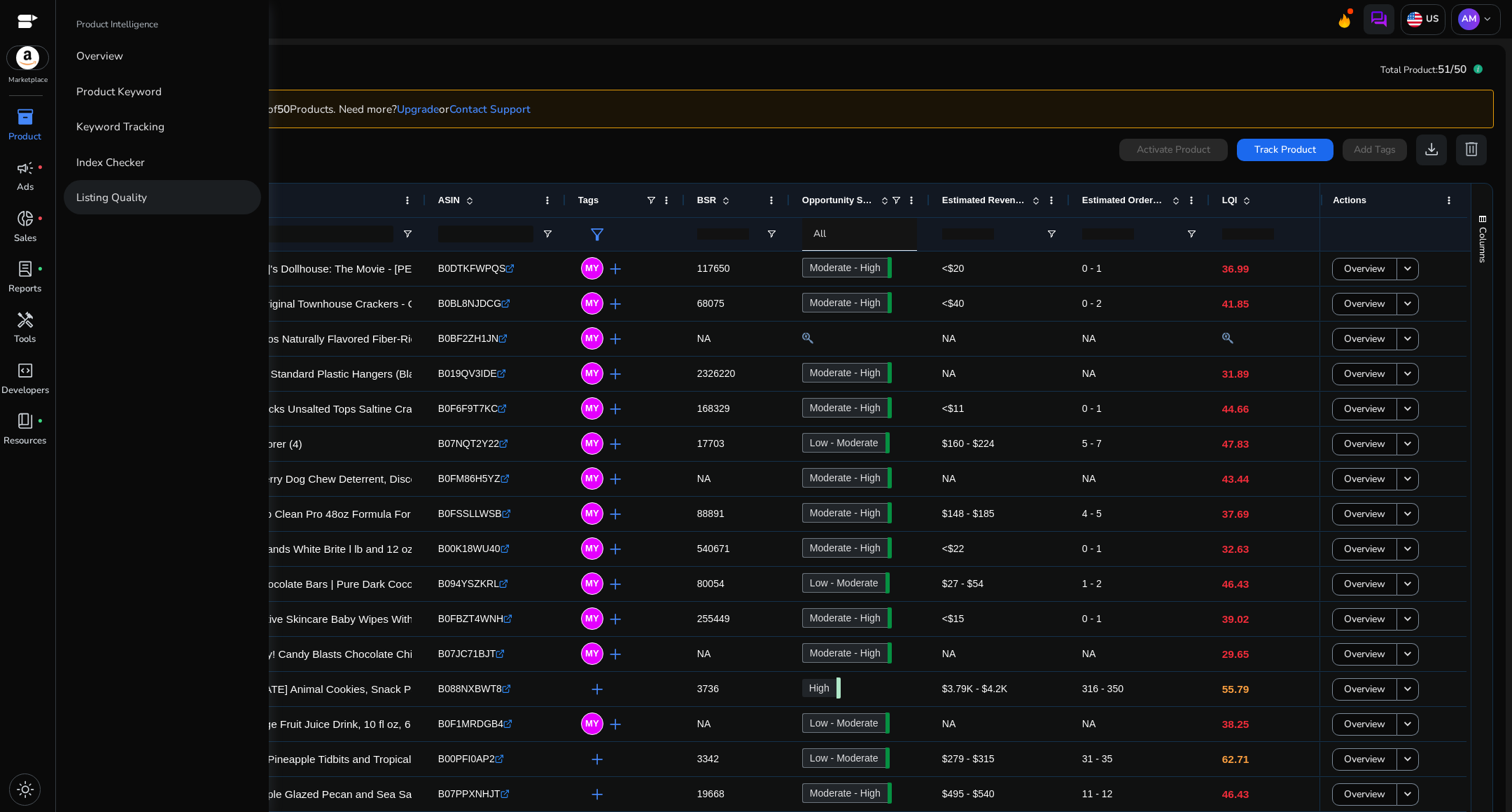
click at [104, 190] on p "Listing Quality" at bounding box center [111, 197] width 71 height 16
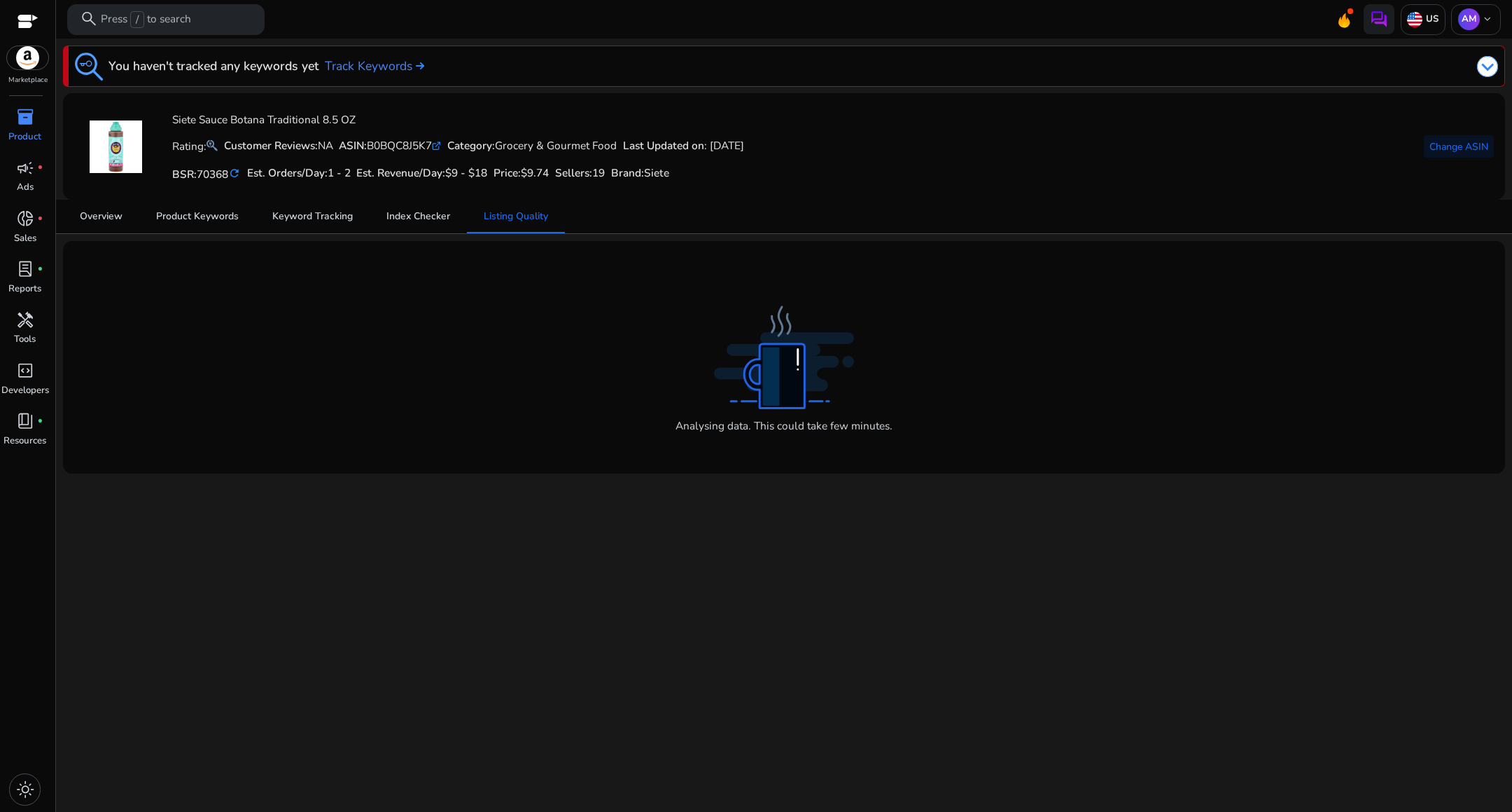
click at [10, 116] on div "inventory_2" at bounding box center [25, 117] width 42 height 25
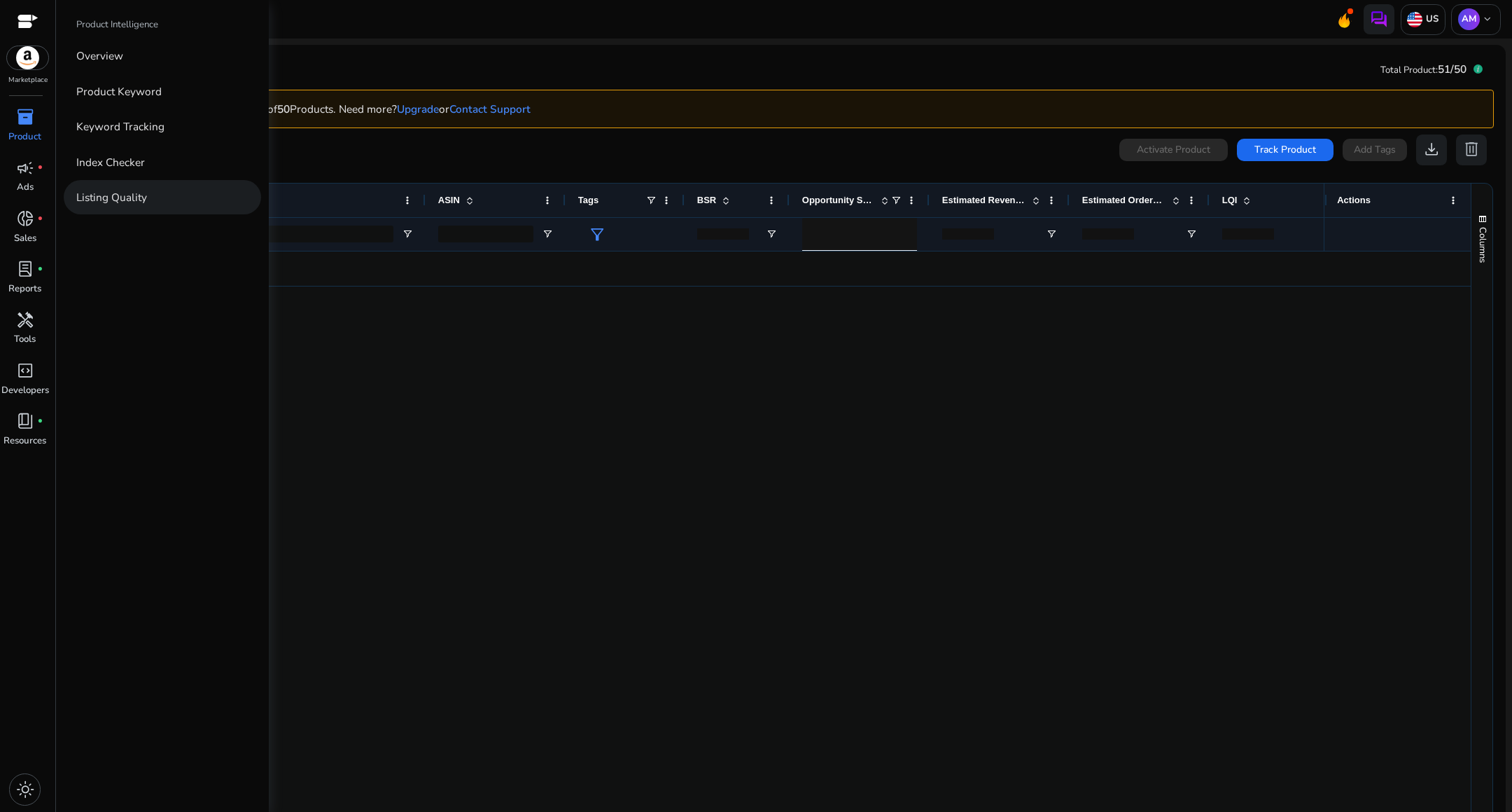
click at [102, 191] on p "Listing Quality" at bounding box center [111, 197] width 71 height 16
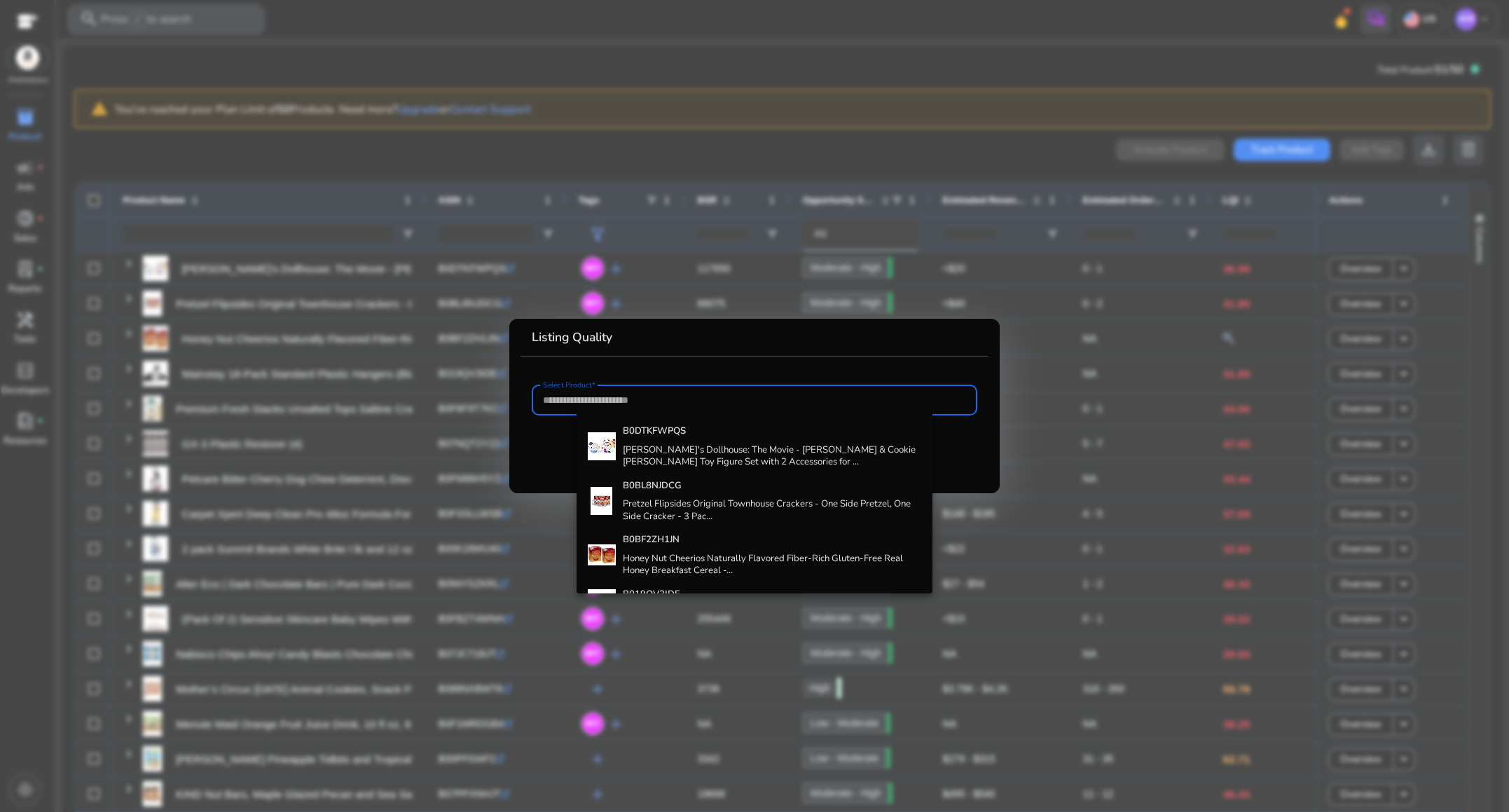
click at [580, 415] on div "B0DTKFWPQS Gabby's Dollhouse: The Movie - [PERSON_NAME] & Cookie [PERSON_NAME] …" at bounding box center [754, 504] width 357 height 179
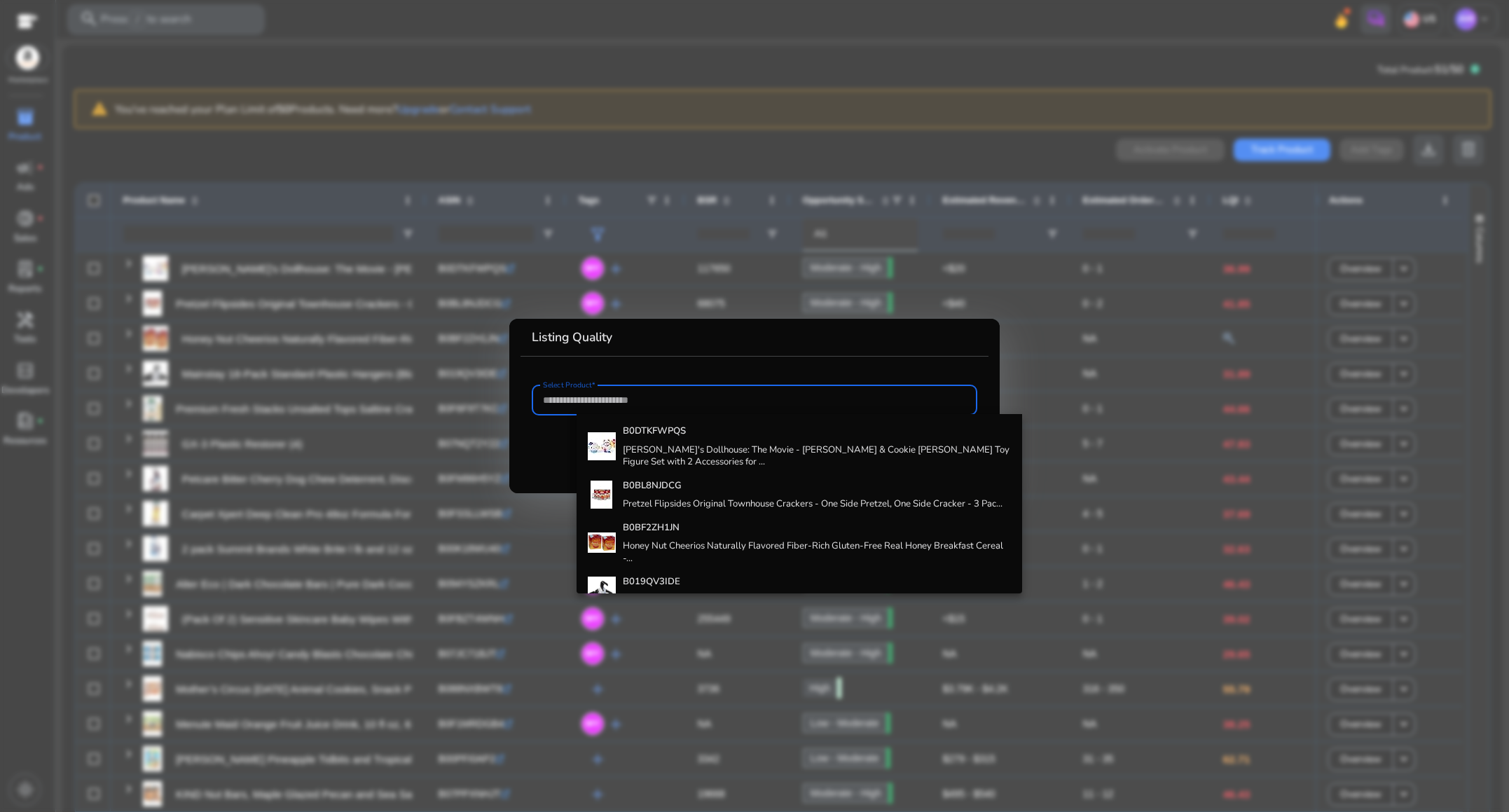
click at [581, 405] on input "Select Product*" at bounding box center [754, 400] width 423 height 15
paste input "**********"
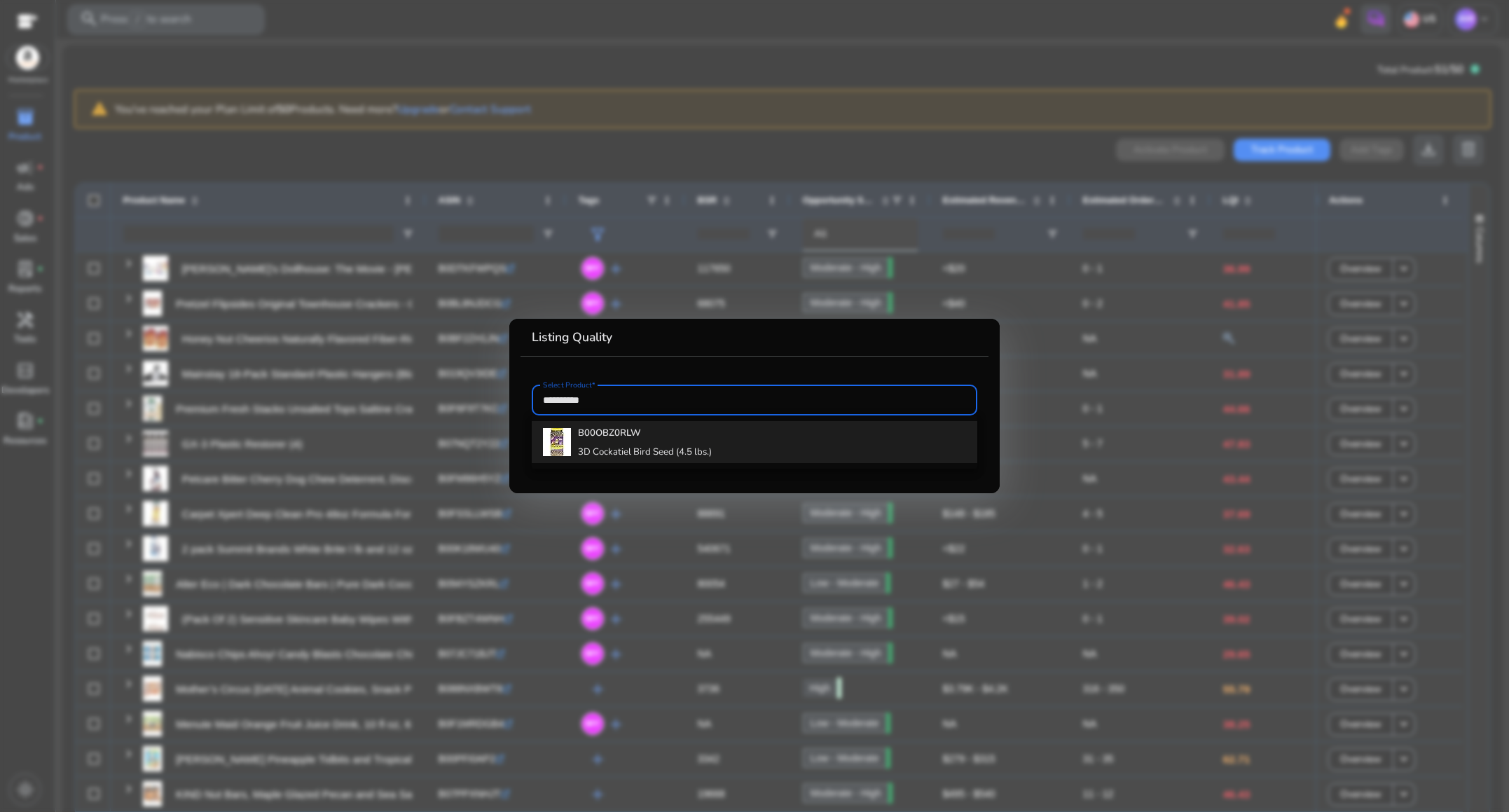
type input "**********"
click at [587, 434] on b "B00OBZ0RLW" at bounding box center [609, 432] width 63 height 12
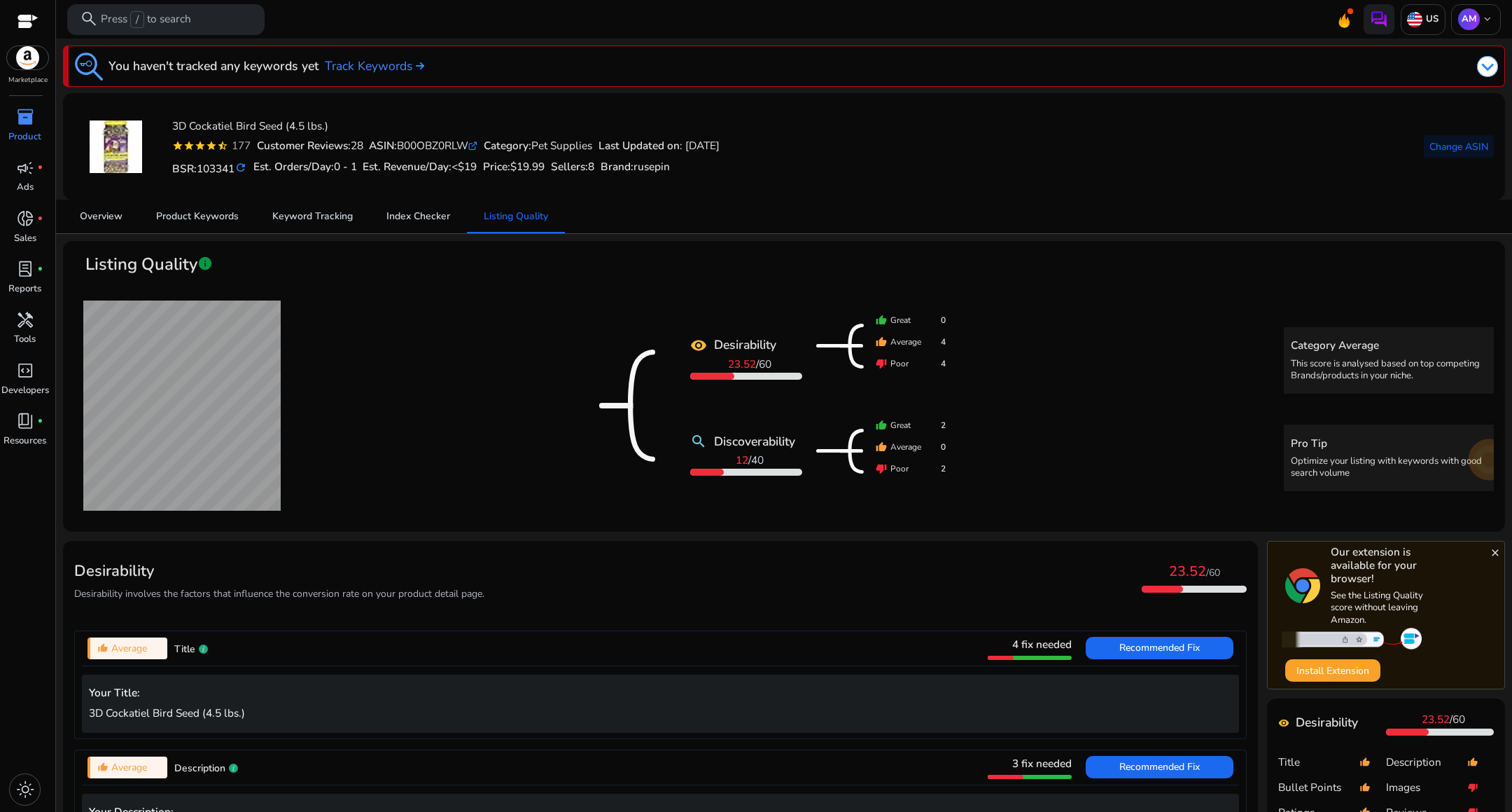
click at [13, 126] on div "inventory_2" at bounding box center [25, 117] width 42 height 25
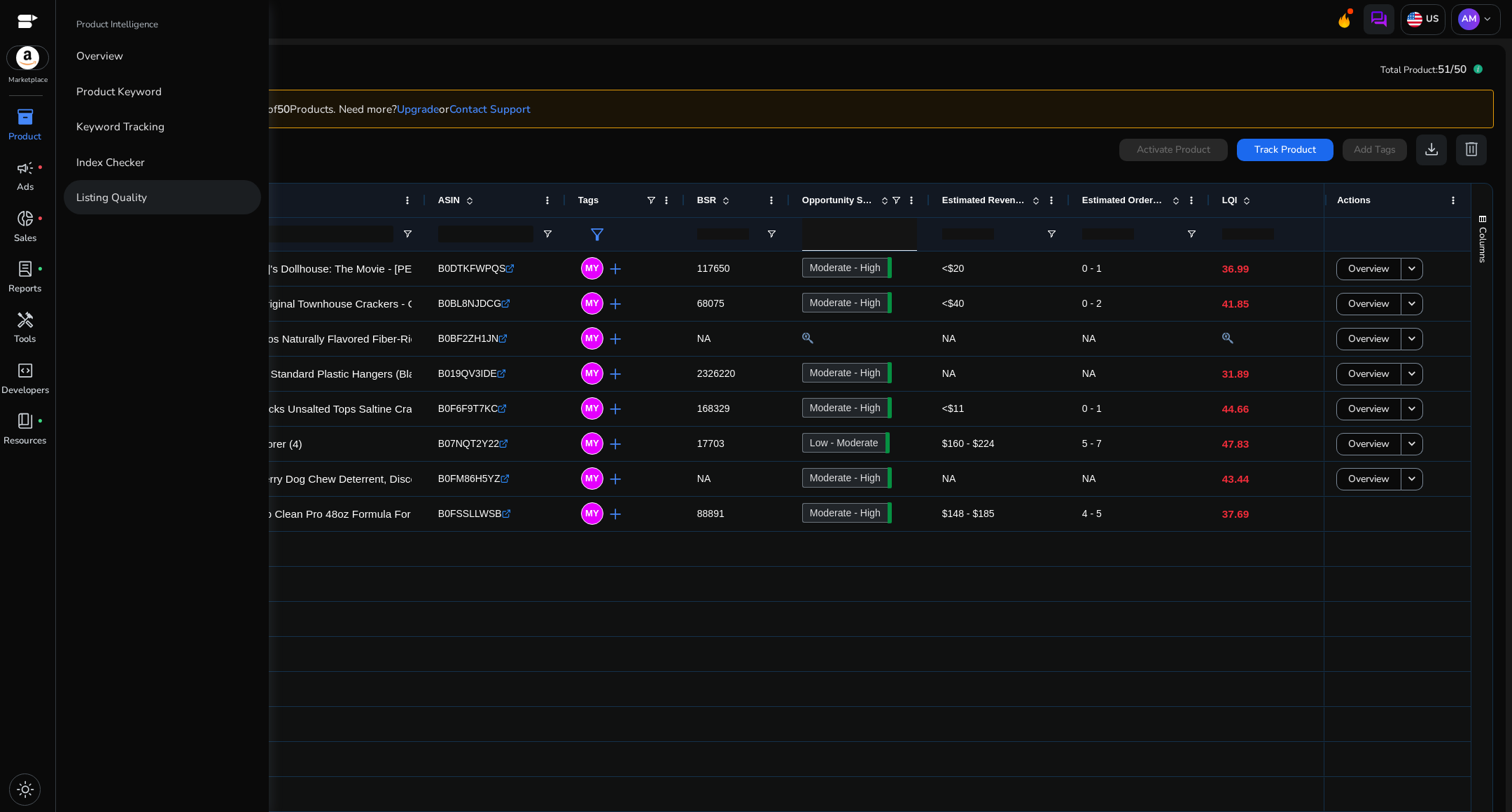
click at [133, 203] on p "Listing Quality" at bounding box center [111, 197] width 71 height 16
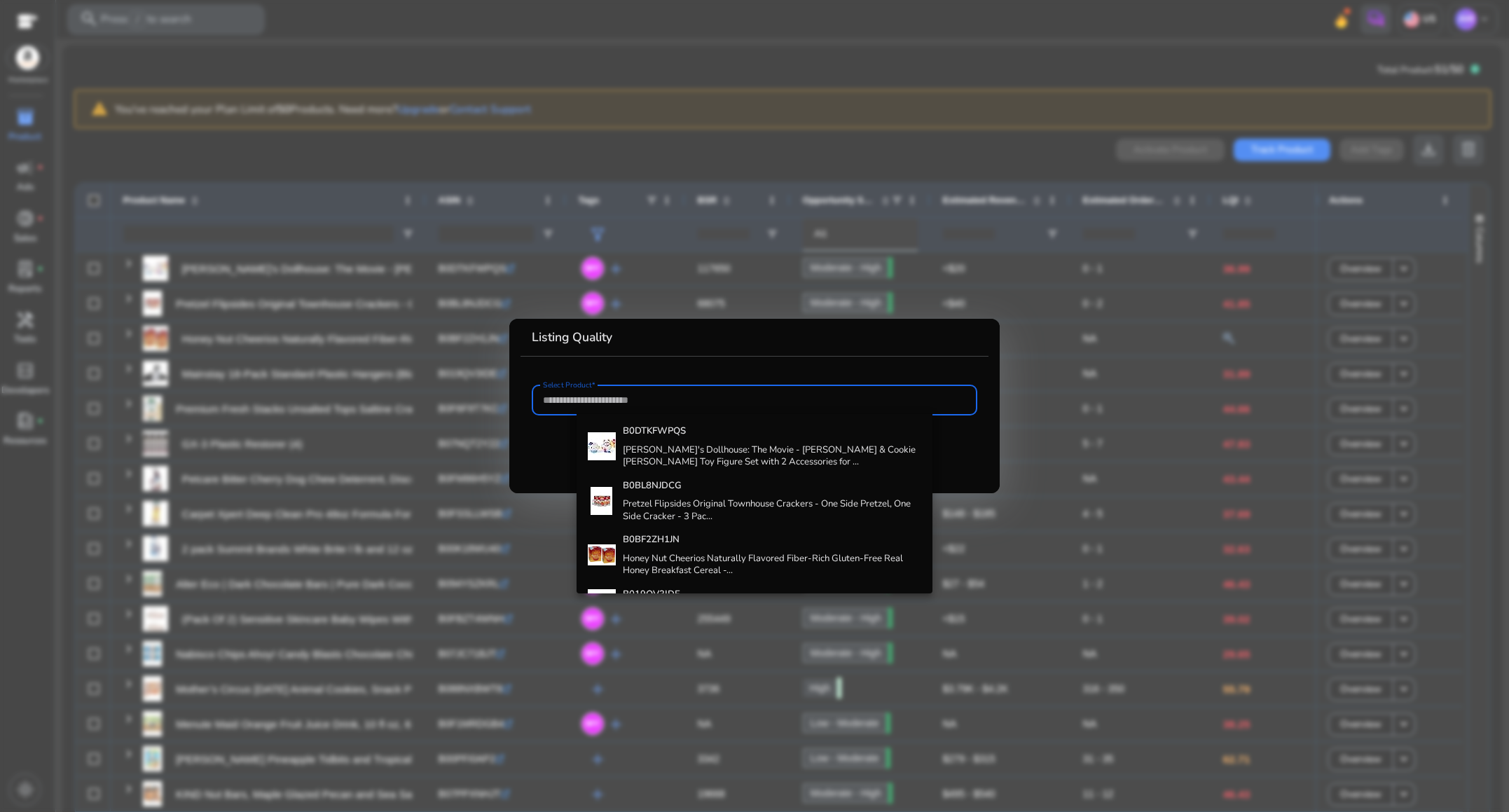
click at [565, 405] on input "Select Product*" at bounding box center [754, 400] width 423 height 15
paste input "**********"
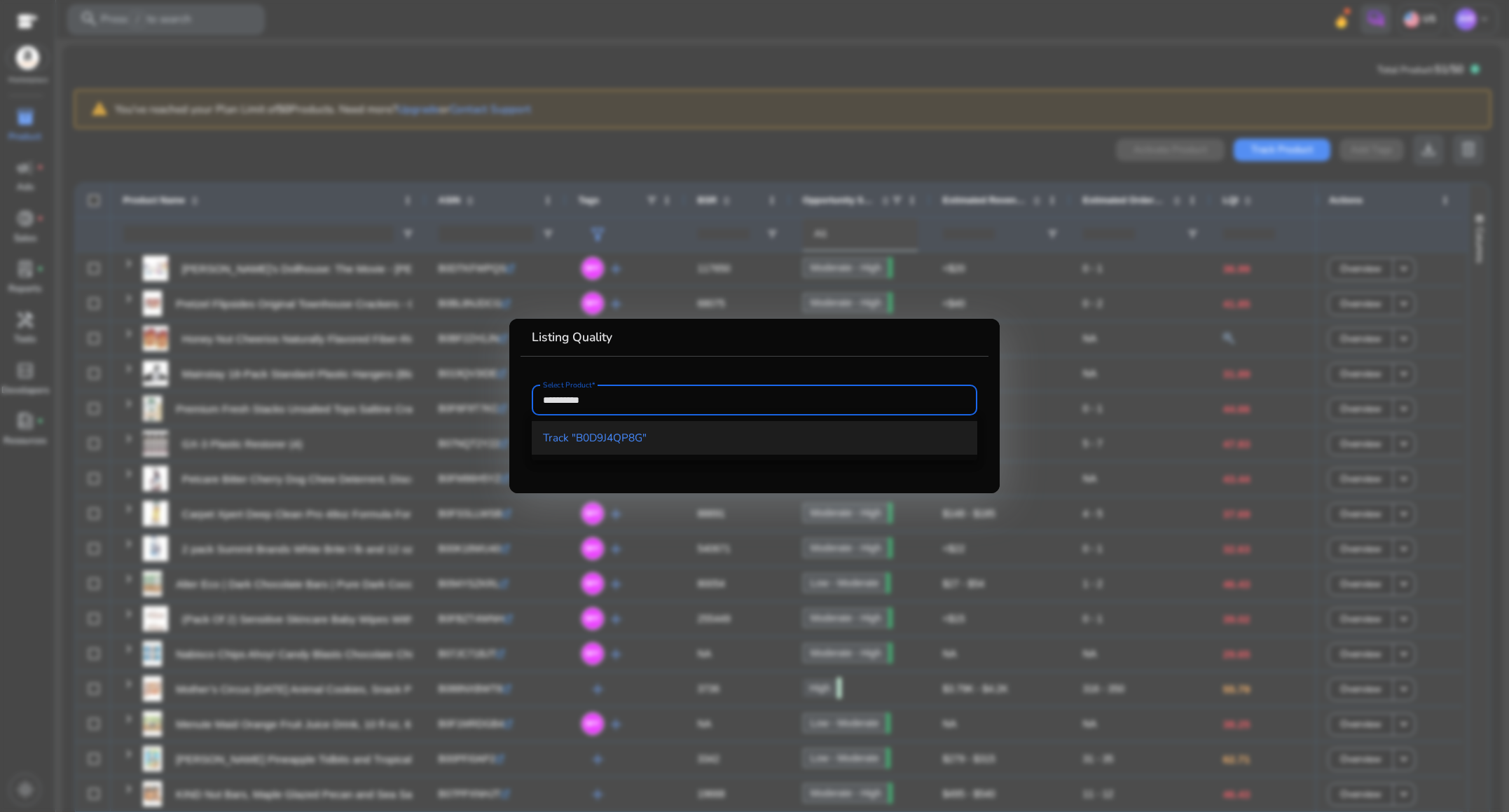
type input "**********"
click at [585, 435] on span "Track "B0D9J4QP8G"" at bounding box center [595, 438] width 104 height 15
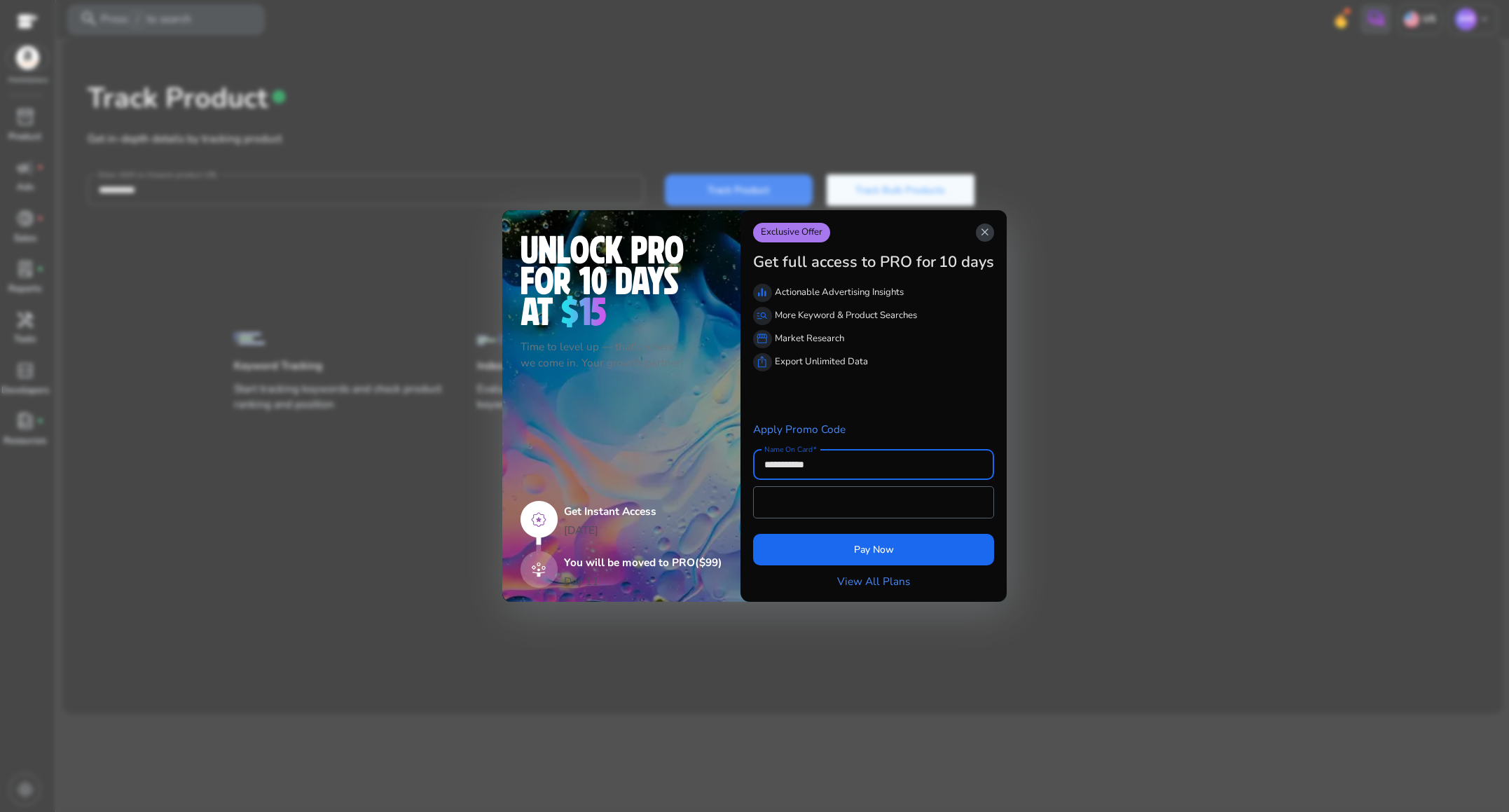
click at [987, 230] on span "close" at bounding box center [985, 232] width 12 height 12
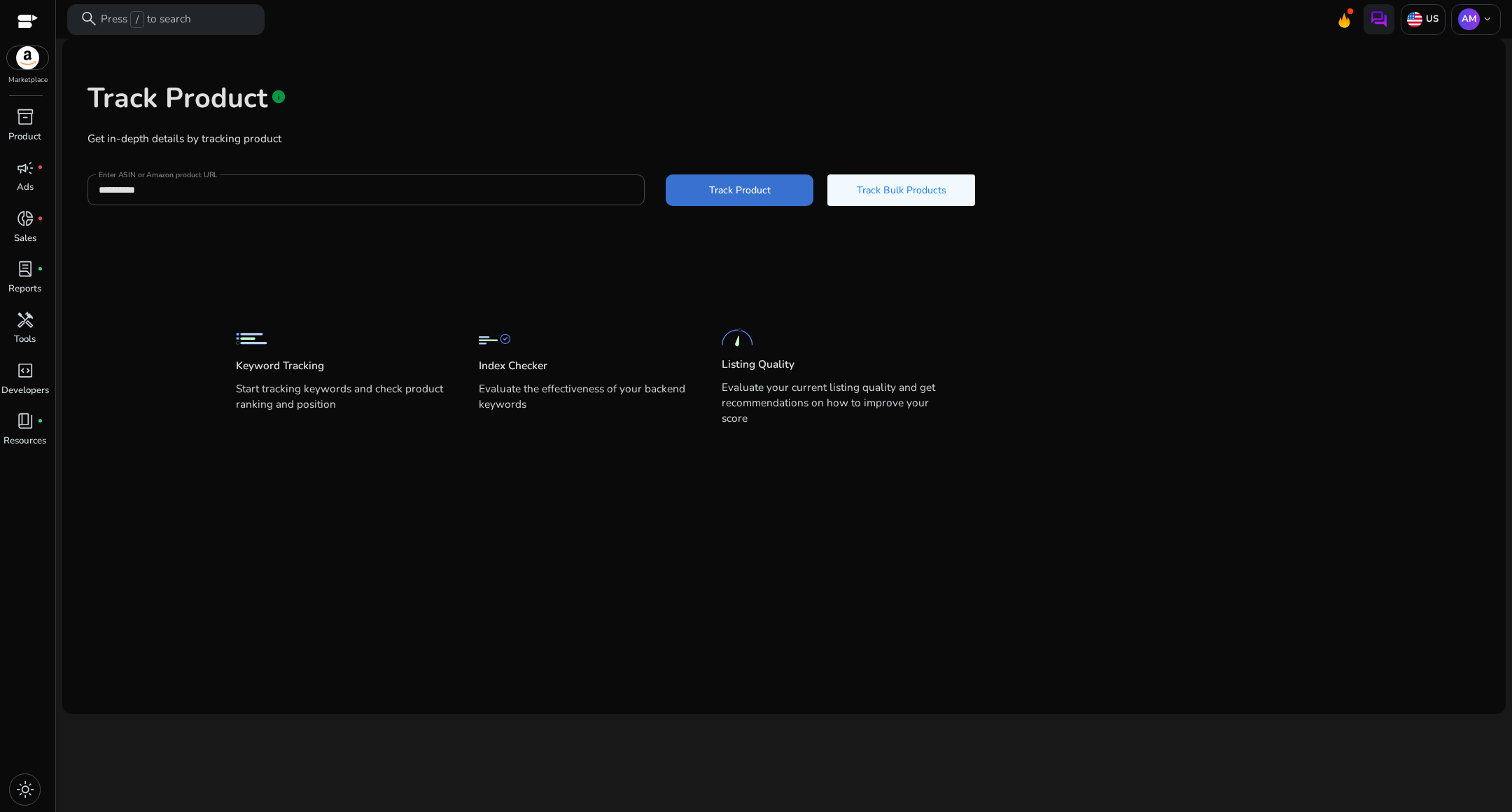
click at [728, 179] on span at bounding box center [739, 190] width 148 height 34
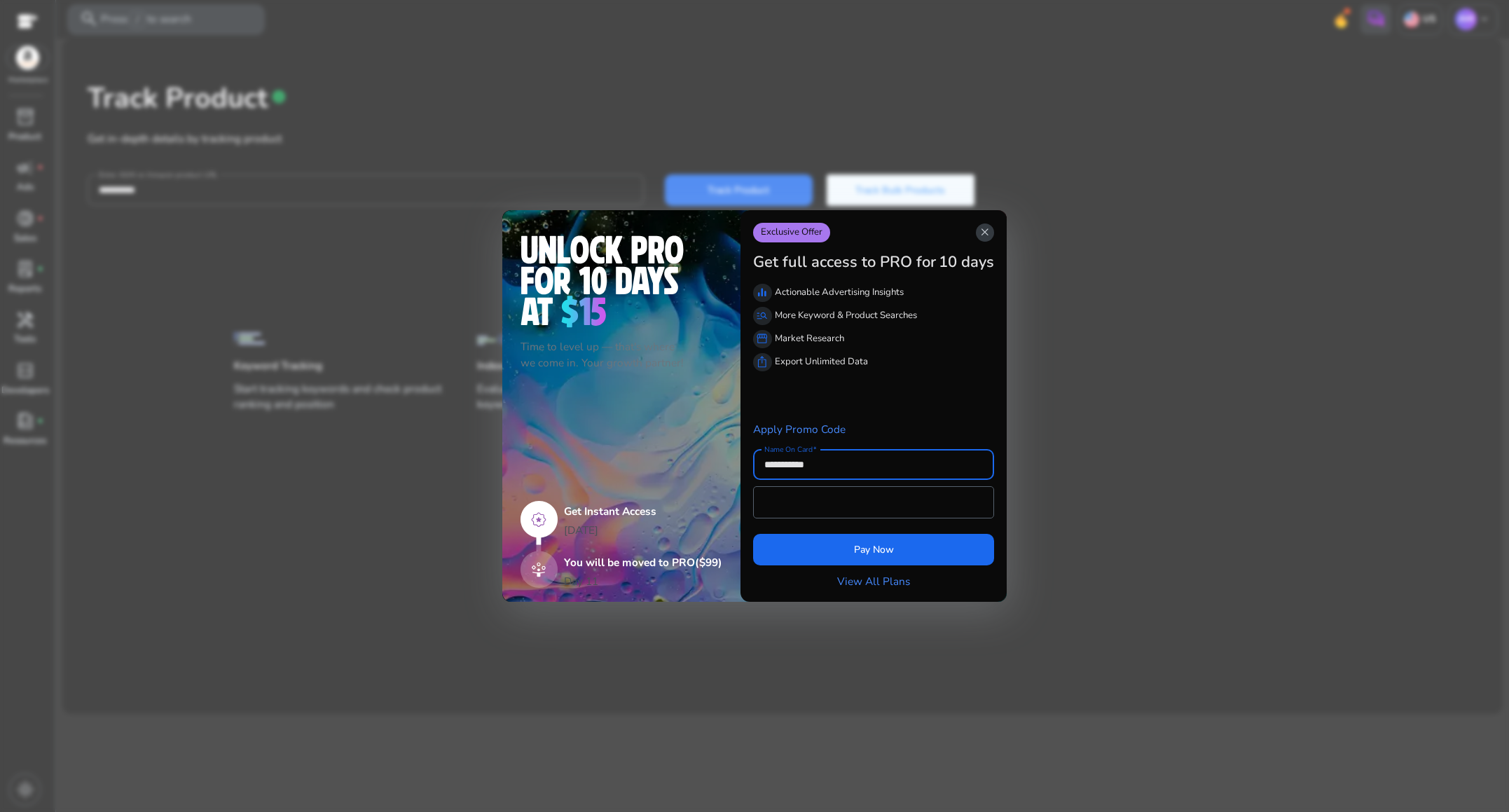
click at [979, 239] on span "close" at bounding box center [985, 232] width 12 height 12
